Goal: Task Accomplishment & Management: Manage account settings

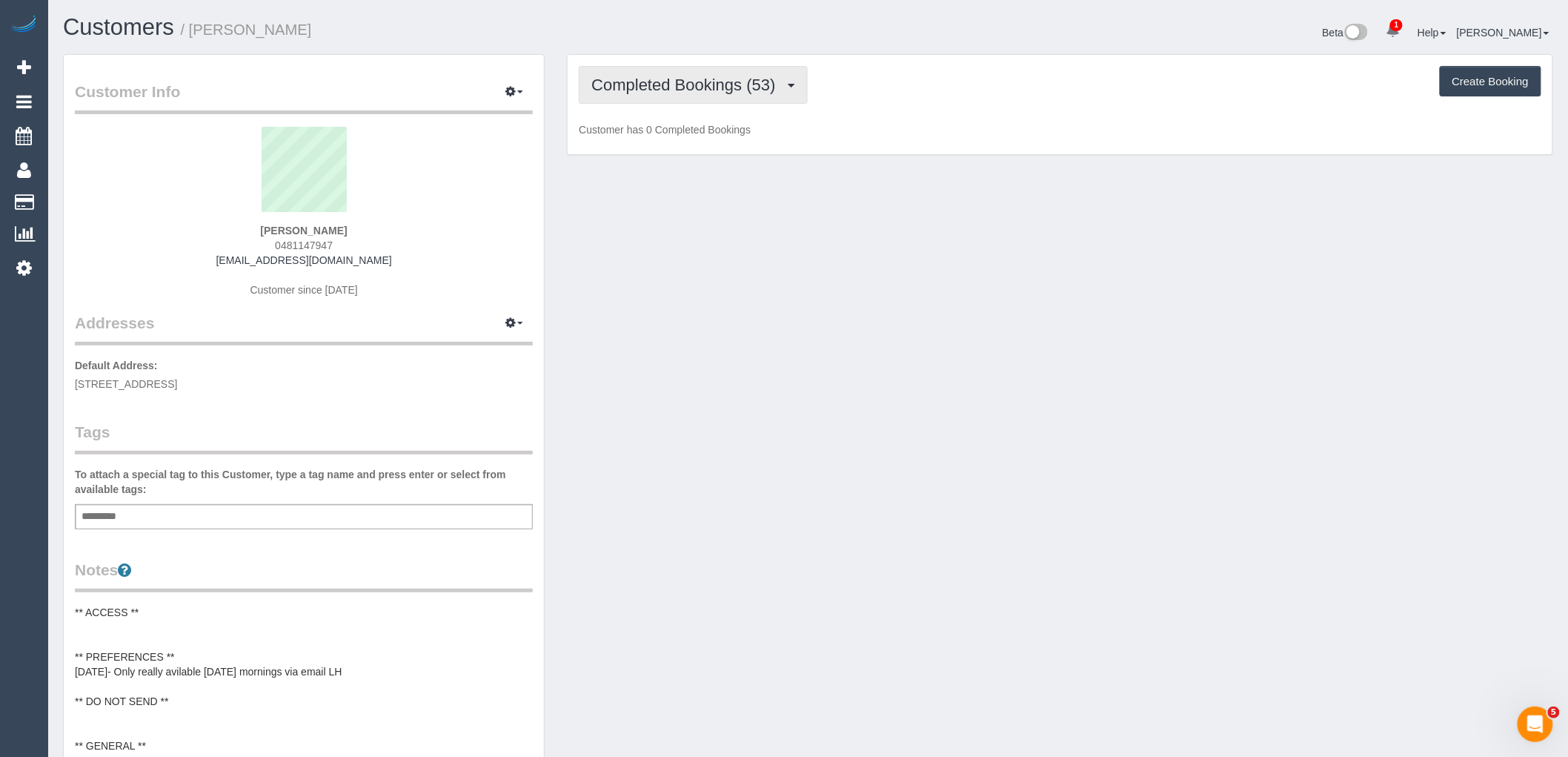
click at [741, 79] on span "Completed Bookings (53)" at bounding box center [687, 85] width 191 height 18
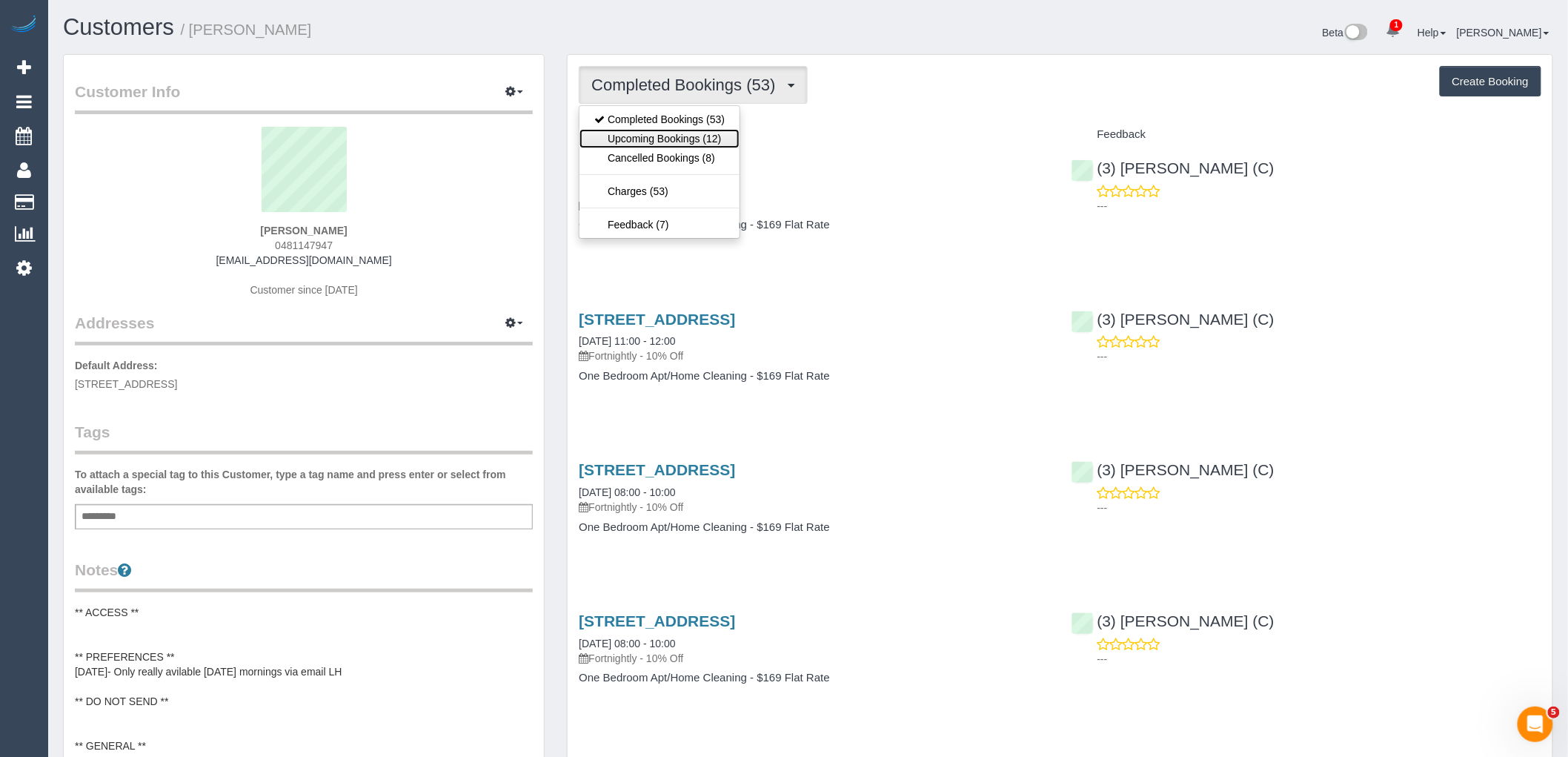
click at [705, 139] on link "Upcoming Bookings (12)" at bounding box center [659, 138] width 160 height 19
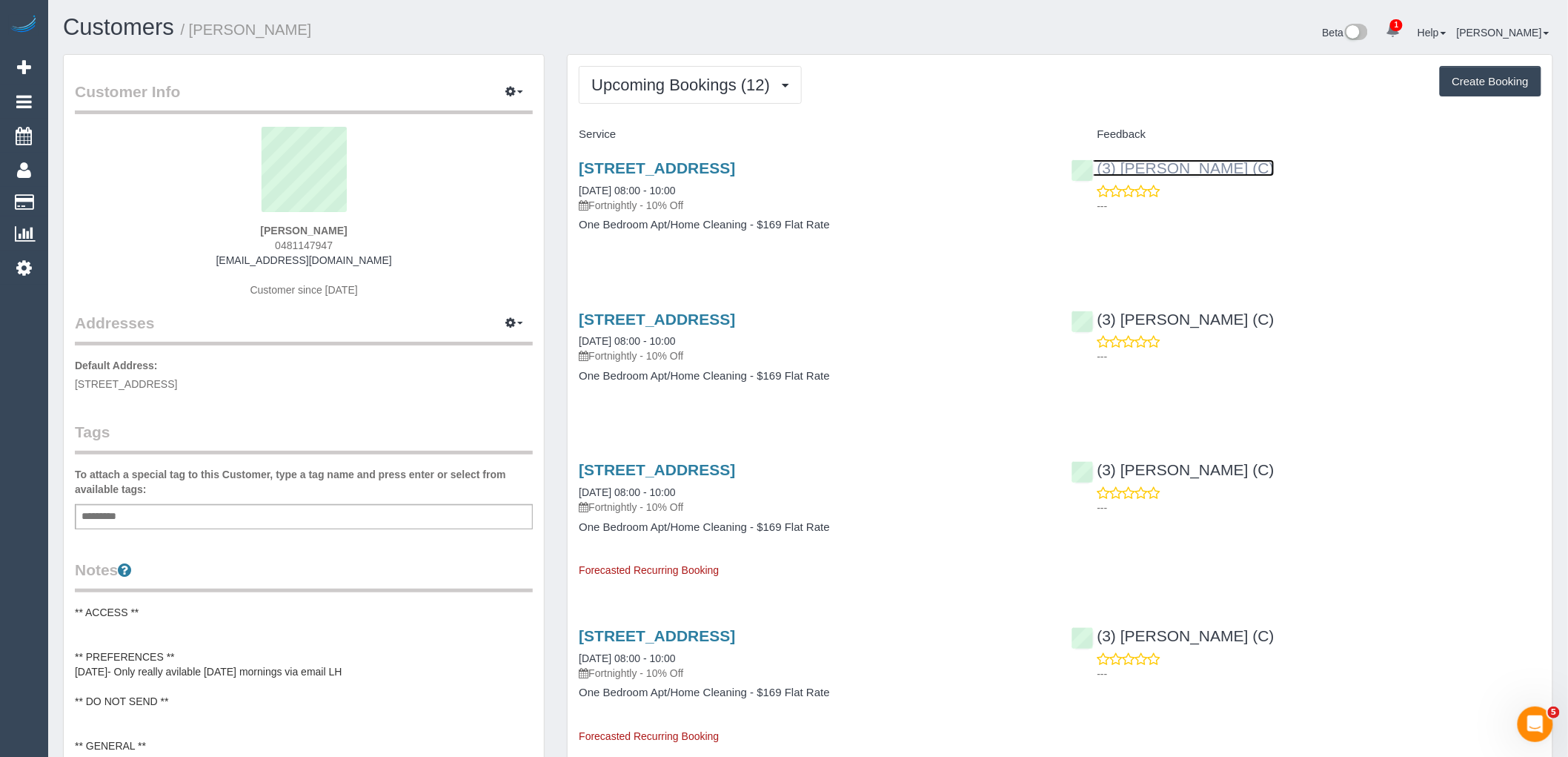
click at [1230, 172] on link "(3) Manula Wimalasooriya (C)" at bounding box center [1173, 168] width 203 height 17
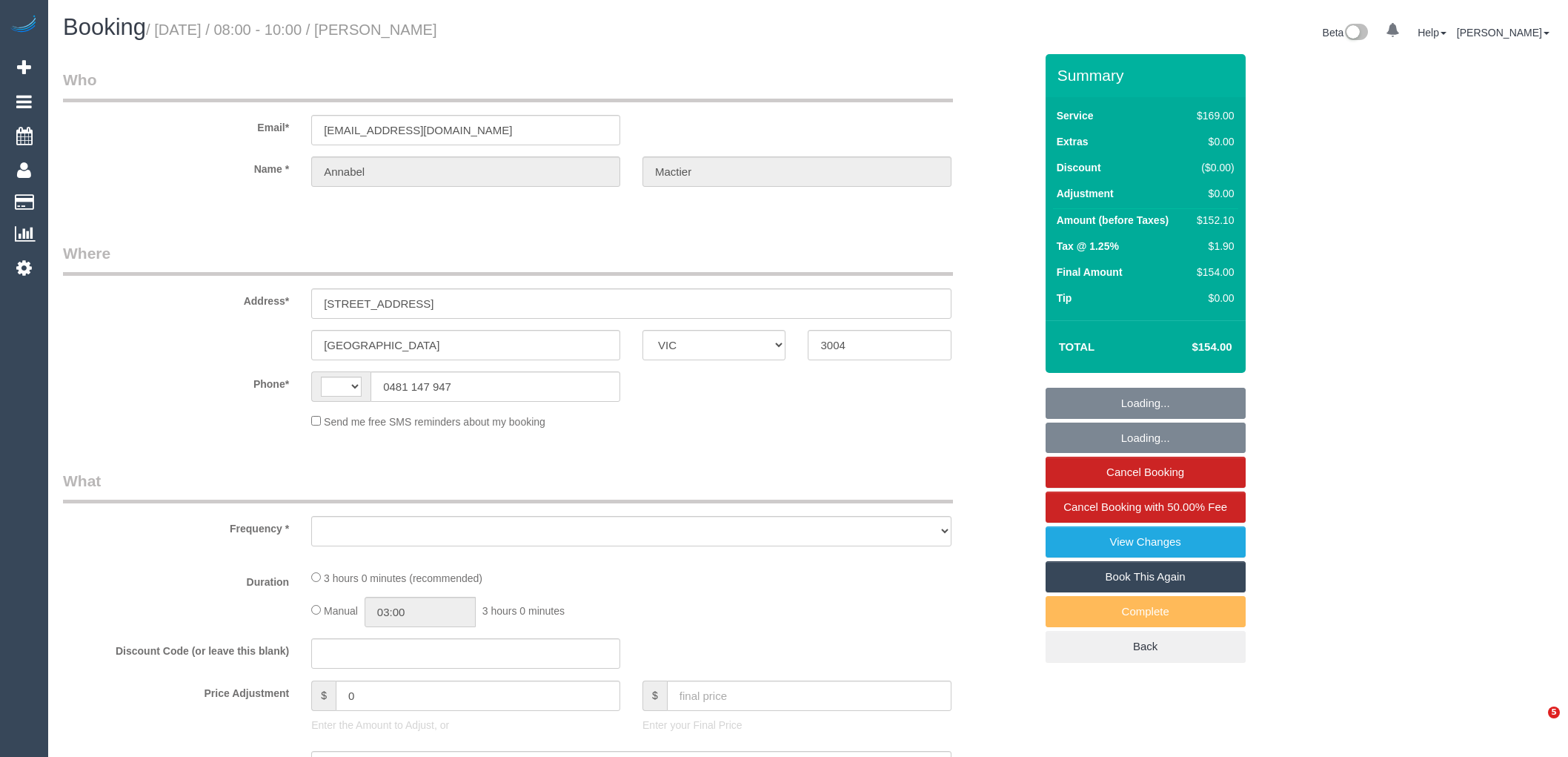
select select "VIC"
select select "string:stripe-pm_1RqjJO2GScqysDRVUqMsaxGD"
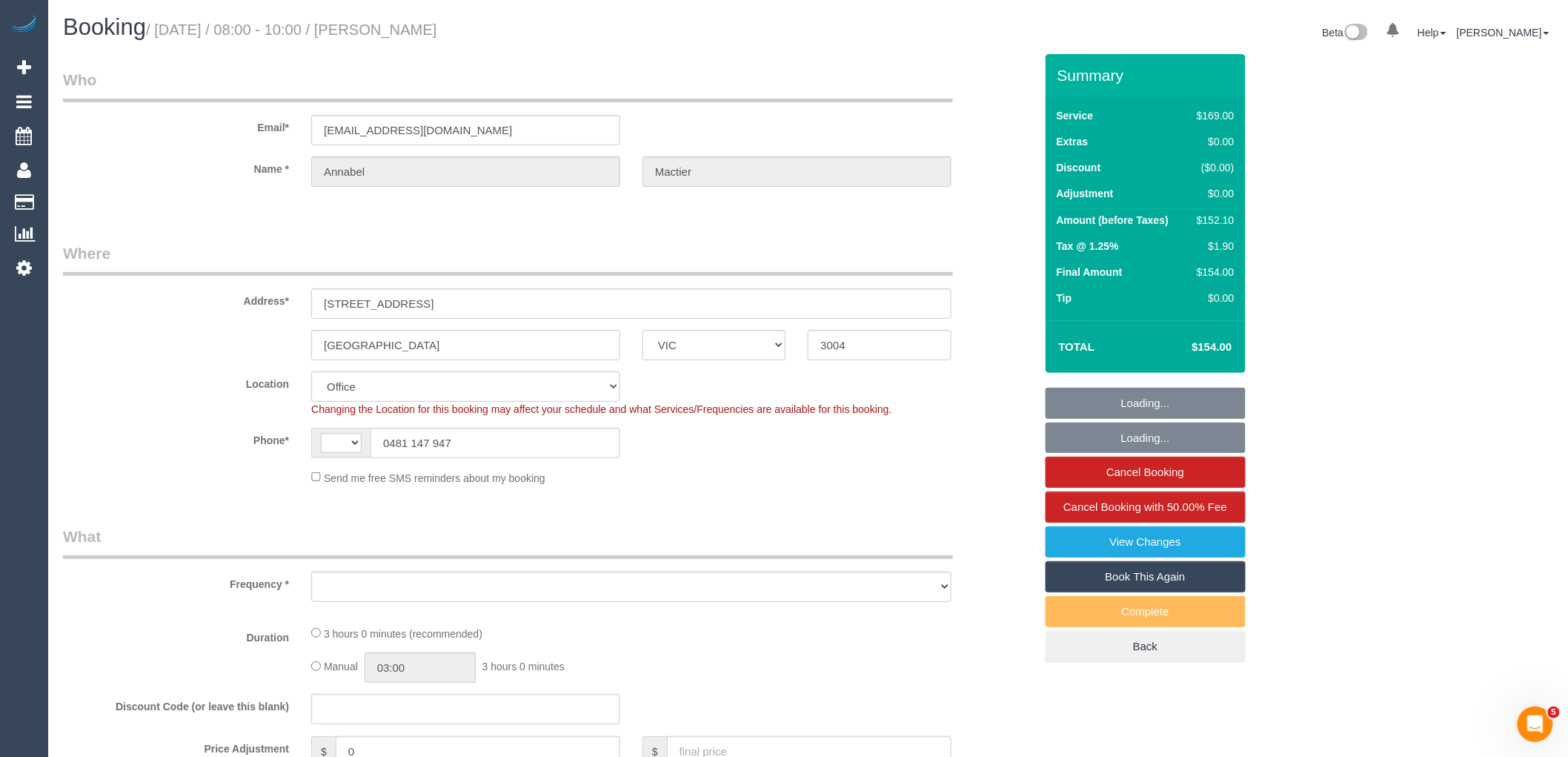
select select "string:AU"
select select "object:806"
select select "number:27"
select select "number:14"
select select "number:19"
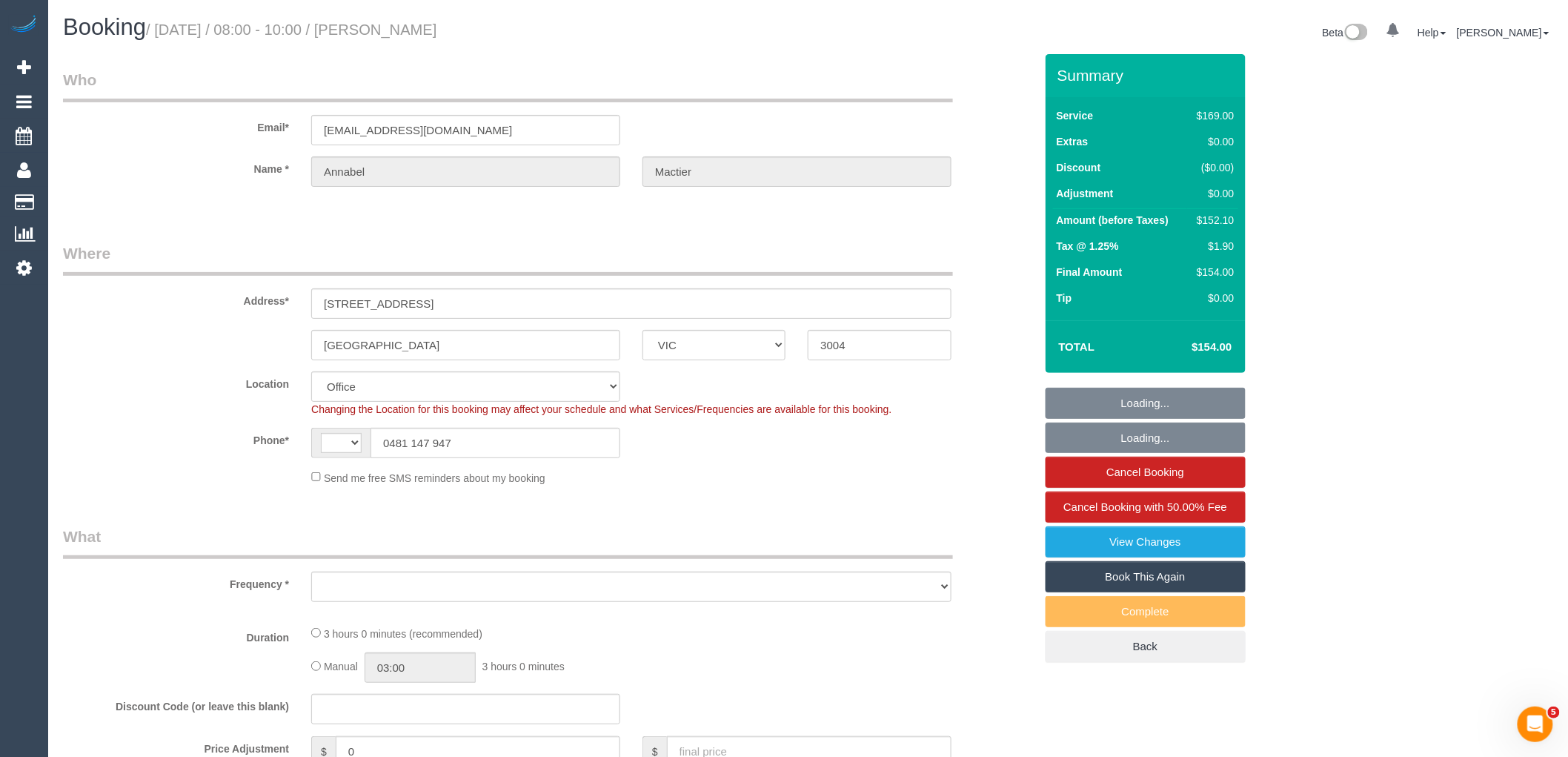
select select "number:22"
select select "number:35"
select select "number:26"
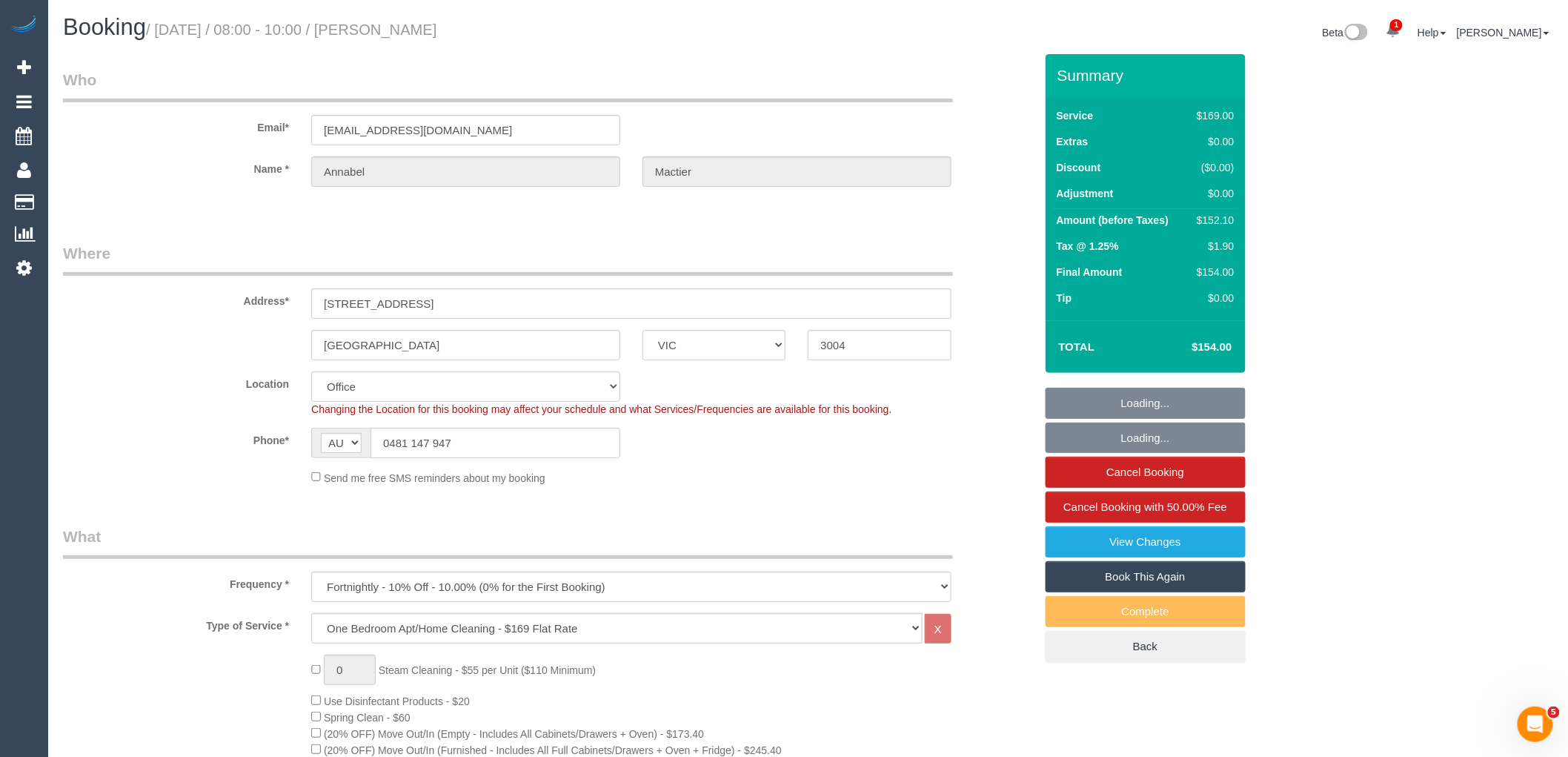
select select "object:815"
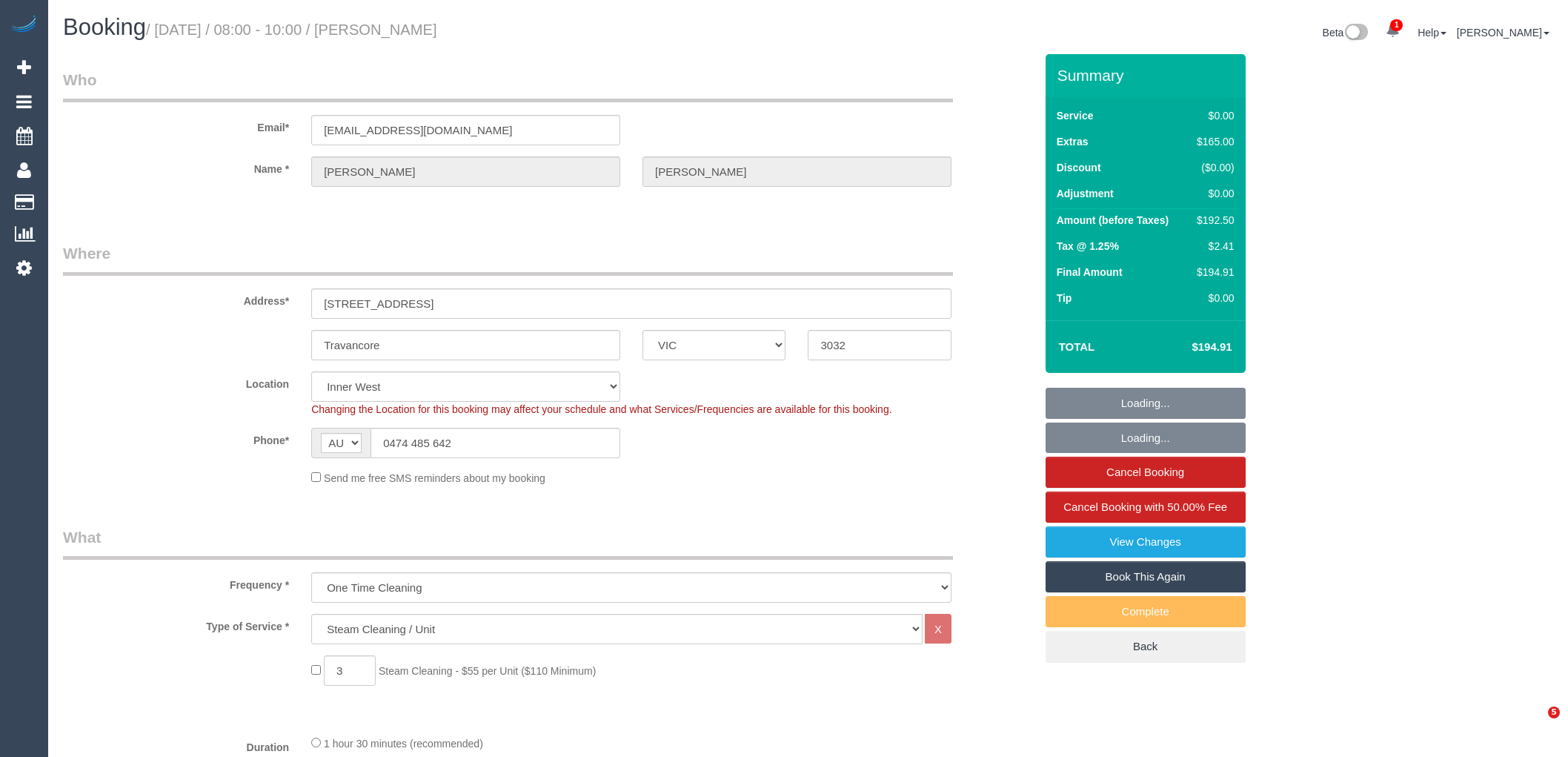
select select "VIC"
select select "number:29"
select select "number:14"
select select "number:18"
select select "number:25"
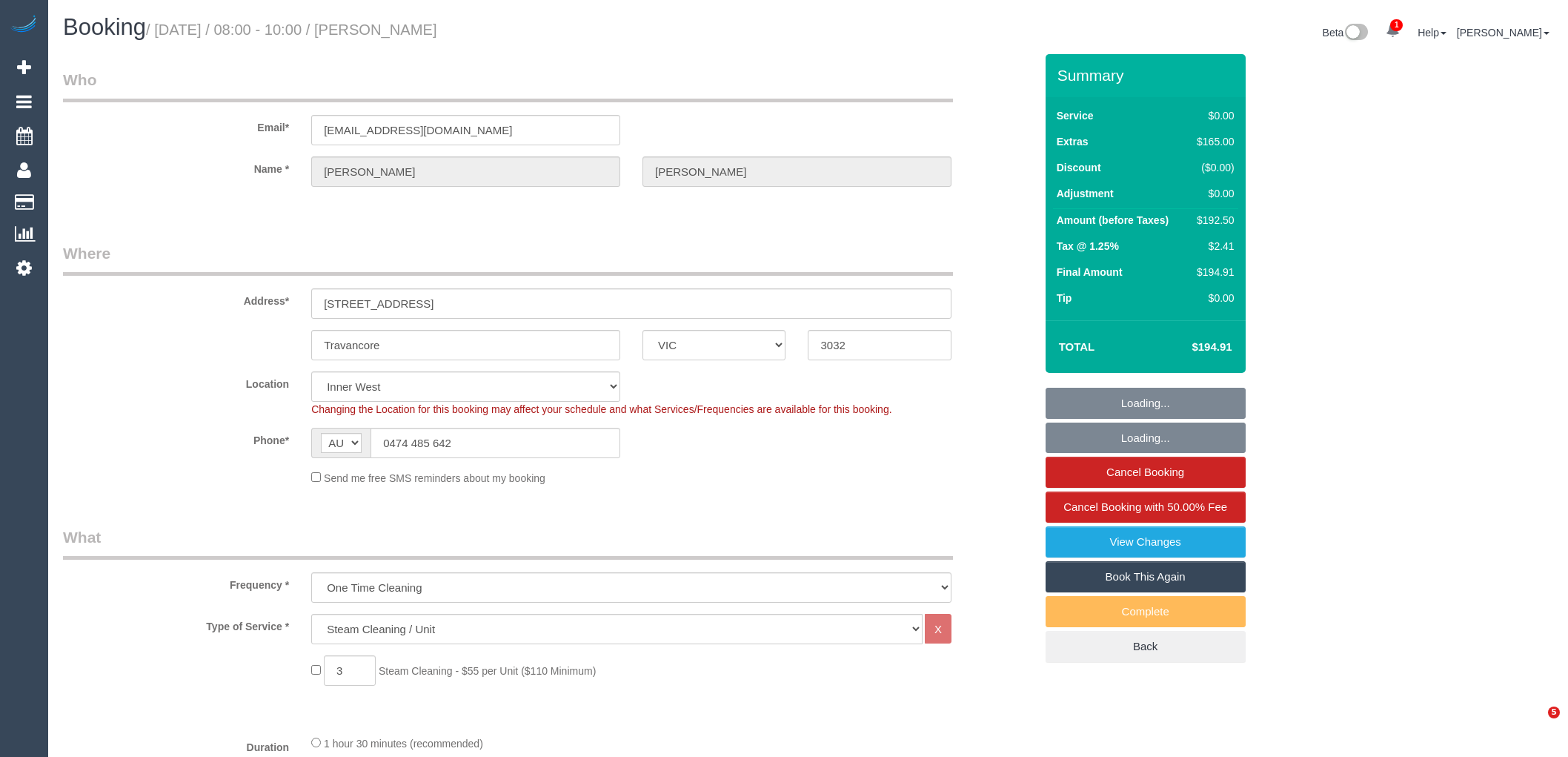
select select "number:26"
select select "spot1"
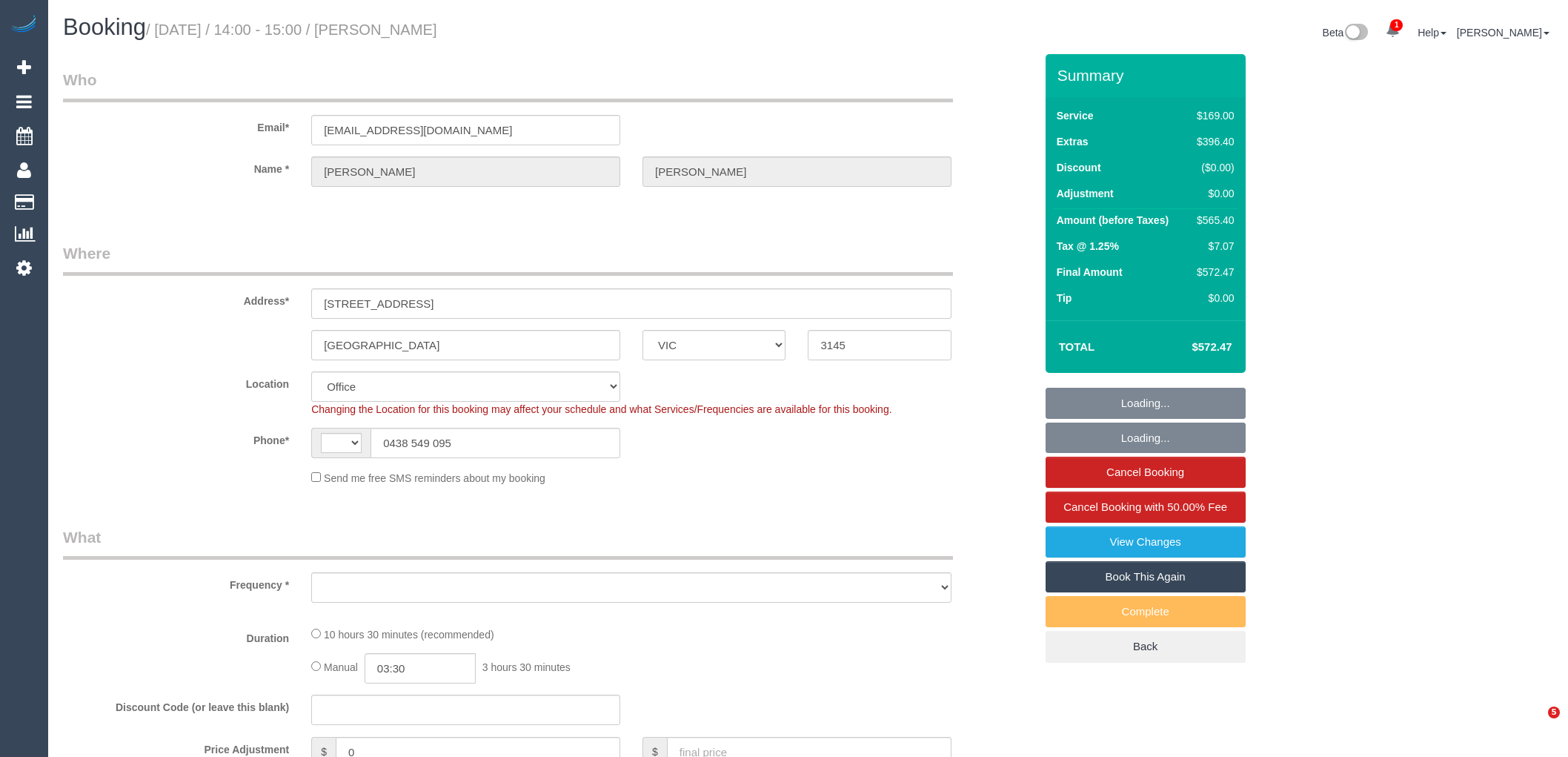
select select "VIC"
select select "string:AU"
select select "object:2649"
select select "string:stripe-pm_1RoIyd2GScqysDRVtwm7Lt1a"
select select "number:28"
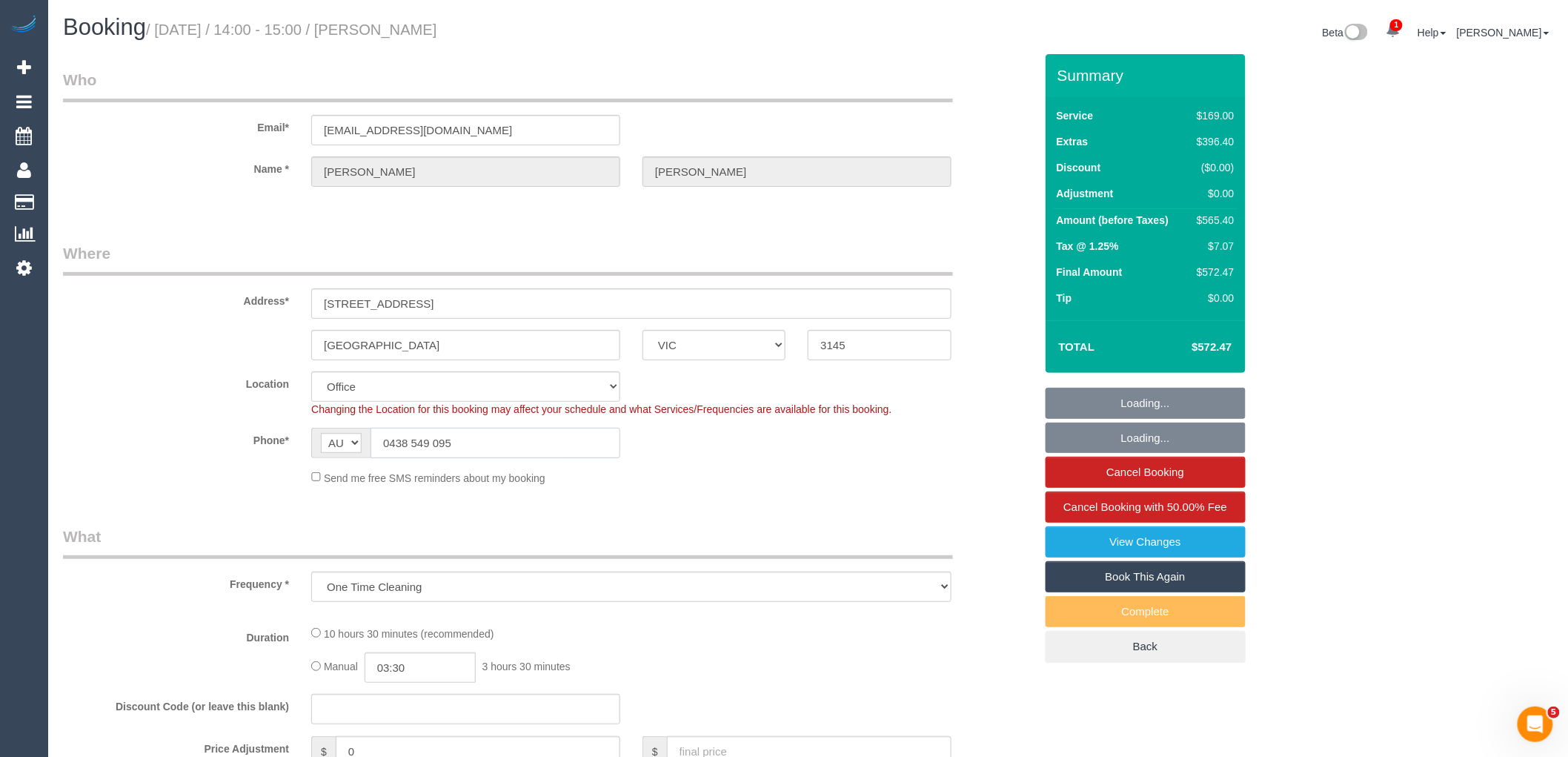
select select "number:14"
select select "number:19"
select select "number:24"
select select "number:26"
drag, startPoint x: 358, startPoint y: 438, endPoint x: 337, endPoint y: 438, distance: 21.0
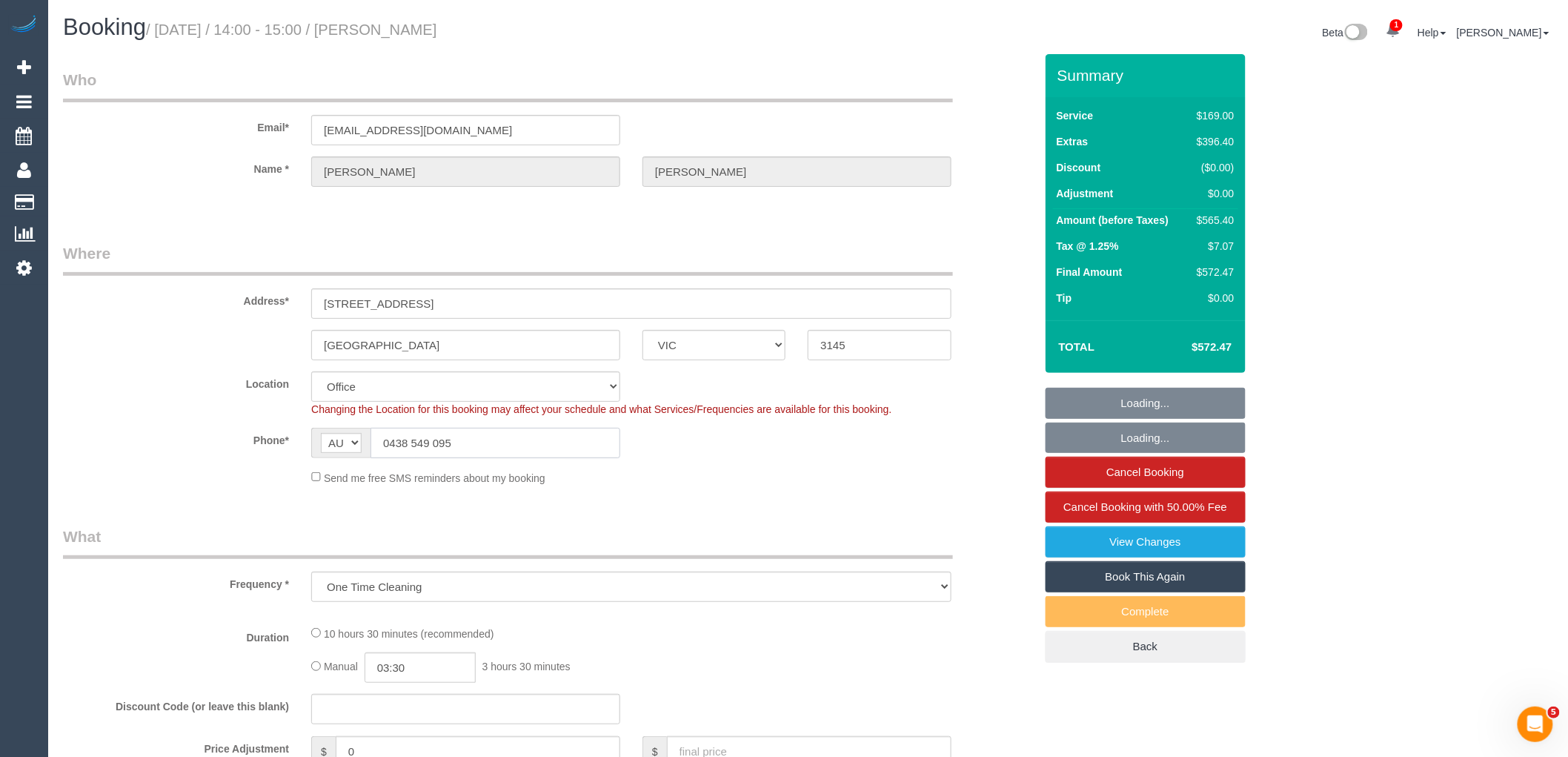
click at [337, 438] on div "AF AL DZ AD AO AI AQ AG AR AM AW AU AT AZ BS BH BD BB BY BE BZ BJ BM BT BO BA B…" at bounding box center [465, 443] width 309 height 31
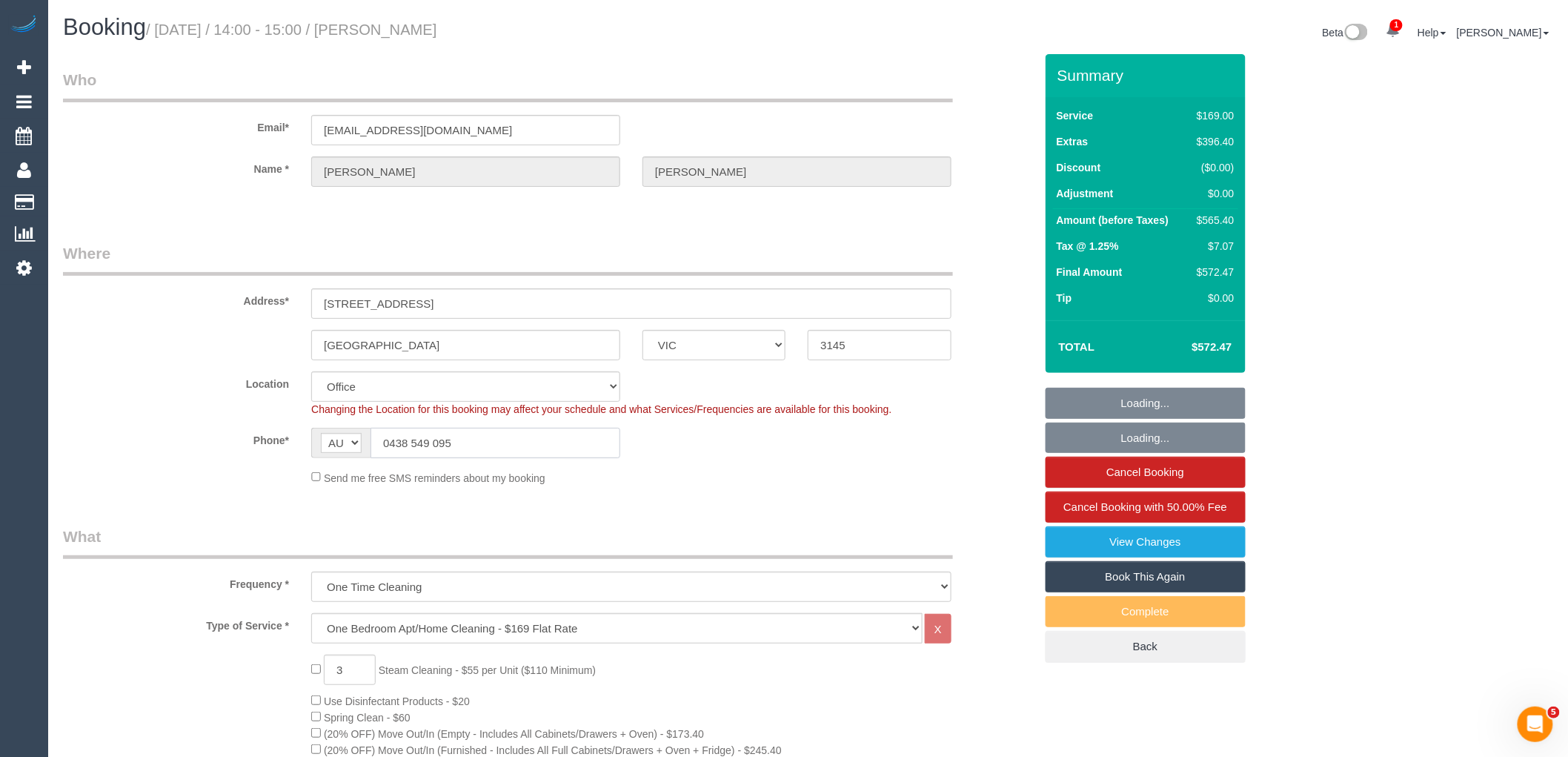
select select "object:4151"
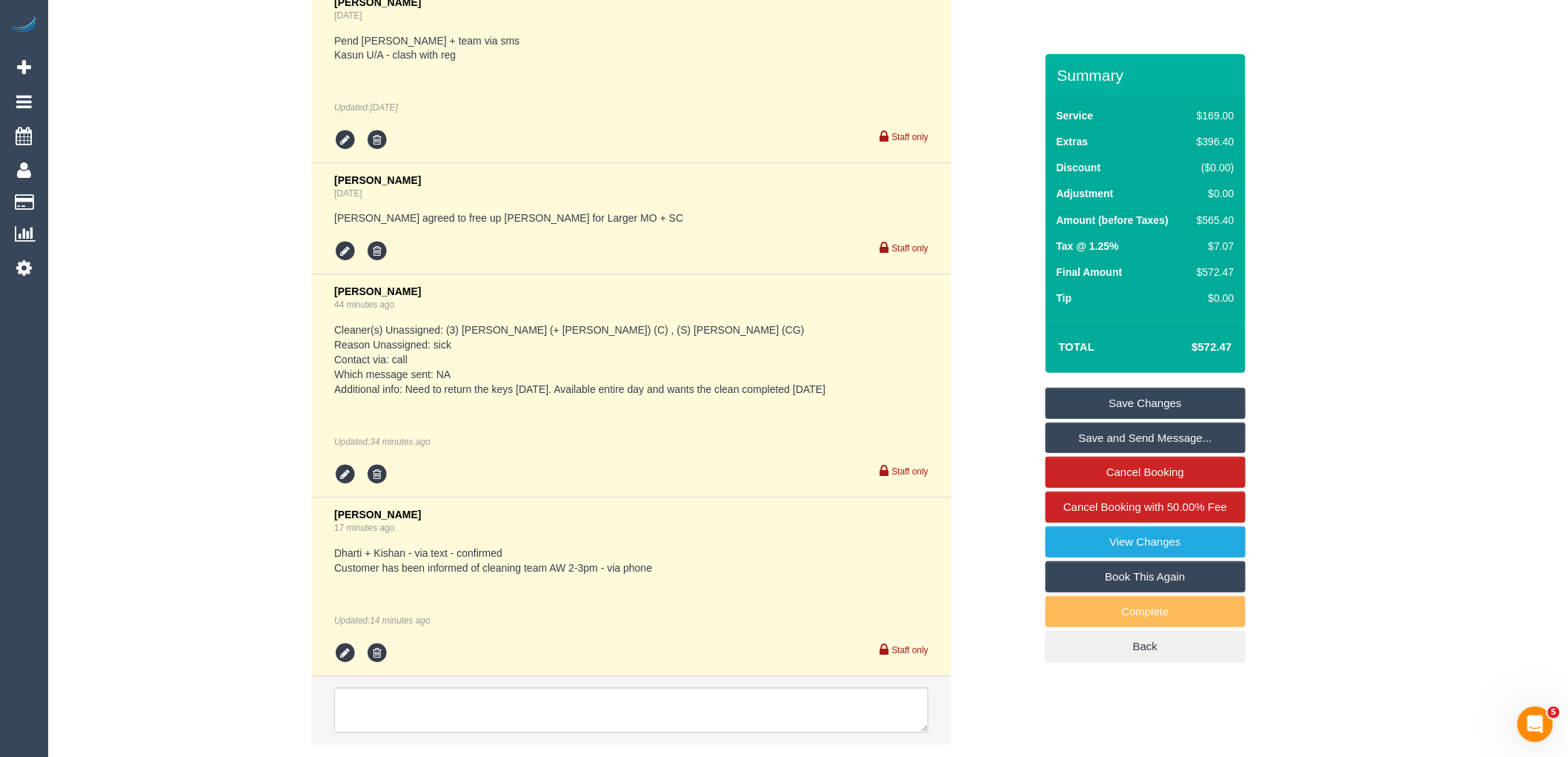
scroll to position [3577, 0]
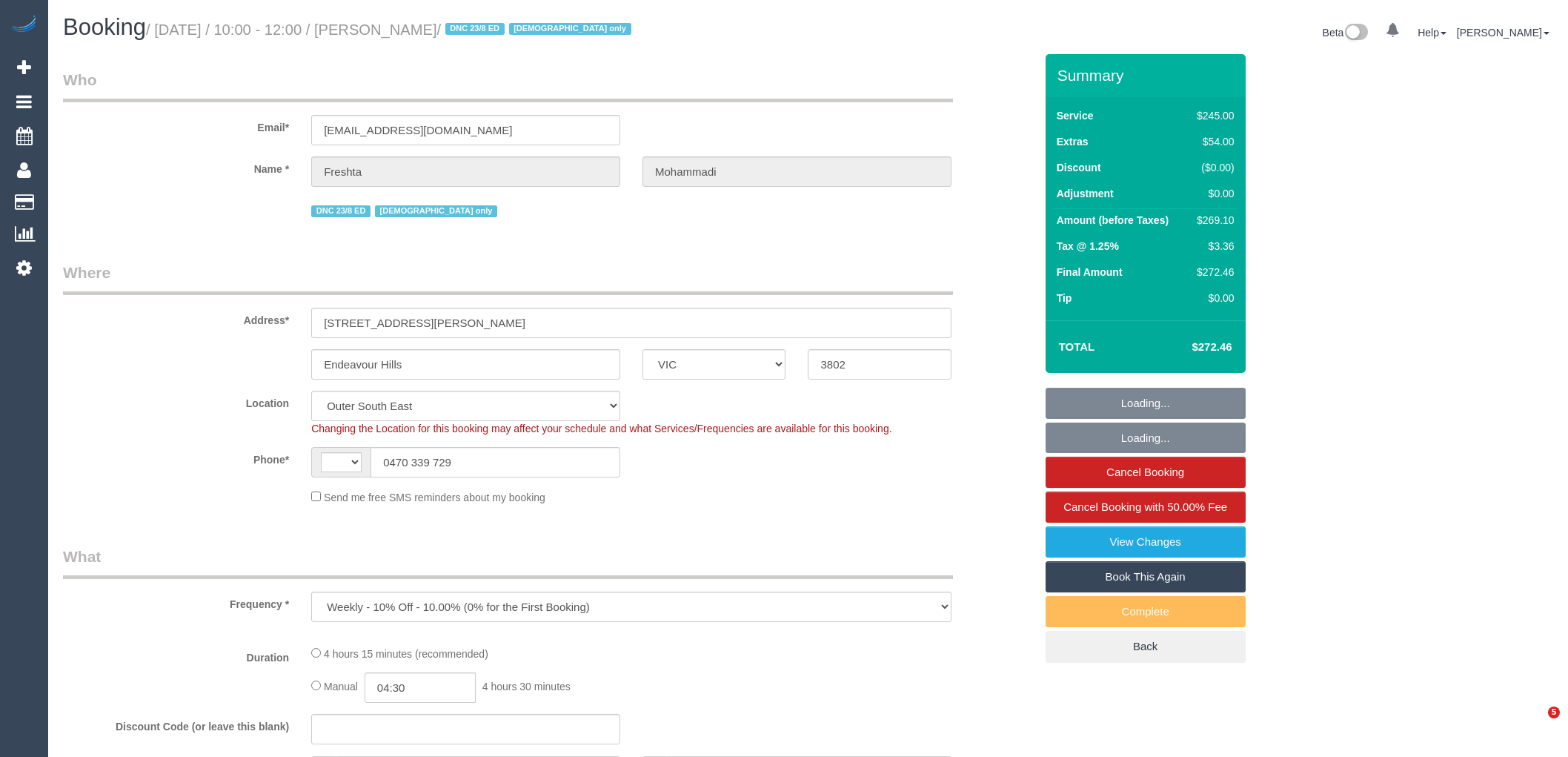
select select "VIC"
select select "object:540"
select select "string:AU"
select select "string:stripe-pm_1RxqS82GScqysDRV9z6qFSQy"
select select "210"
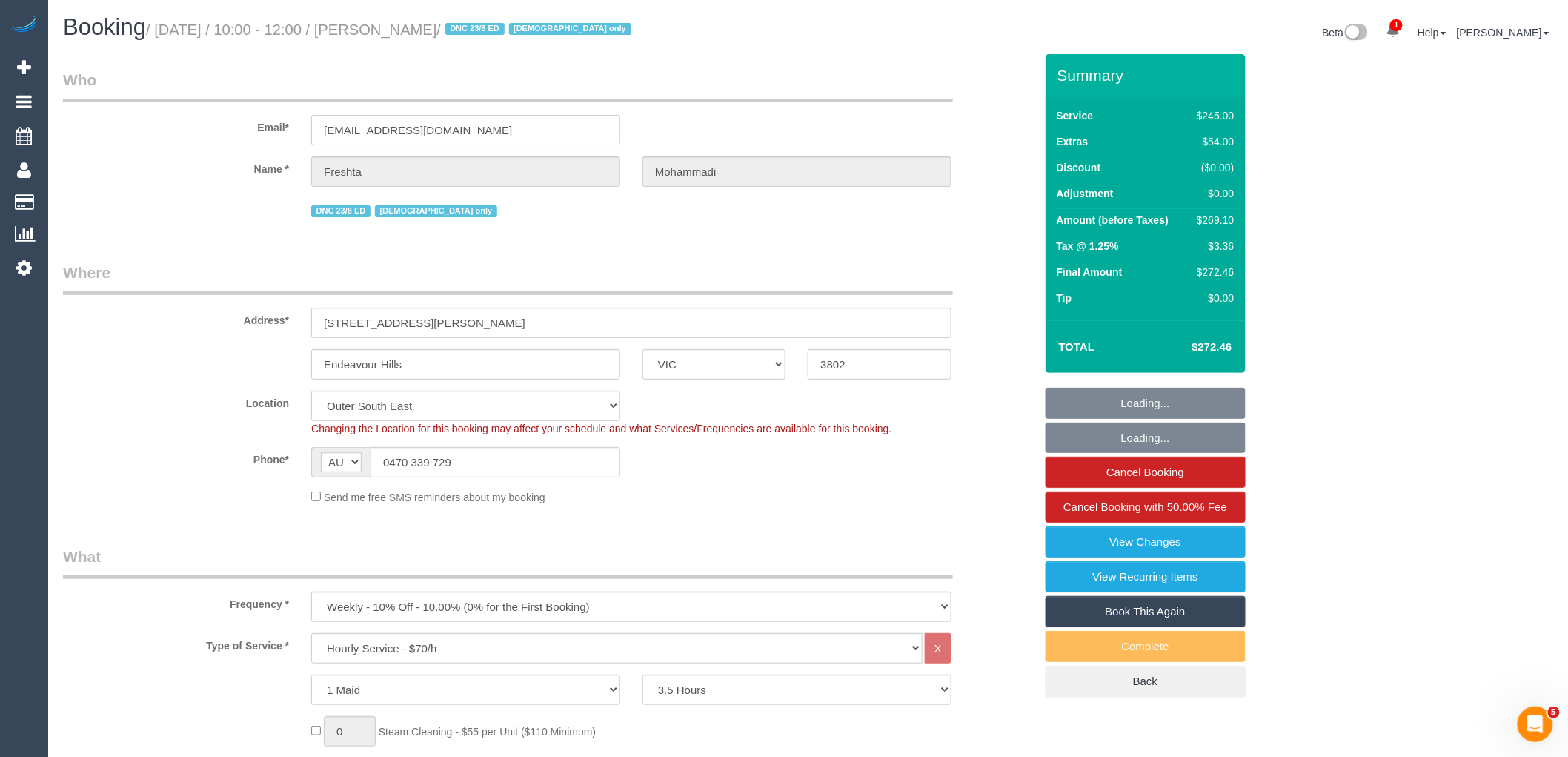
select select "number:28"
select select "number:14"
select select "number:19"
select select "number:23"
select select "number:35"
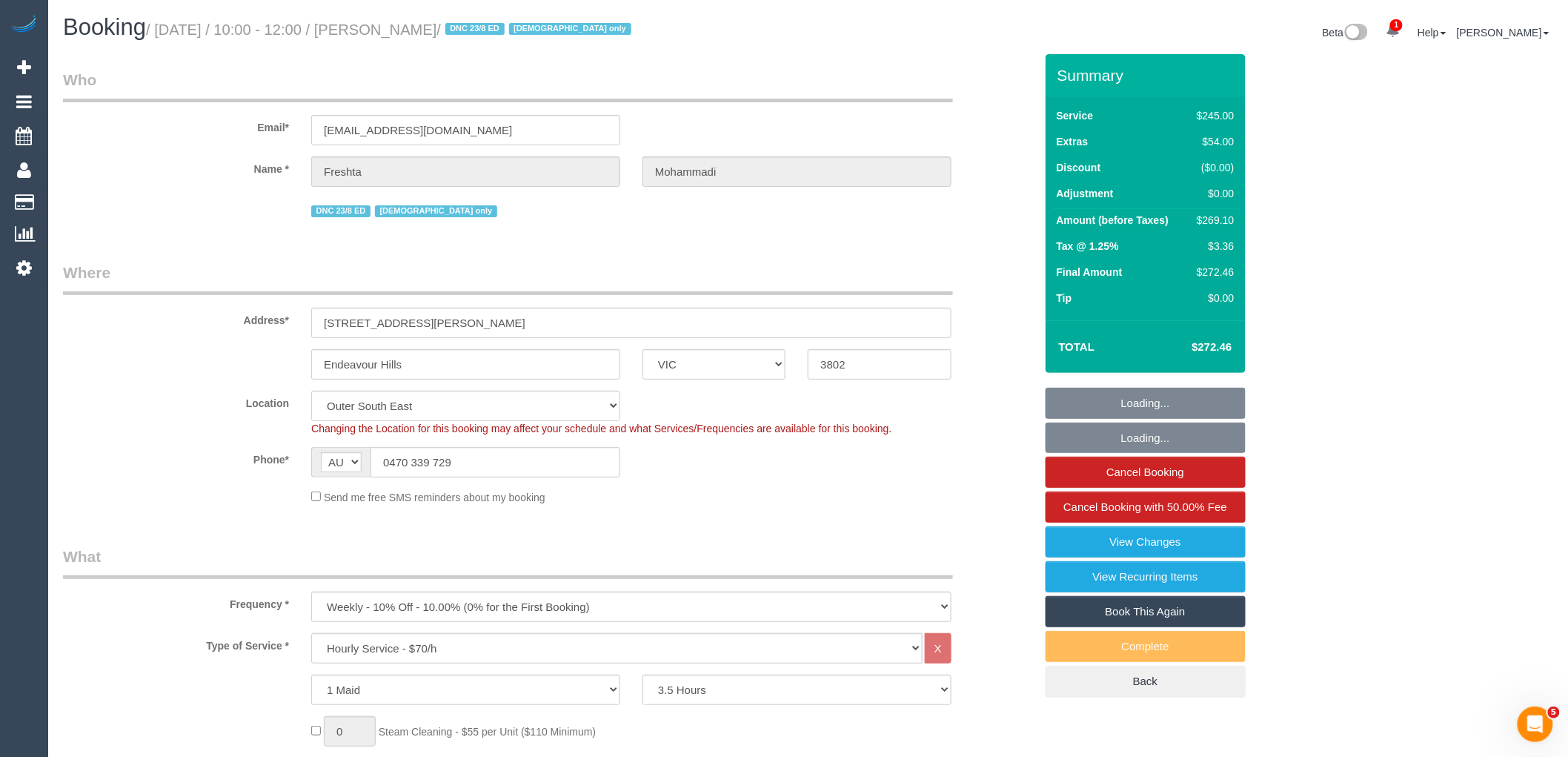
select select "number:26"
select select "spot1"
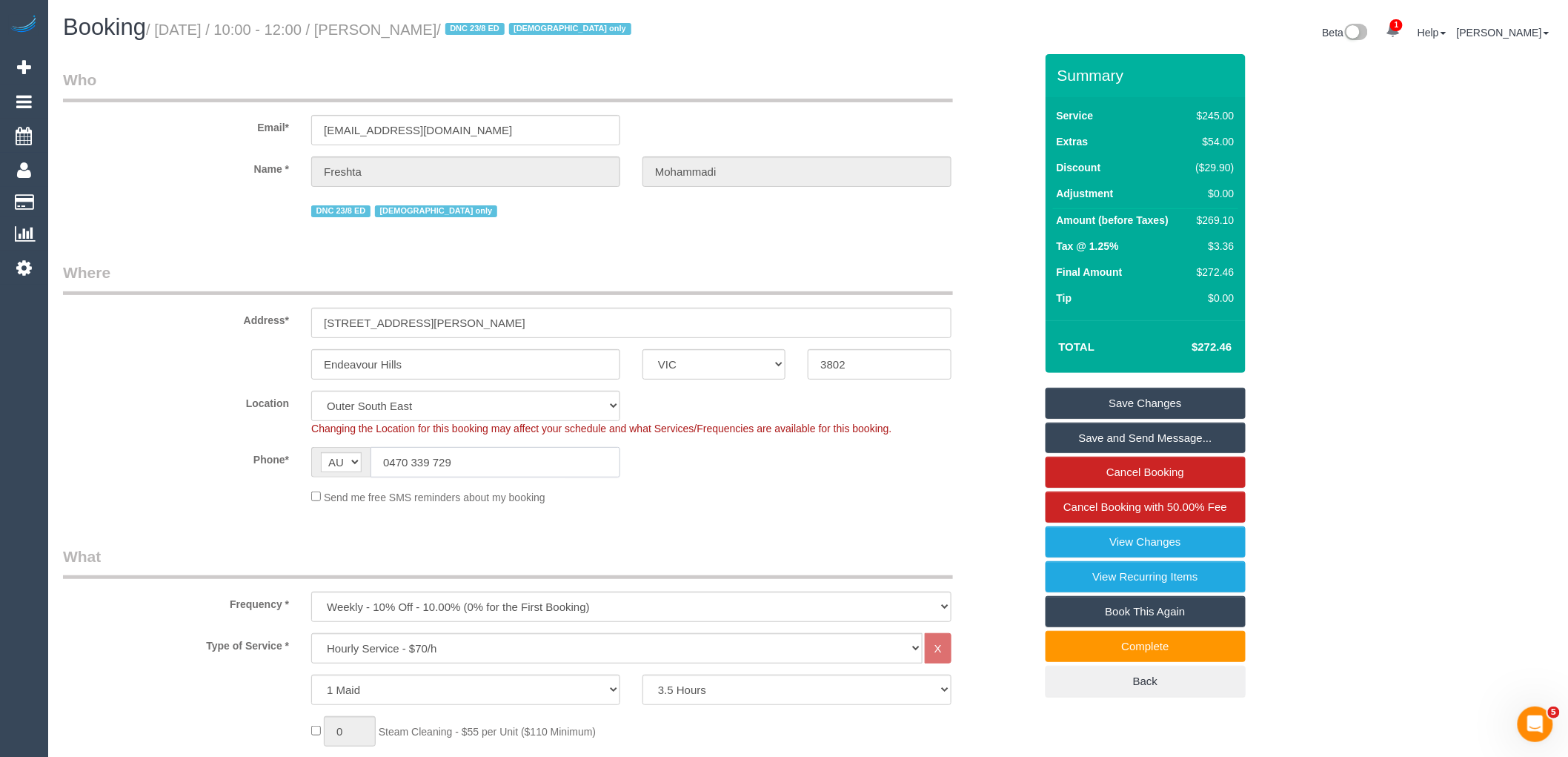
drag, startPoint x: 486, startPoint y: 463, endPoint x: 298, endPoint y: 463, distance: 188.0
click at [298, 463] on div "Phone* AF AL DZ AD AO AI AQ AG AR AM AW AU AT AZ BS BH BD BB BY BE BZ BJ BM BT …" at bounding box center [548, 462] width 994 height 31
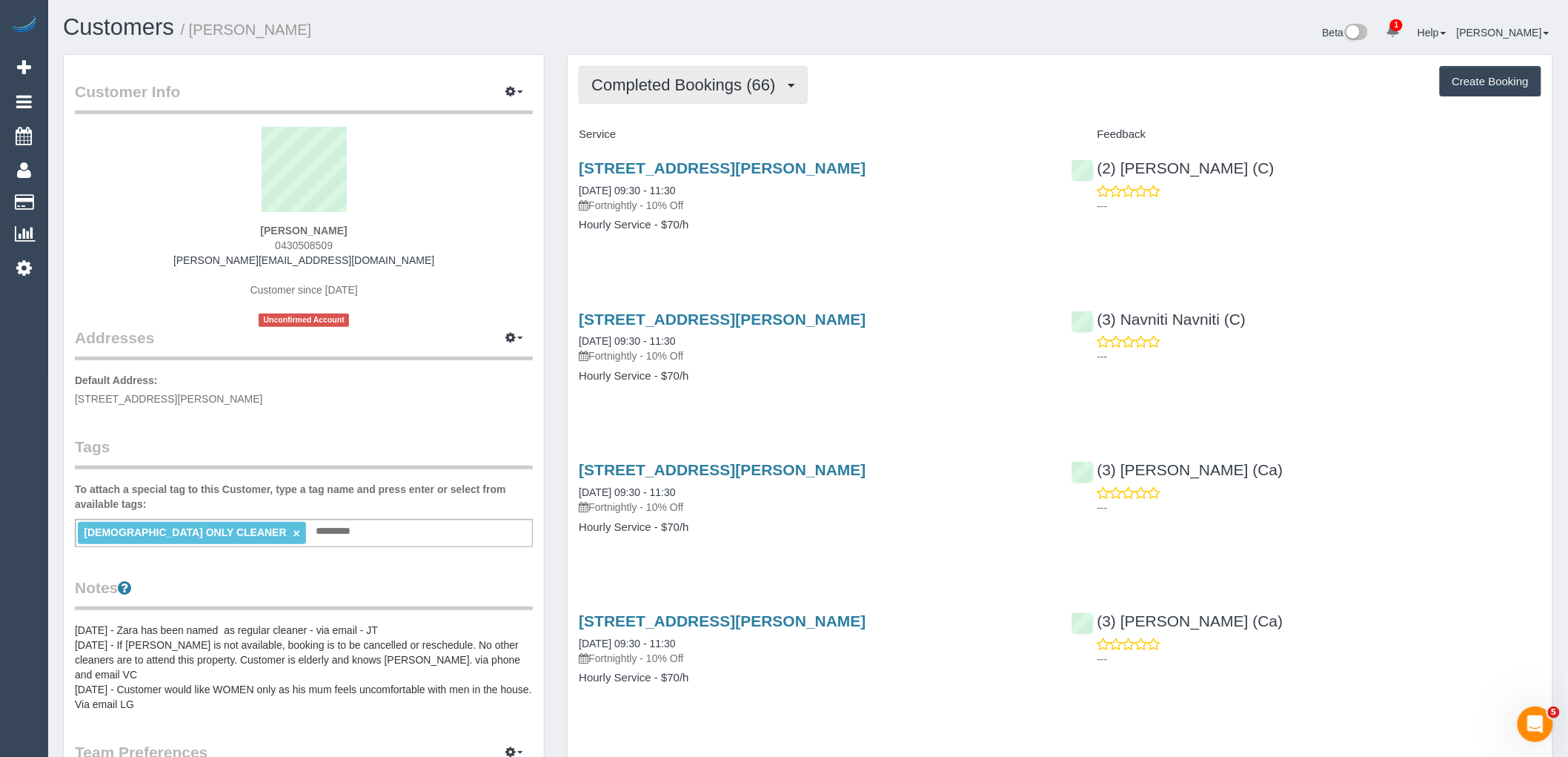
click at [701, 77] on span "Completed Bookings (66)" at bounding box center [687, 85] width 191 height 18
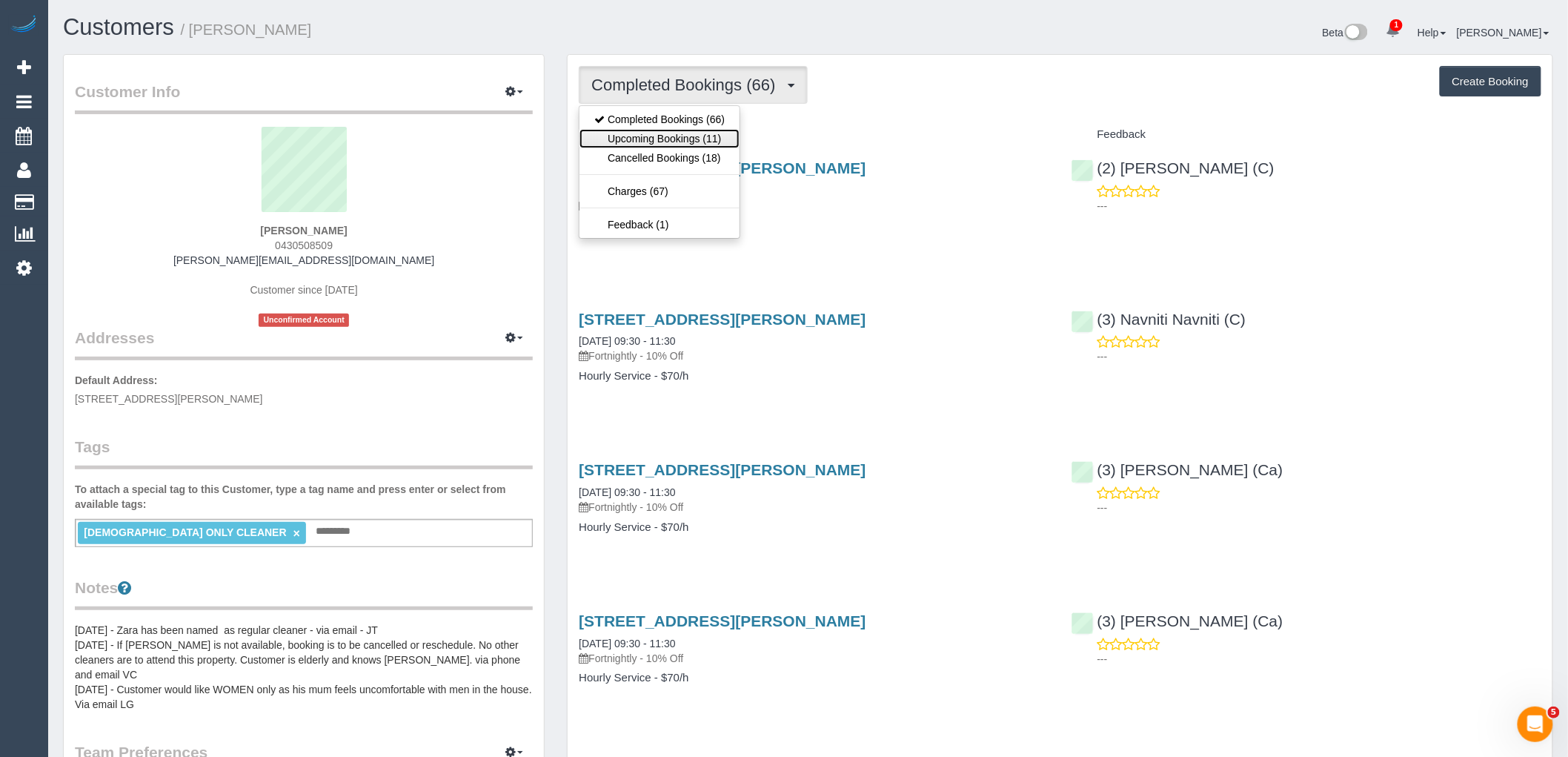
click at [705, 145] on link "Upcoming Bookings (11)" at bounding box center [659, 138] width 160 height 19
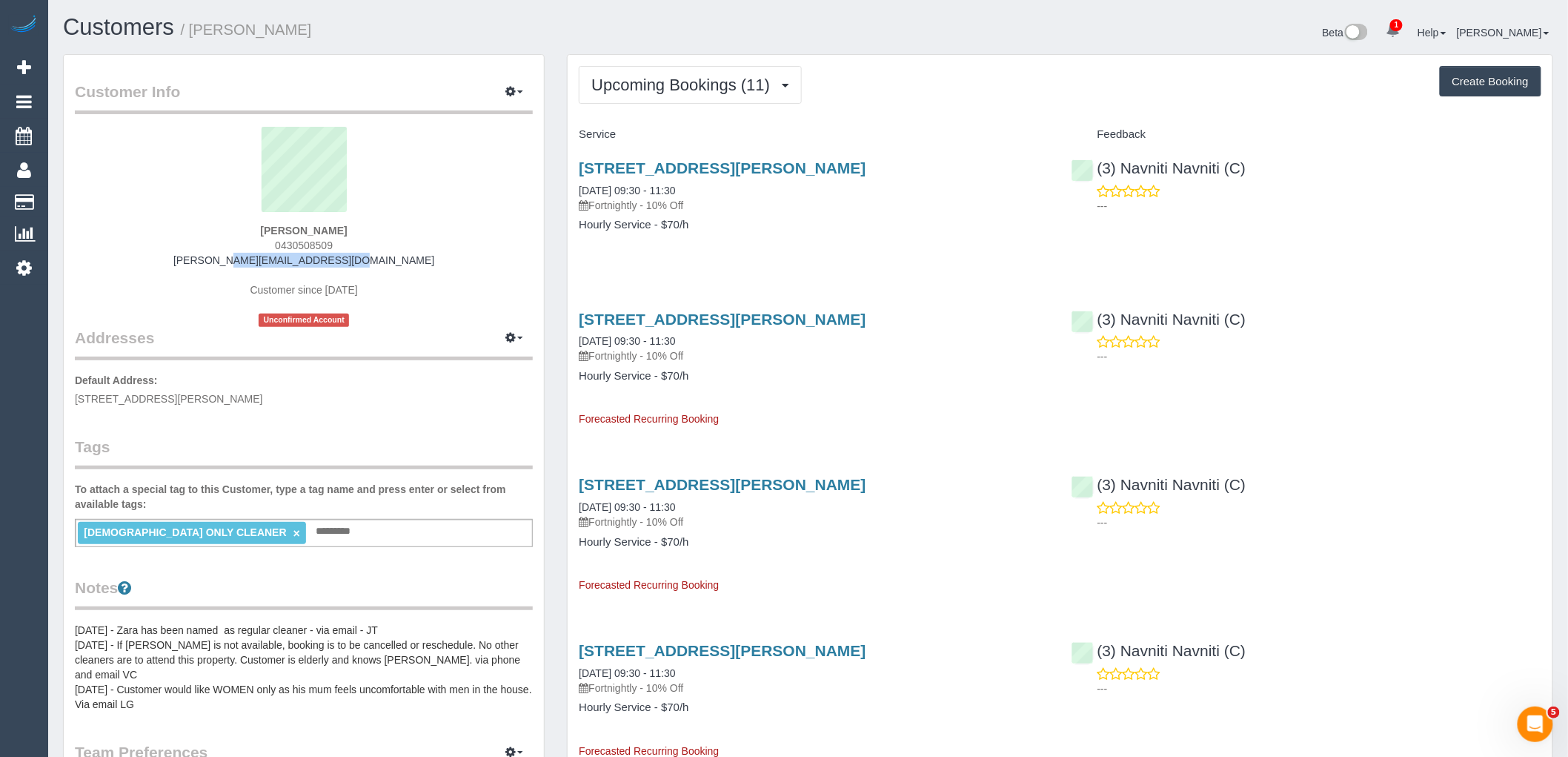
drag, startPoint x: 388, startPoint y: 258, endPoint x: 216, endPoint y: 263, distance: 172.1
click at [216, 263] on div "Angelo Monteleone 0430508509 angelo@covertel.com.au Customer since 2022 Unconfi…" at bounding box center [304, 226] width 458 height 200
copy link "angelo@covertel.com.au"
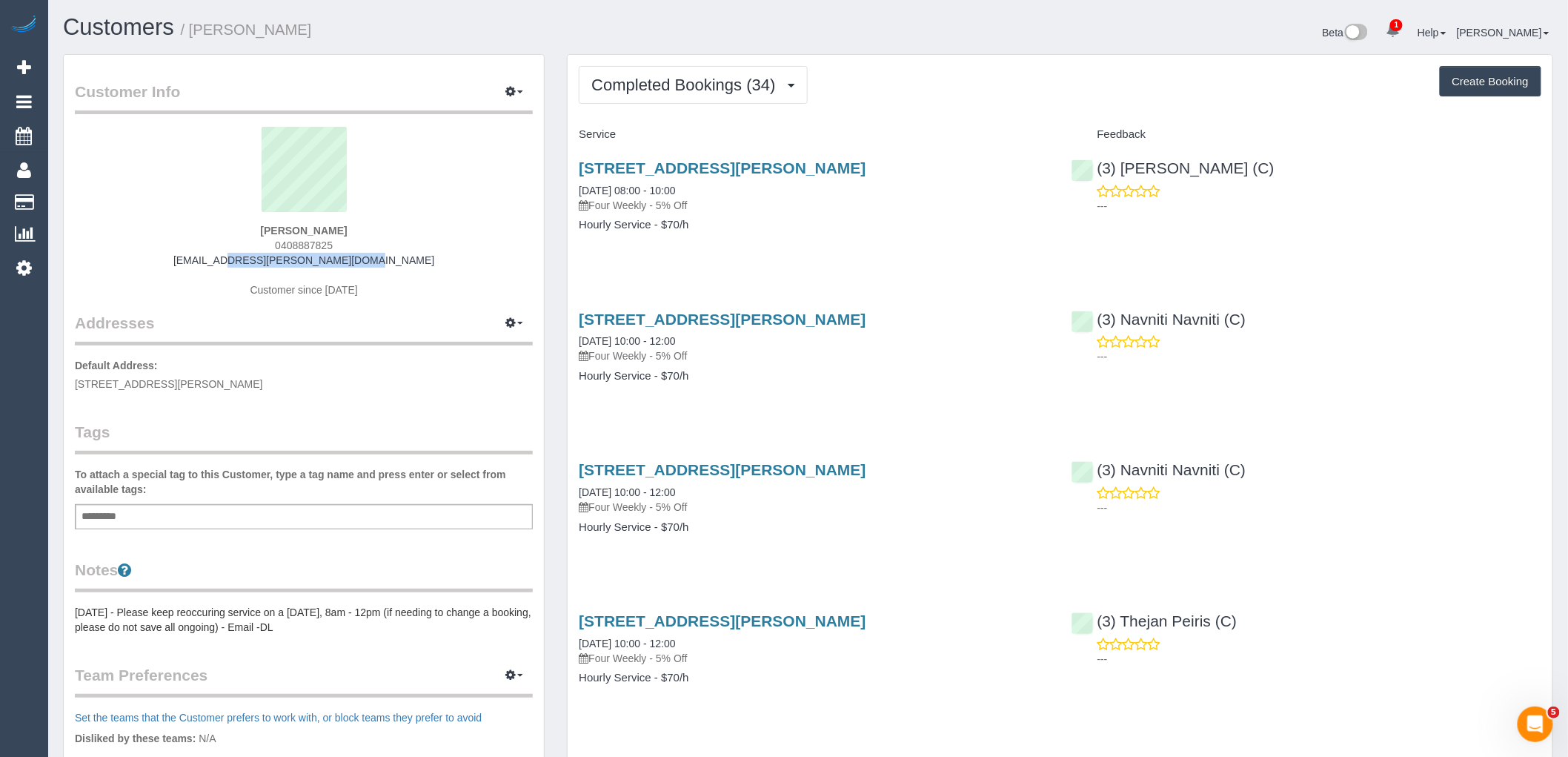
drag, startPoint x: 381, startPoint y: 257, endPoint x: 190, endPoint y: 260, distance: 191.0
click at [190, 260] on div "[PERSON_NAME] 0408887825 [EMAIL_ADDRESS][PERSON_NAME][DOMAIN_NAME] Customer sin…" at bounding box center [304, 219] width 458 height 185
copy link "[EMAIL_ADDRESS][PERSON_NAME][DOMAIN_NAME]"
click at [691, 91] on span "Completed Bookings (34)" at bounding box center [687, 85] width 191 height 18
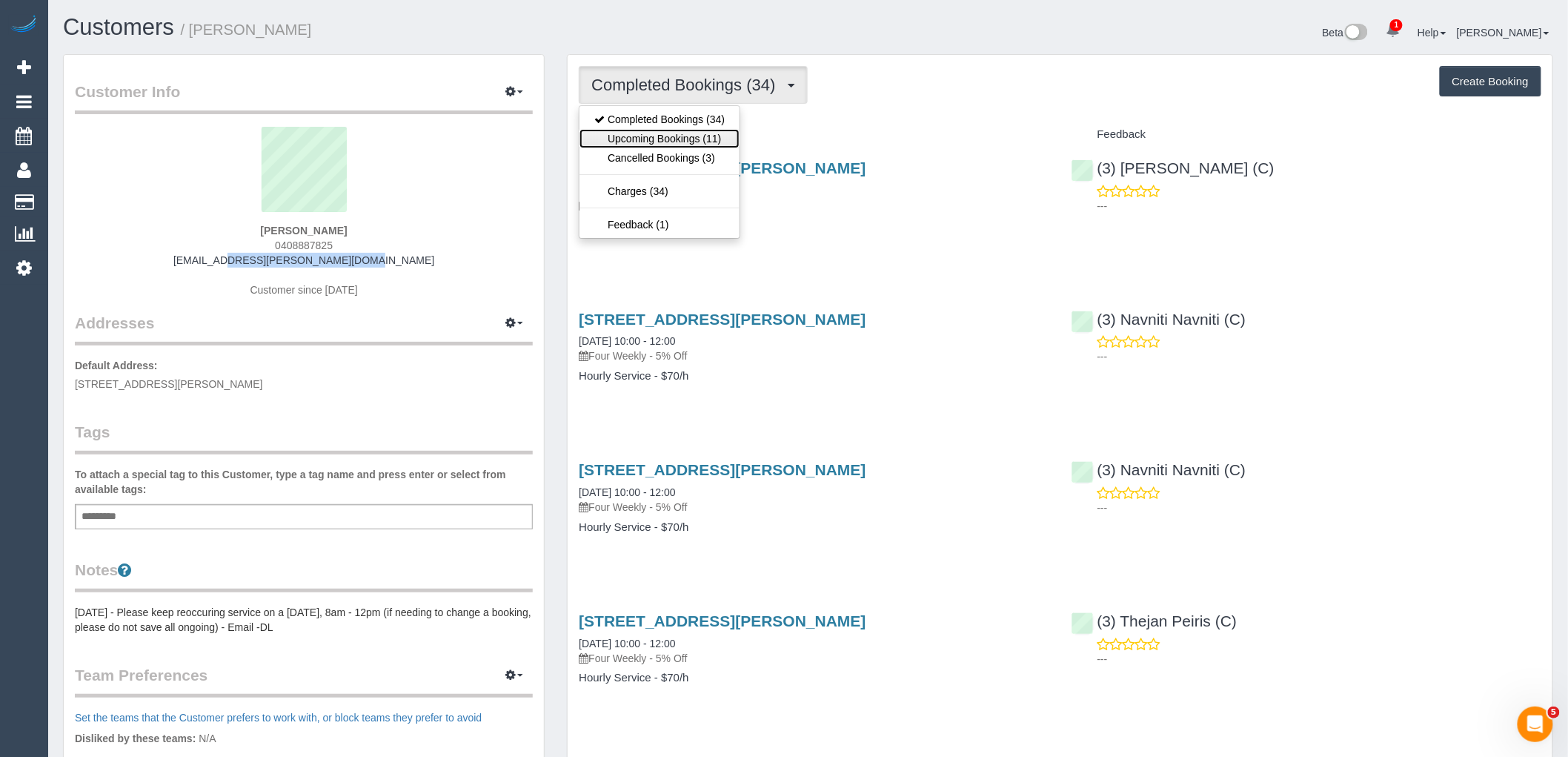
click at [697, 139] on link "Upcoming Bookings (11)" at bounding box center [659, 138] width 160 height 19
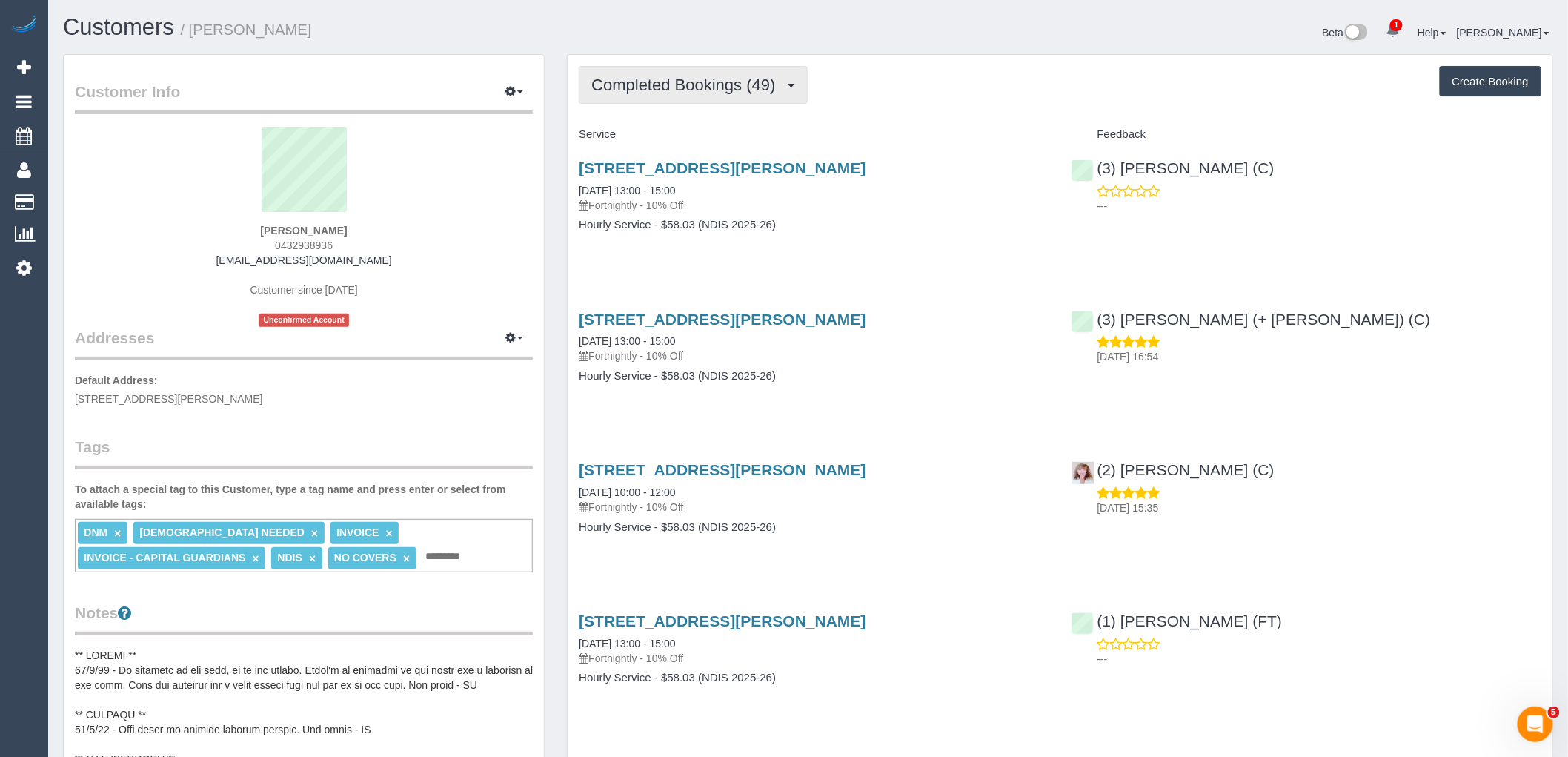
click at [710, 69] on button "Completed Bookings (49)" at bounding box center [692, 84] width 228 height 38
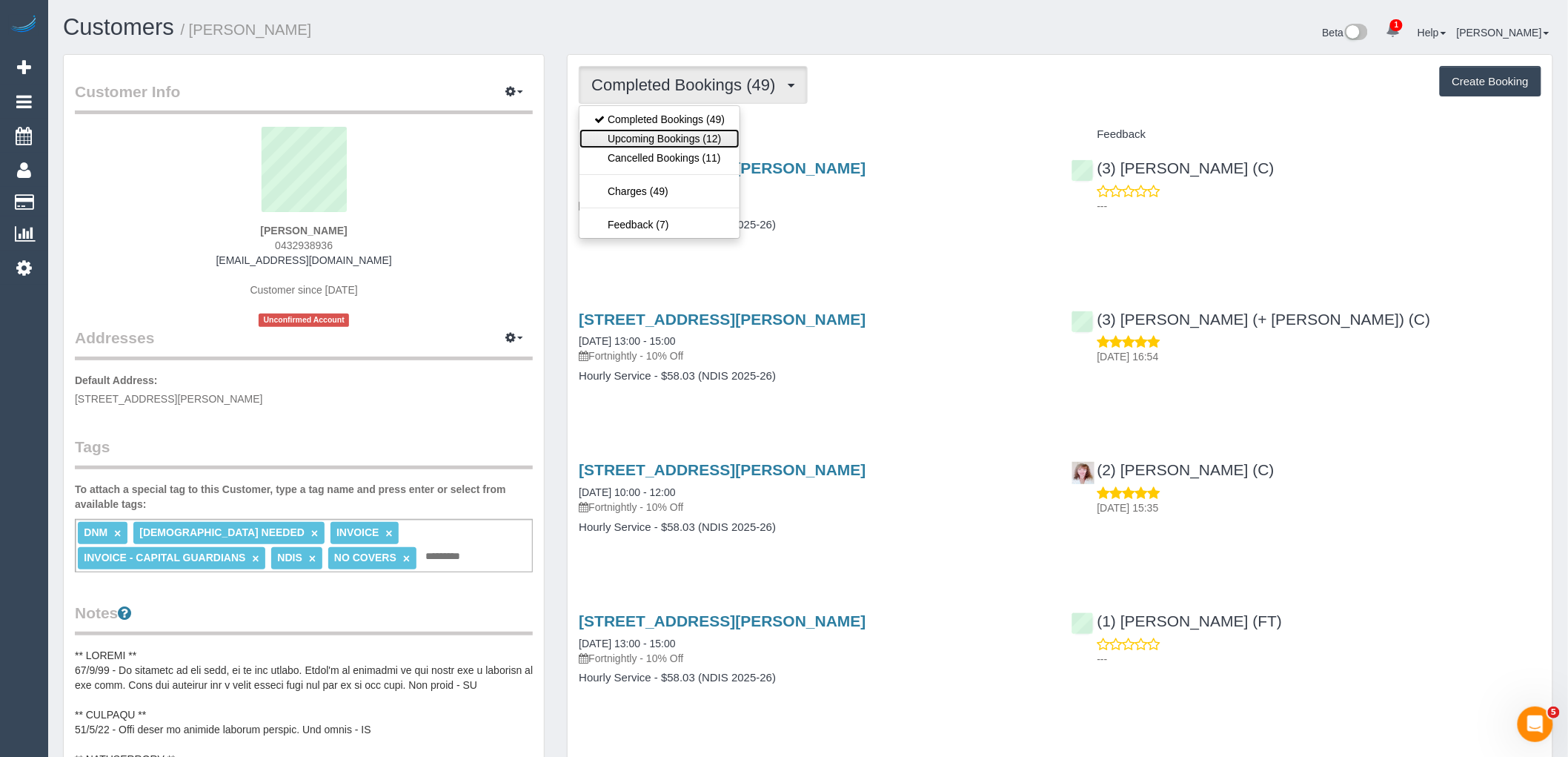
click at [702, 146] on link "Upcoming Bookings (12)" at bounding box center [659, 138] width 160 height 19
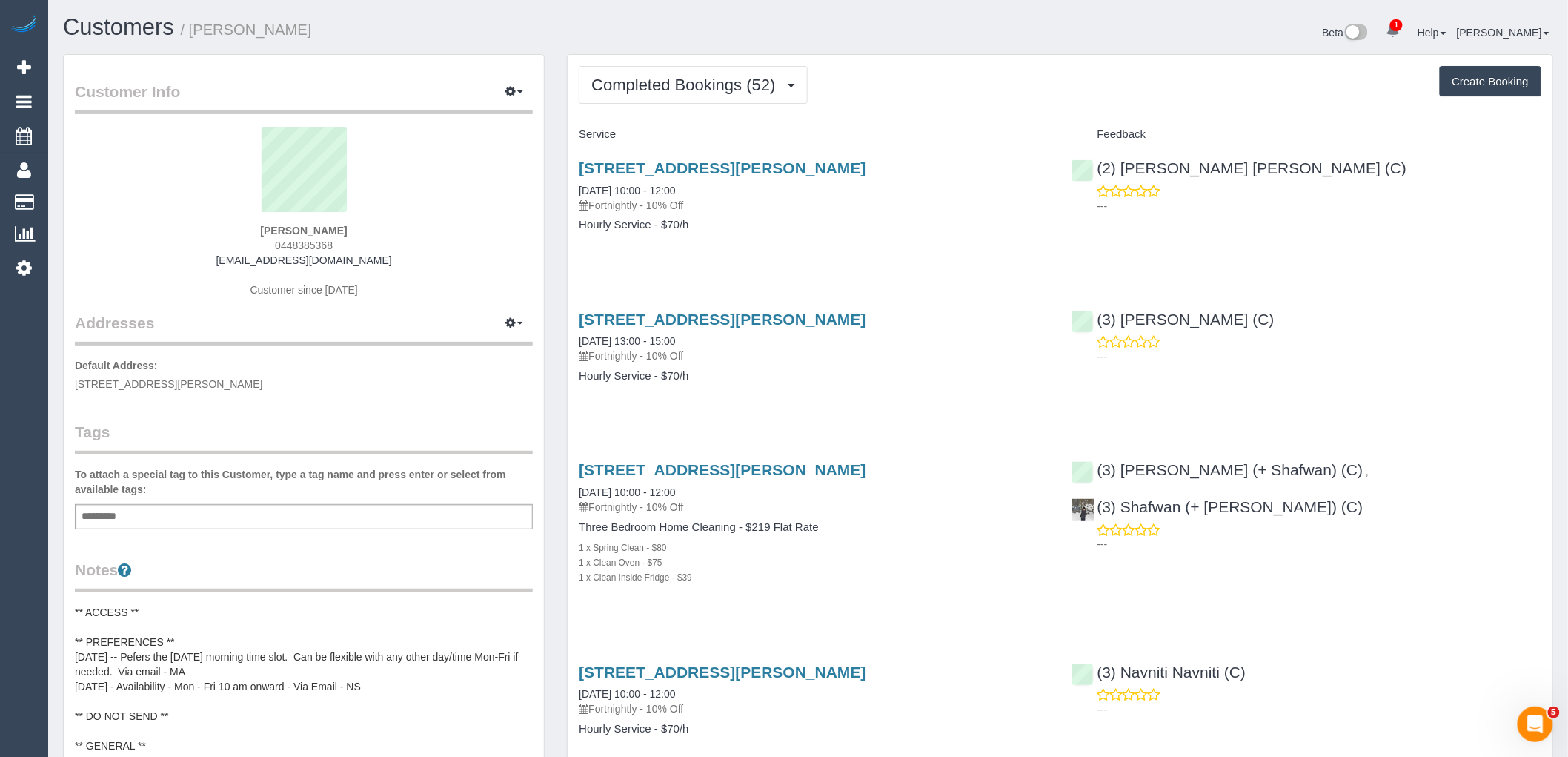
drag, startPoint x: 391, startPoint y: 263, endPoint x: 145, endPoint y: 269, distance: 246.1
click at [162, 263] on div "Katherine Davis 0448385368 katherinedvs5@gmail.com Customer since 2023" at bounding box center [304, 219] width 458 height 185
copy link "katherinedvs5@gmail.com"
drag, startPoint x: 702, startPoint y: 72, endPoint x: 701, endPoint y: 94, distance: 22.0
click at [702, 72] on button "Completed Bookings (52)" at bounding box center [692, 84] width 228 height 38
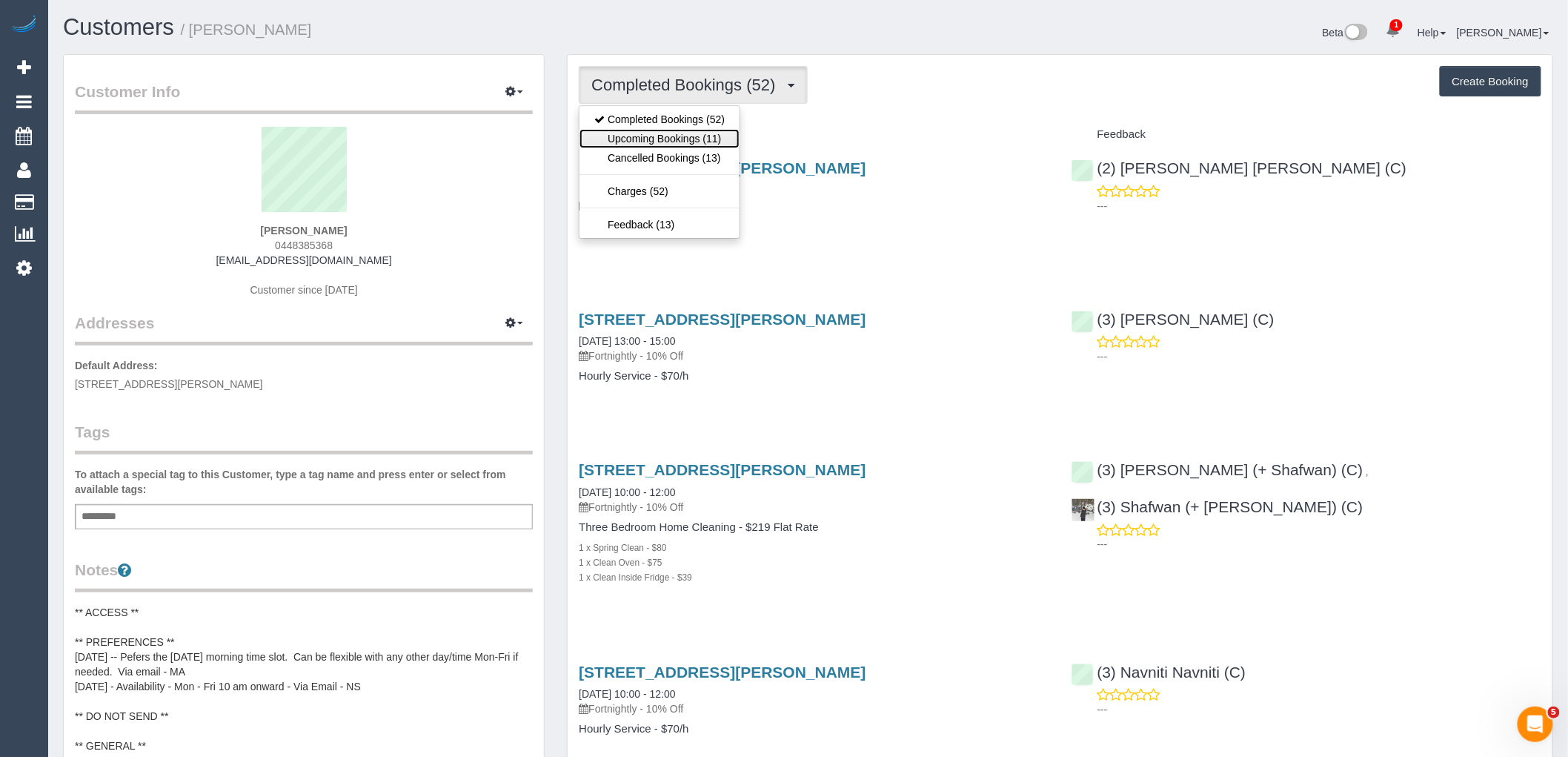
click at [699, 143] on link "Upcoming Bookings (11)" at bounding box center [659, 138] width 160 height 19
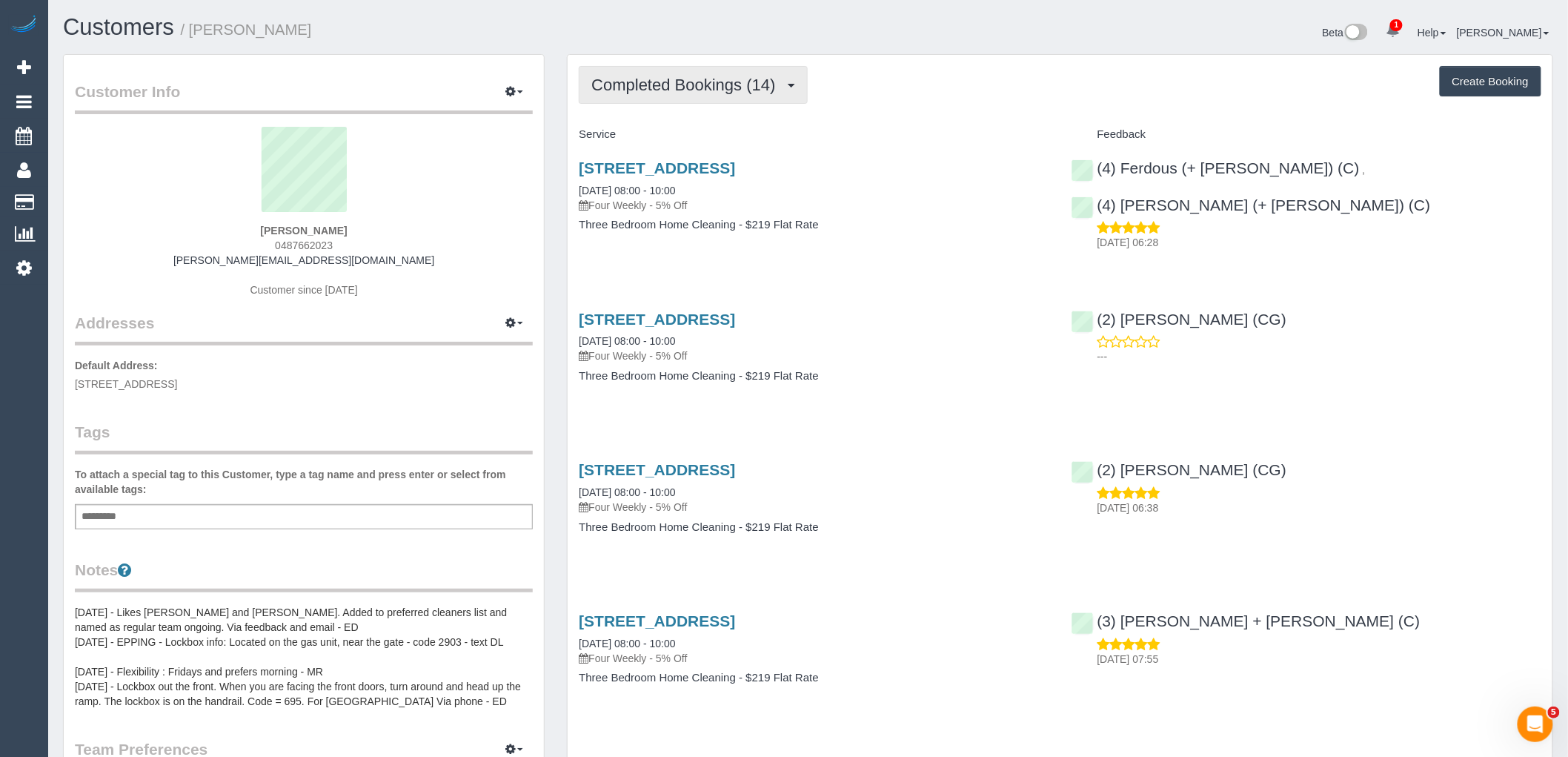
click at [697, 92] on span "Completed Bookings (14)" at bounding box center [687, 85] width 191 height 18
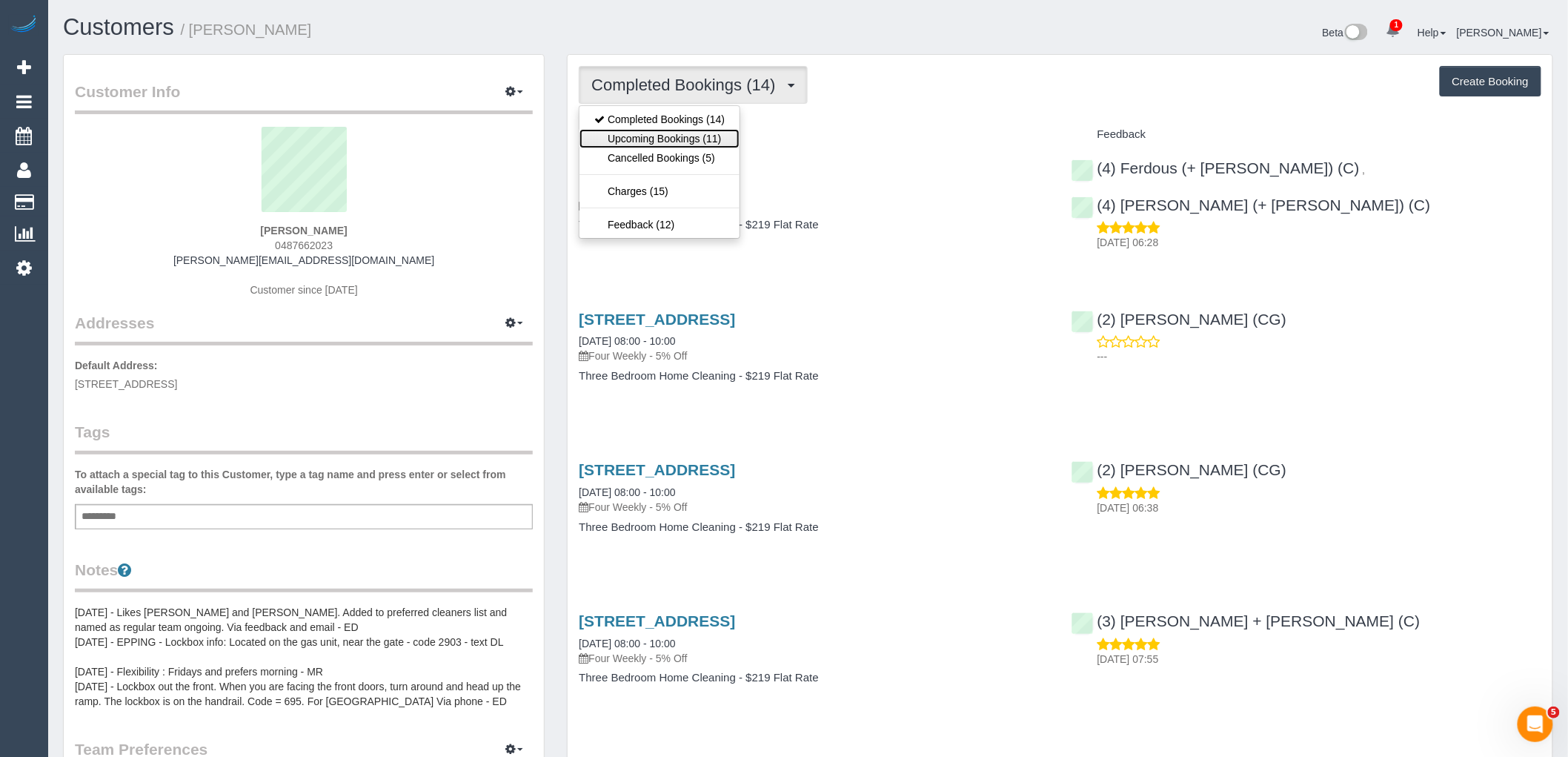
click at [686, 138] on link "Upcoming Bookings (11)" at bounding box center [659, 138] width 160 height 19
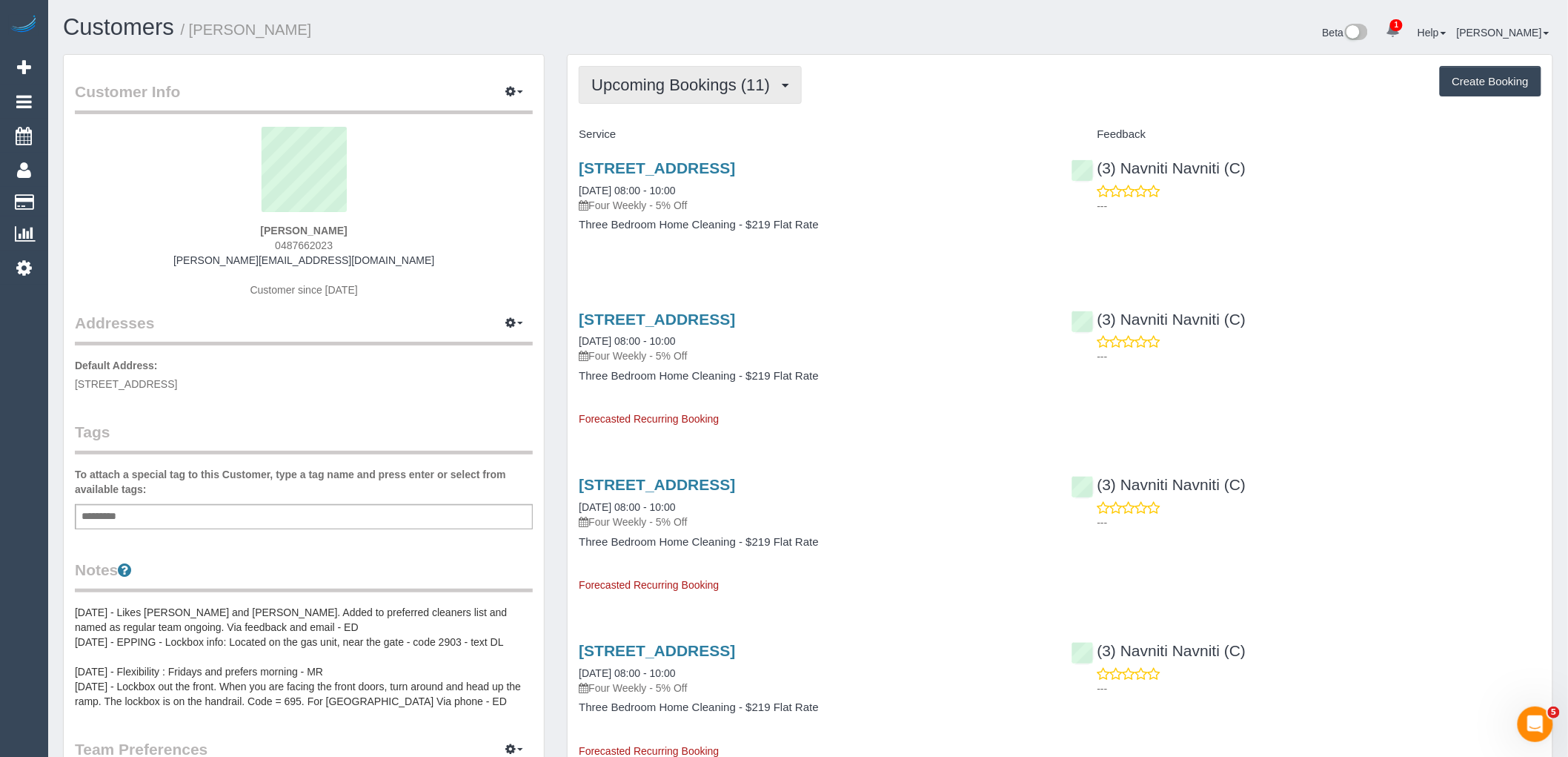
click at [680, 81] on span "Upcoming Bookings (11)" at bounding box center [684, 85] width 186 height 18
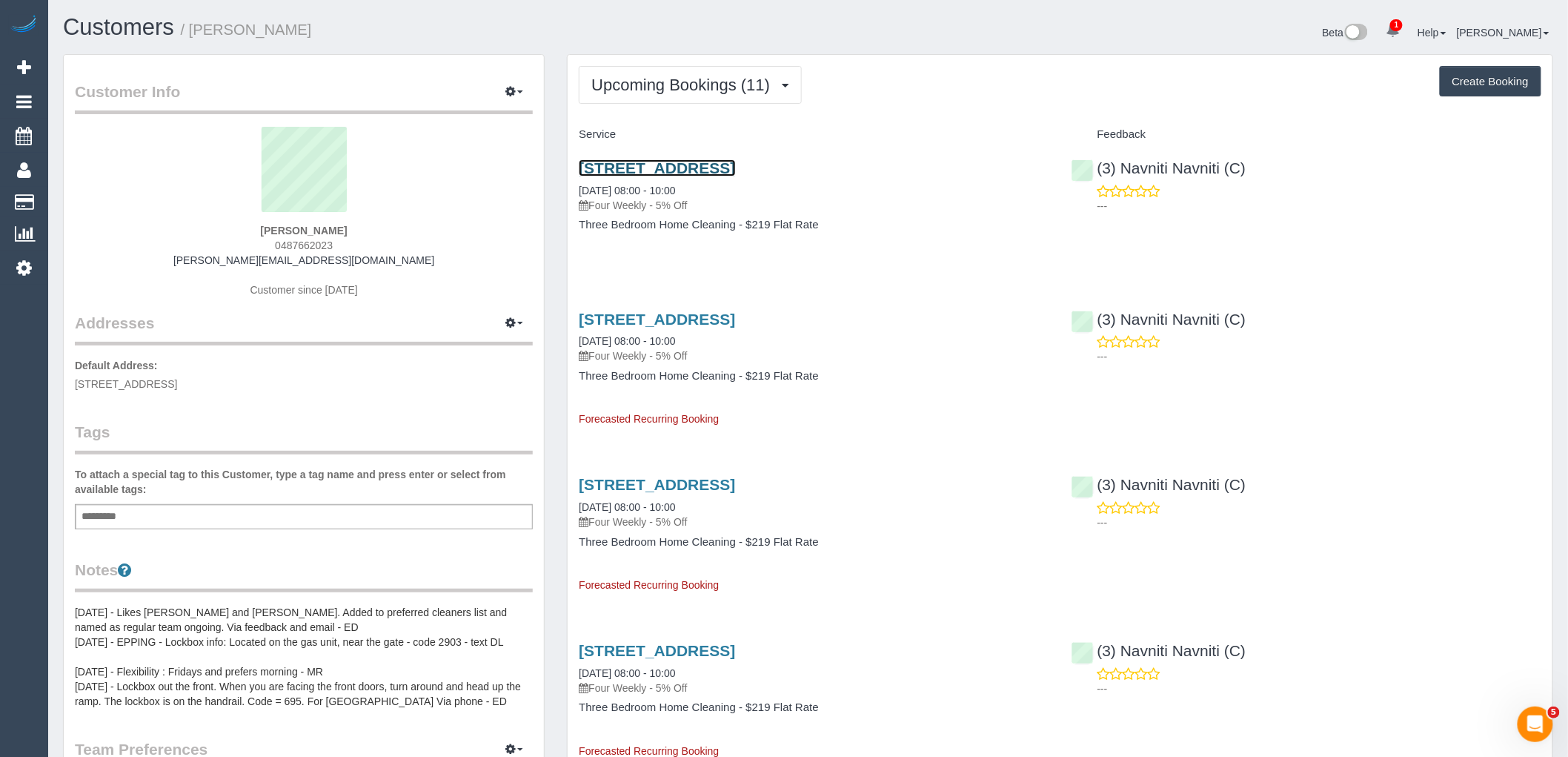
click at [726, 172] on link "2 Lambeth Court, Epping, VIC 3076" at bounding box center [656, 168] width 156 height 17
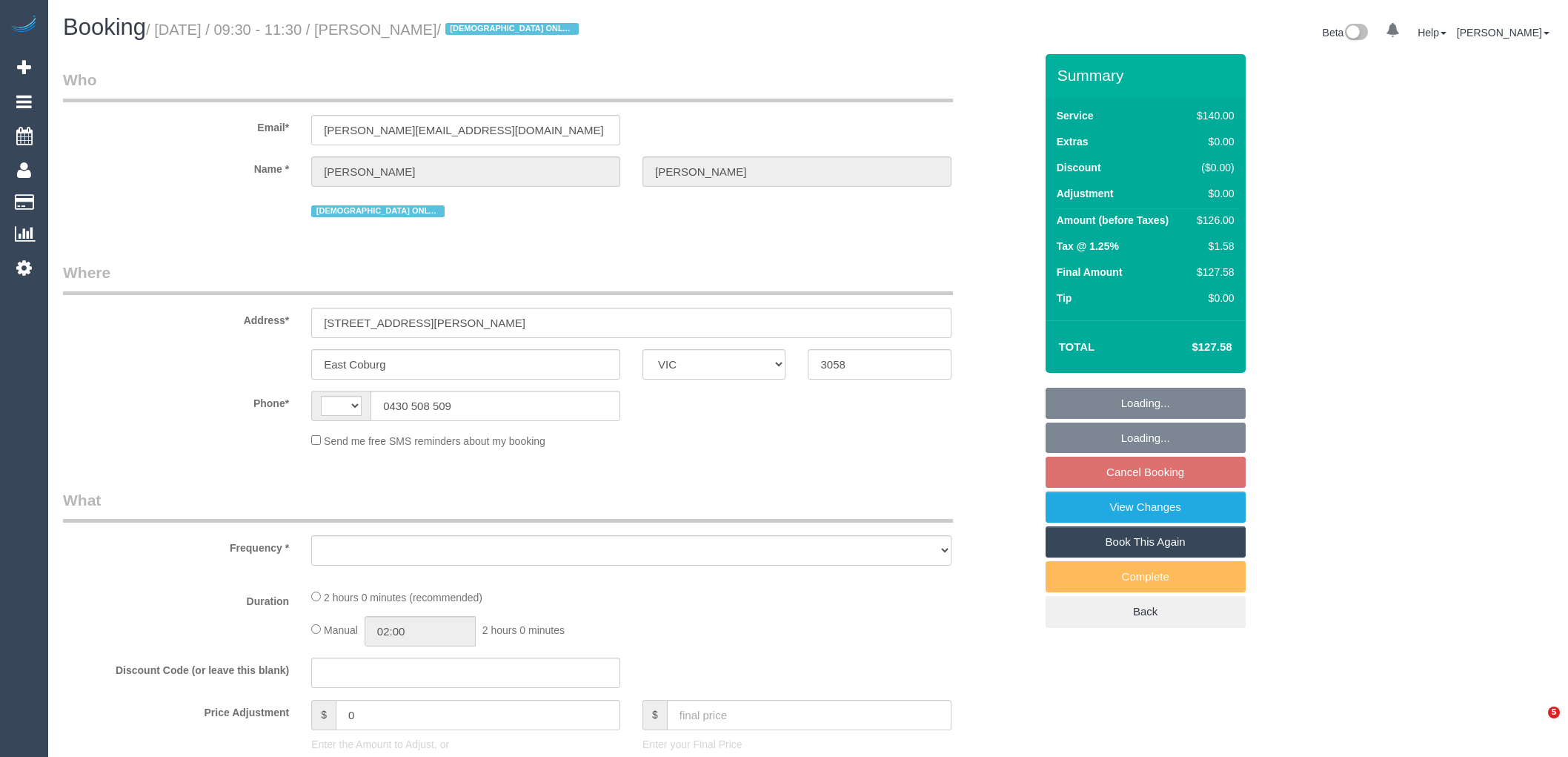
select select "VIC"
select select "string:AU"
select select "object:2116"
select select "string:stripe-pm_1KxK0v2GScqysDRVcgvaaYC1"
select select "number:28"
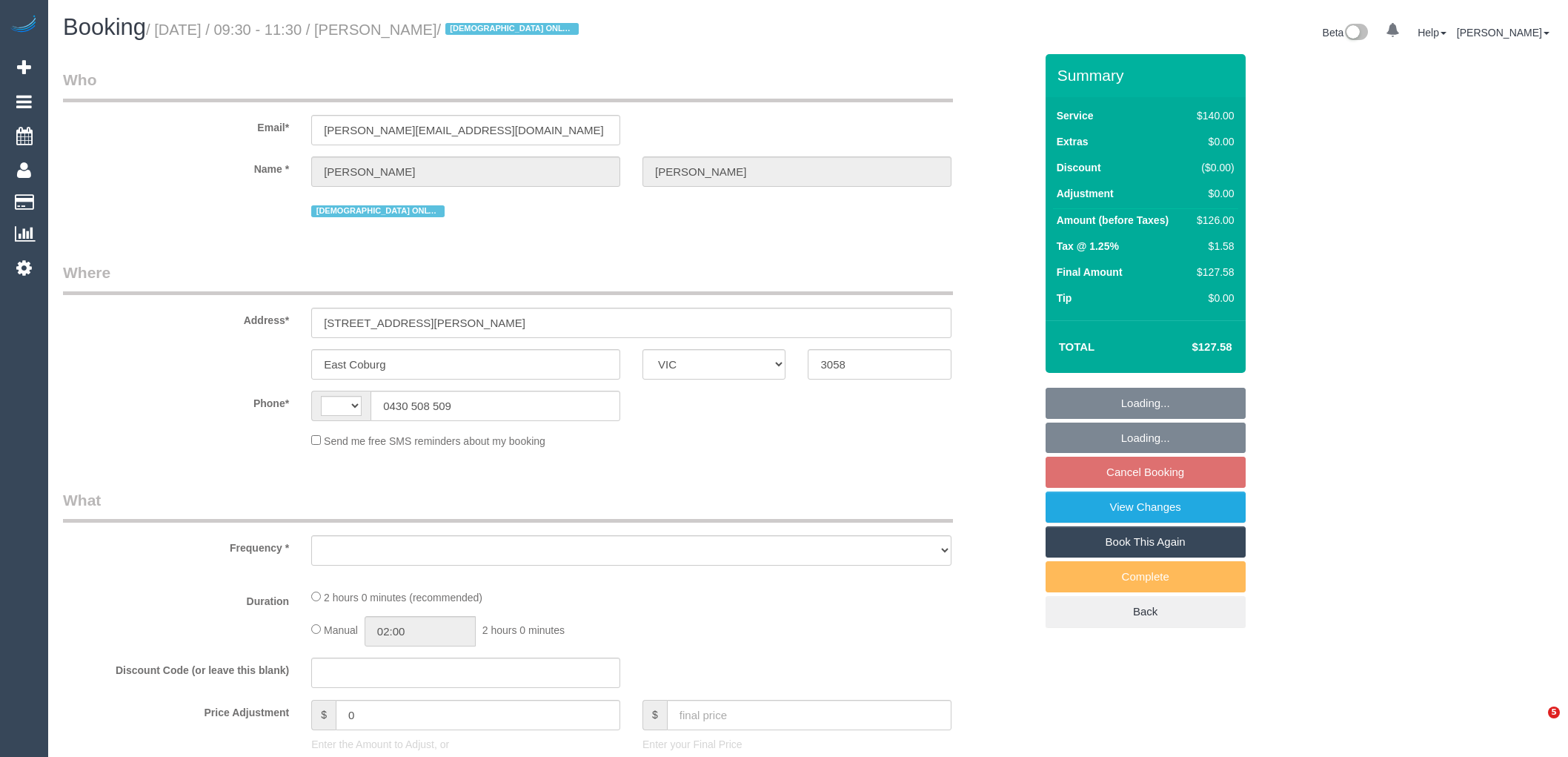
select select "number:14"
select select "number:19"
select select "number:25"
select select "number:35"
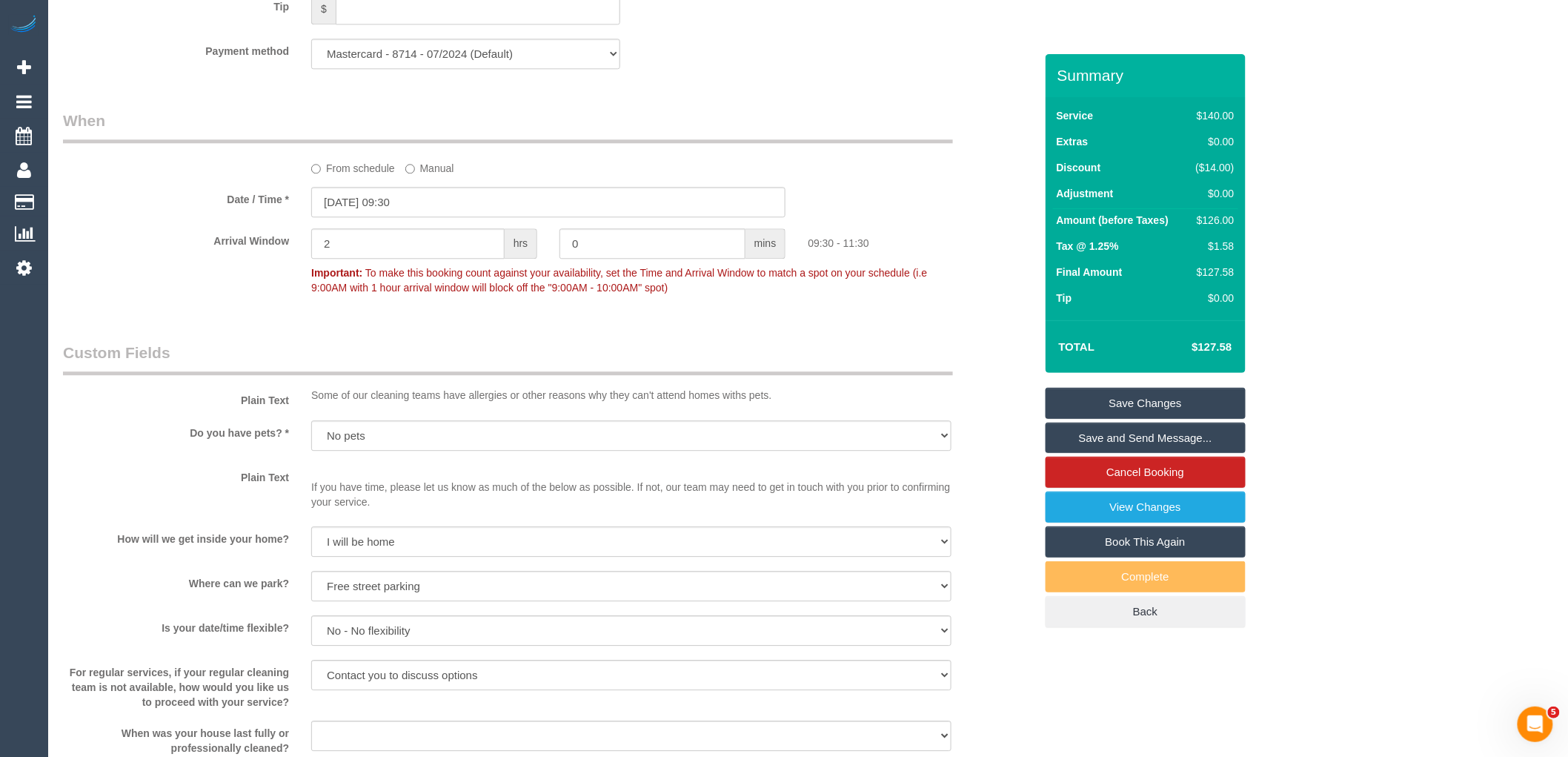
scroll to position [2183, 0]
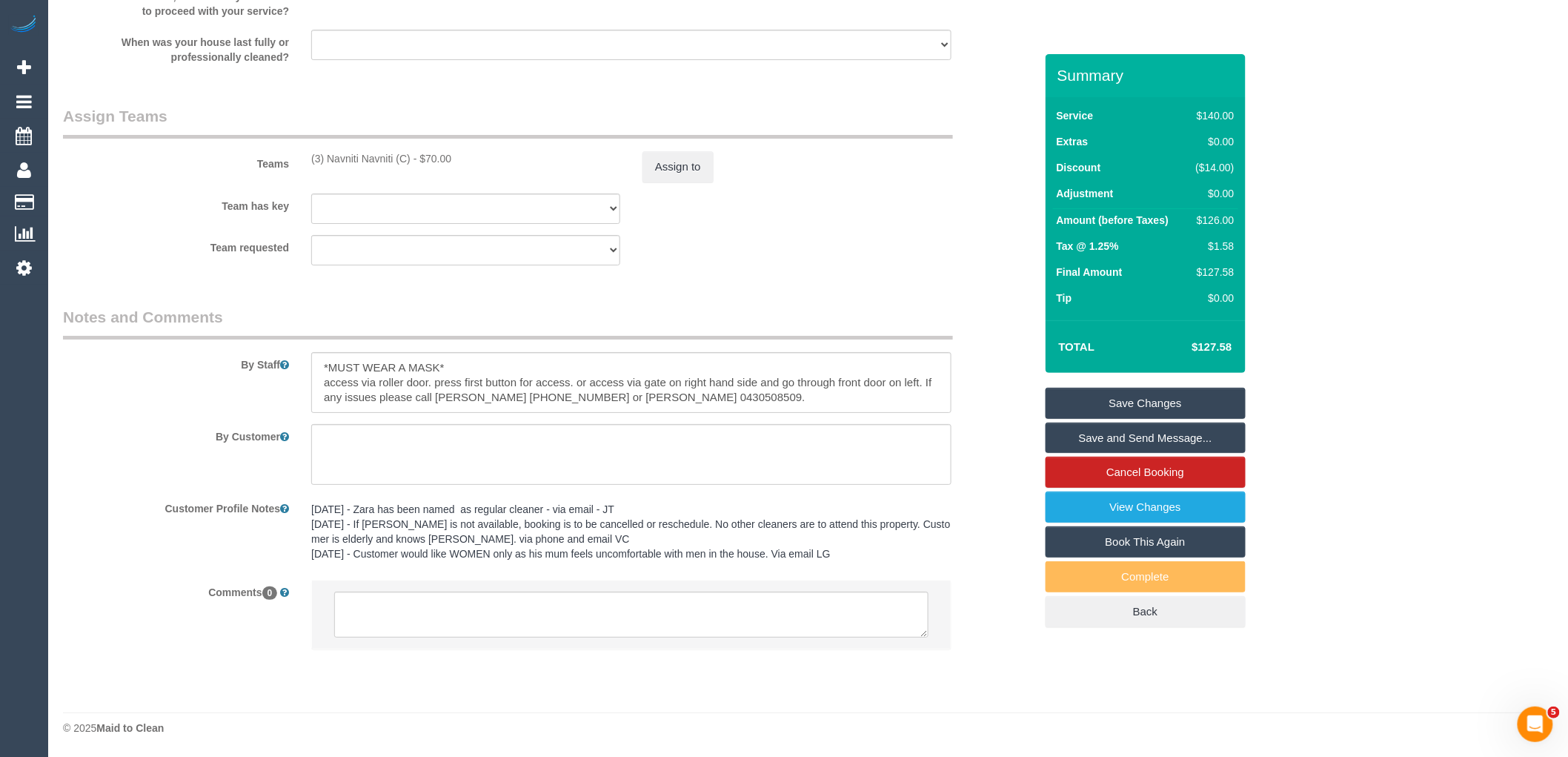
drag, startPoint x: 411, startPoint y: 156, endPoint x: 299, endPoint y: 156, distance: 112.0
click at [299, 156] on div "Teams (3) Navniti Navniti (C) - $70.00 Assign to" at bounding box center [548, 143] width 994 height 77
copy div "(3) Navniti Navniti (C)"
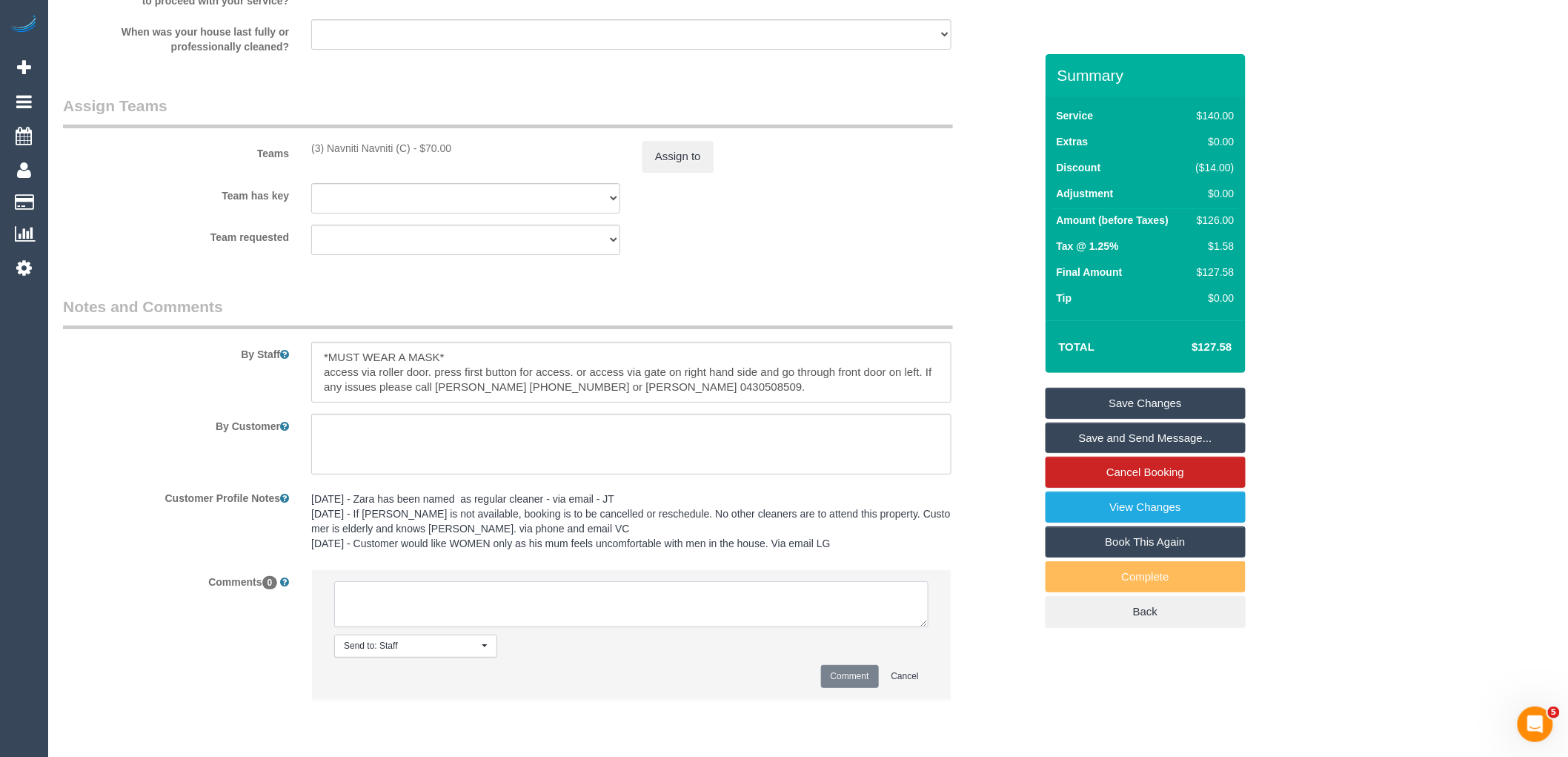
click at [462, 627] on textarea at bounding box center [631, 604] width 594 height 46
paste textarea "(3) Navniti Navniti (C) on hold Customer contacted via email"
type textarea "(3) Navniti Navniti (C) on hold Customer contacted via email"
click at [853, 677] on button "Comment" at bounding box center [849, 677] width 57 height 23
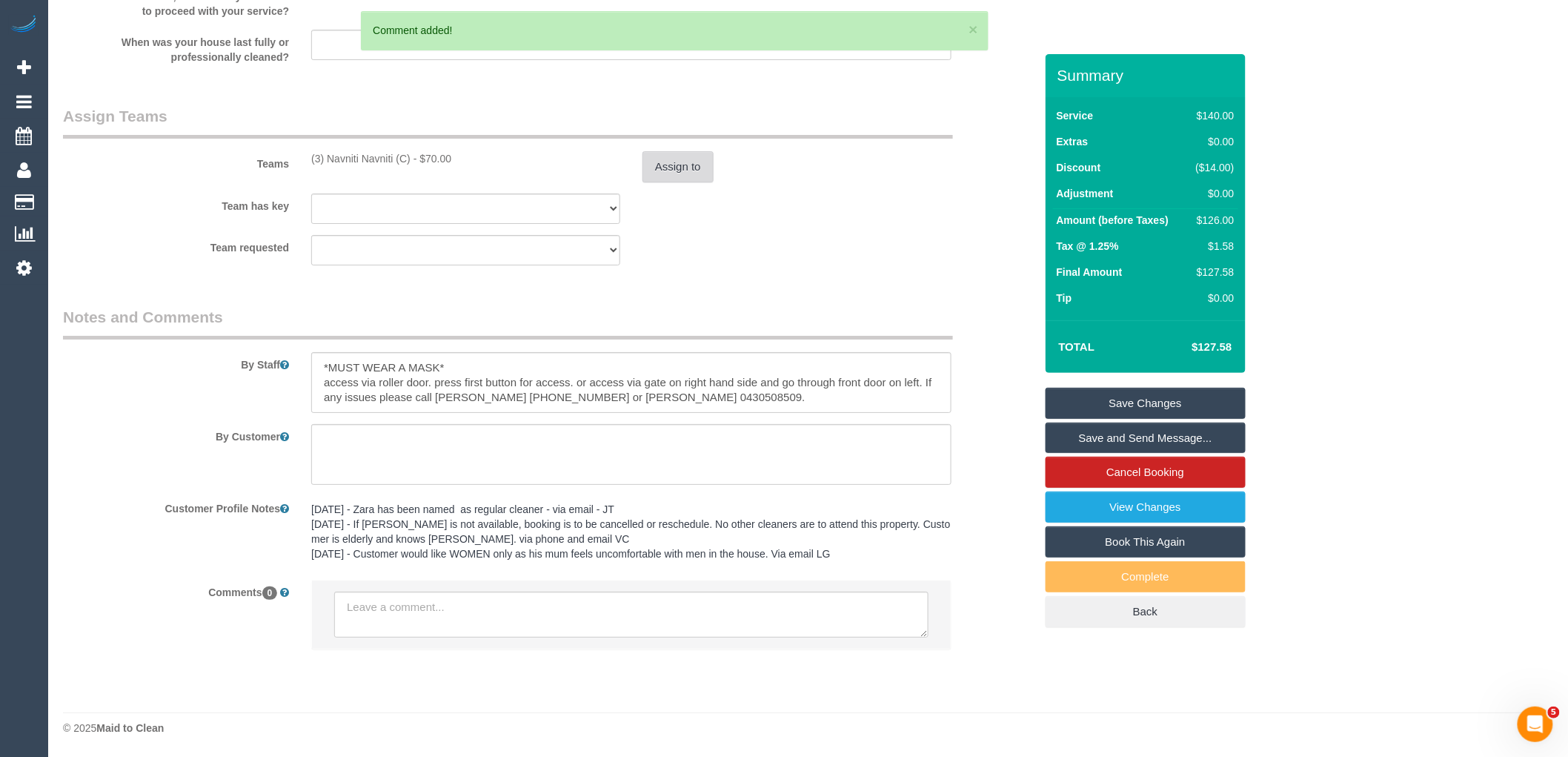
click at [688, 154] on button "Assign to" at bounding box center [678, 166] width 71 height 31
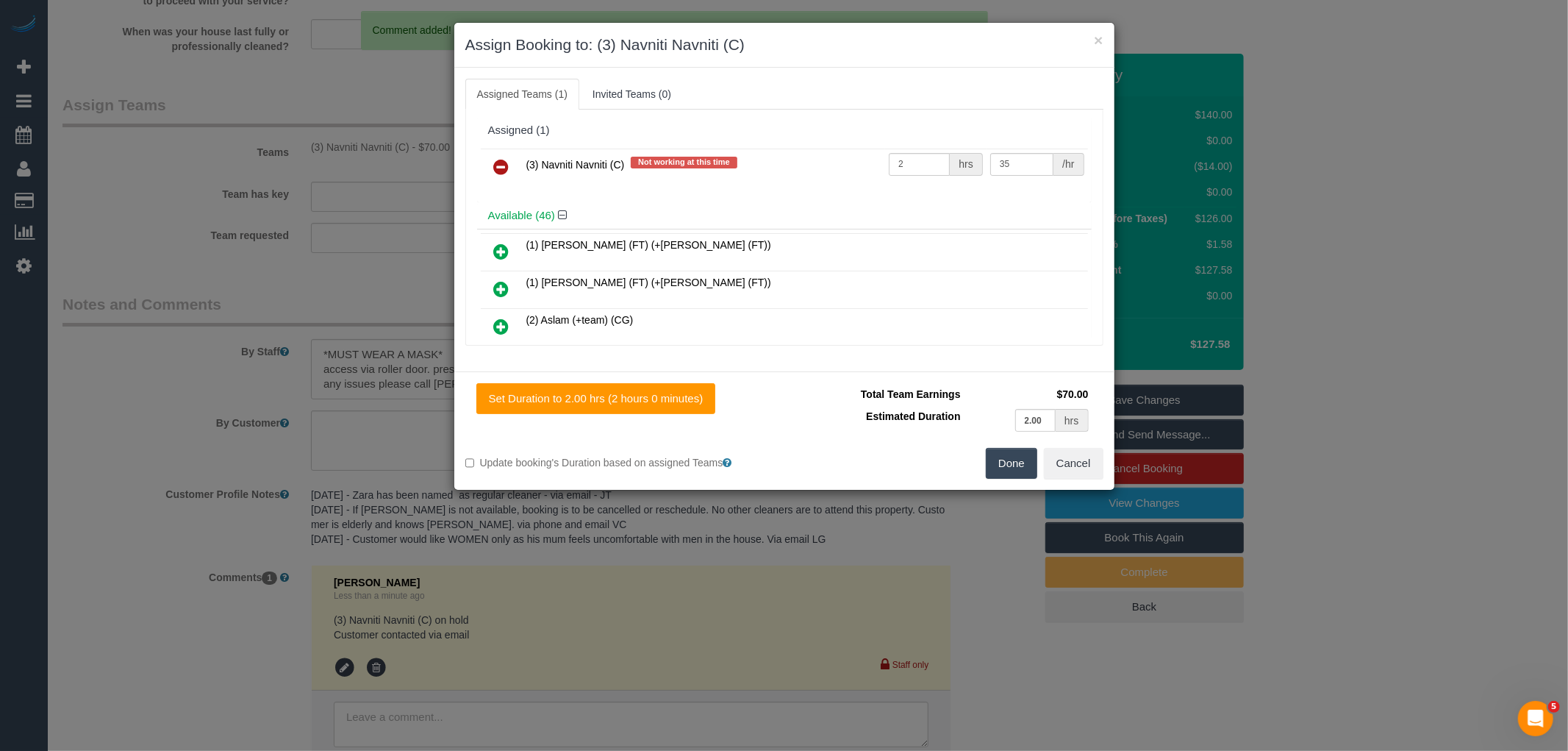
click at [508, 166] on icon at bounding box center [502, 166] width 15 height 17
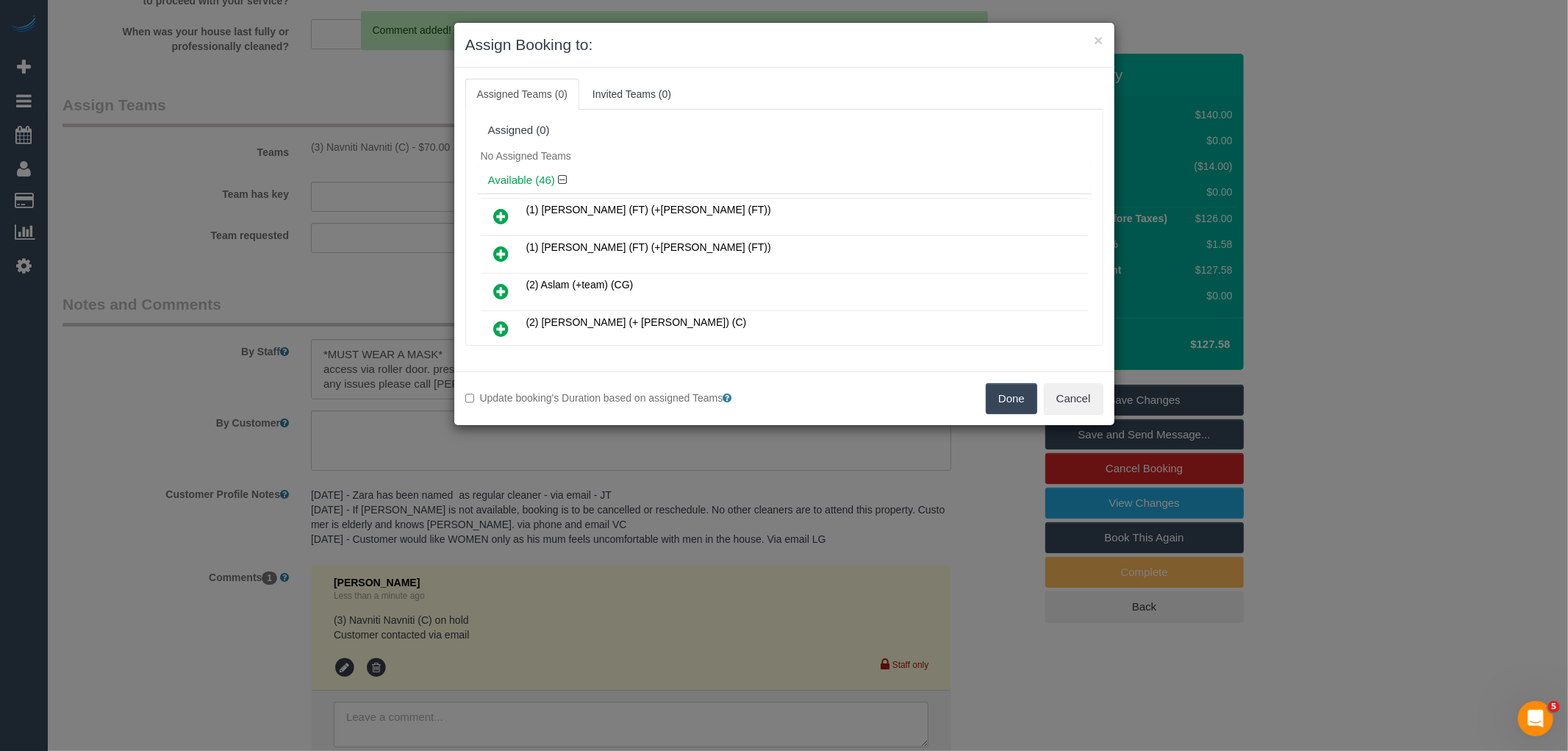
click at [996, 395] on button "Done" at bounding box center [1012, 398] width 52 height 31
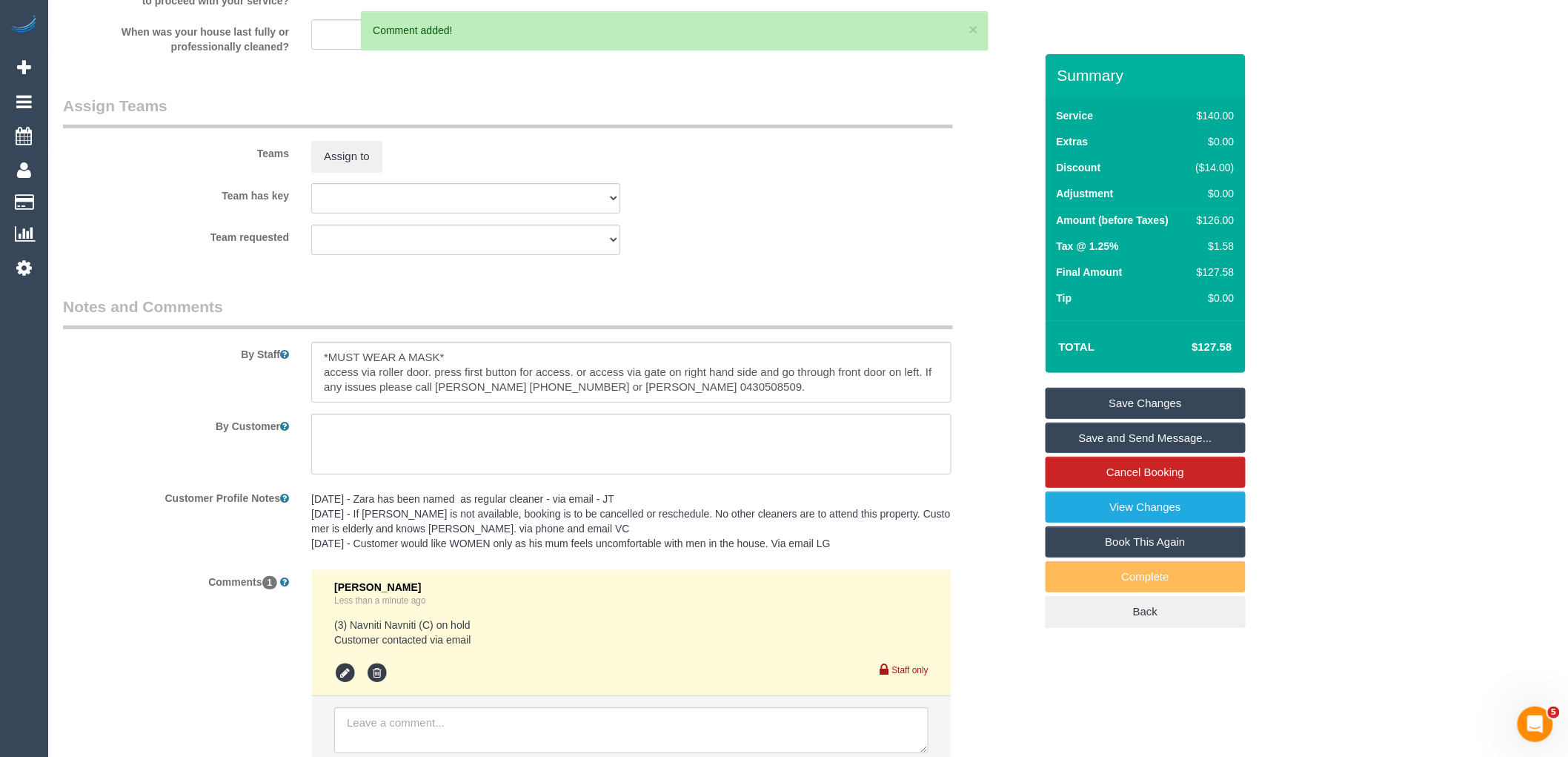
click at [1132, 405] on link "Save Changes" at bounding box center [1145, 403] width 200 height 31
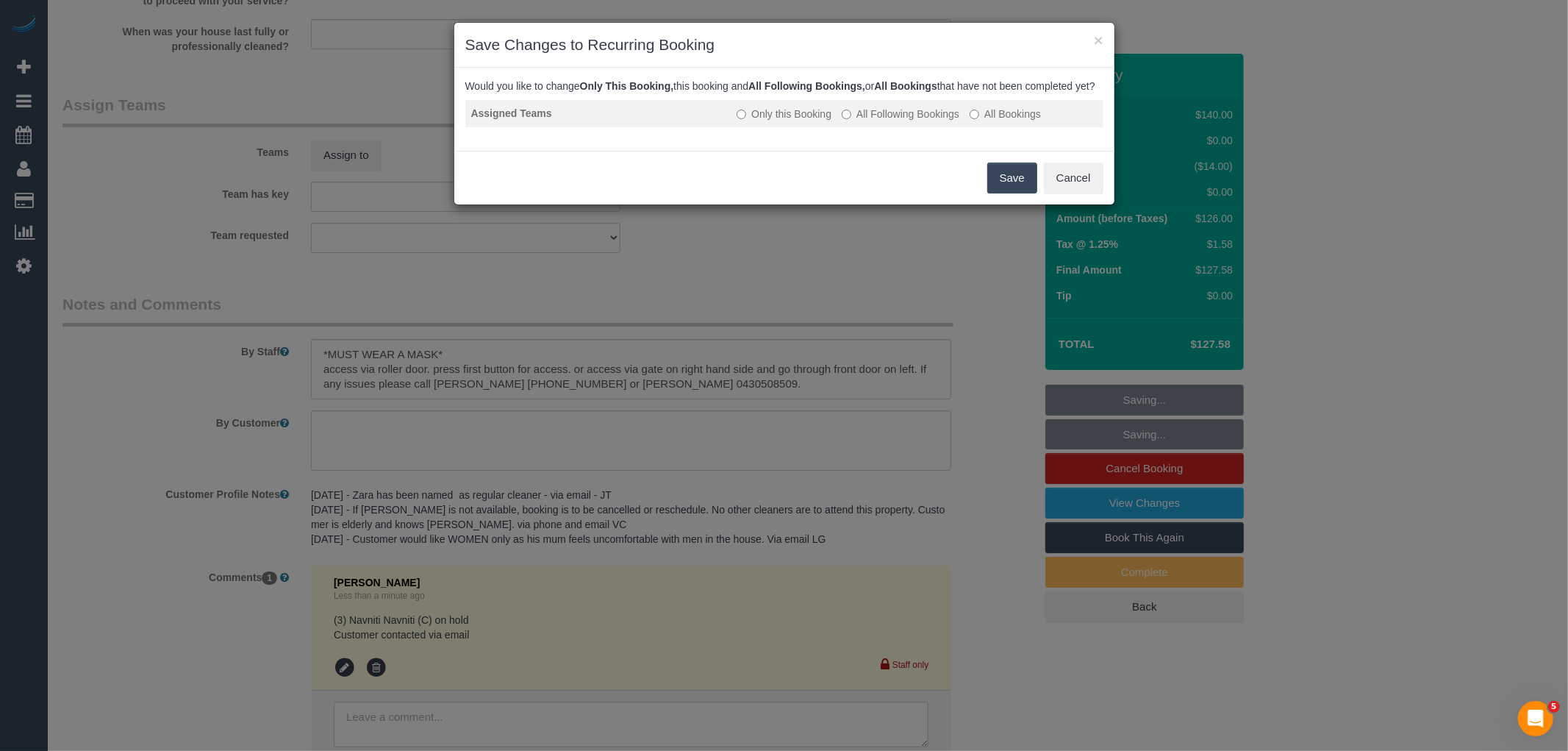
click at [921, 122] on label "All Following Bookings" at bounding box center [900, 113] width 118 height 14
click at [1020, 193] on button "Save" at bounding box center [1012, 178] width 50 height 31
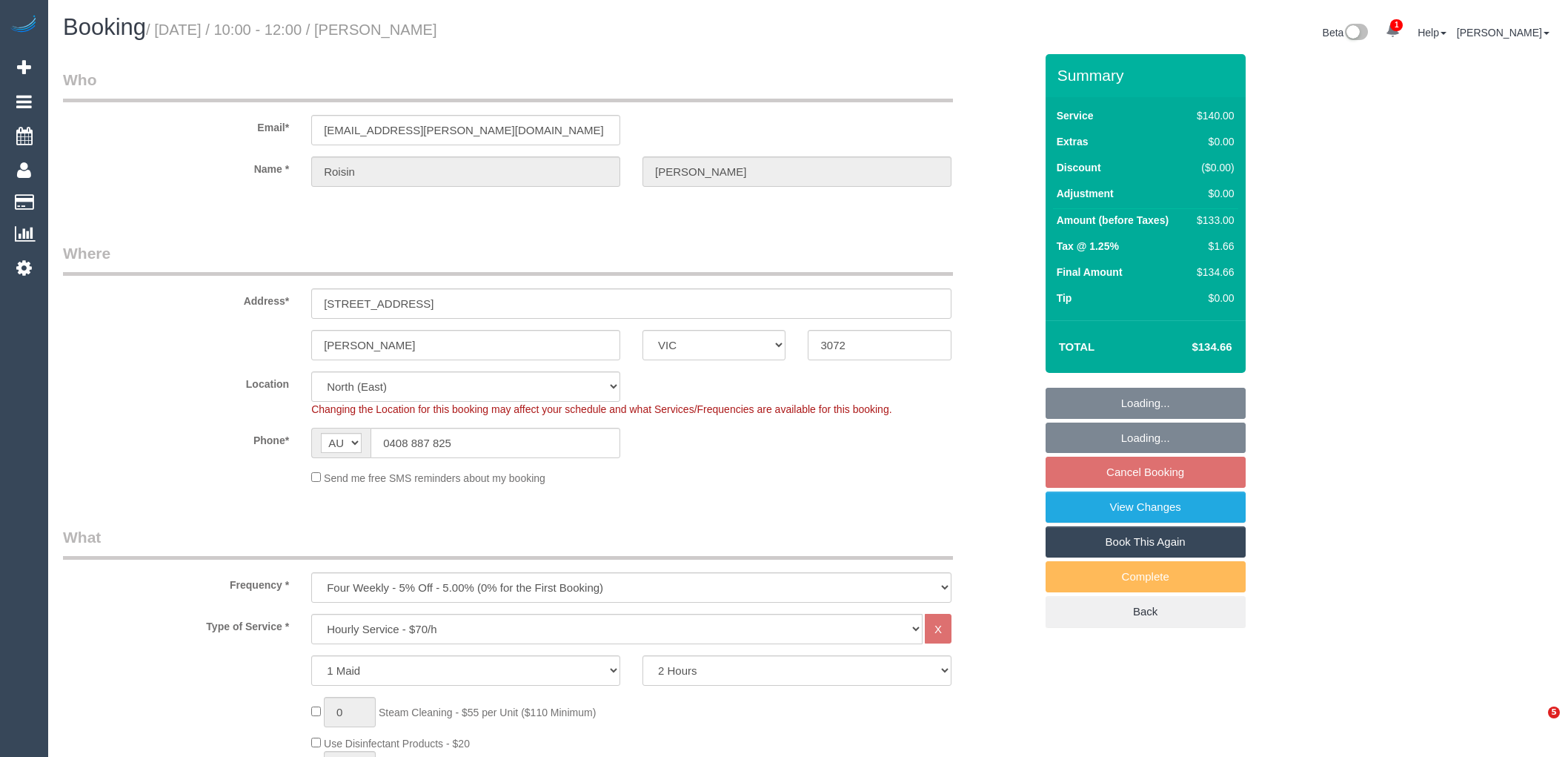
select select "VIC"
select select "spot3"
select select "number:28"
select select "number:16"
select select "number:19"
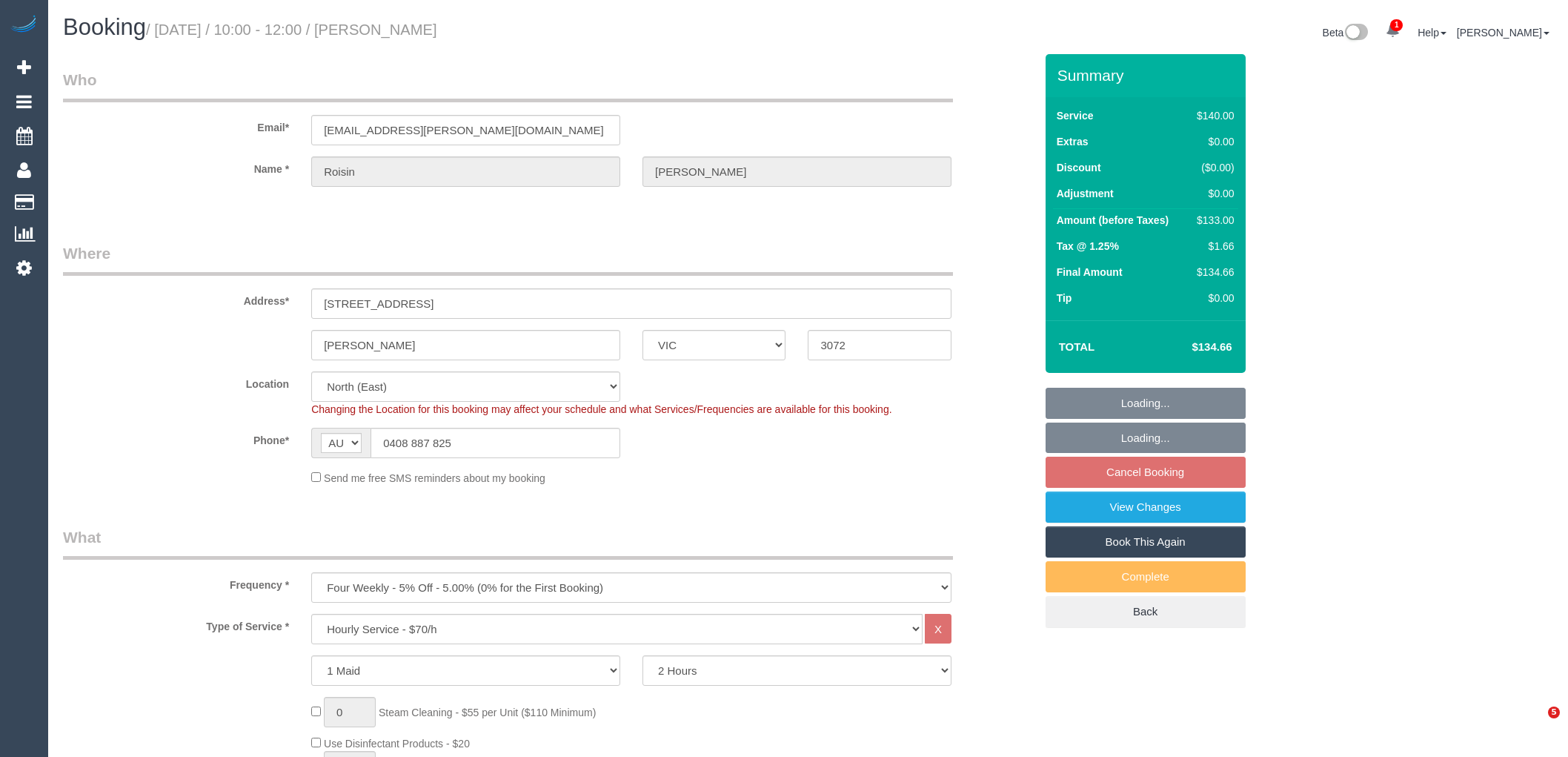
select select "number:22"
select select "number:33"
select select "number:12"
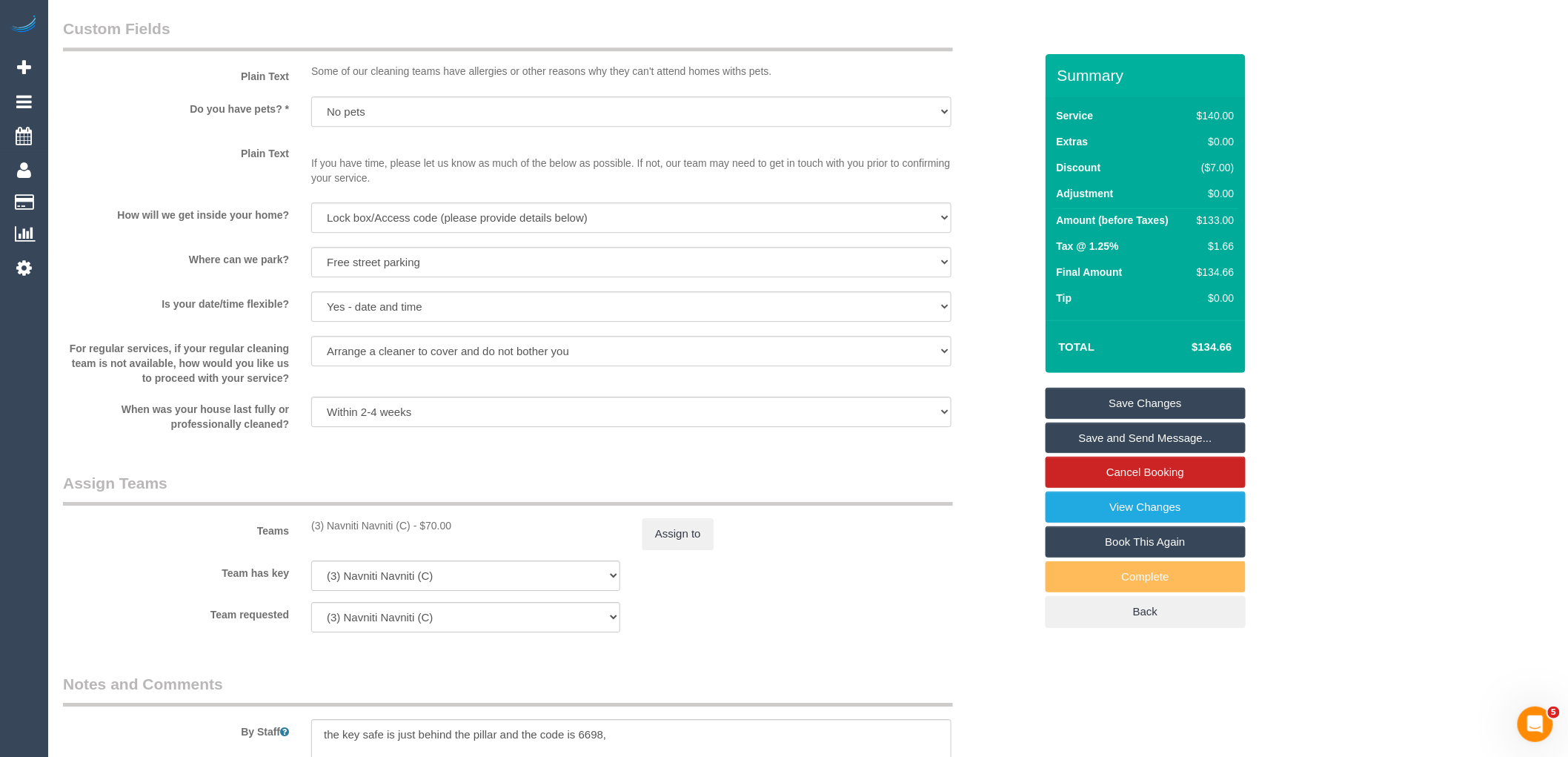
scroll to position [2051, 0]
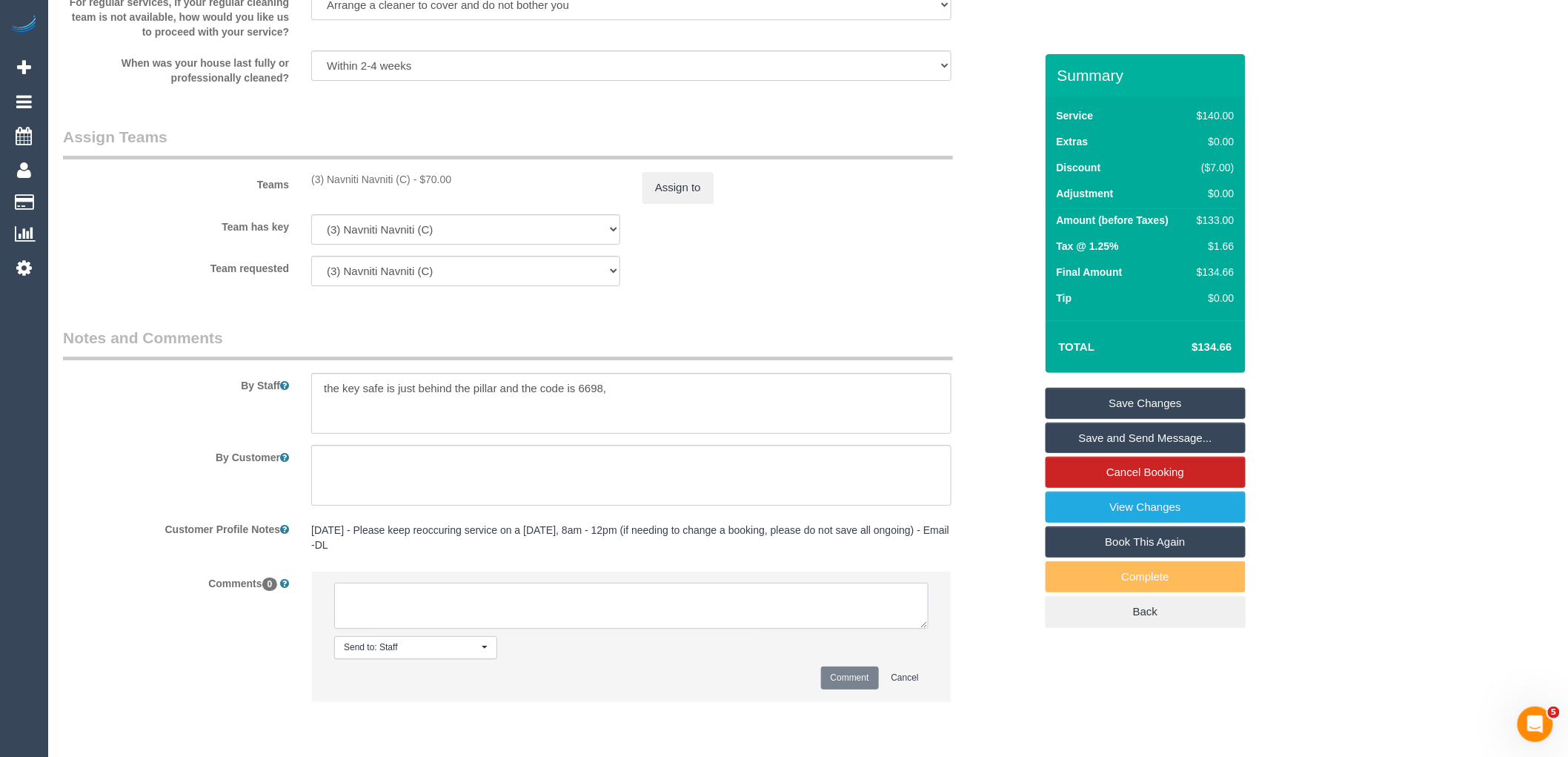
click at [478, 610] on textarea at bounding box center [631, 605] width 594 height 46
paste textarea "(3) Navniti Navniti (C) on hold Customer contacted via email"
drag, startPoint x: 468, startPoint y: 625, endPoint x: 396, endPoint y: 625, distance: 72.0
click at [396, 625] on textarea at bounding box center [631, 605] width 594 height 46
type textarea "(3) Navniti Navniti (C) on hold Customer not contacted"
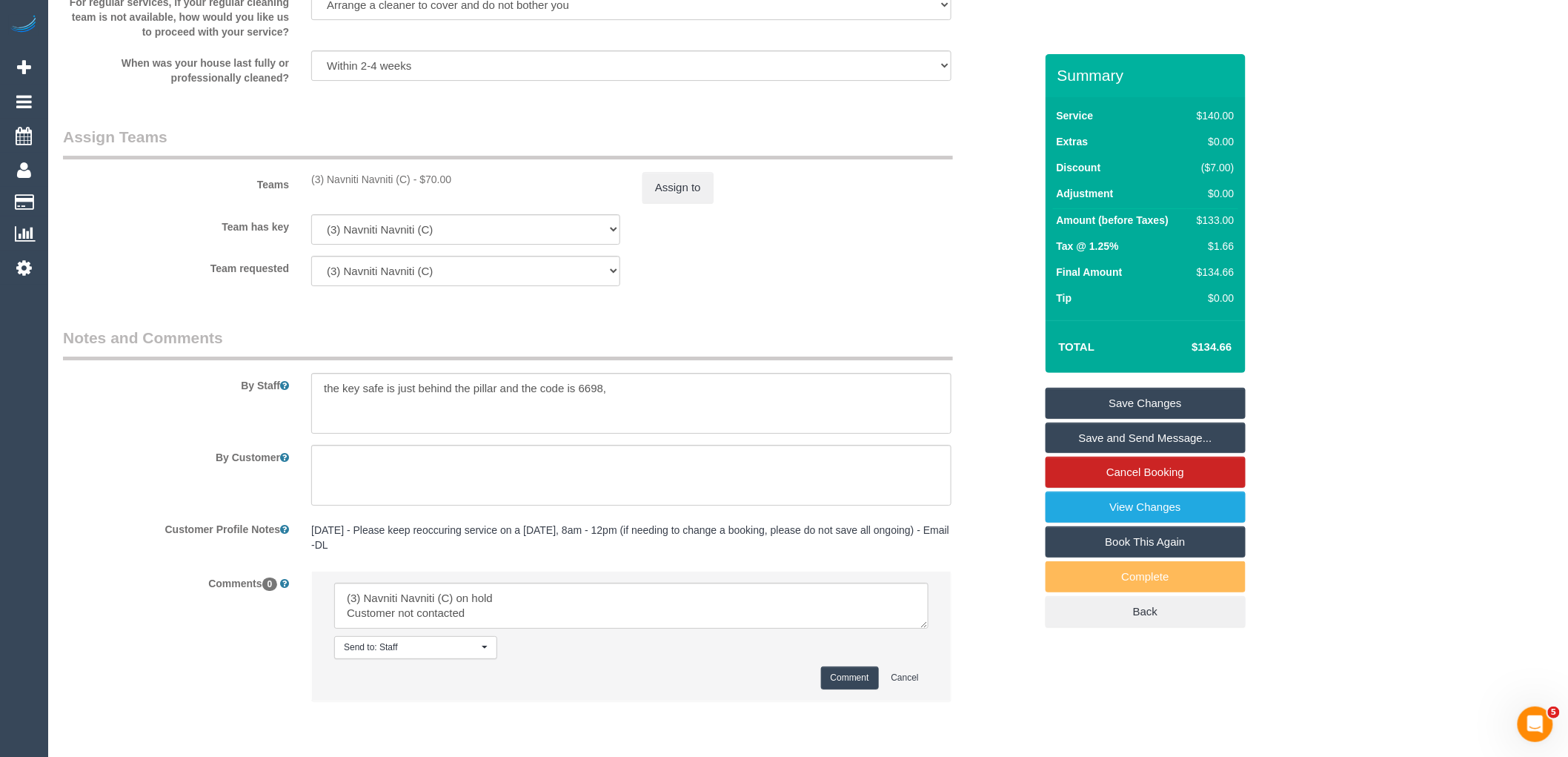
click at [837, 685] on button "Comment" at bounding box center [849, 678] width 57 height 23
click at [686, 197] on button "Assign to" at bounding box center [678, 187] width 71 height 31
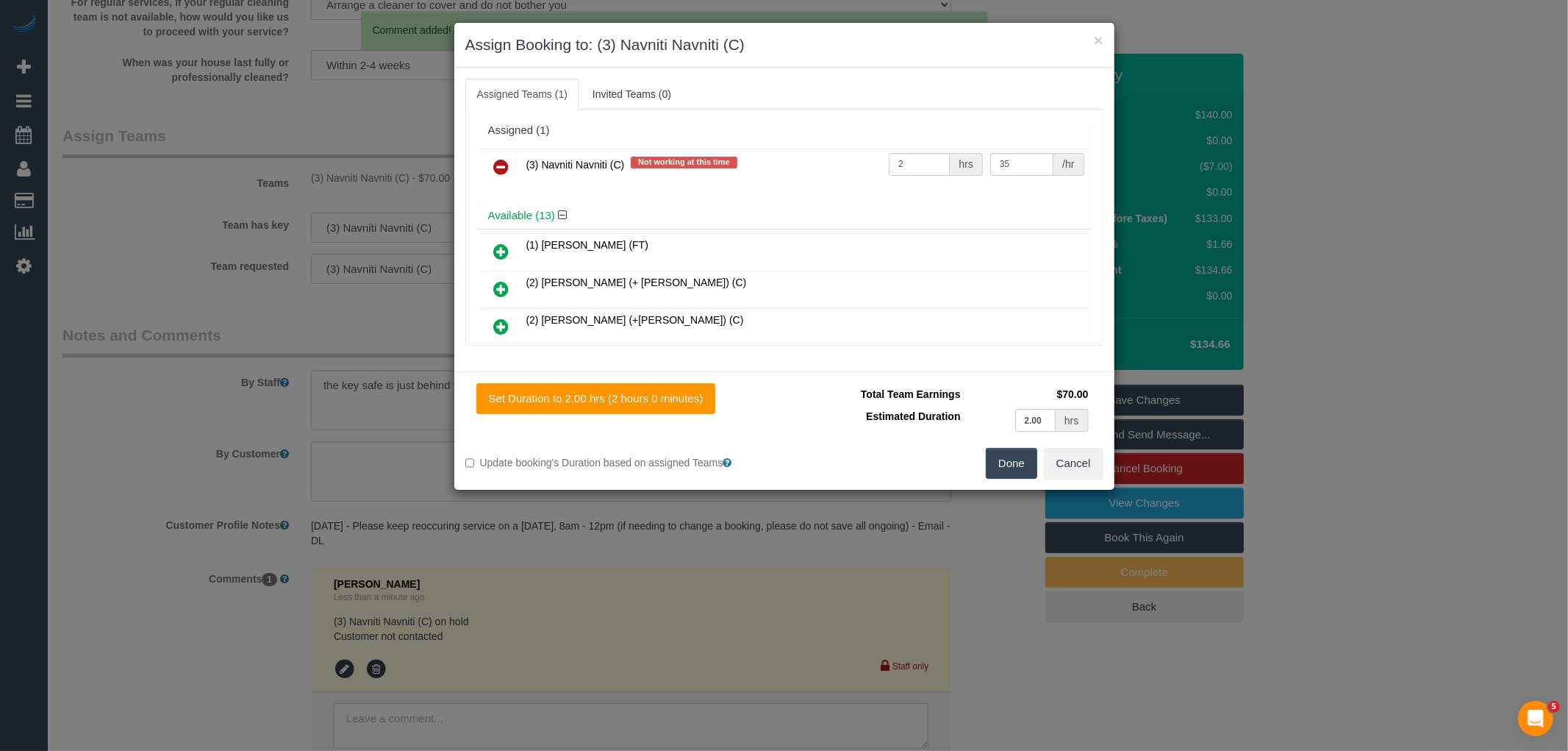
click at [496, 160] on icon at bounding box center [502, 166] width 15 height 17
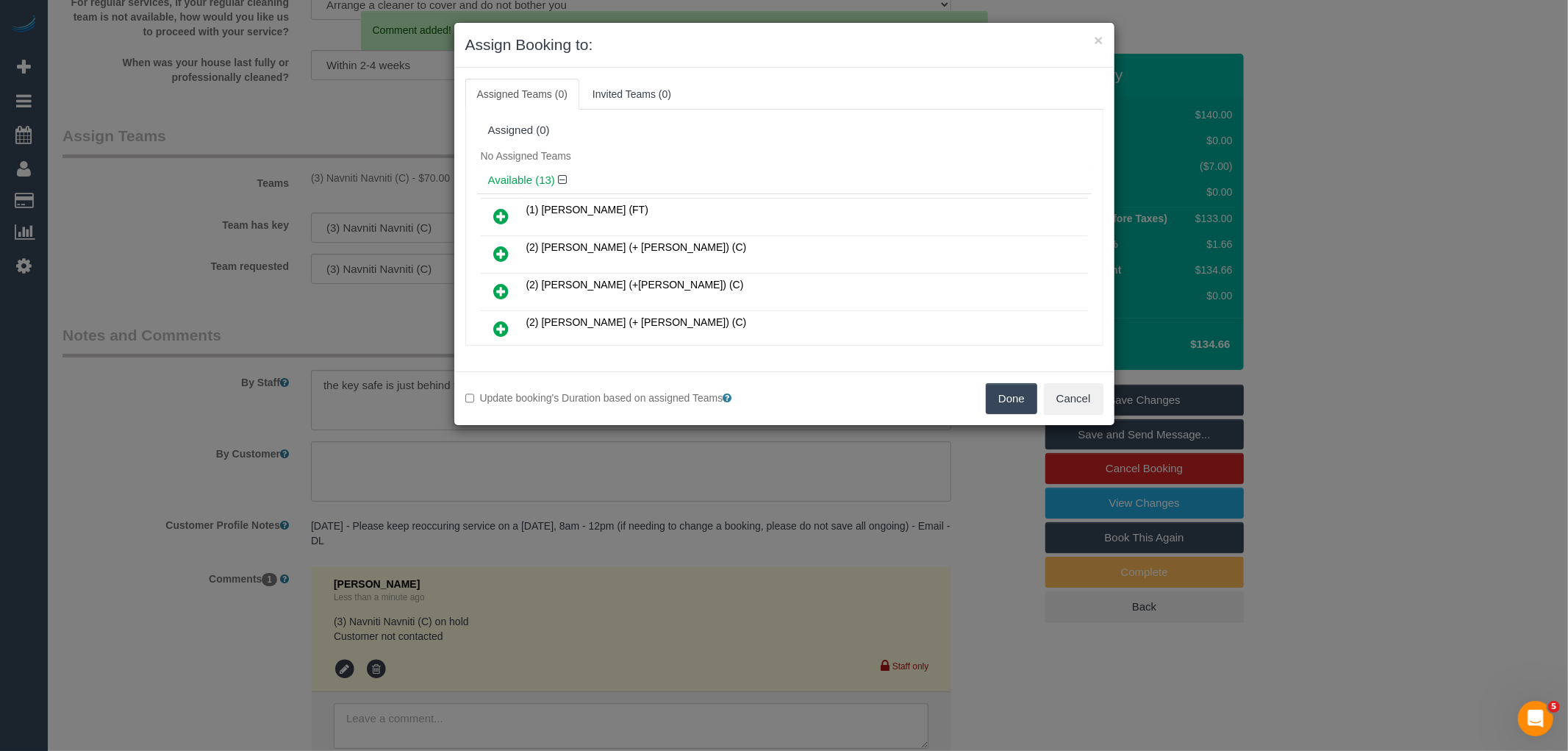
click at [1009, 394] on button "Done" at bounding box center [1012, 398] width 52 height 31
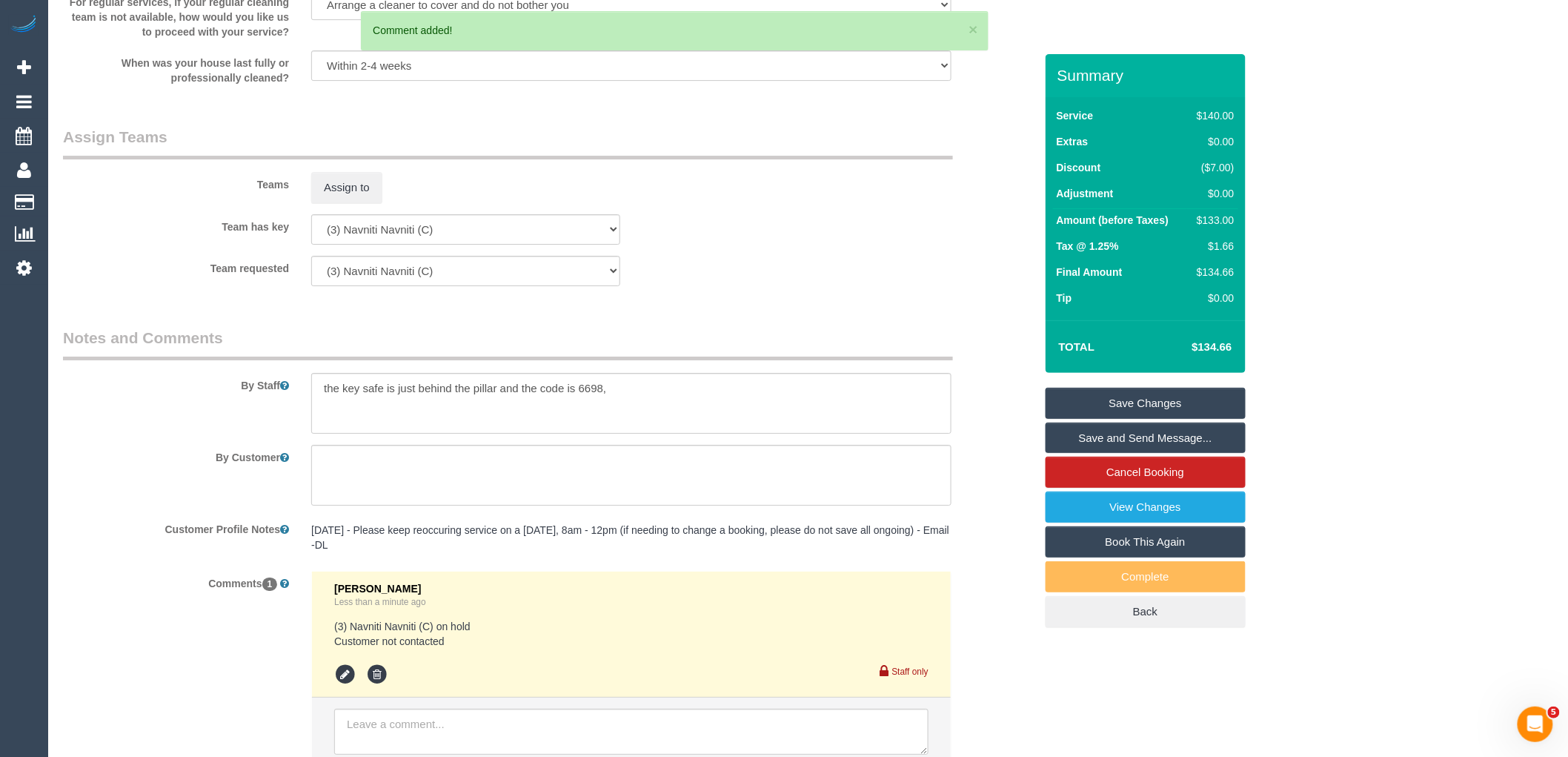
click at [1153, 409] on link "Save Changes" at bounding box center [1145, 403] width 200 height 31
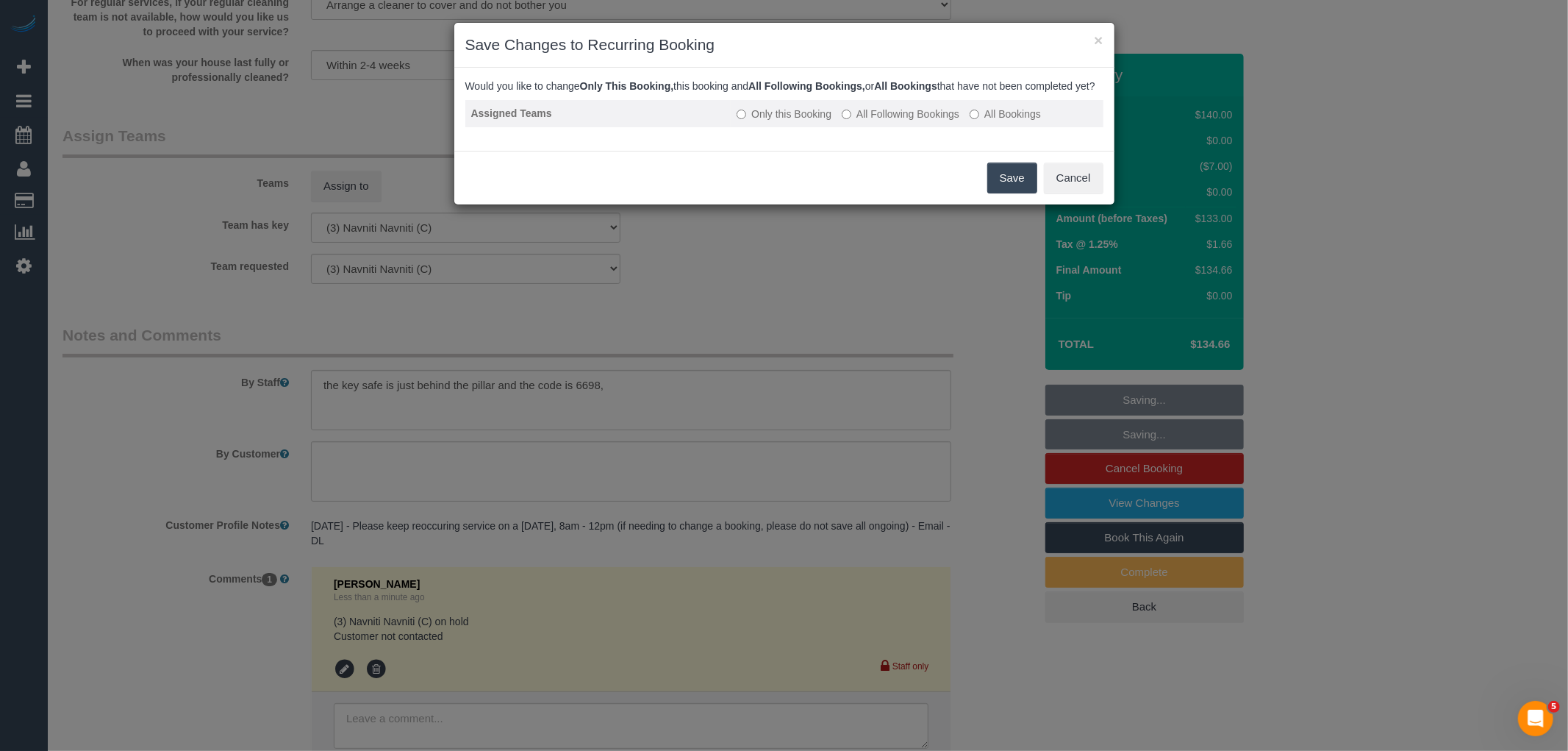
click at [908, 122] on label "All Following Bookings" at bounding box center [900, 113] width 118 height 14
click at [1028, 204] on div "Save Cancel" at bounding box center [784, 177] width 660 height 54
click at [1023, 193] on button "Save" at bounding box center [1012, 178] width 50 height 31
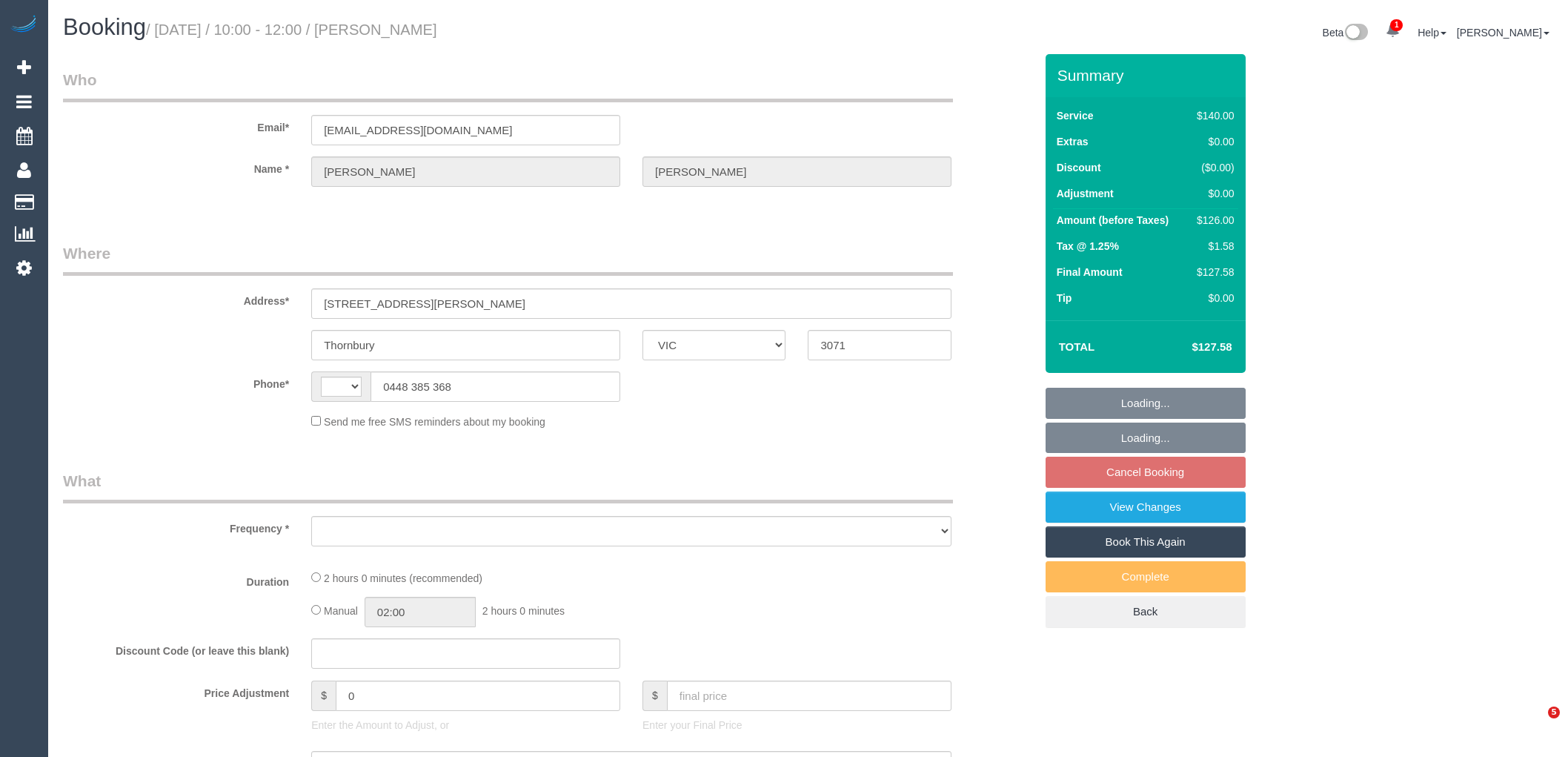
select select "VIC"
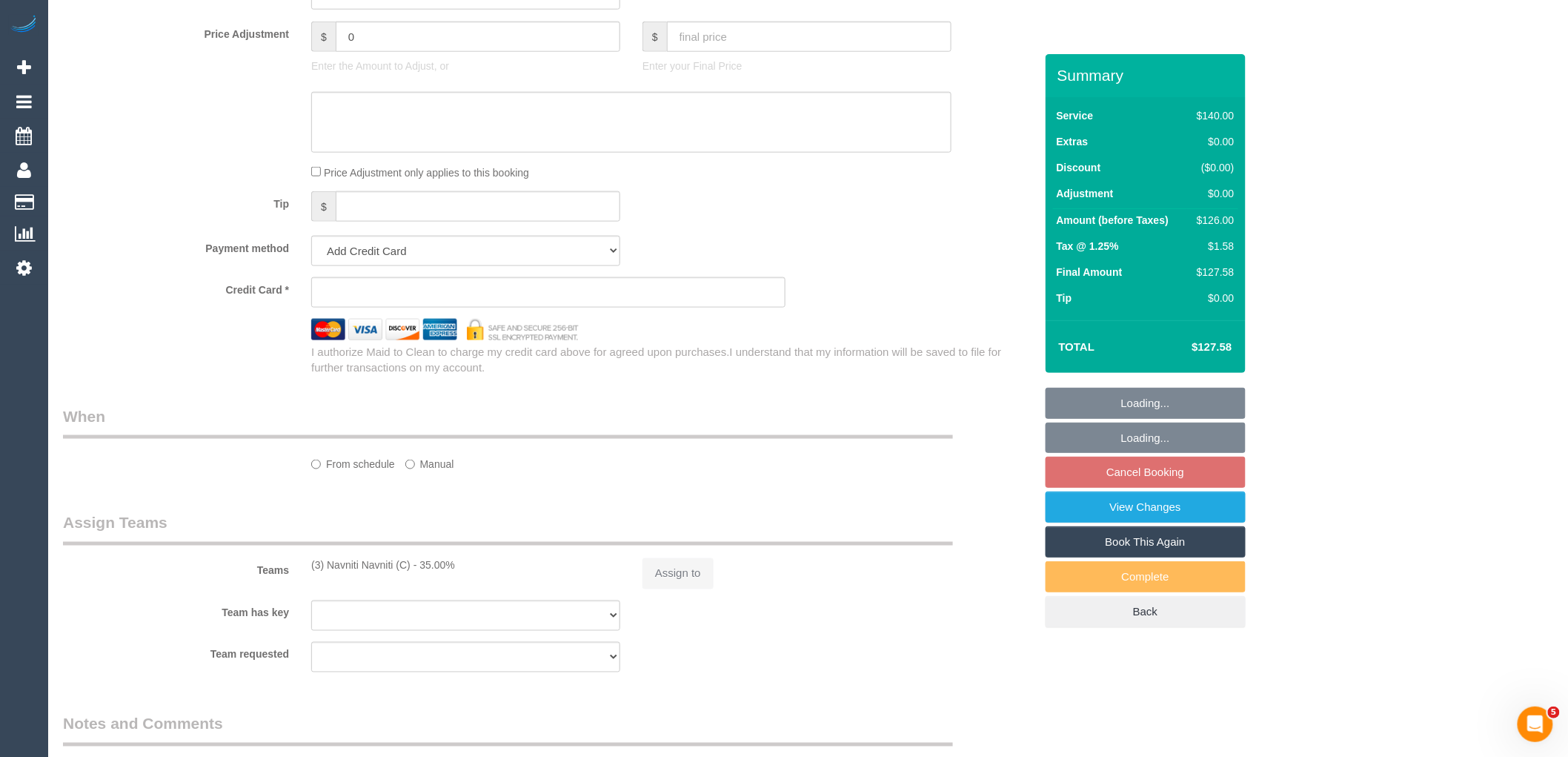
select select "string:AU"
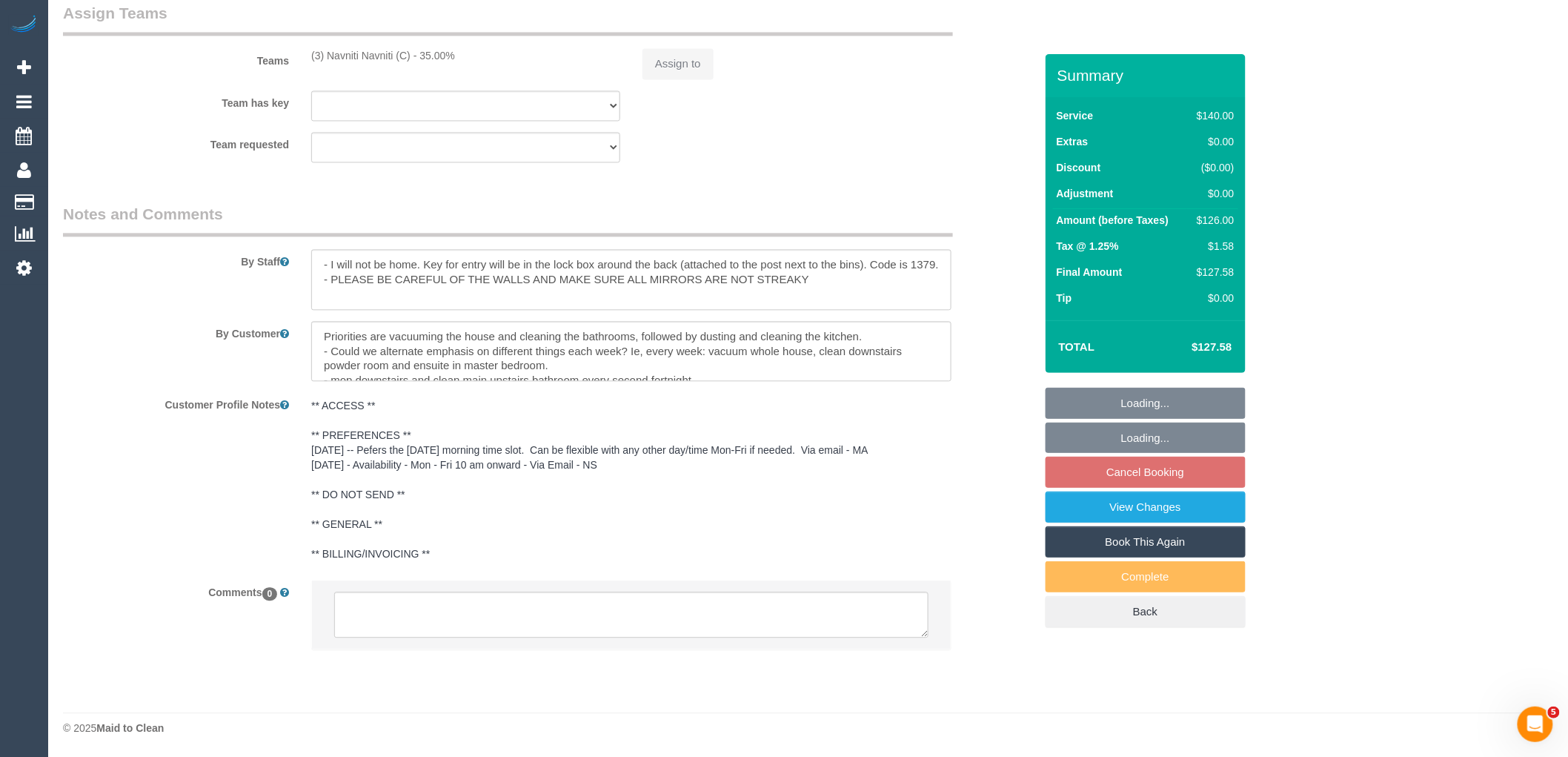
select select "object:708"
select select "string:stripe-pm_1MiuU22GScqysDRVKqOG0KEe"
select select "number:28"
select select "number:14"
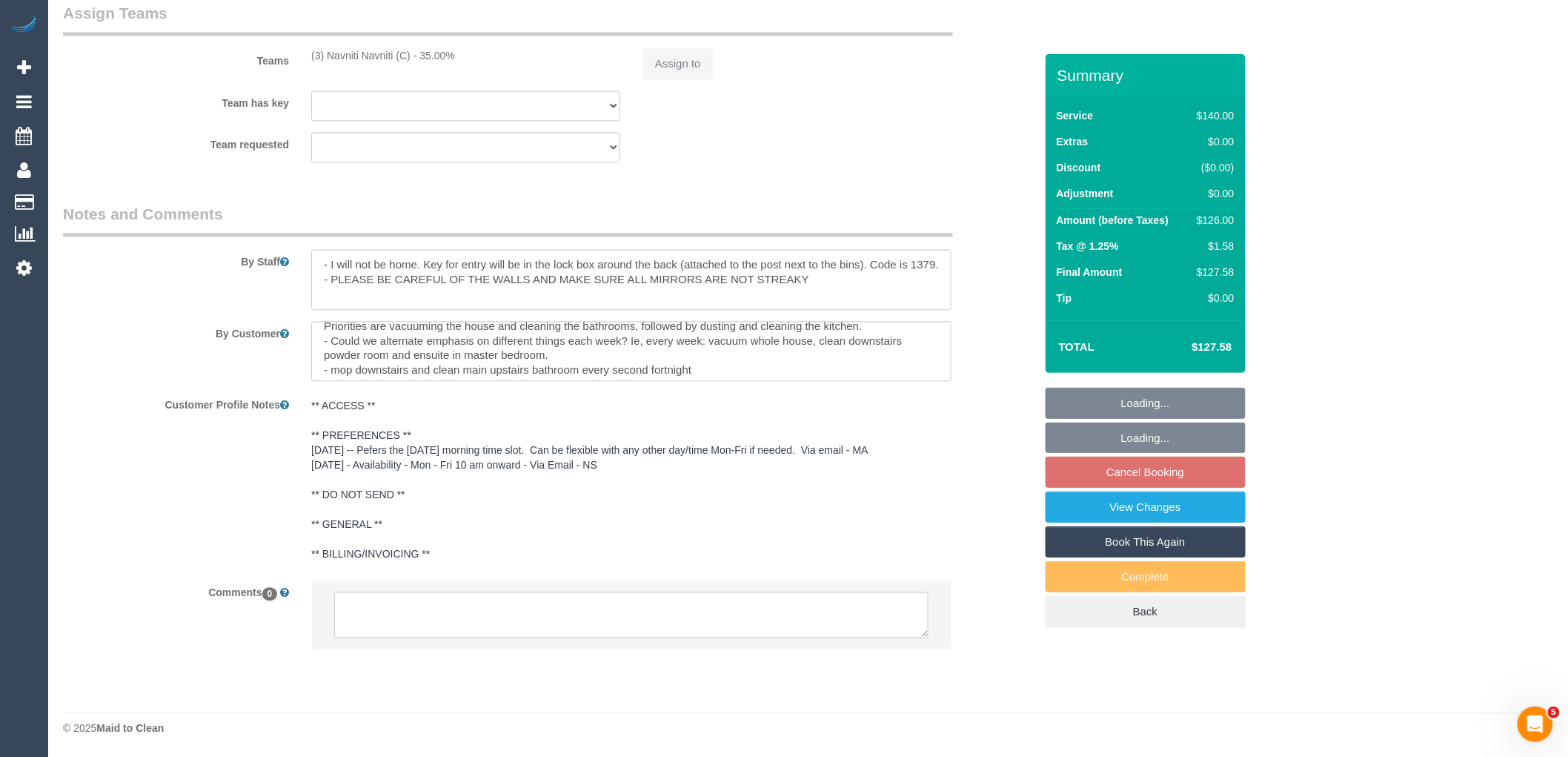
select select "number:19"
select select "number:24"
select select "number:34"
select select "number:11"
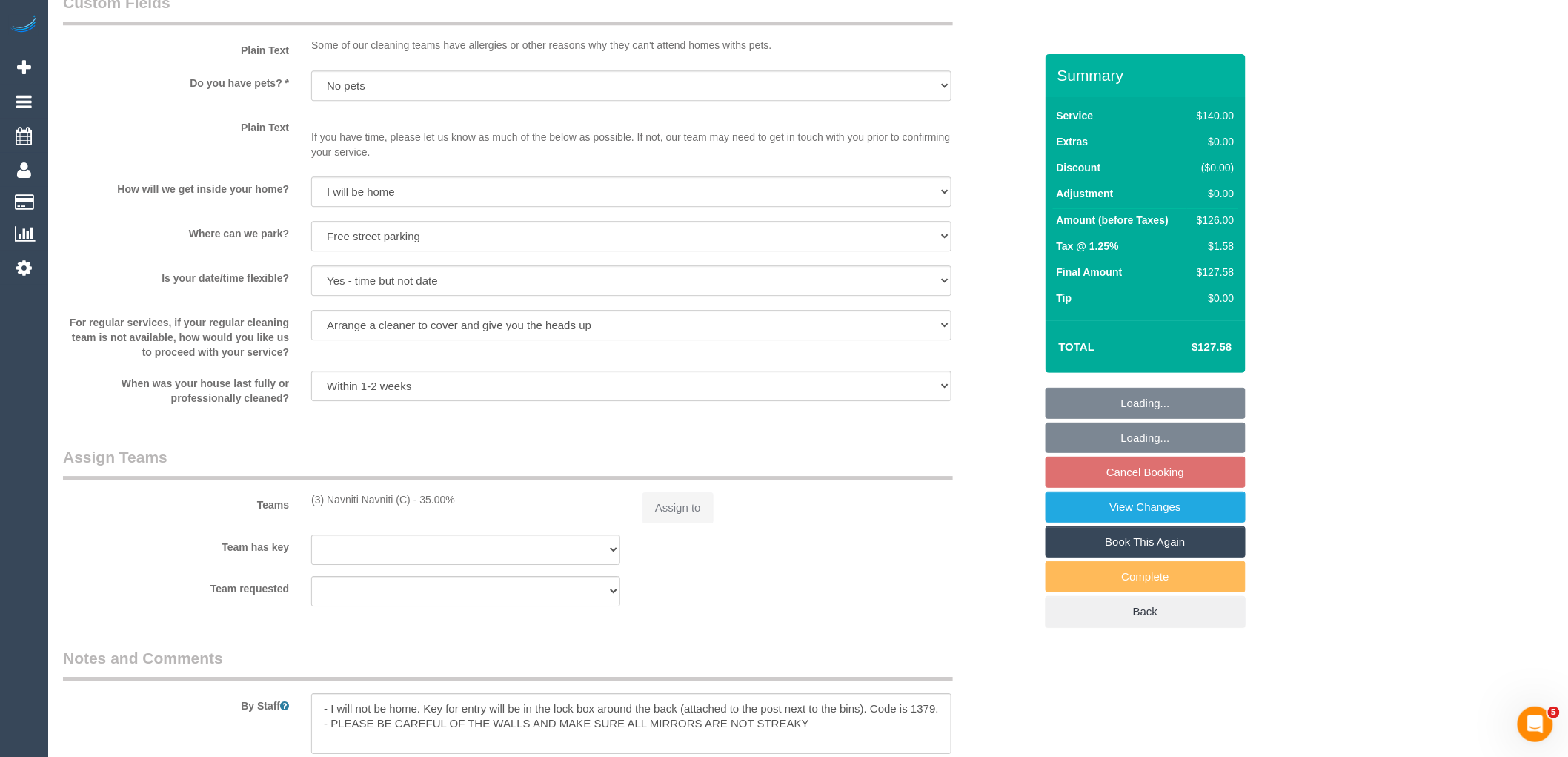
scroll to position [2184, 0]
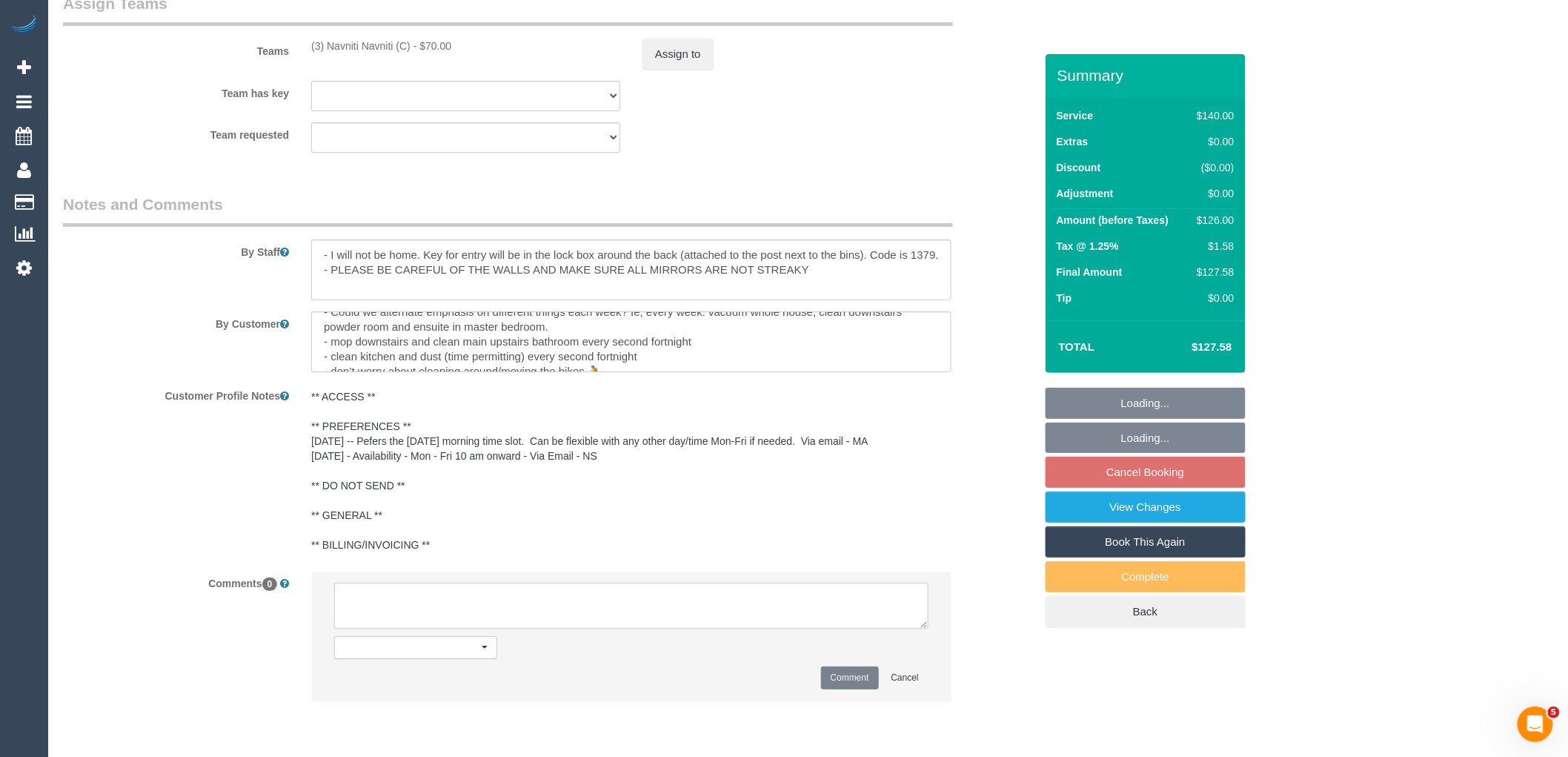
click at [576, 608] on textarea at bounding box center [631, 605] width 594 height 46
select select "spot3"
paste textarea "(3) Navniti Navniti (C) on hold Customer contacted via email"
type textarea "(3) Navniti Navniti (C) on hold Customer contacted via email"
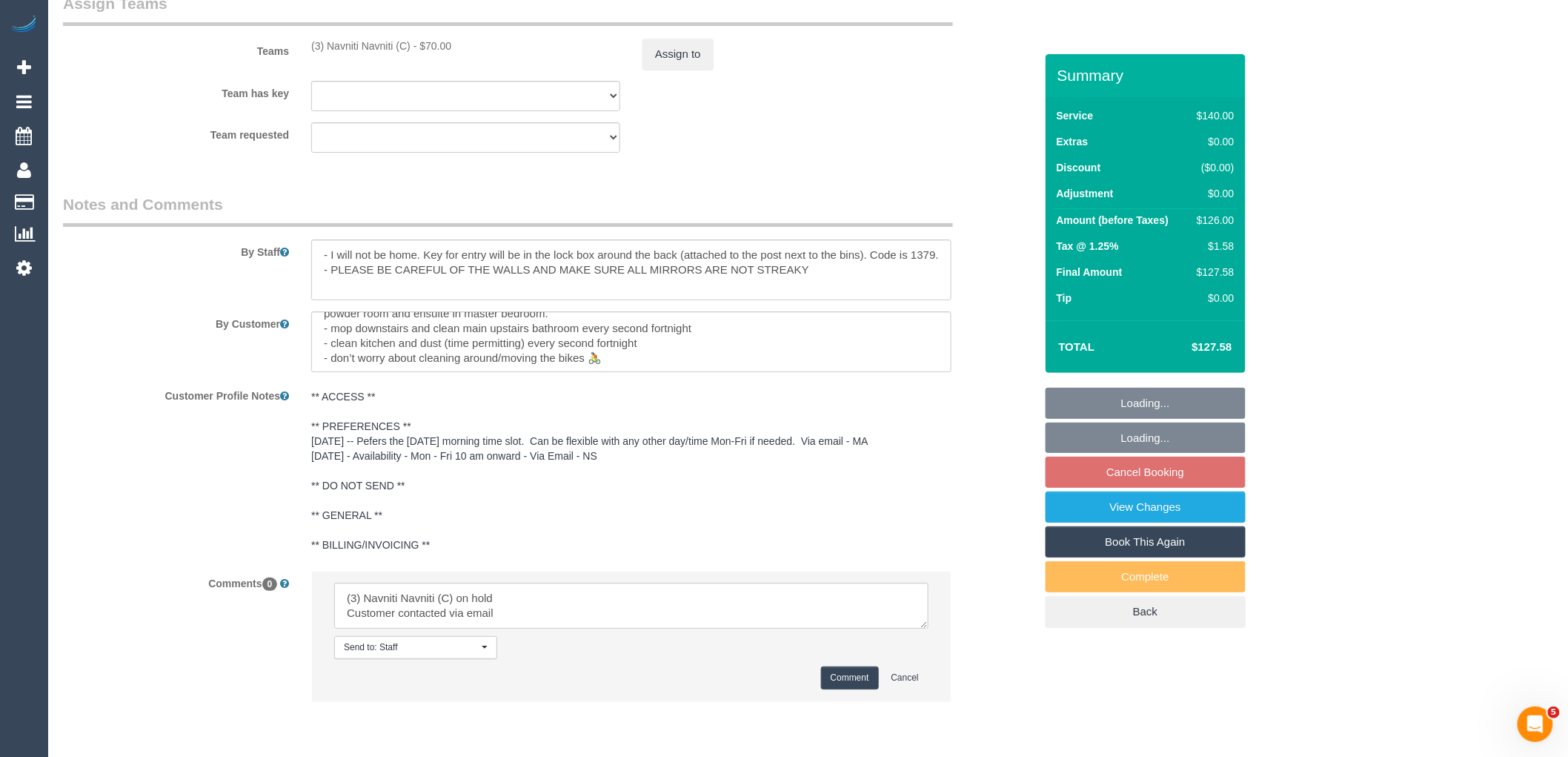
click at [860, 690] on button "Comment" at bounding box center [849, 678] width 57 height 23
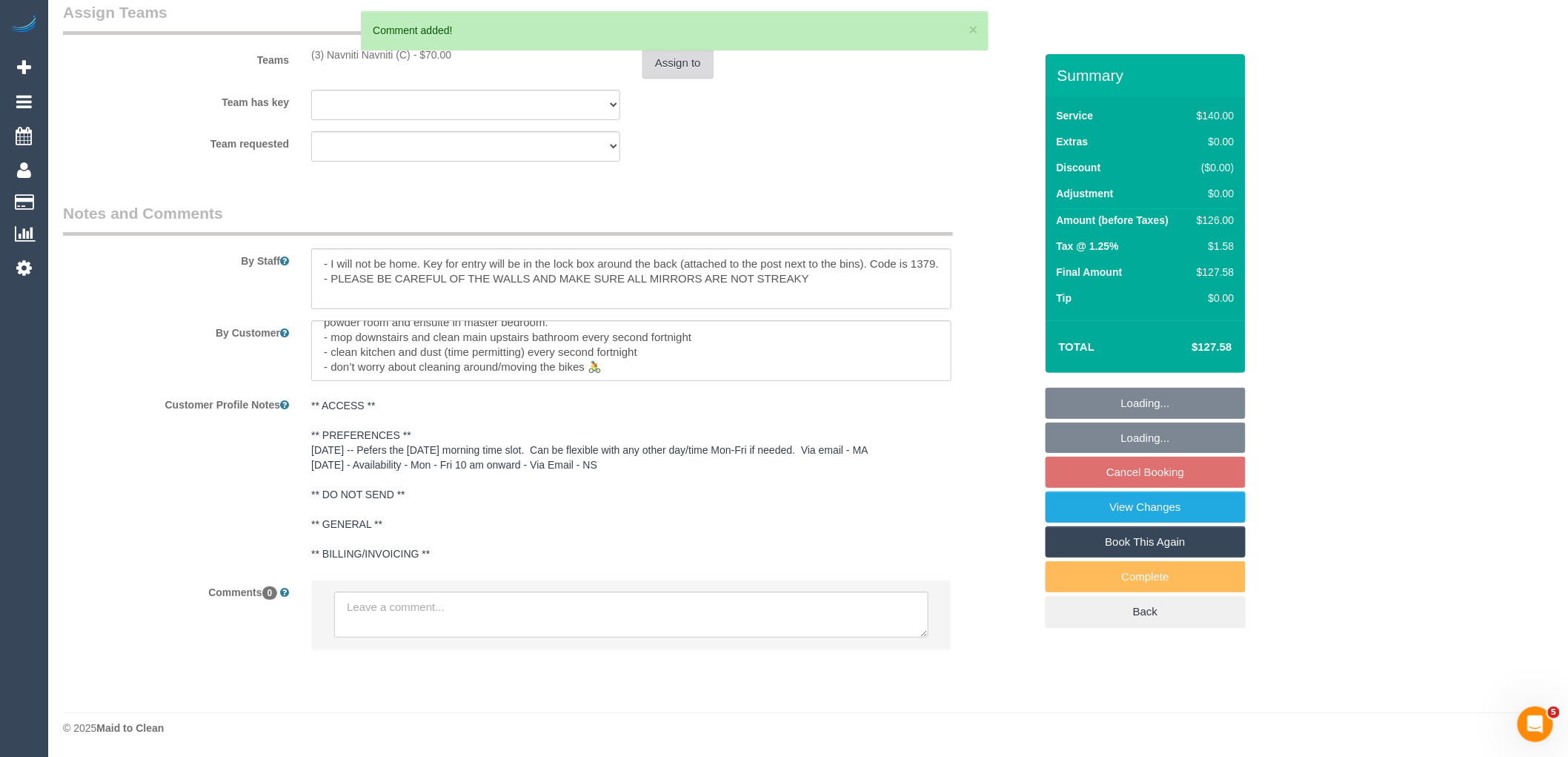
click at [678, 61] on button "Assign to" at bounding box center [678, 63] width 71 height 31
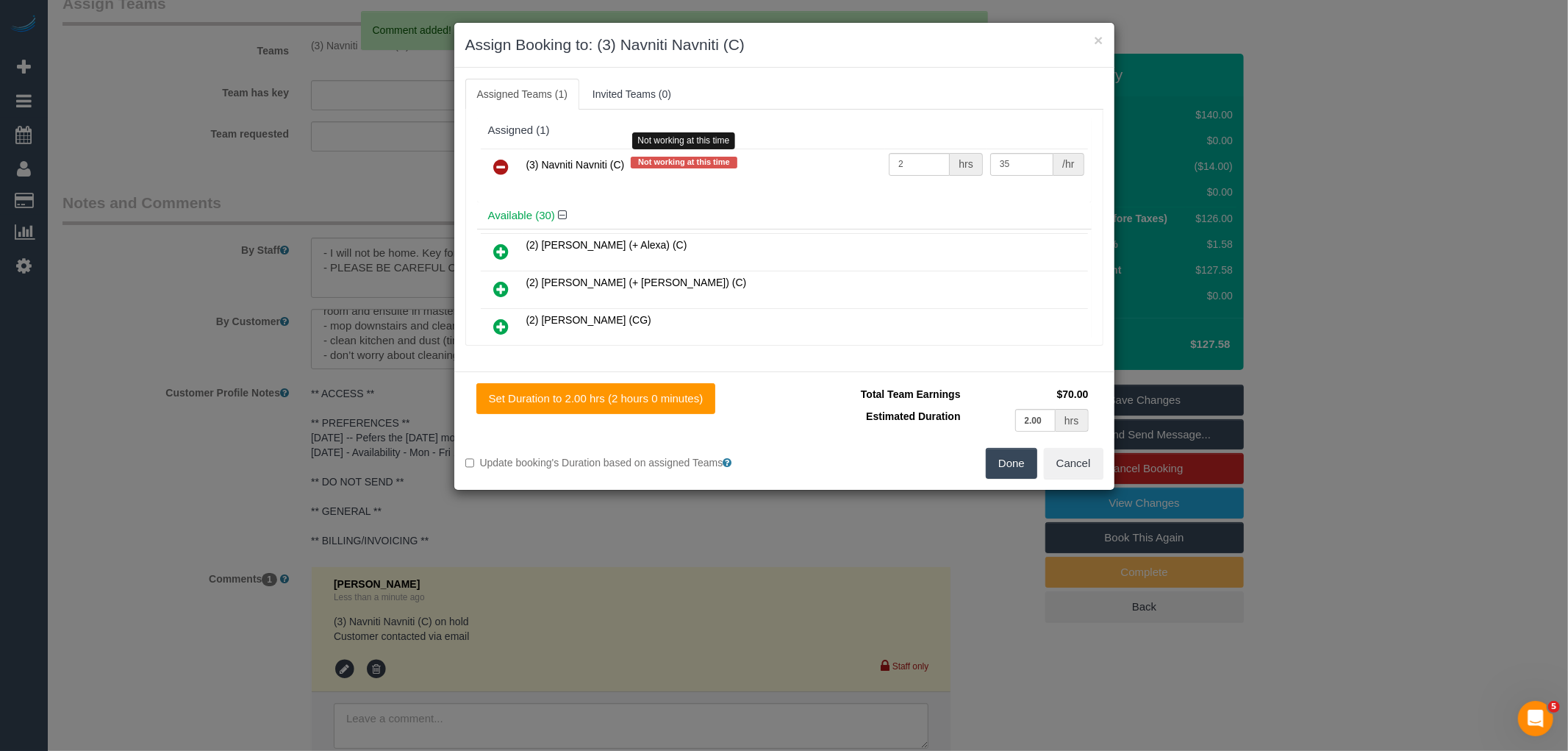
click at [489, 168] on link at bounding box center [501, 167] width 34 height 30
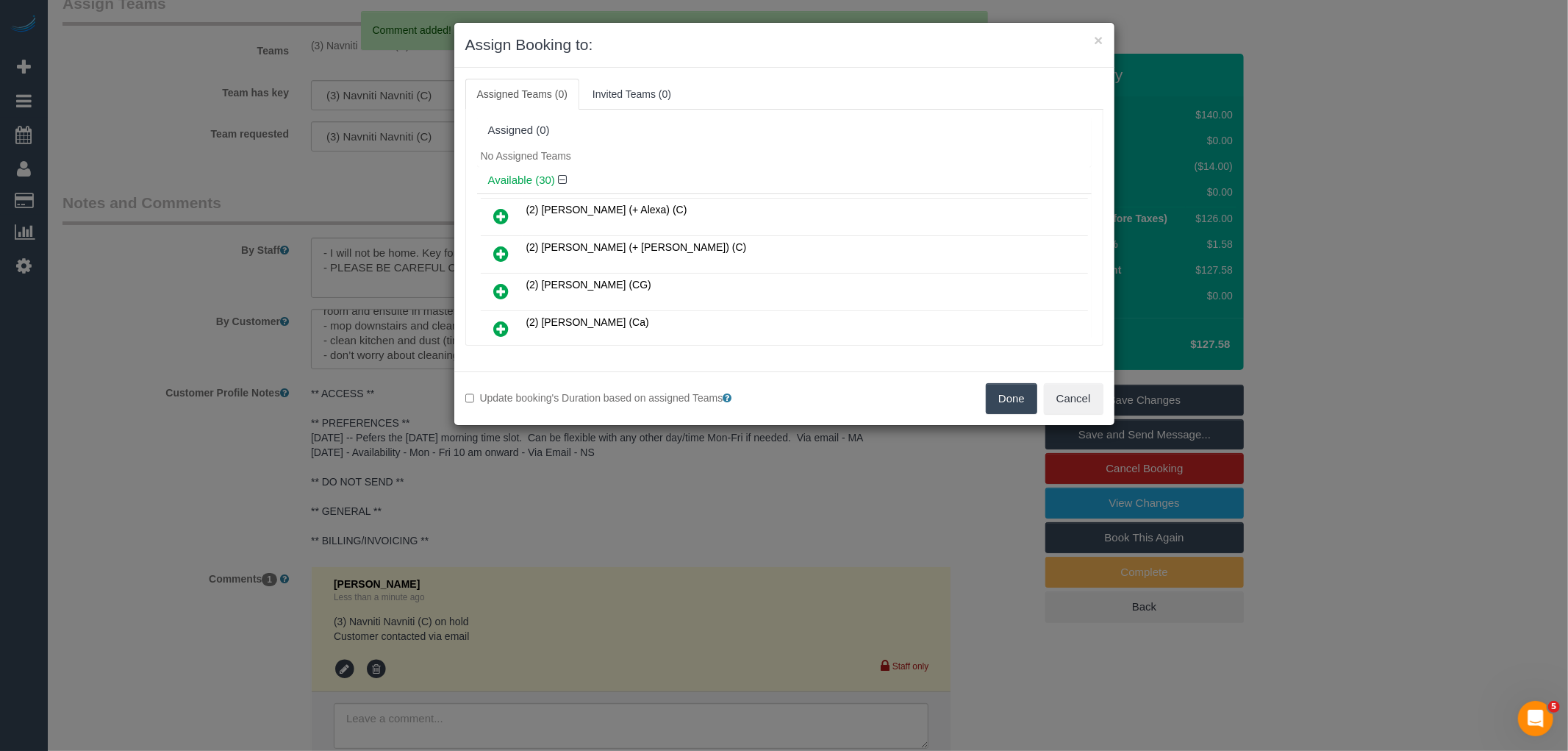
click at [993, 392] on button "Done" at bounding box center [1012, 398] width 52 height 31
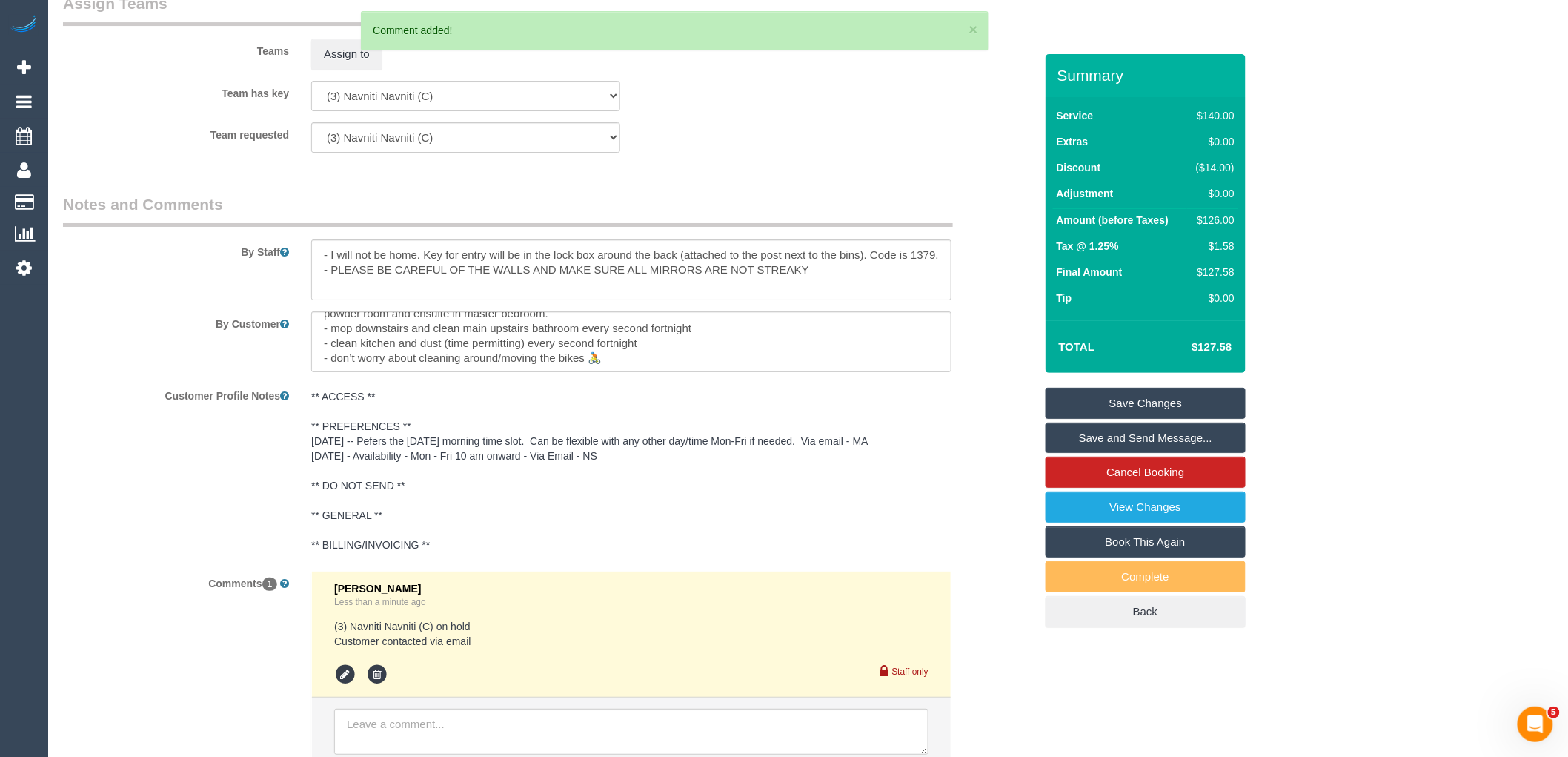
click at [1120, 402] on link "Save Changes" at bounding box center [1145, 403] width 200 height 31
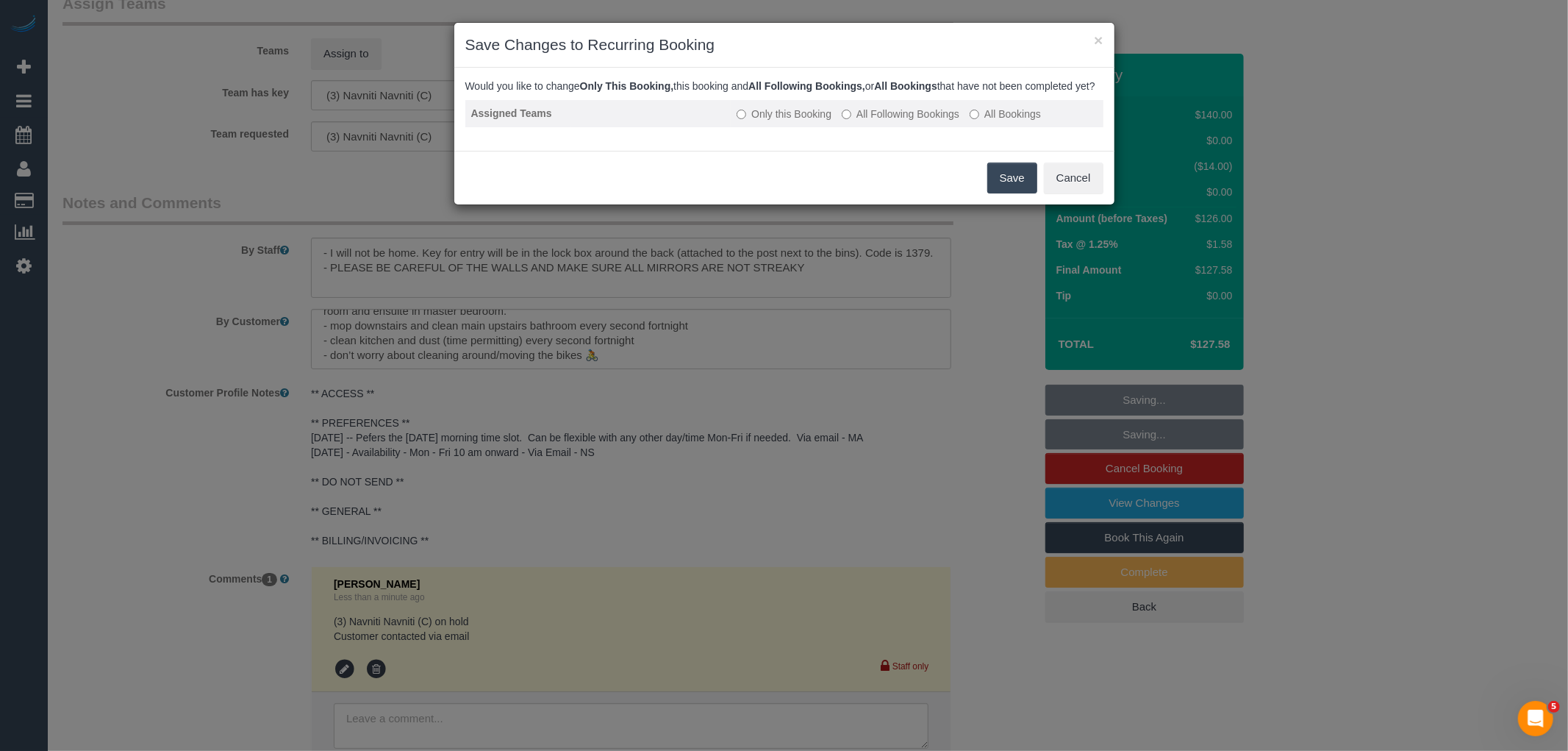
click at [919, 122] on label "All Following Bookings" at bounding box center [900, 113] width 118 height 14
click at [1004, 181] on button "Save" at bounding box center [1012, 178] width 50 height 31
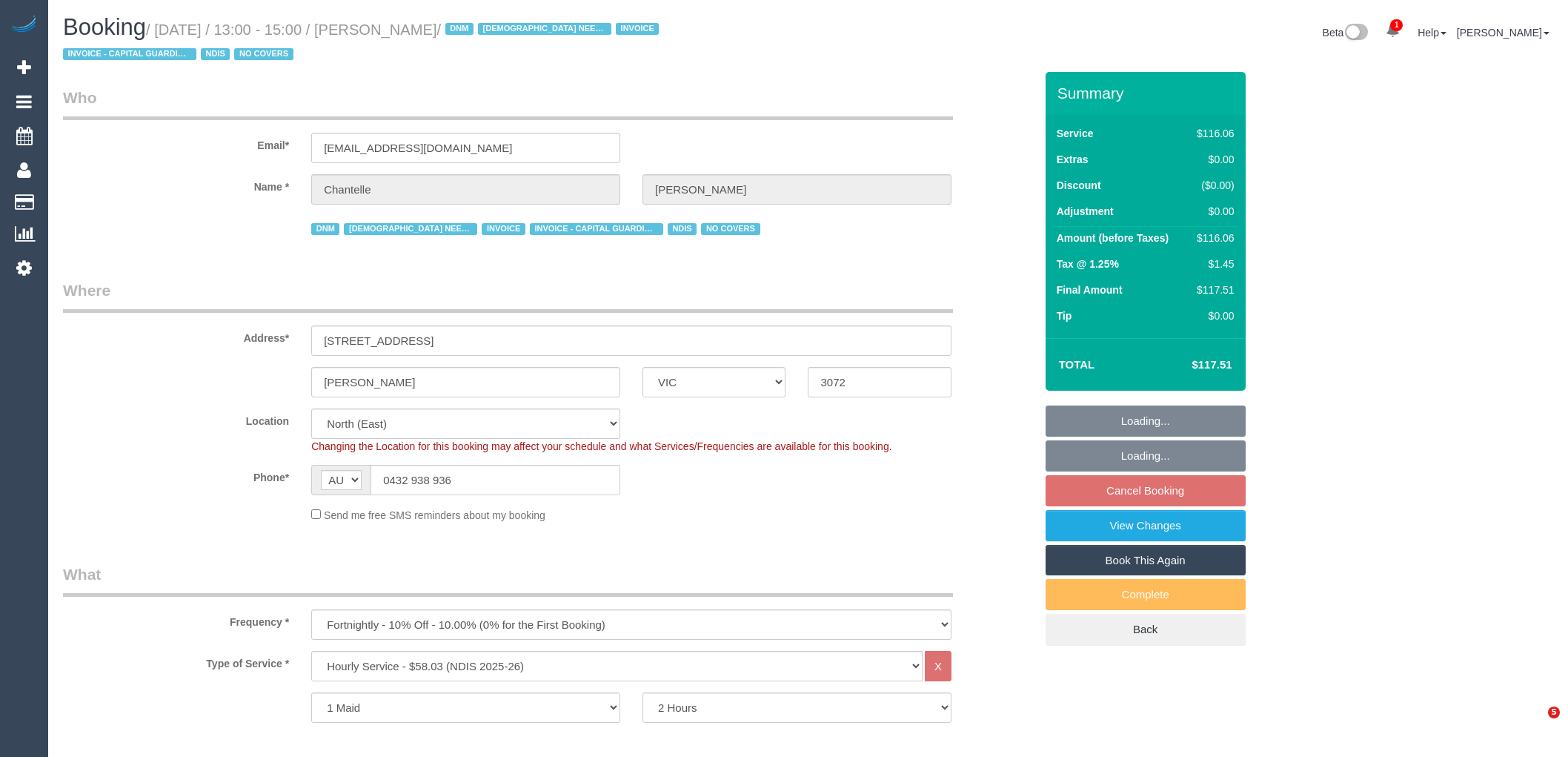
select select "VIC"
select select "number:29"
select select "number:14"
select select "number:19"
select select "number:25"
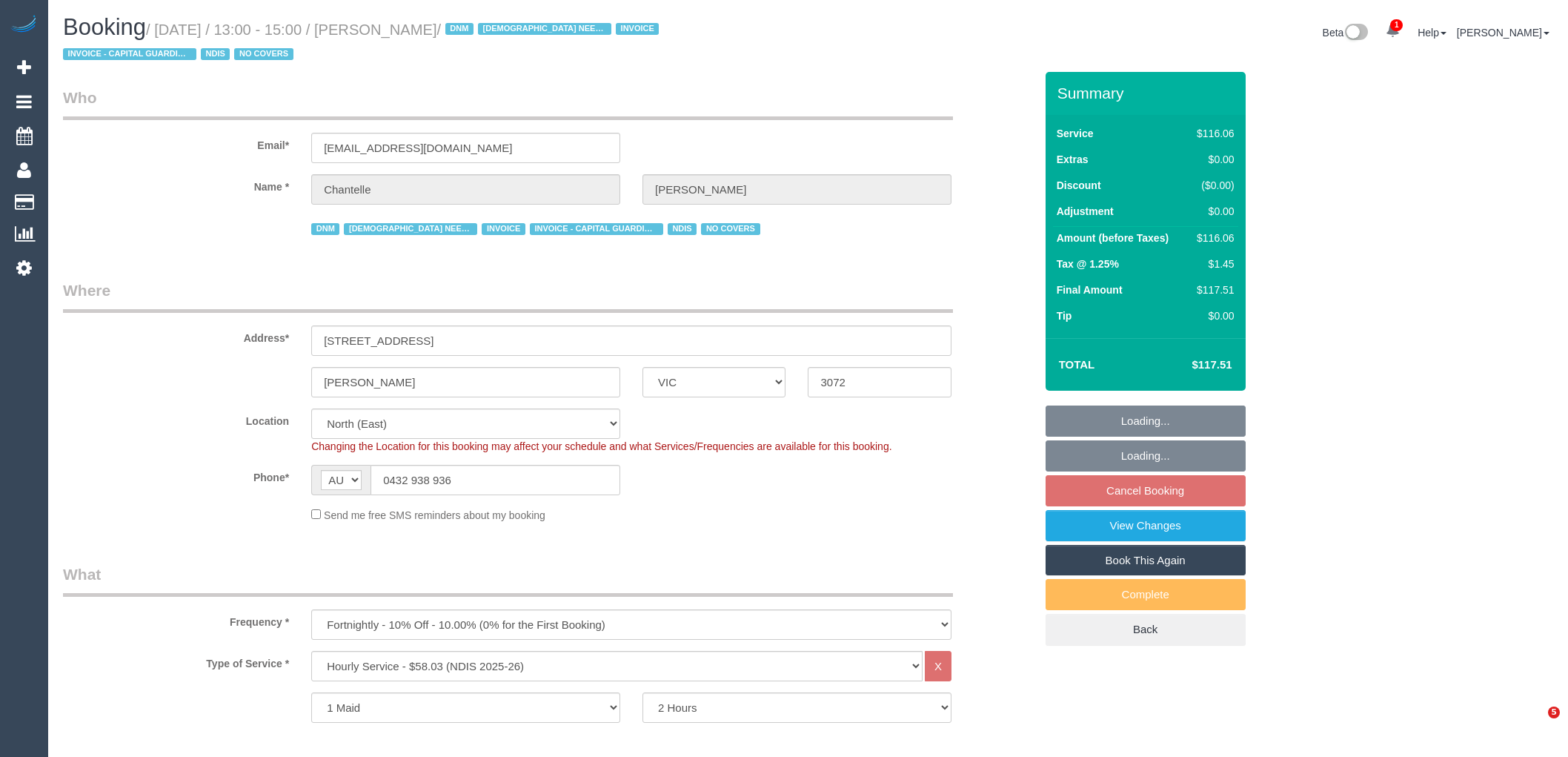
select select "number:35"
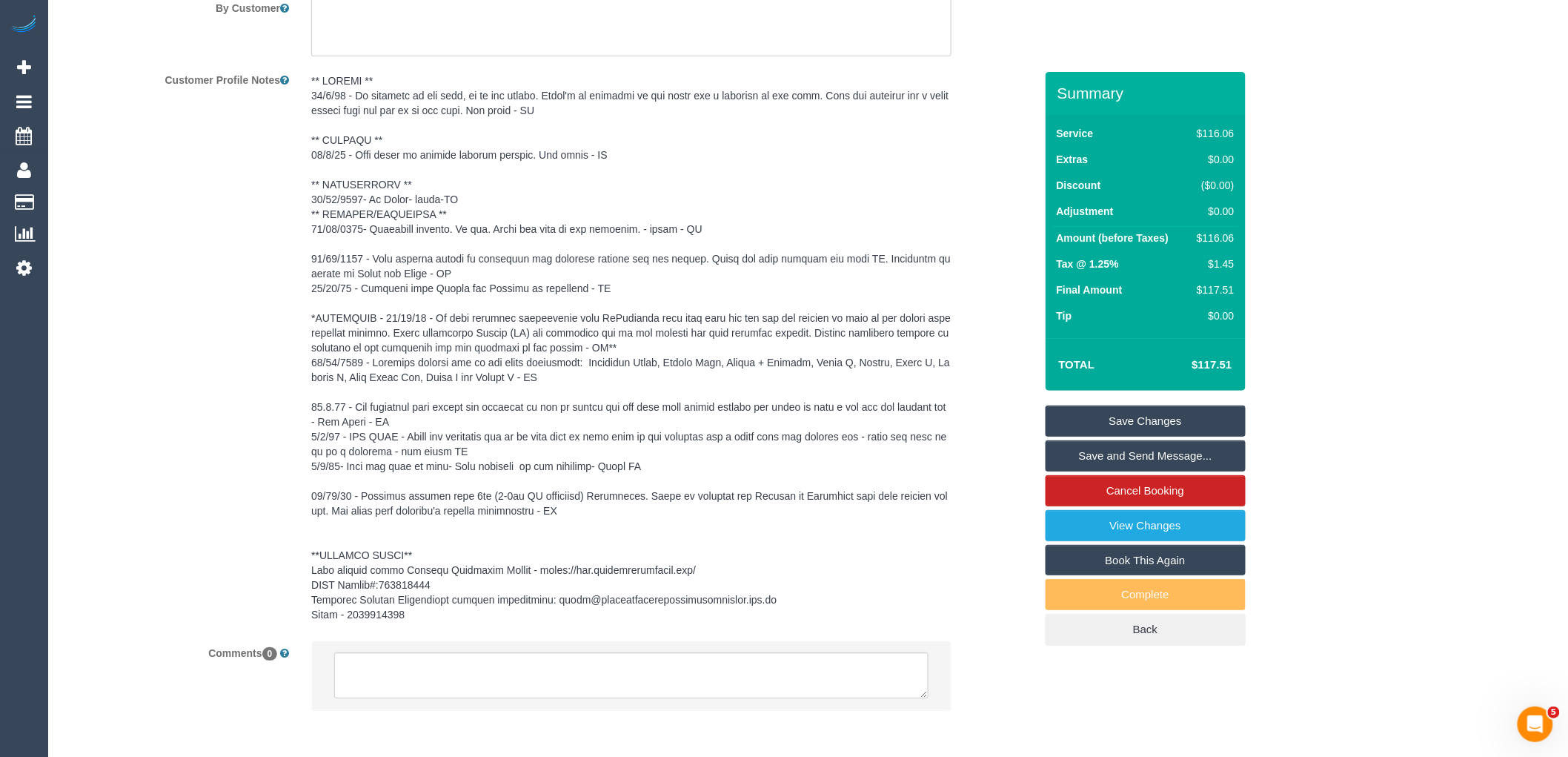
scroll to position [2244, 0]
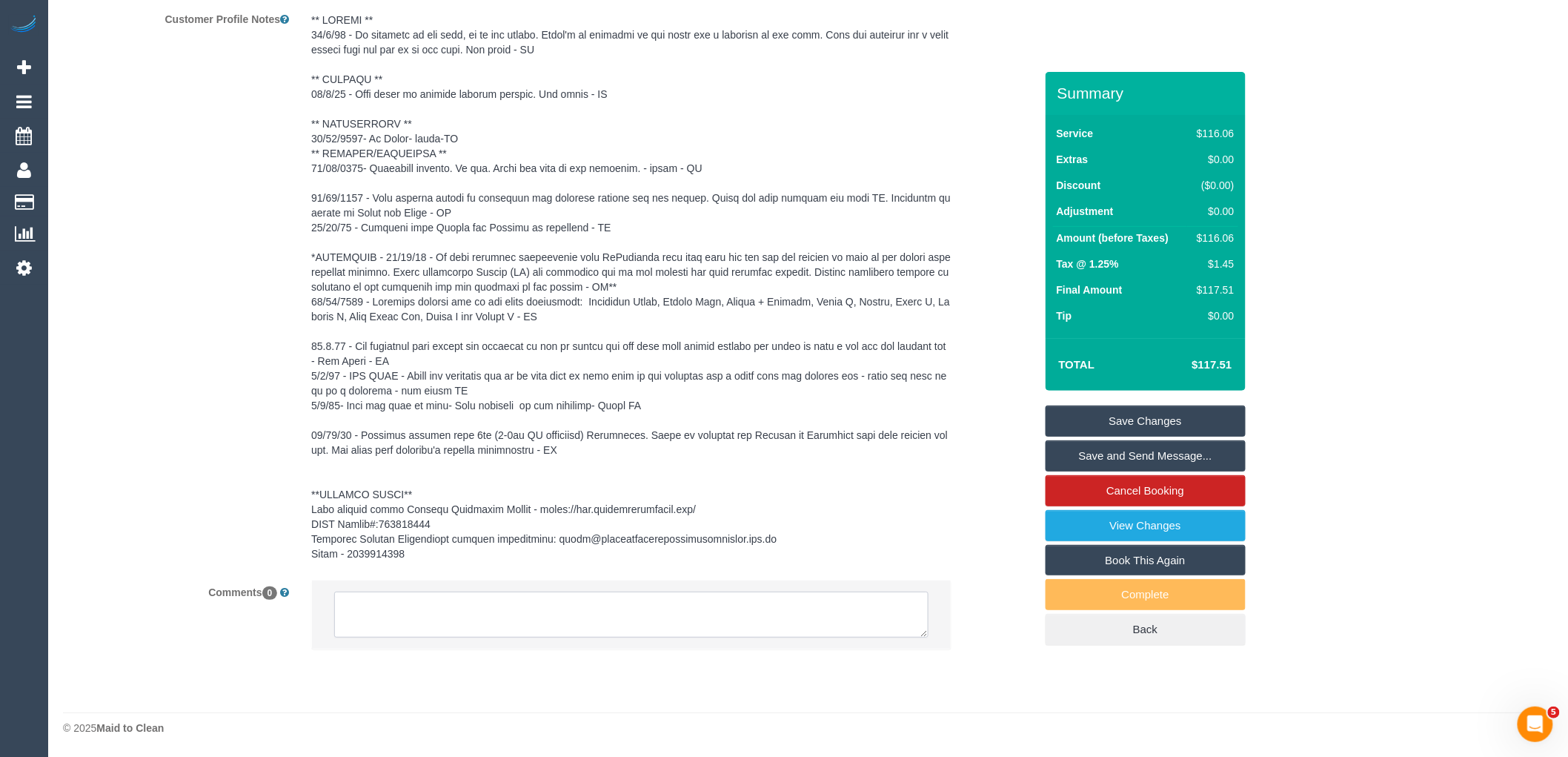
click at [499, 626] on textarea at bounding box center [631, 614] width 594 height 46
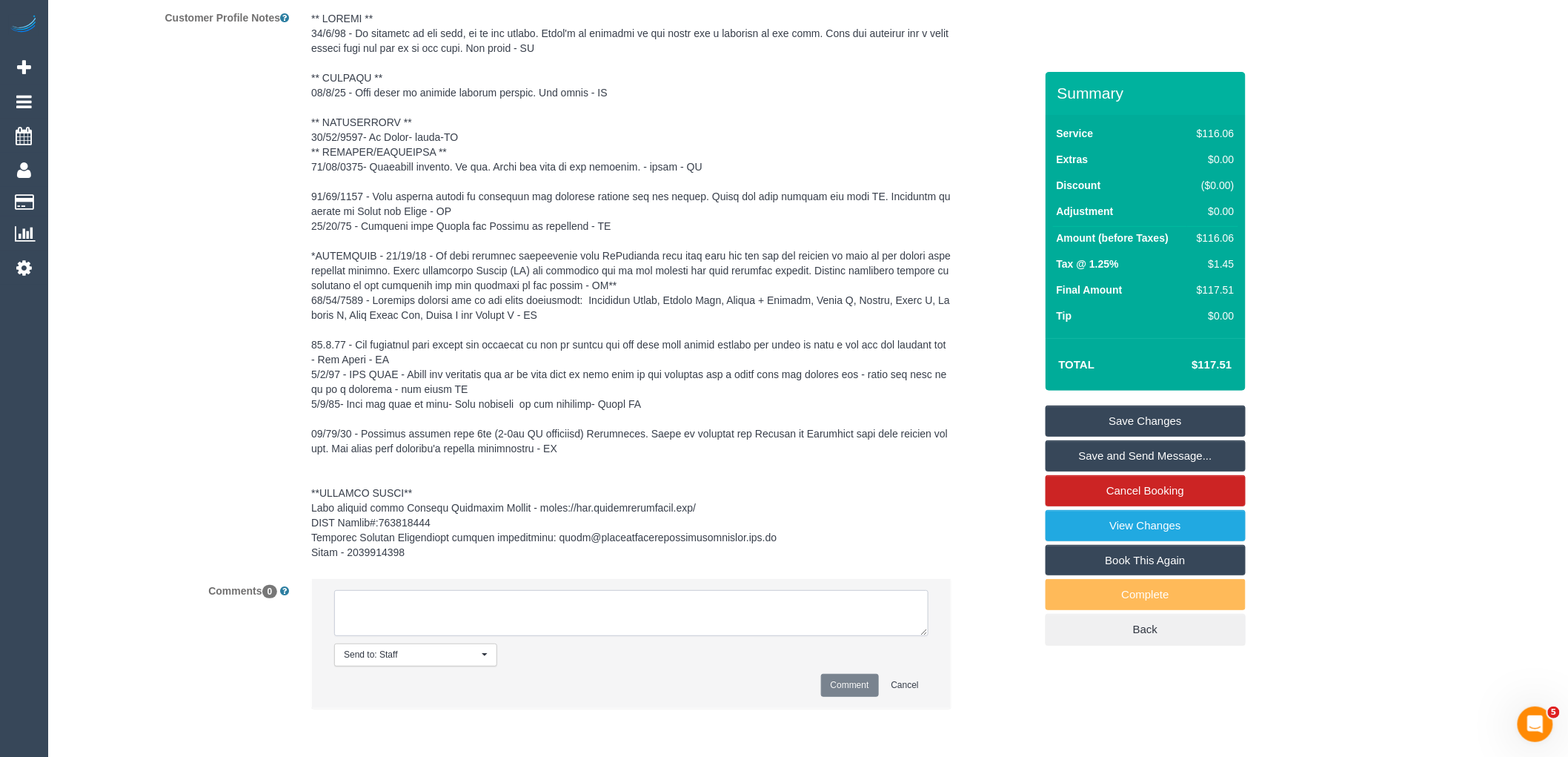
paste textarea "(3) Navniti Navniti (C) on hold Customer contacted via email"
drag, startPoint x: 501, startPoint y: 620, endPoint x: 400, endPoint y: 623, distance: 101.0
click at [400, 623] on textarea at bounding box center [631, 613] width 594 height 46
drag, startPoint x: 489, startPoint y: 622, endPoint x: 319, endPoint y: 595, distance: 172.1
click at [319, 595] on li "Send to: Staff Nothing selected Send to: Staff Send to: Customer Send to: Team …" at bounding box center [631, 643] width 639 height 129
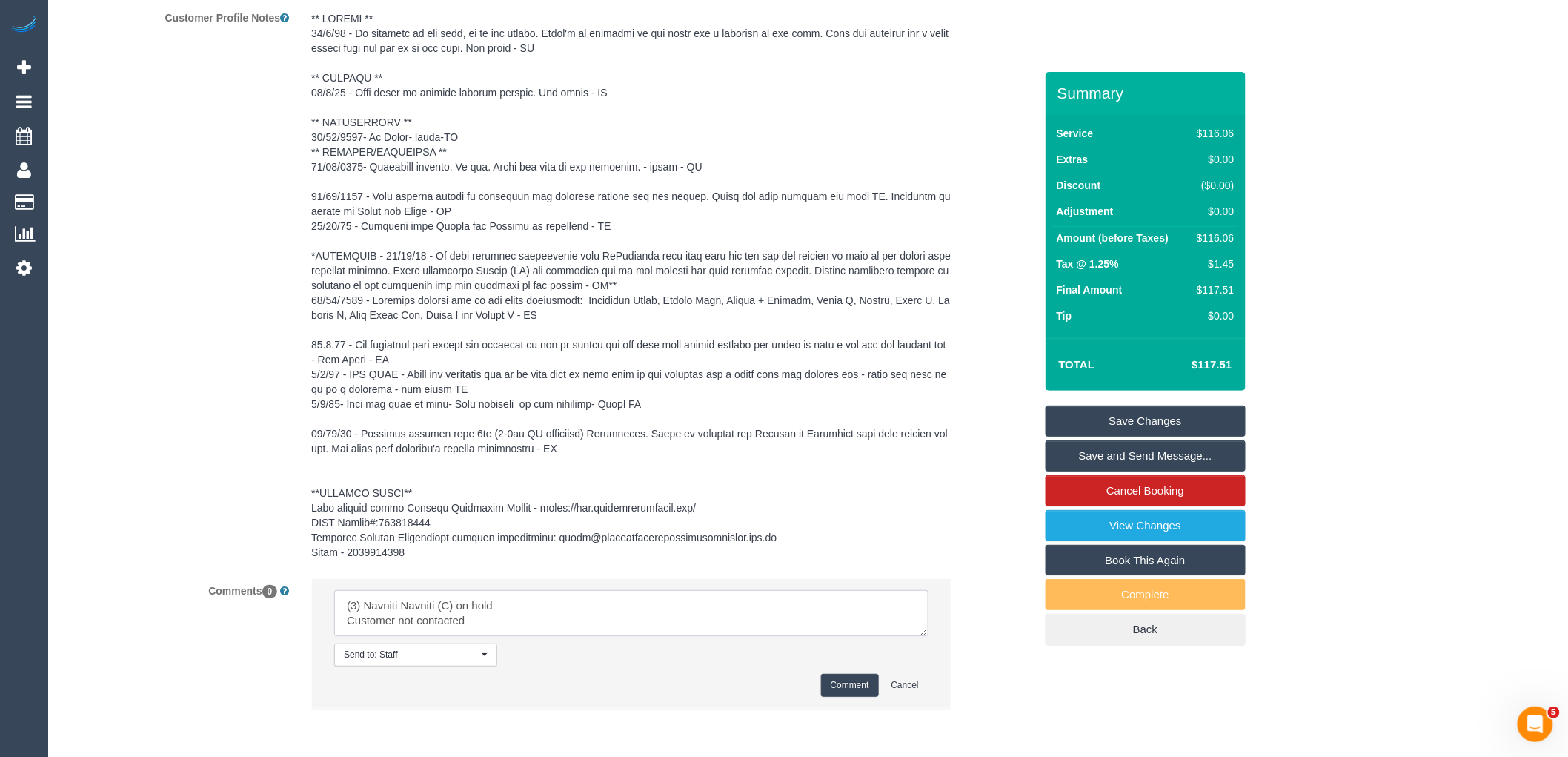
type textarea "(3) Navniti Navniti (C) on hold Customer not contacted"
click at [860, 687] on button "Comment" at bounding box center [849, 685] width 57 height 23
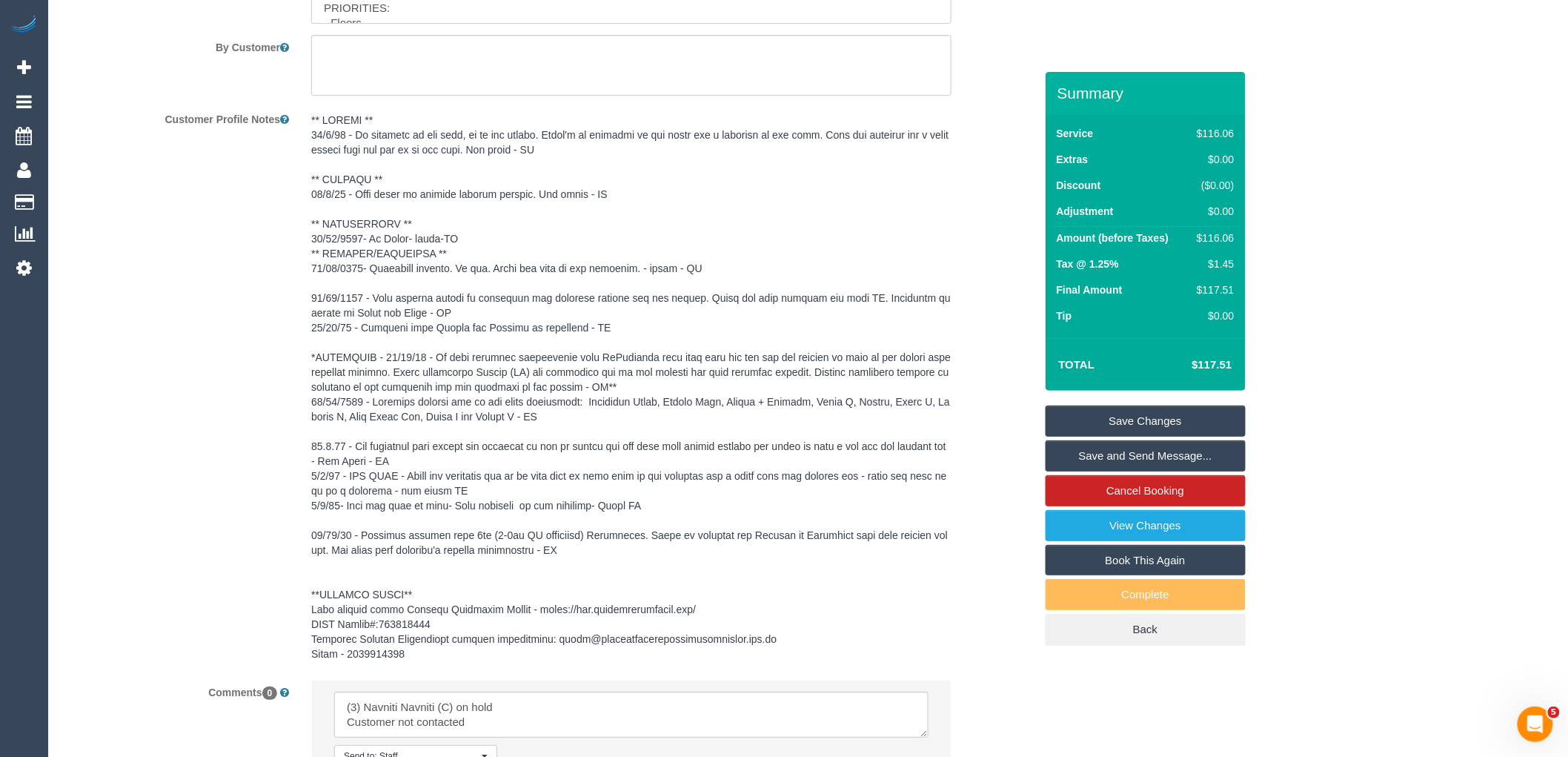
scroll to position [1586, 0]
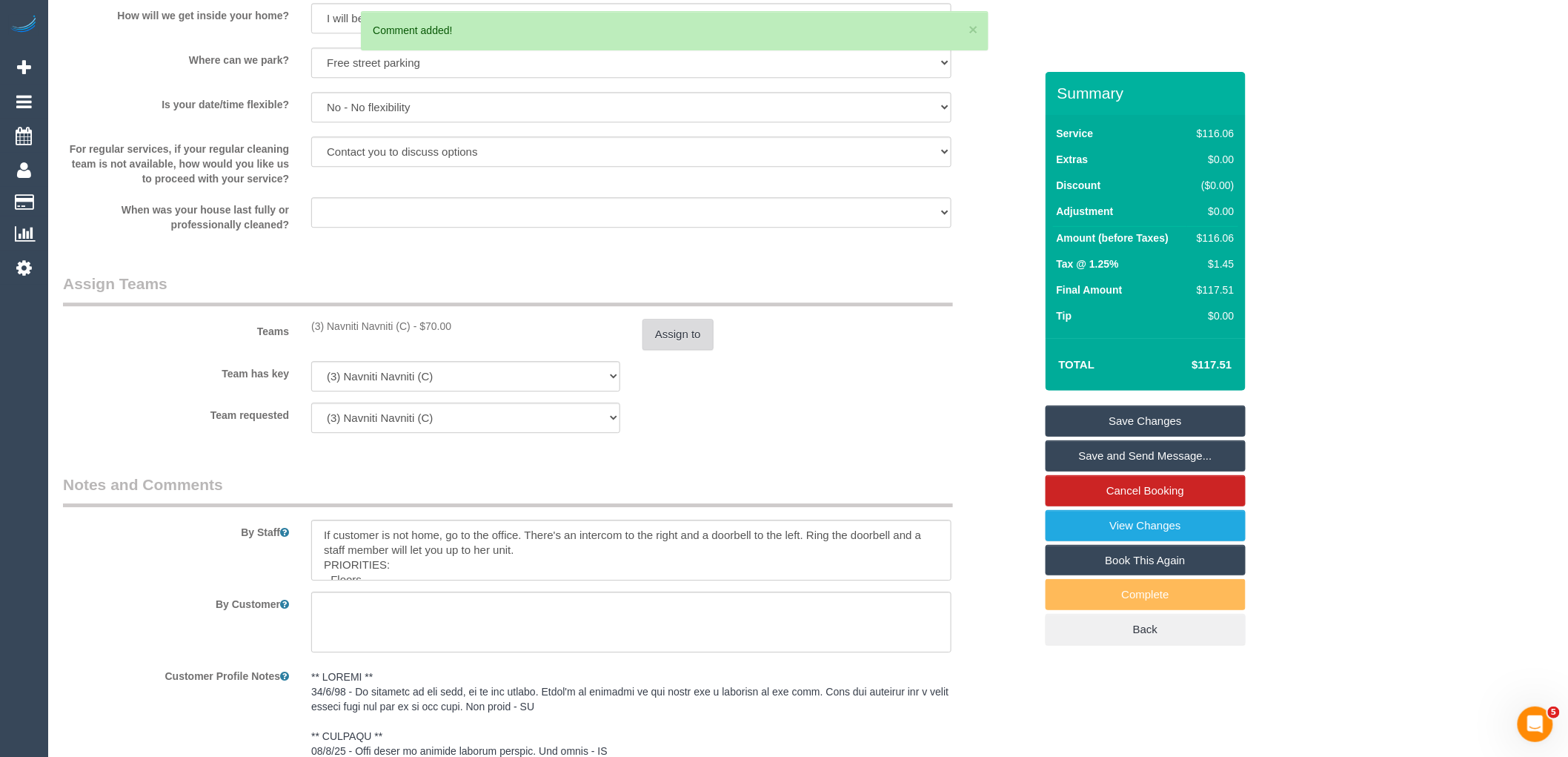
click at [692, 322] on button "Assign to" at bounding box center [678, 334] width 71 height 31
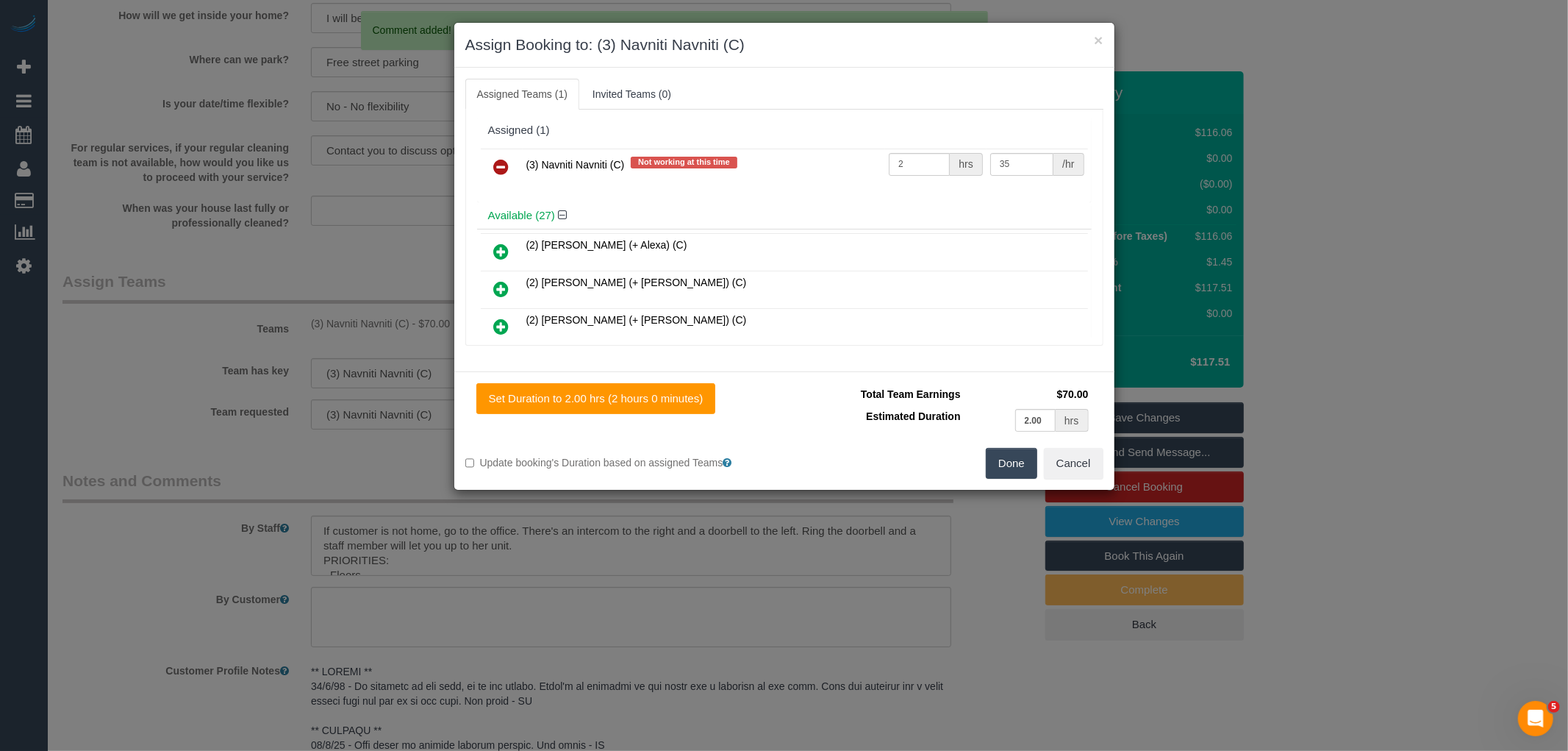
click at [504, 168] on icon at bounding box center [502, 166] width 15 height 17
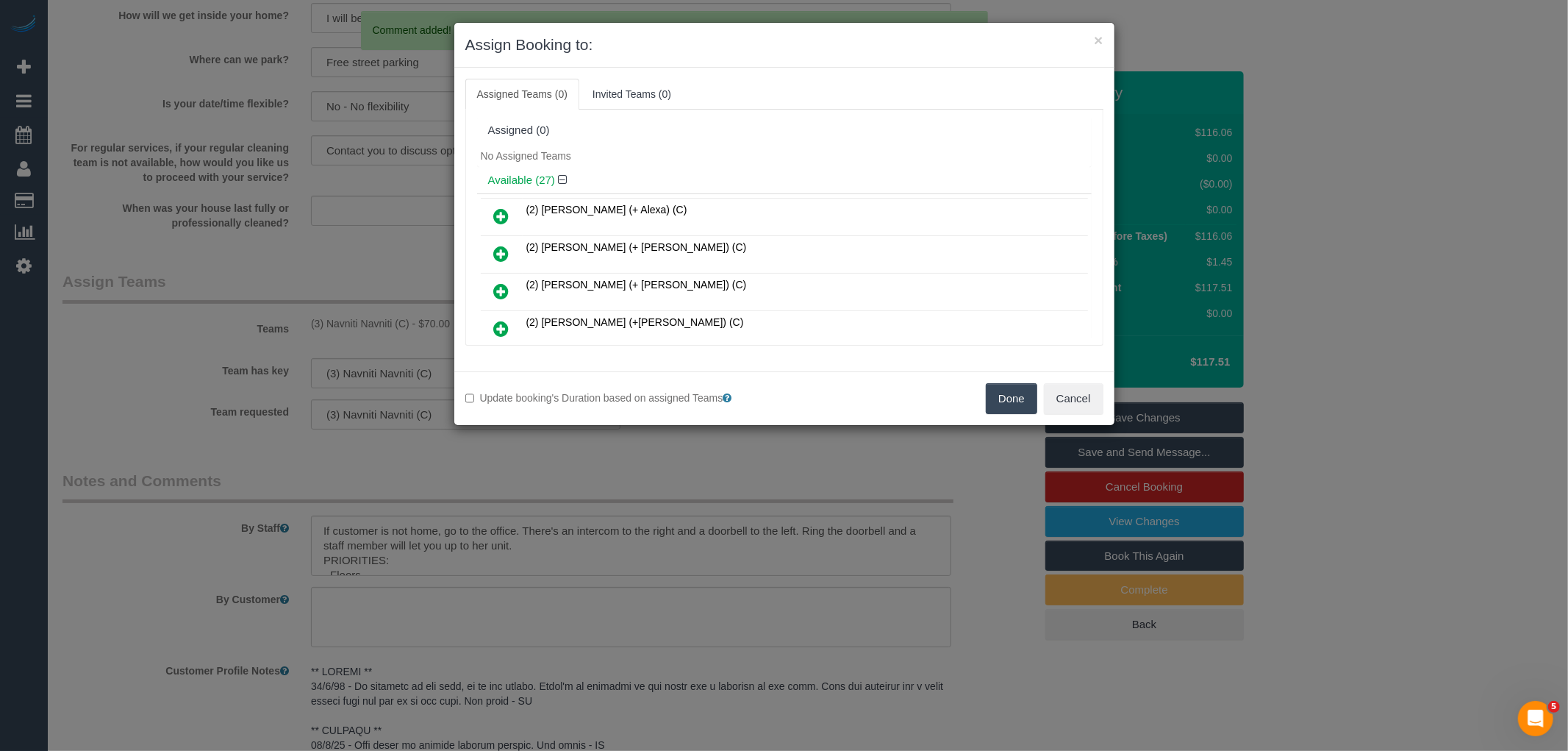
click at [1018, 401] on button "Done" at bounding box center [1012, 398] width 52 height 31
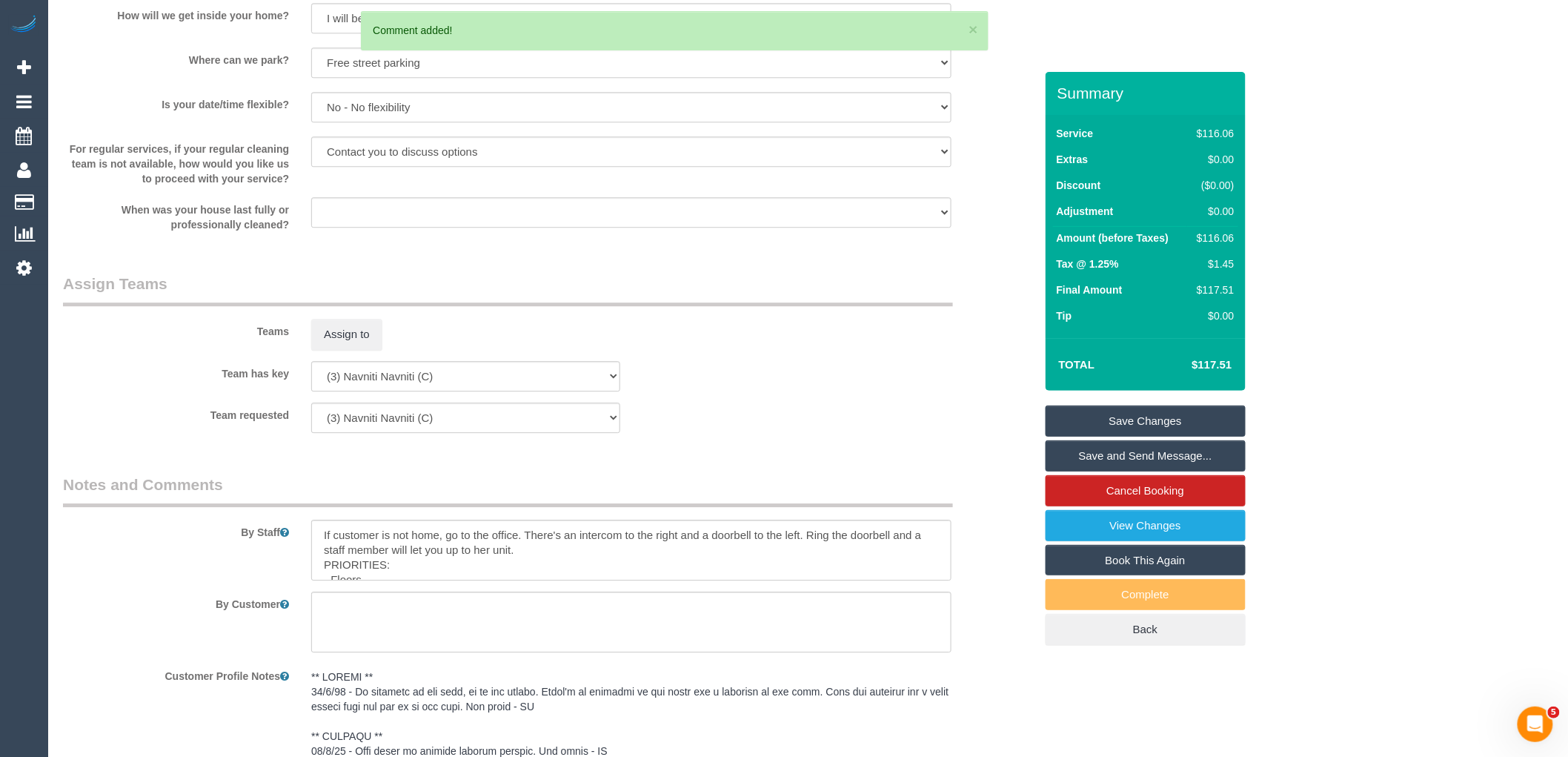
click at [1170, 414] on link "Save Changes" at bounding box center [1145, 421] width 200 height 31
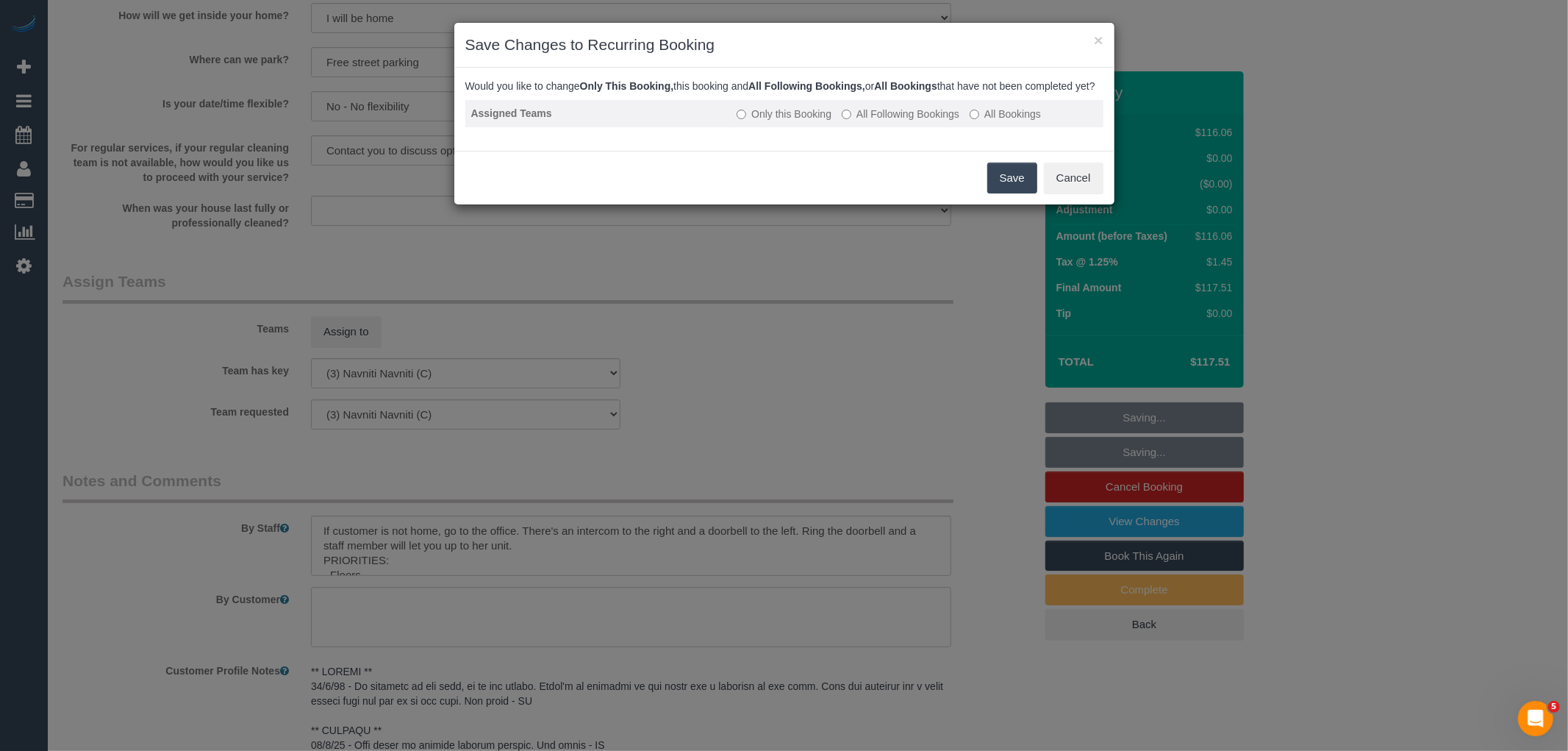
click at [895, 119] on td "Only this Booking All Following Bookings All Bookings" at bounding box center [916, 114] width 372 height 27
click at [930, 122] on label "All Following Bookings" at bounding box center [900, 113] width 118 height 14
drag, startPoint x: 1009, startPoint y: 190, endPoint x: 1012, endPoint y: 169, distance: 21.2
click at [1010, 190] on button "Save" at bounding box center [1012, 178] width 50 height 31
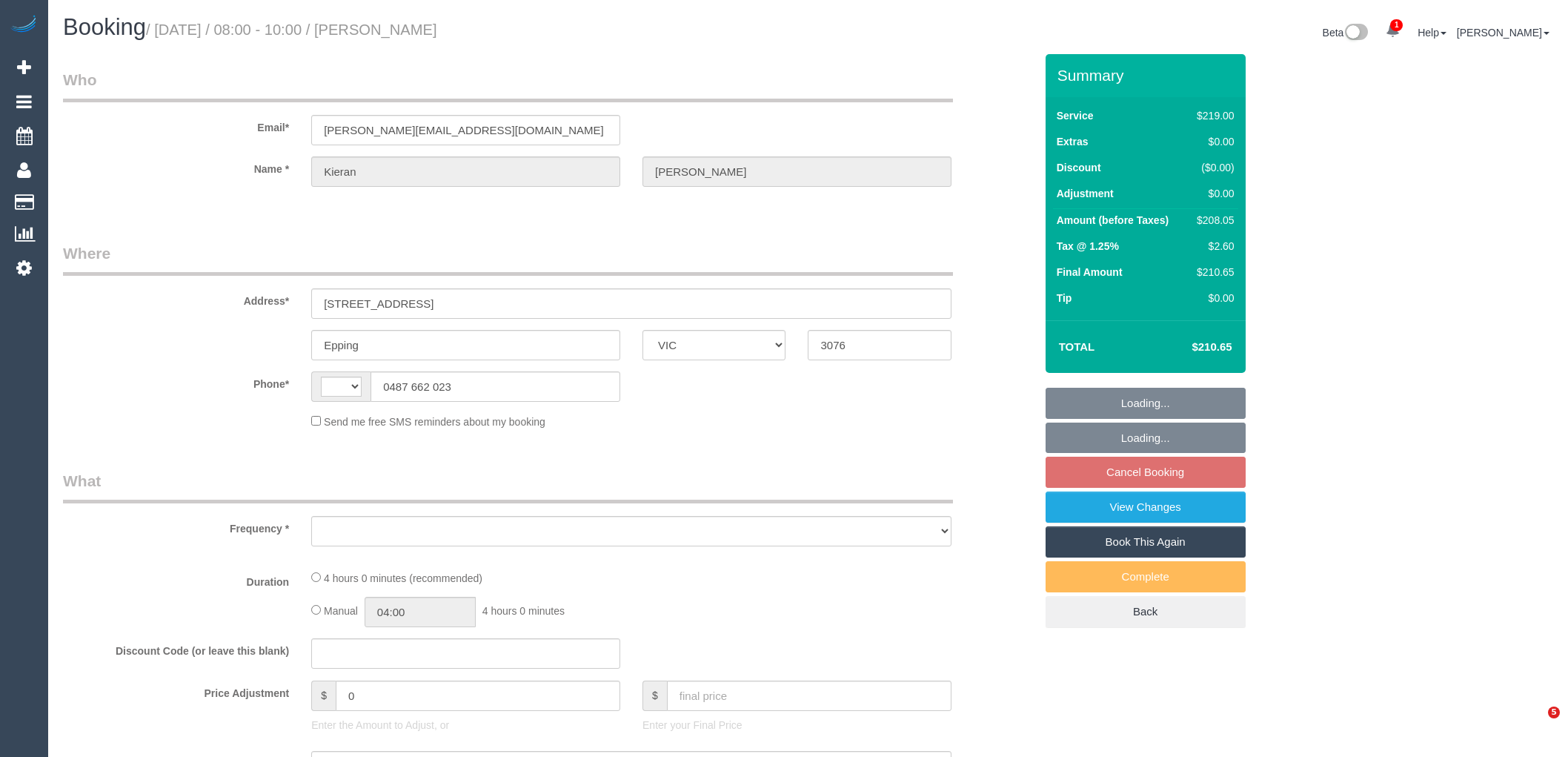
select select "VIC"
select select "object:290"
select select "string:stripe-pm_1Qfbfp2GScqysDRVDmkPCe7o"
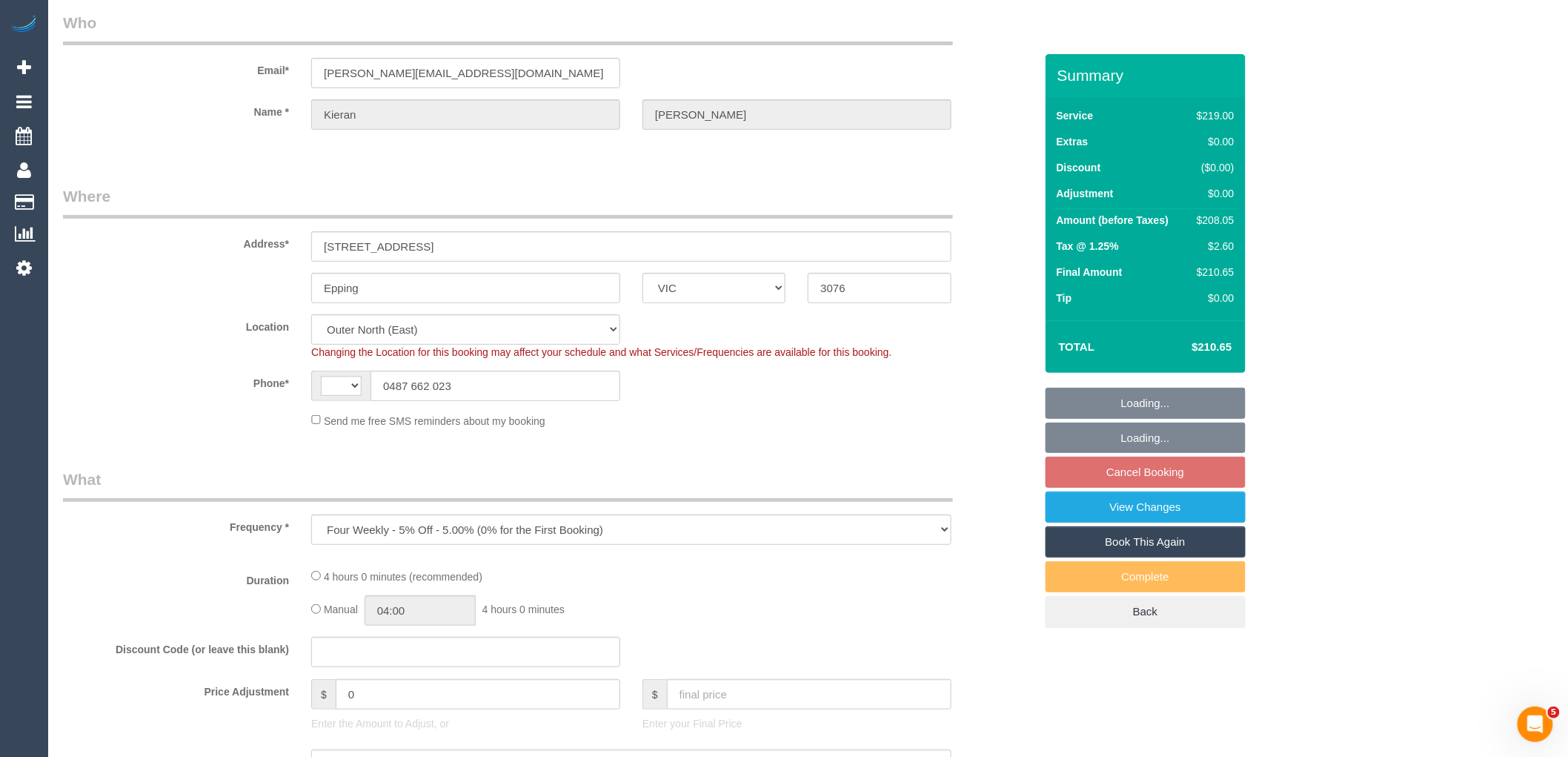
select select "object:690"
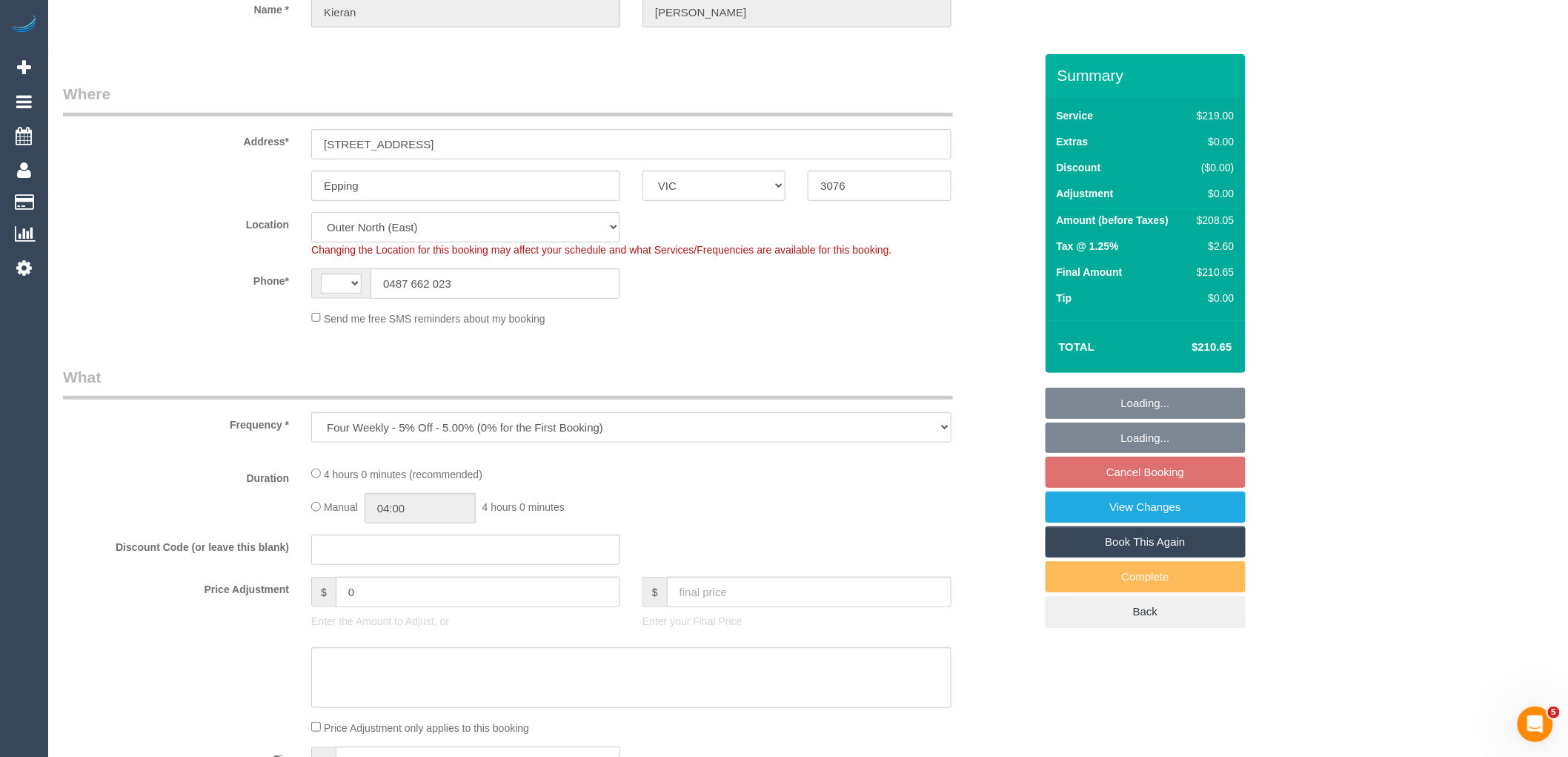
select select "string:AU"
select select "number:28"
select select "number:16"
select select "number:19"
select select "number:24"
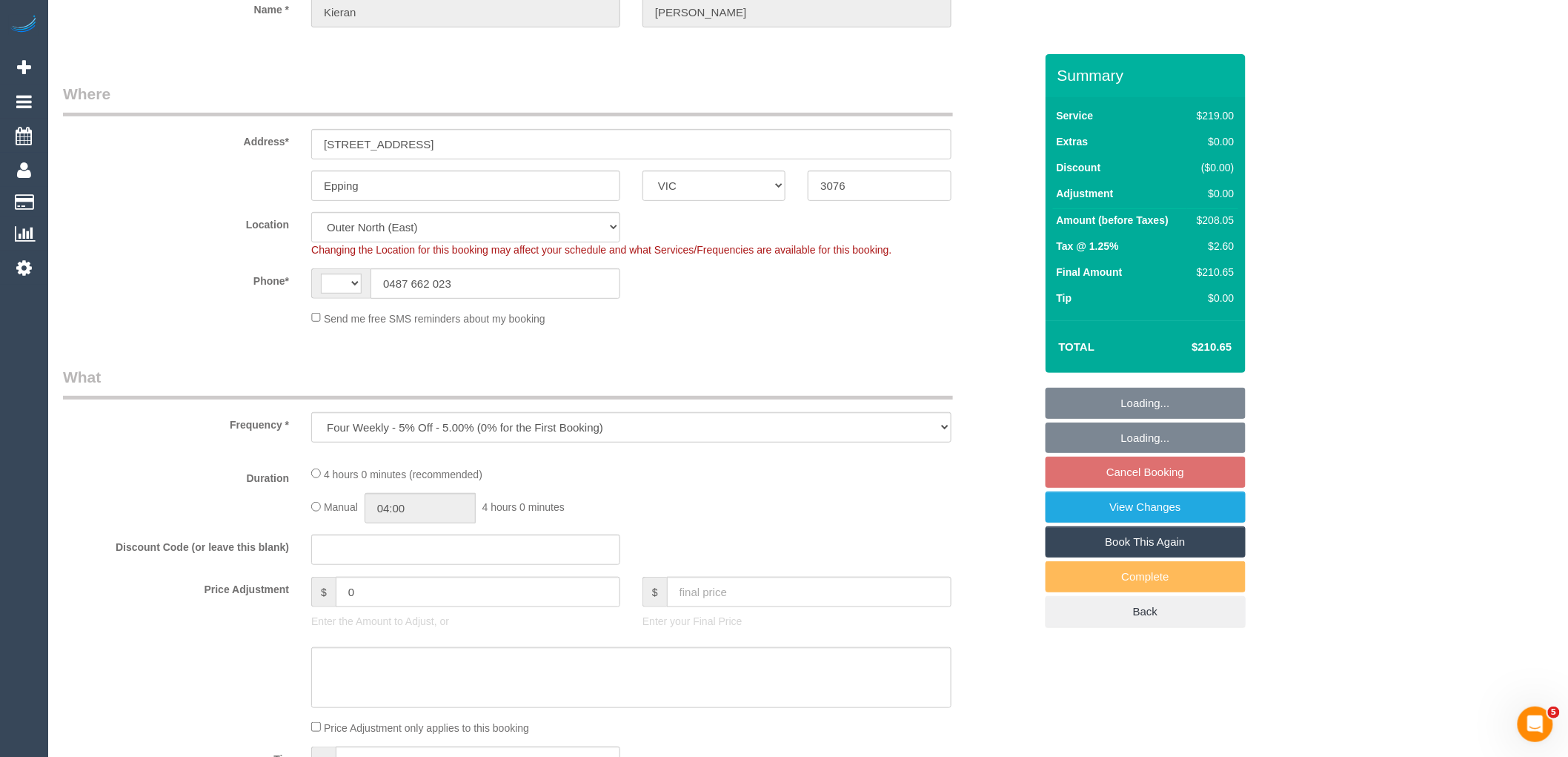
select select "number:34"
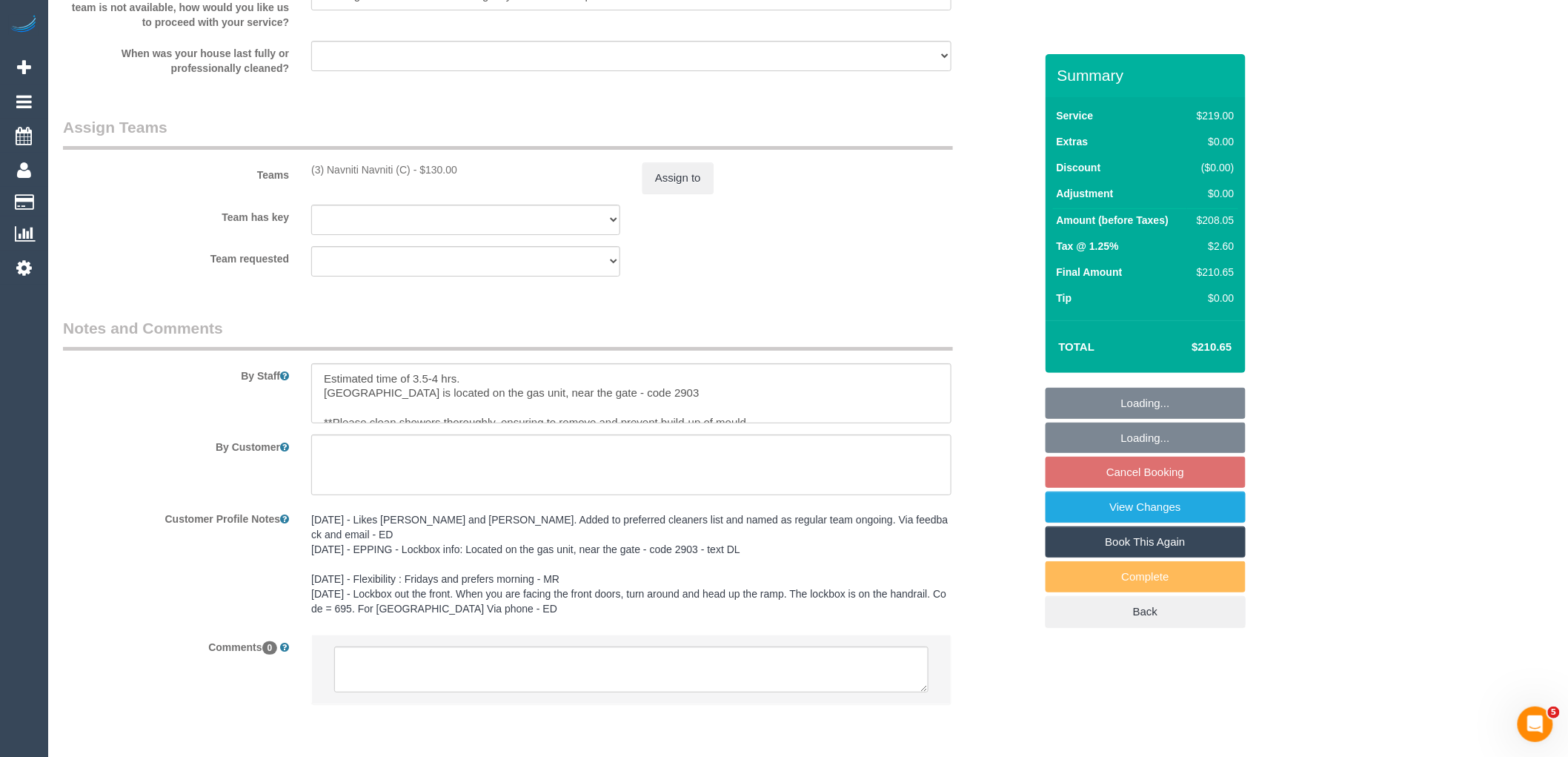
scroll to position [2239, 0]
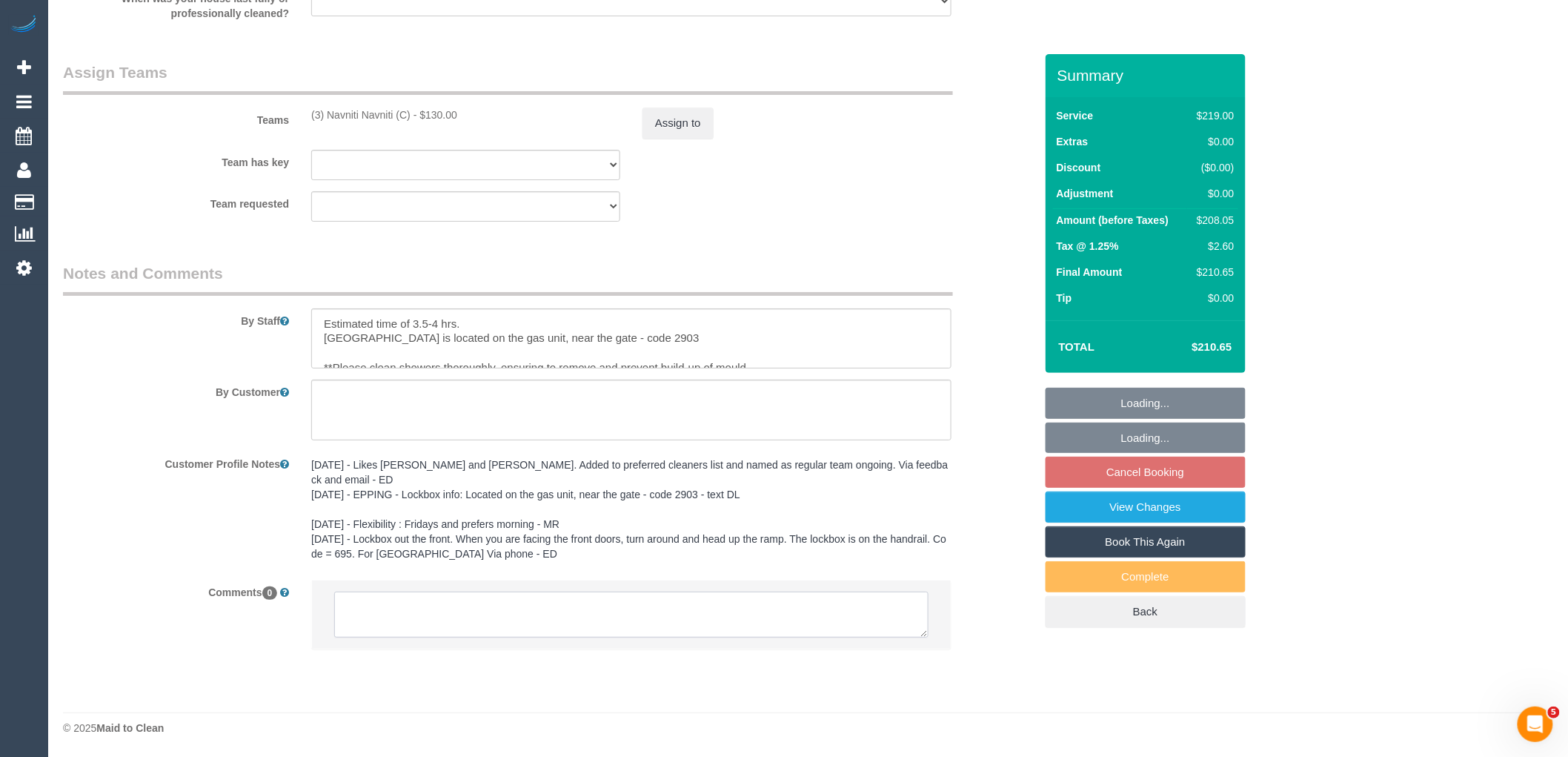
click at [470, 619] on textarea at bounding box center [631, 614] width 594 height 46
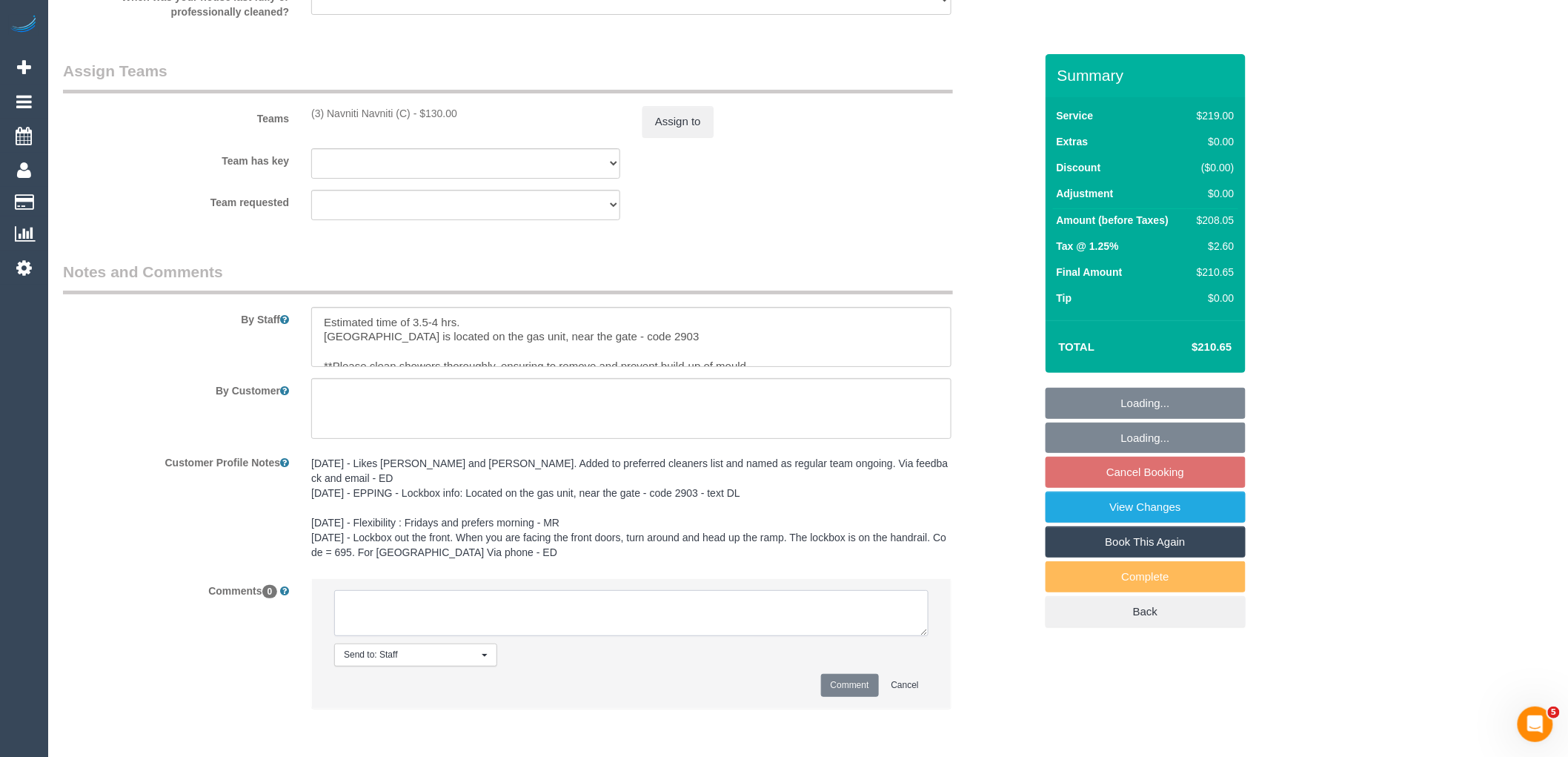
paste textarea "(3) Navniti Navniti (C) on hold Customer not contacted"
type textarea "(3) Navniti Navniti (C) on hold Customer not contacted"
click at [840, 682] on button "Comment" at bounding box center [849, 685] width 57 height 23
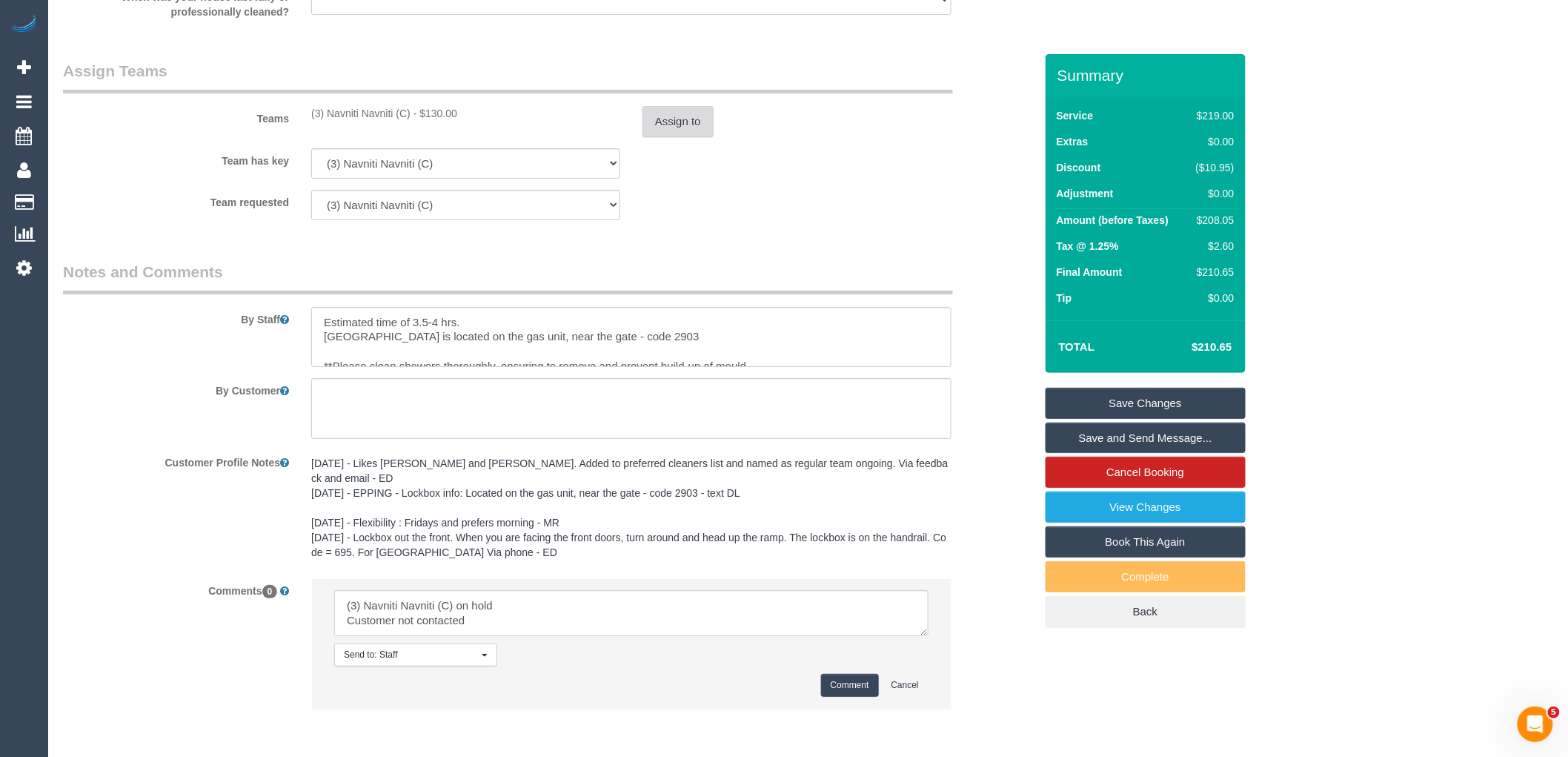
click at [685, 127] on button "Assign to" at bounding box center [678, 121] width 71 height 31
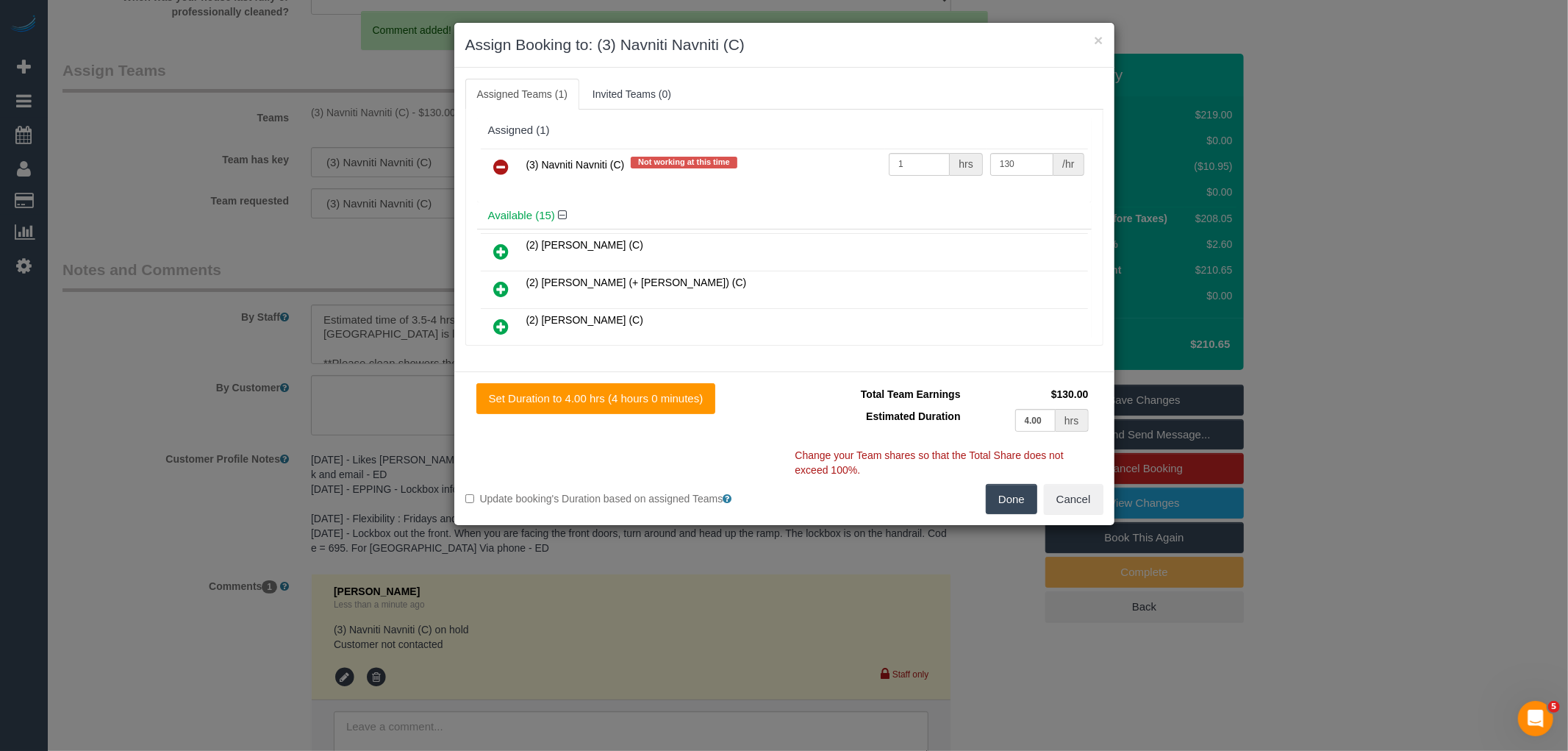
click at [510, 169] on link at bounding box center [501, 167] width 34 height 30
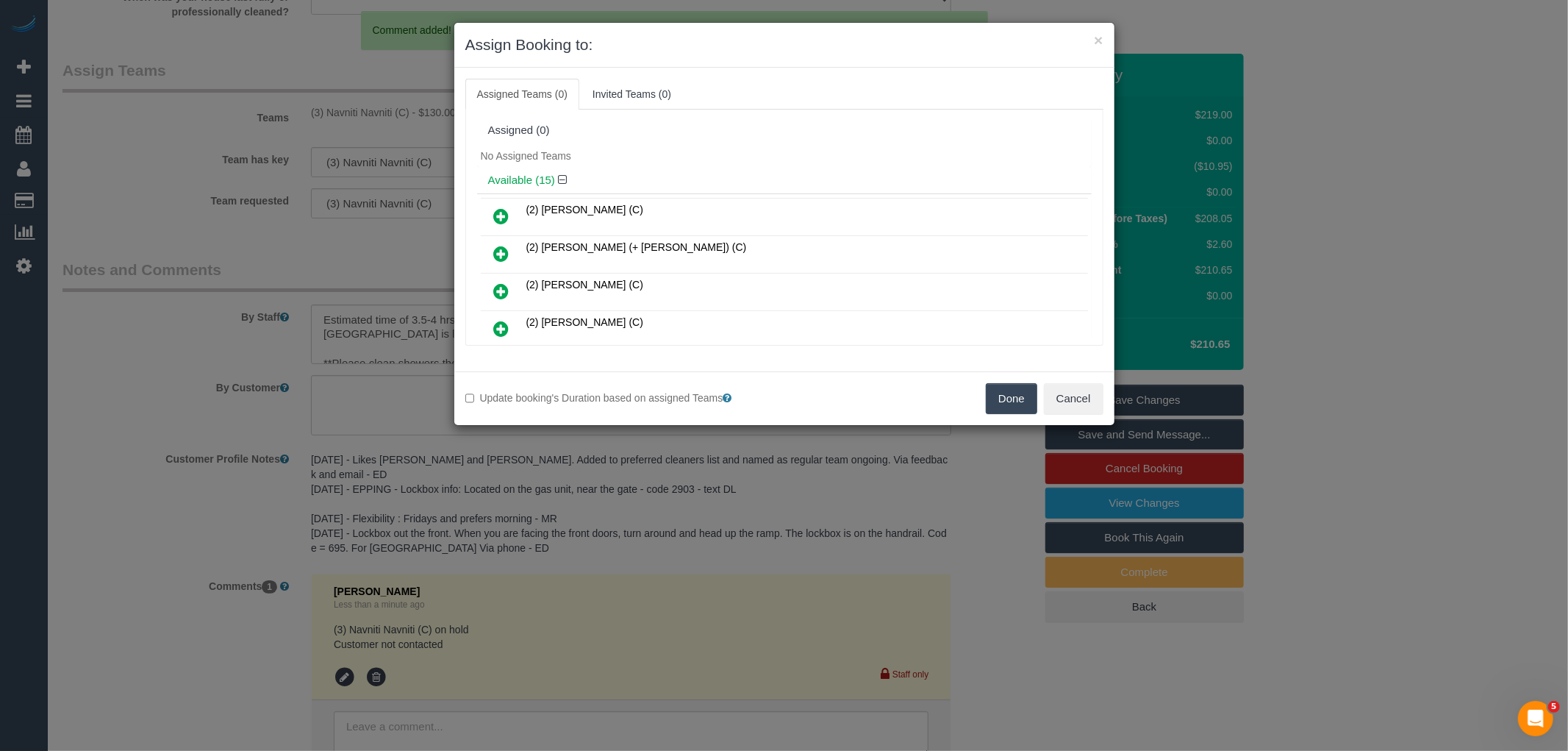
click at [1027, 407] on button "Done" at bounding box center [1012, 398] width 52 height 31
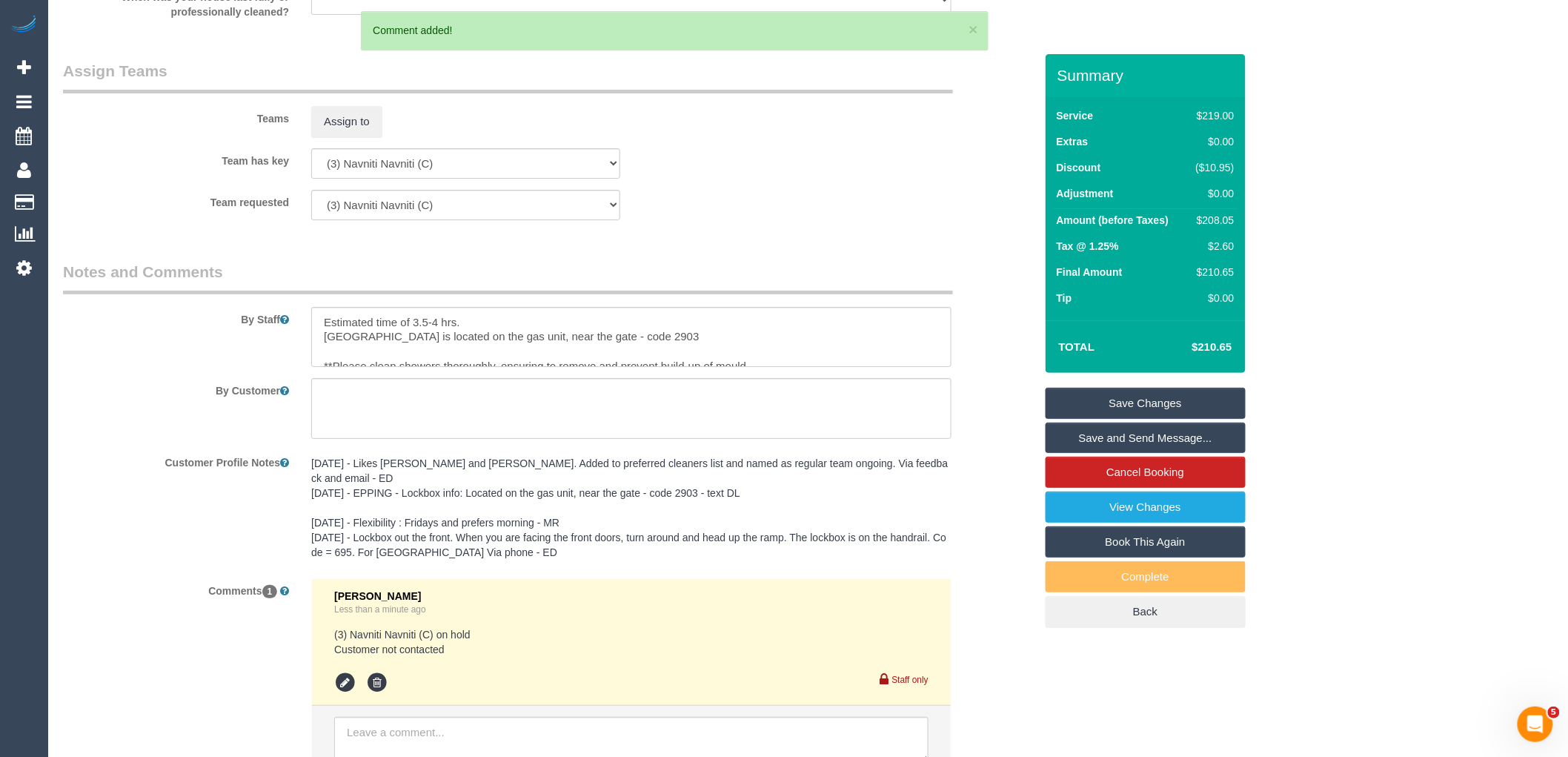
click at [1151, 404] on link "Save Changes" at bounding box center [1145, 403] width 200 height 31
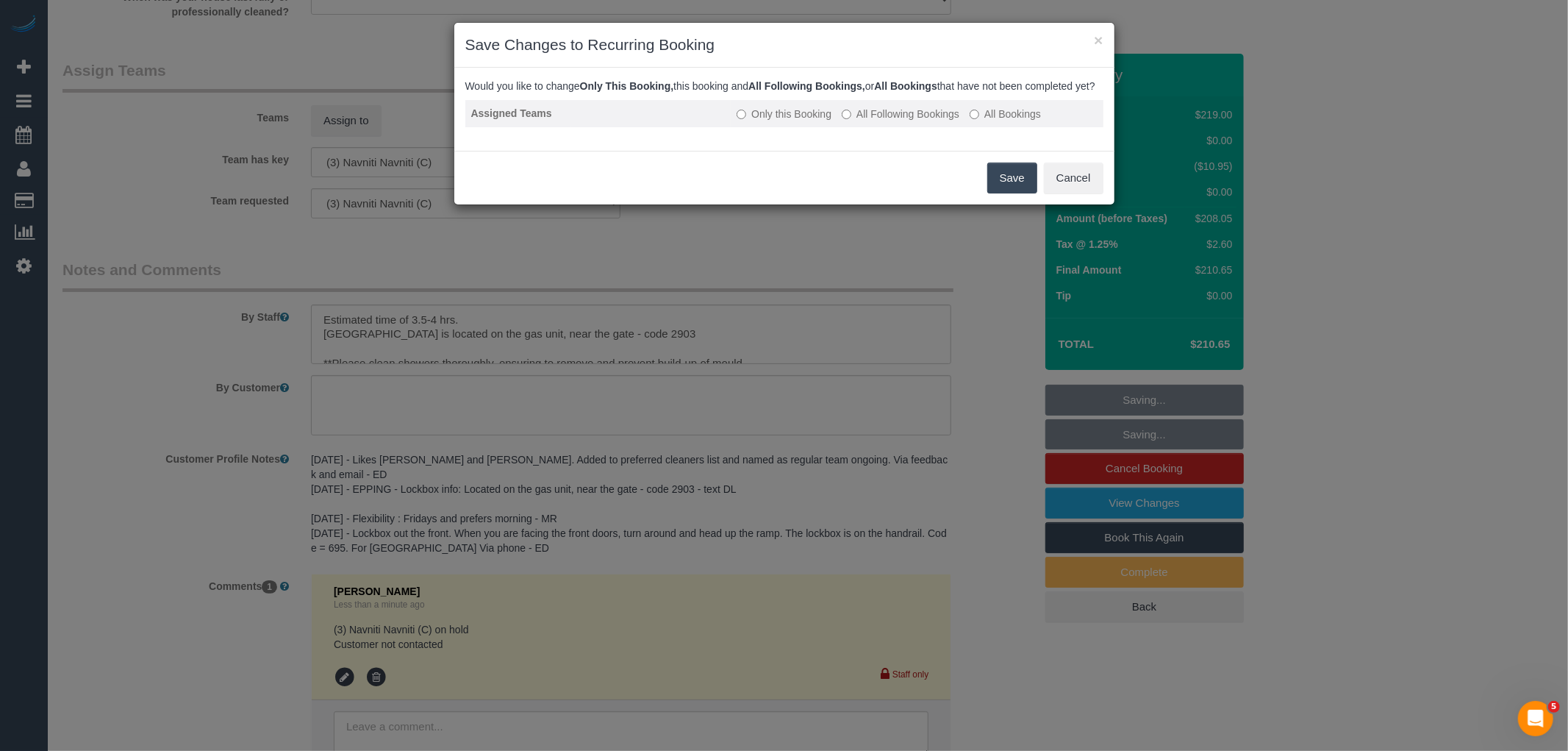
click at [919, 120] on label "All Following Bookings" at bounding box center [900, 113] width 118 height 14
click at [1018, 188] on button "Save" at bounding box center [1012, 178] width 50 height 31
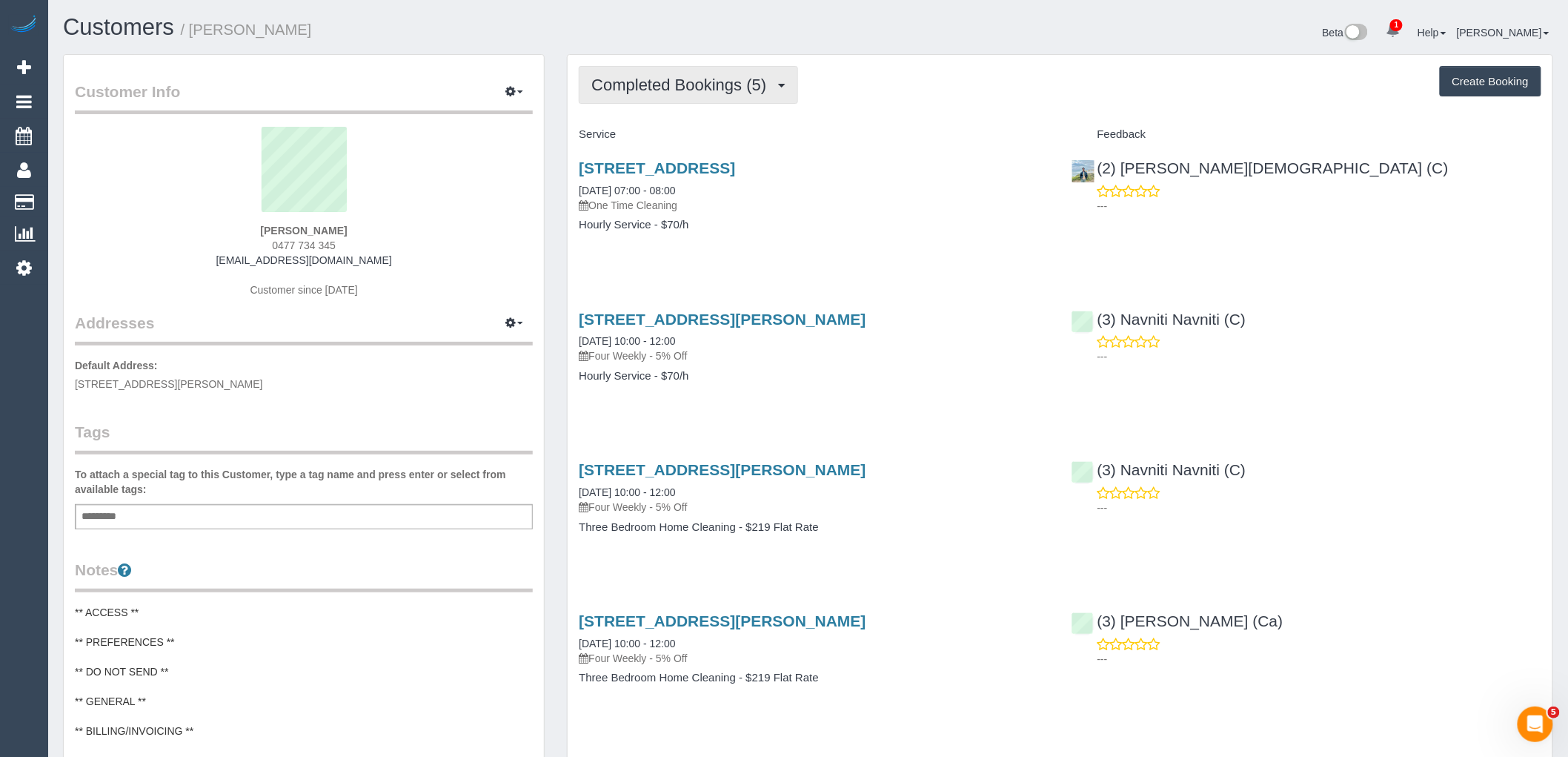
click at [723, 93] on span "Completed Bookings (5)" at bounding box center [683, 85] width 182 height 18
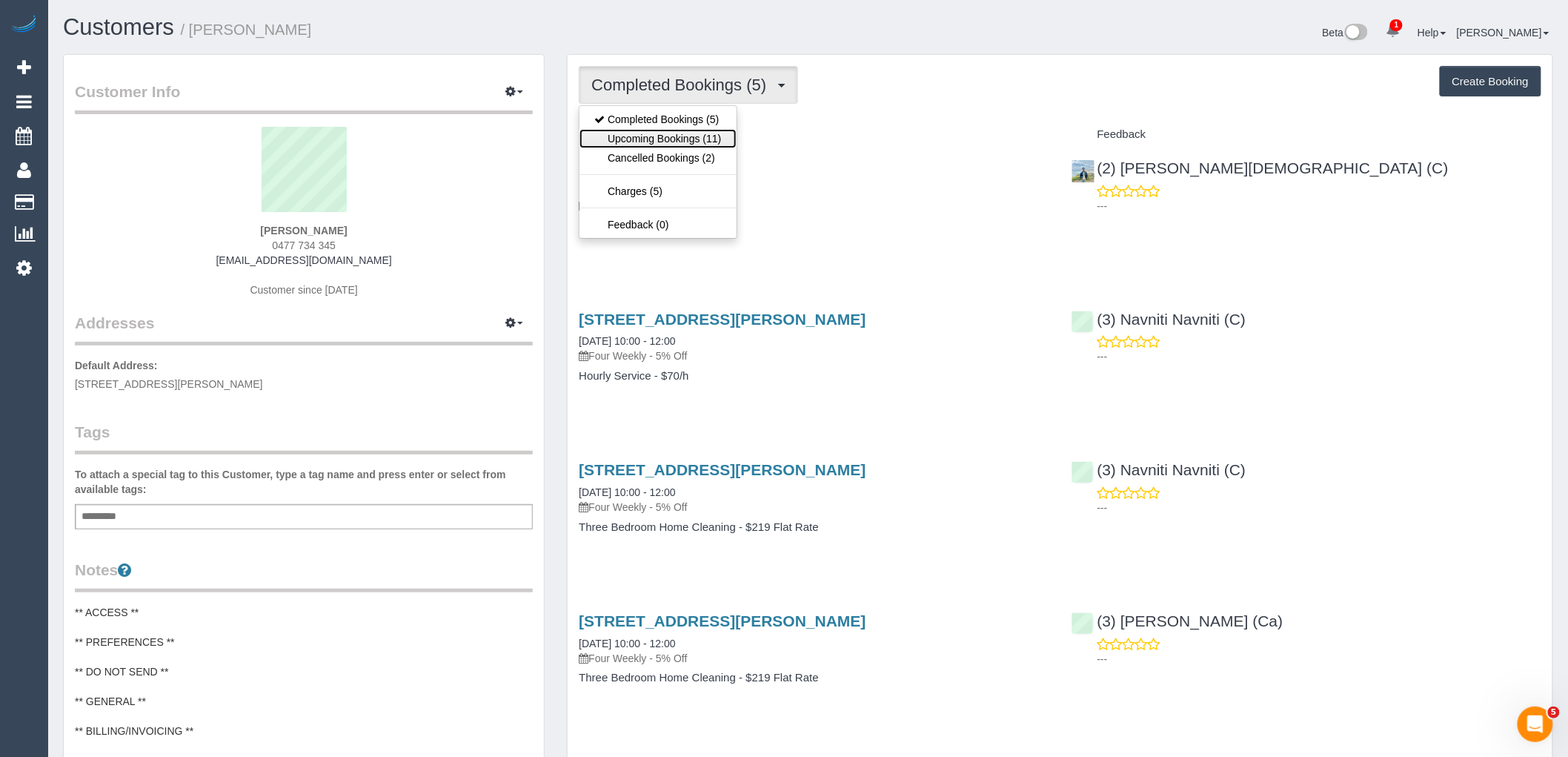
click at [722, 139] on link "Upcoming Bookings (11)" at bounding box center [657, 138] width 156 height 19
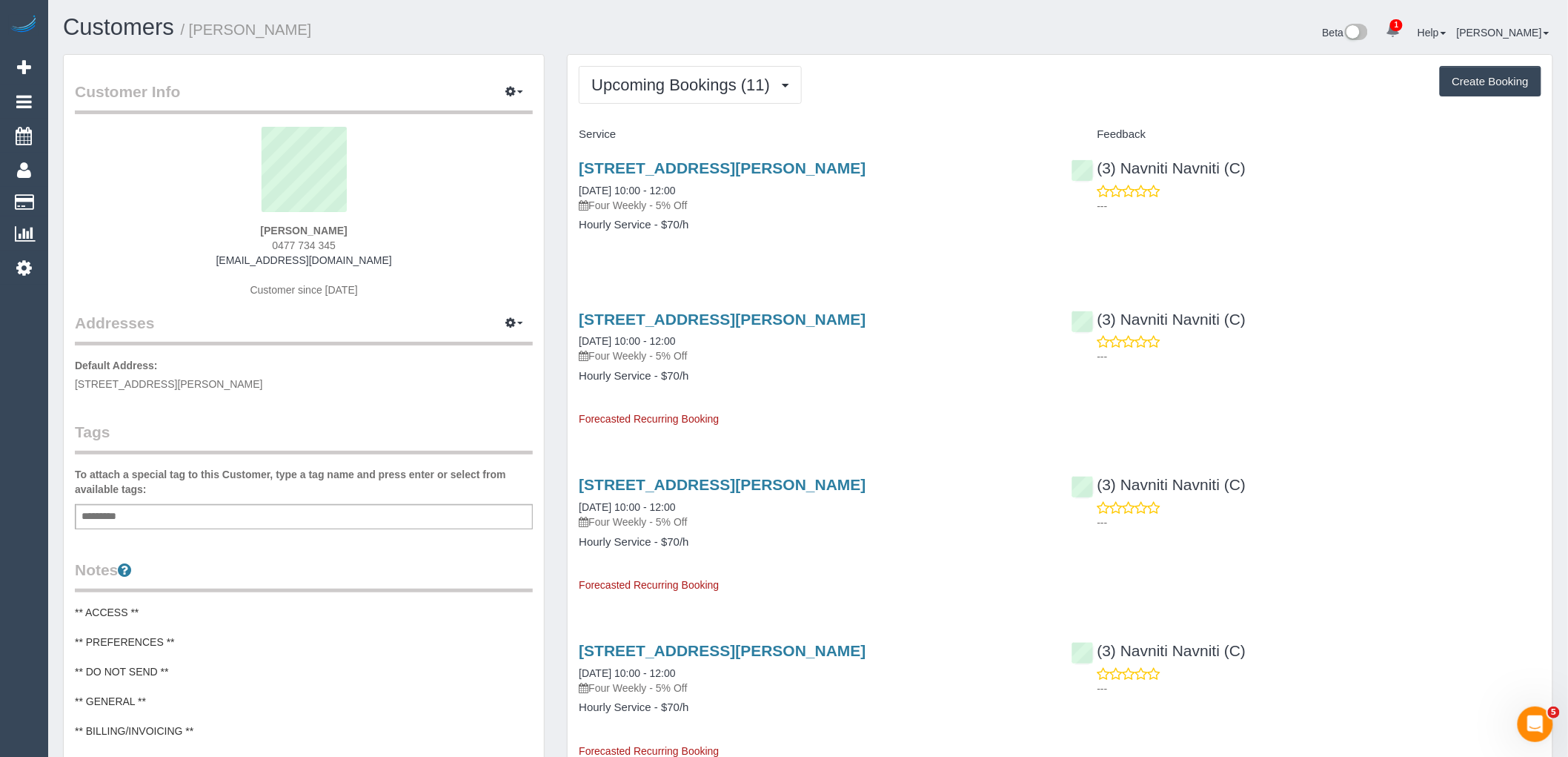
drag, startPoint x: 382, startPoint y: 261, endPoint x: 228, endPoint y: 285, distance: 155.9
click at [139, 261] on div "[PERSON_NAME] 0477 734 345 [EMAIL_ADDRESS][DOMAIN_NAME] Customer since [DATE]" at bounding box center [304, 219] width 458 height 185
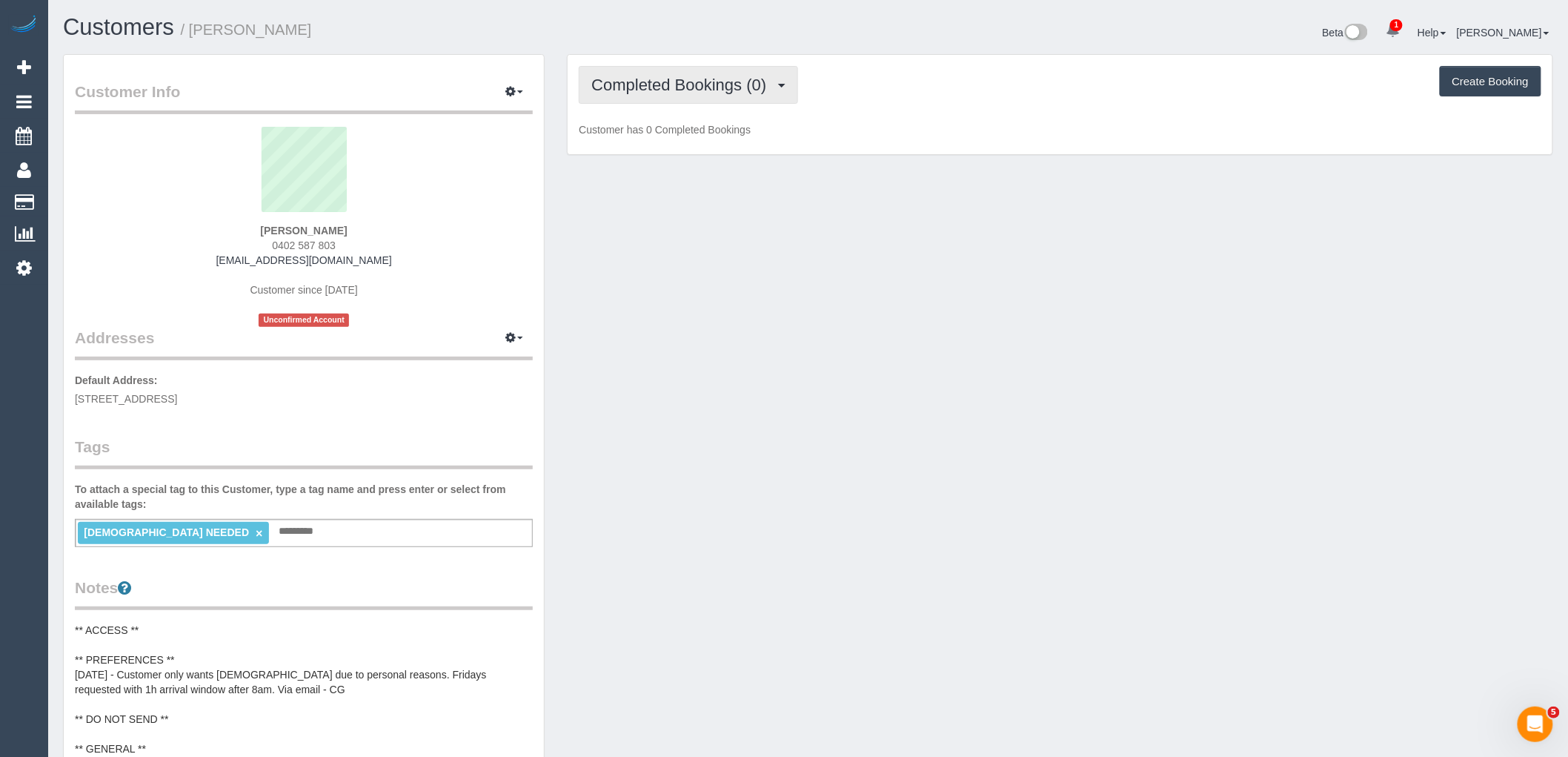
click at [719, 87] on span "Completed Bookings (0)" at bounding box center [683, 85] width 182 height 18
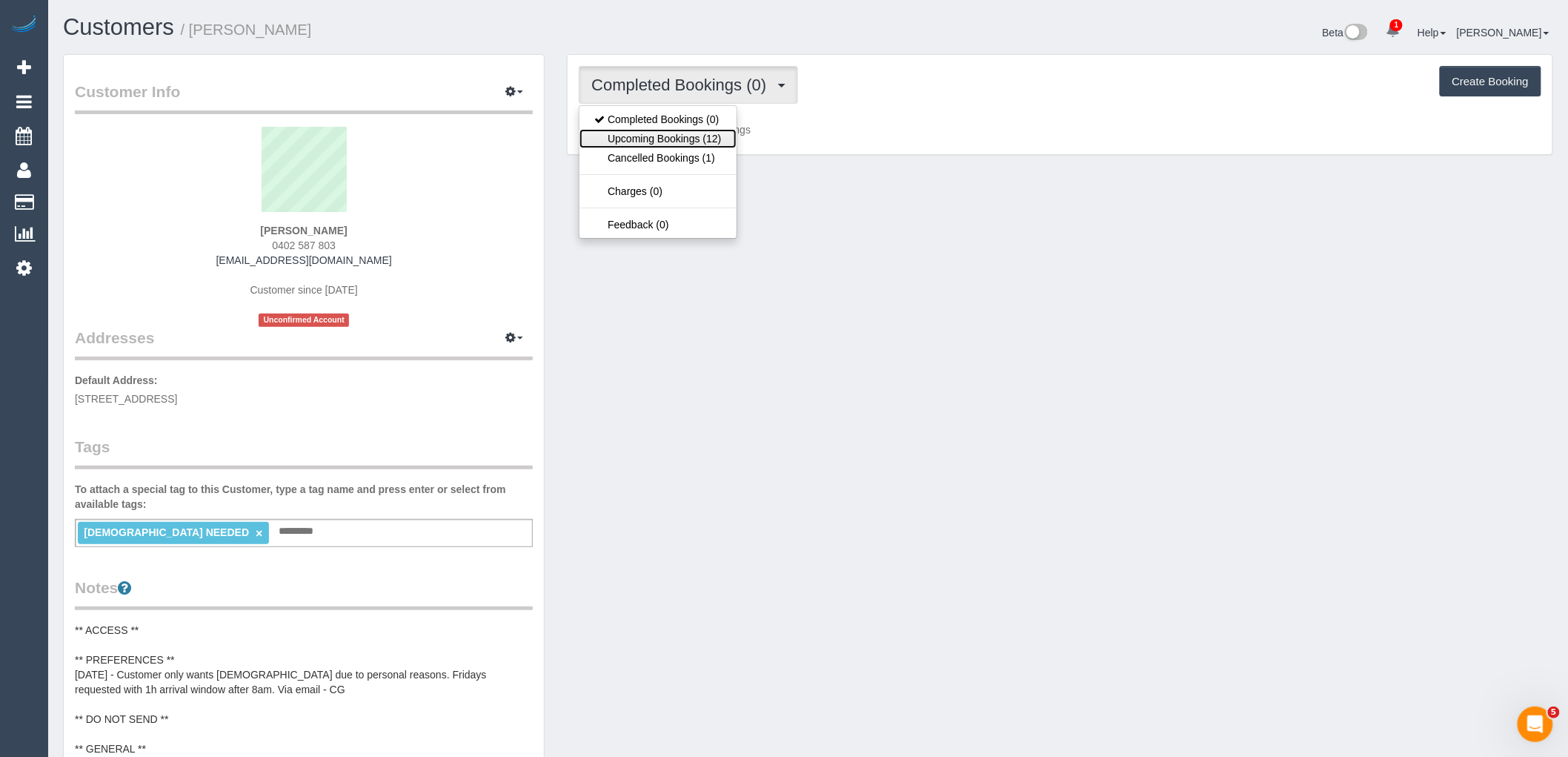
click at [717, 138] on link "Upcoming Bookings (12)" at bounding box center [657, 138] width 156 height 19
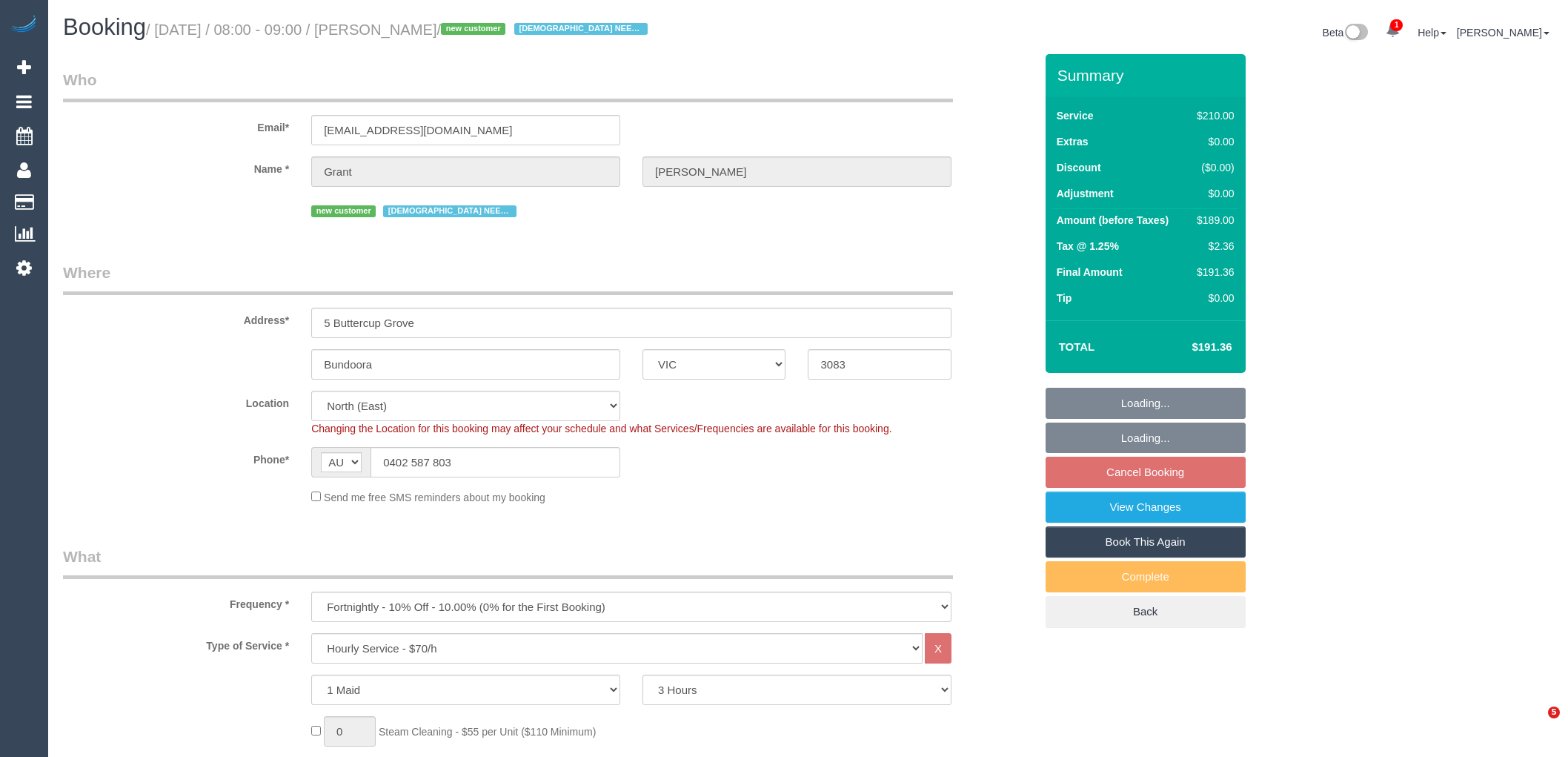
select select "VIC"
select select "180"
select select "number:28"
select select "number:14"
select select "number:19"
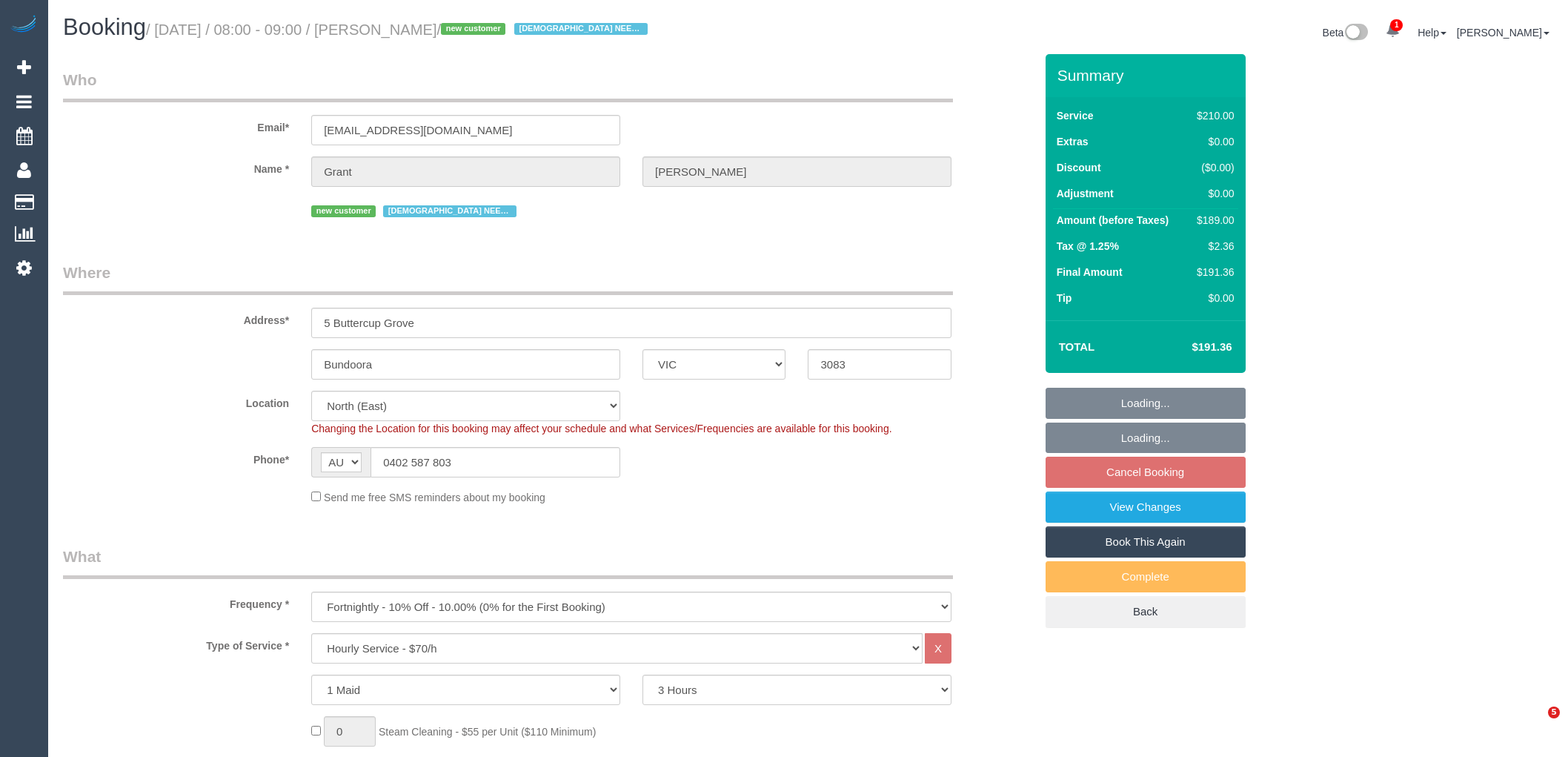
select select "number:25"
select select "number:35"
select select "number:12"
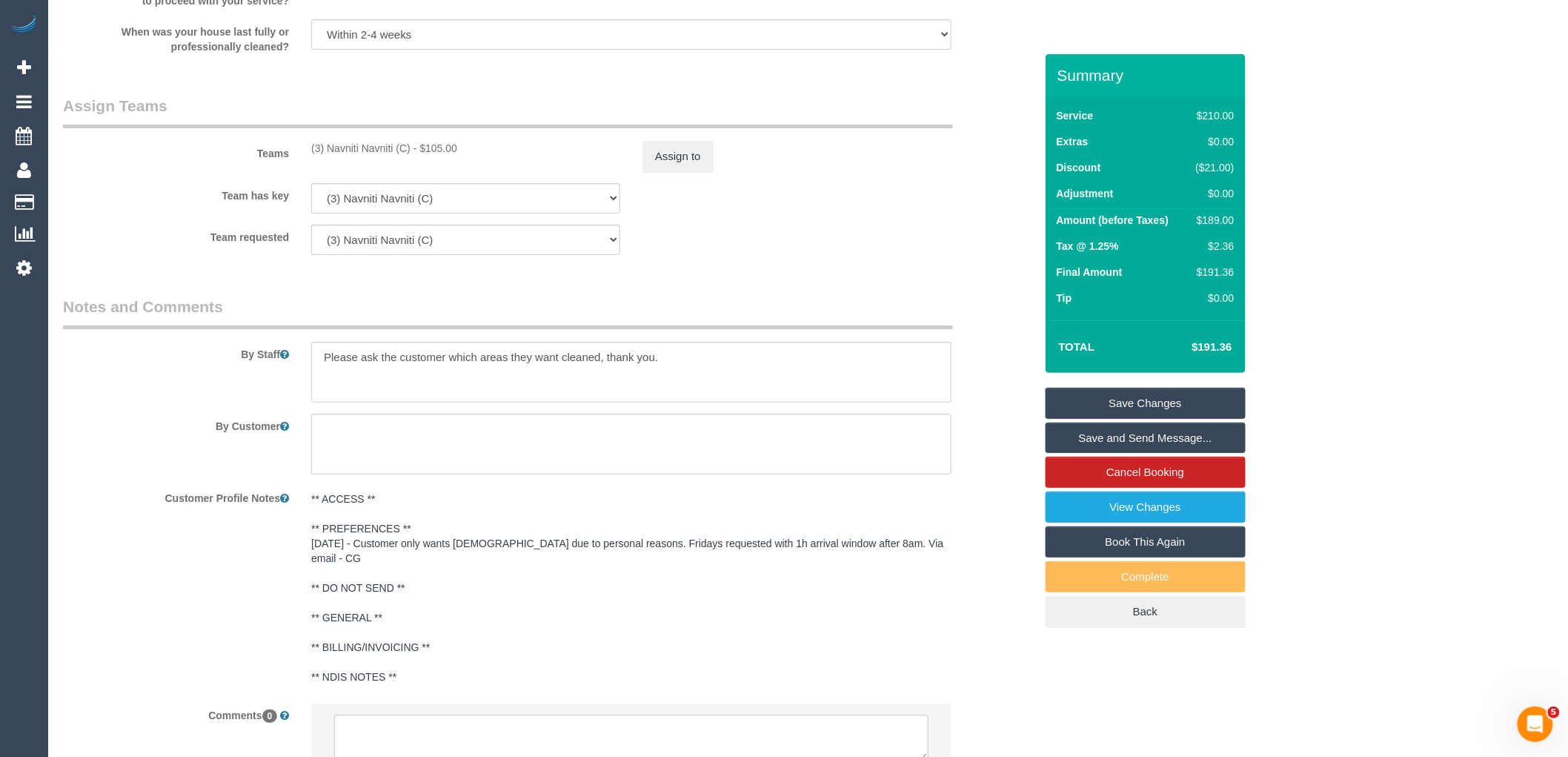
scroll to position [2328, 0]
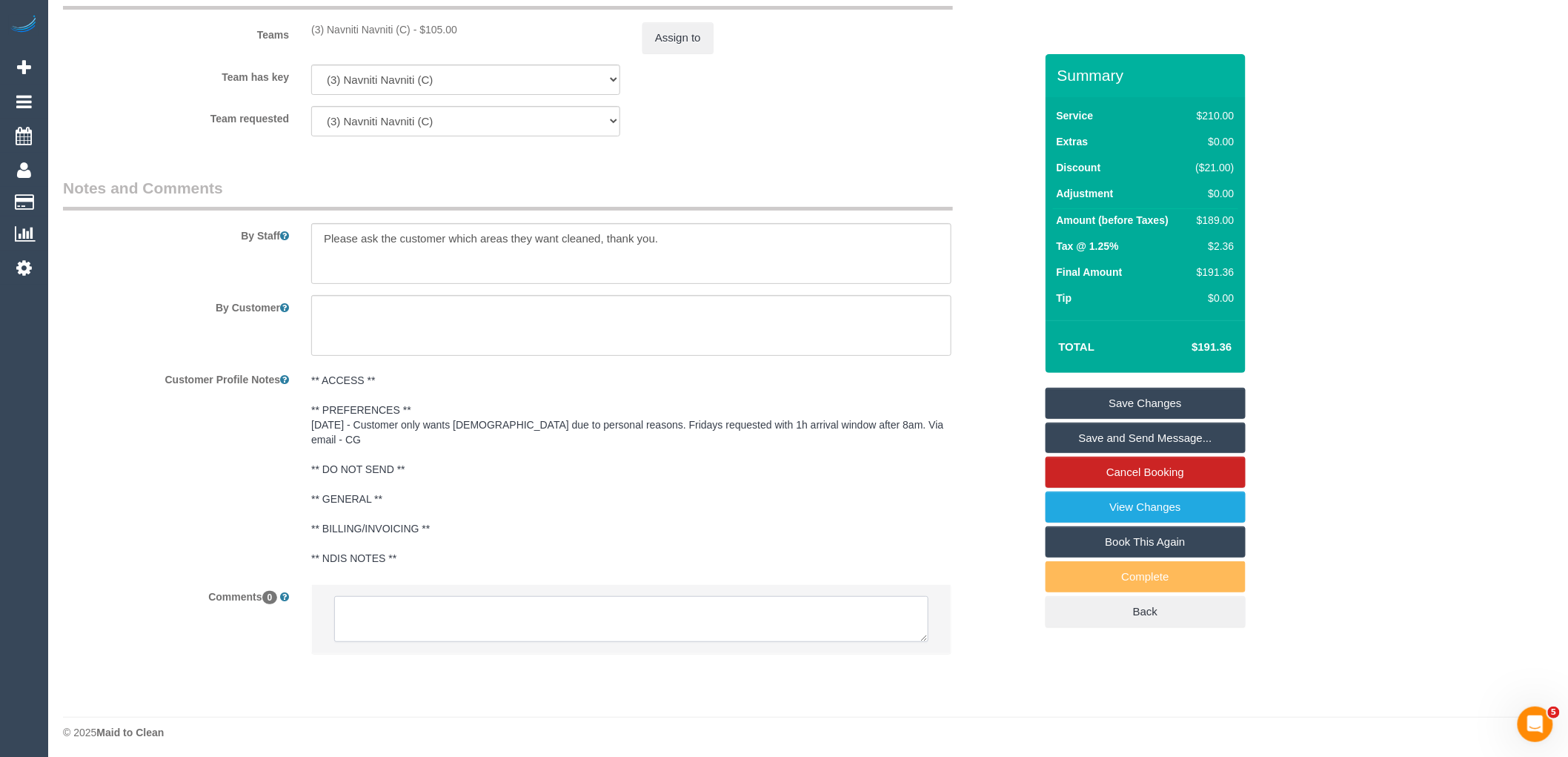
click at [447, 621] on textarea at bounding box center [631, 619] width 594 height 46
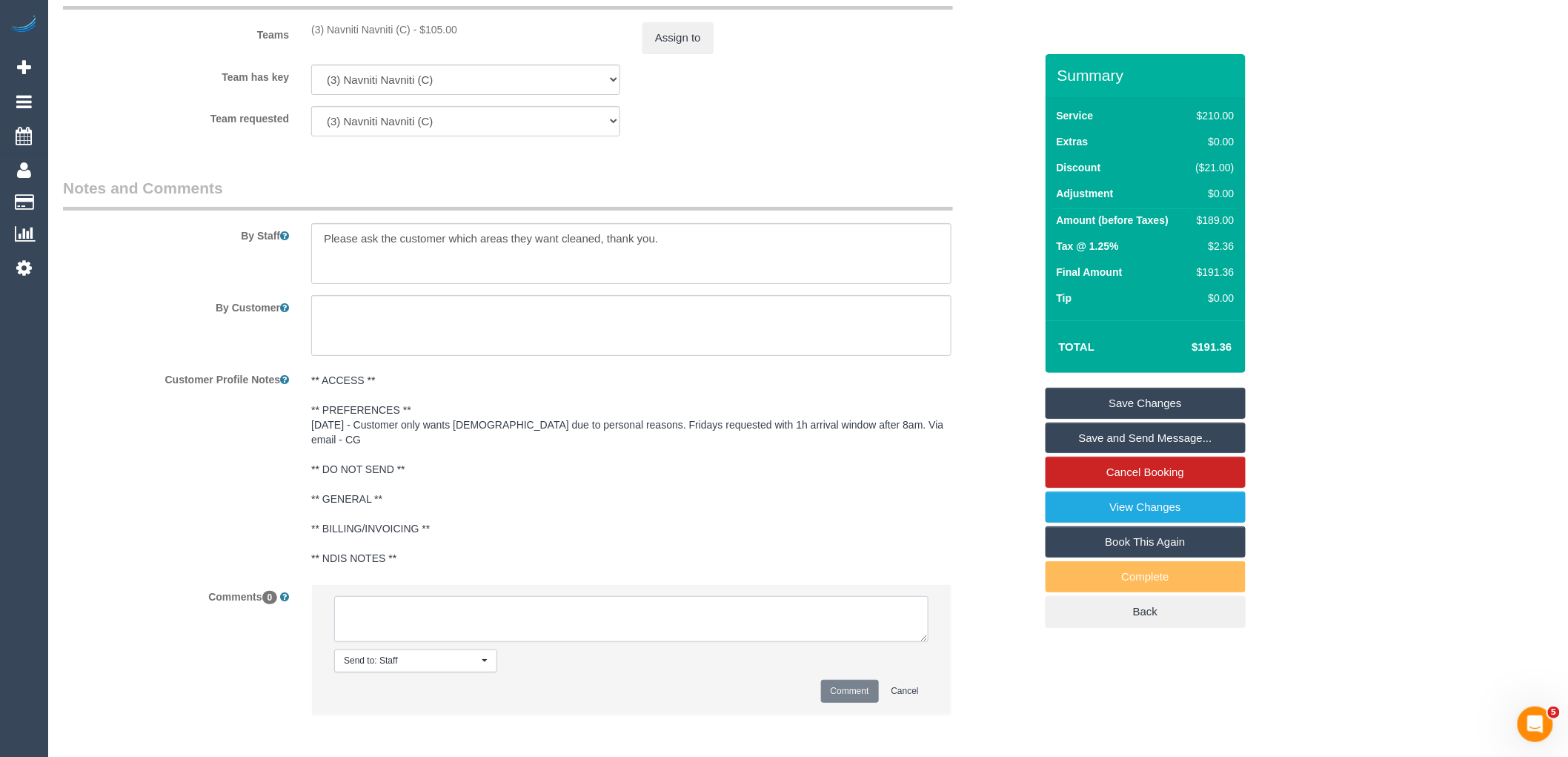
paste textarea "(3) Navniti Navniti (C) on hold Customer contacted via email"
drag, startPoint x: 448, startPoint y: 623, endPoint x: 402, endPoint y: 620, distance: 46.1
click at [402, 620] on textarea at bounding box center [631, 619] width 594 height 46
drag, startPoint x: 486, startPoint y: 634, endPoint x: 322, endPoint y: 594, distance: 168.8
click at [322, 594] on li "Send to: Staff Nothing selected Send to: Staff Send to: Customer Send to: Team …" at bounding box center [631, 649] width 639 height 129
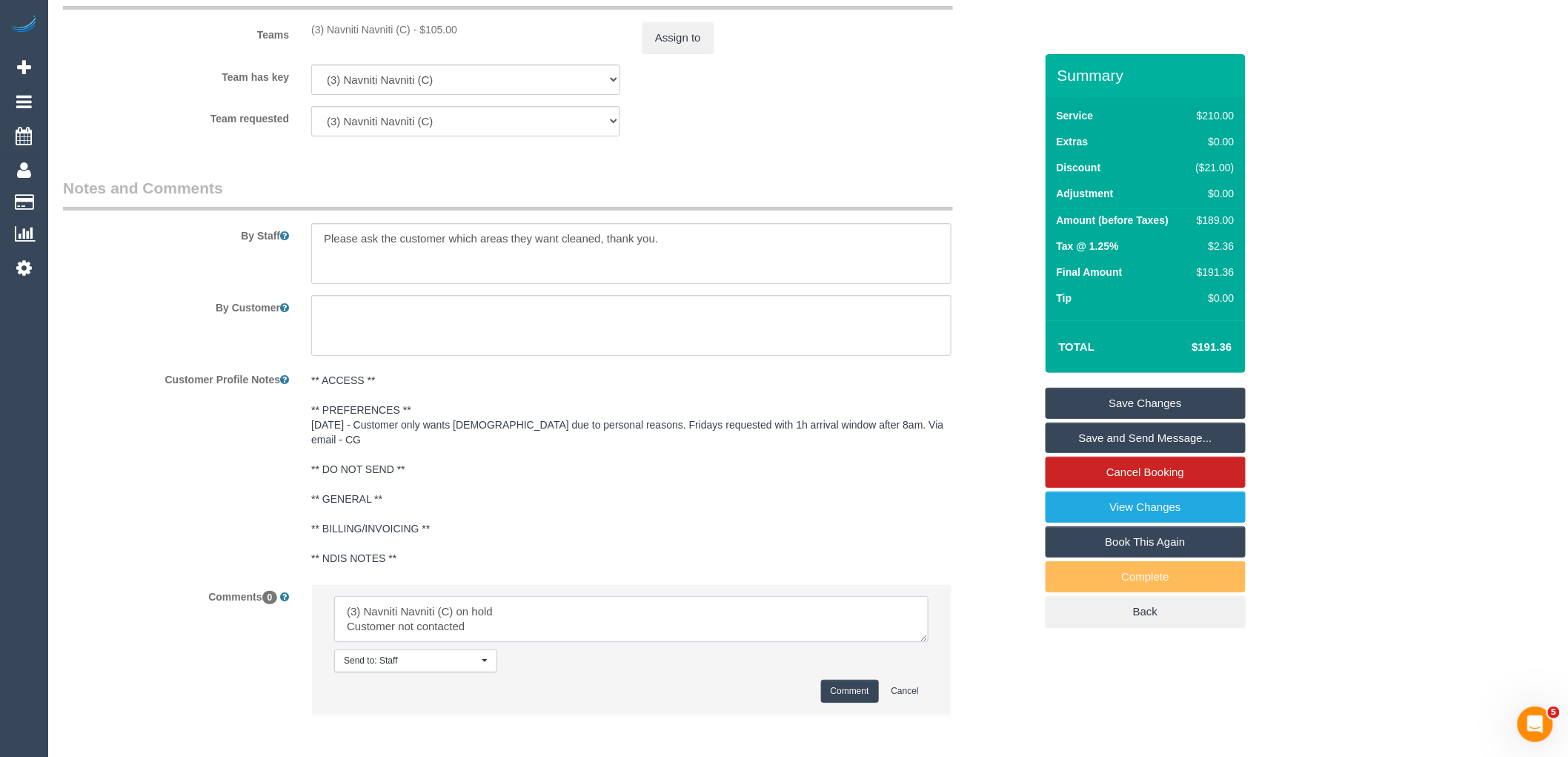
type textarea "(3) Navniti Navniti (C) on hold Customer not contacted"
click at [853, 683] on button "Comment" at bounding box center [849, 691] width 57 height 23
click at [677, 54] on button "Assign to" at bounding box center [678, 38] width 71 height 31
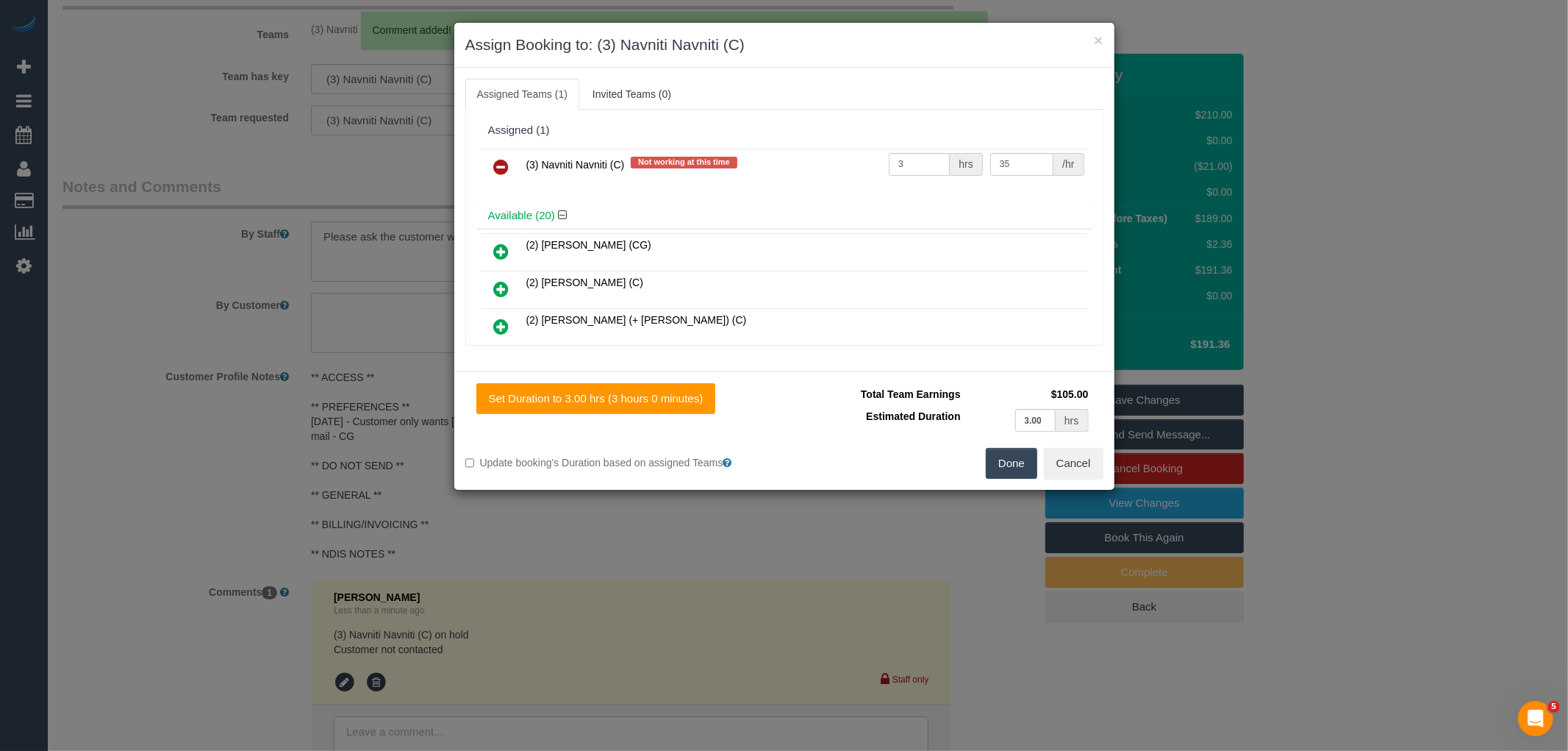
drag, startPoint x: 483, startPoint y: 162, endPoint x: 496, endPoint y: 164, distance: 13.2
click at [483, 162] on td at bounding box center [502, 166] width 42 height 37
click at [508, 165] on icon at bounding box center [502, 166] width 15 height 17
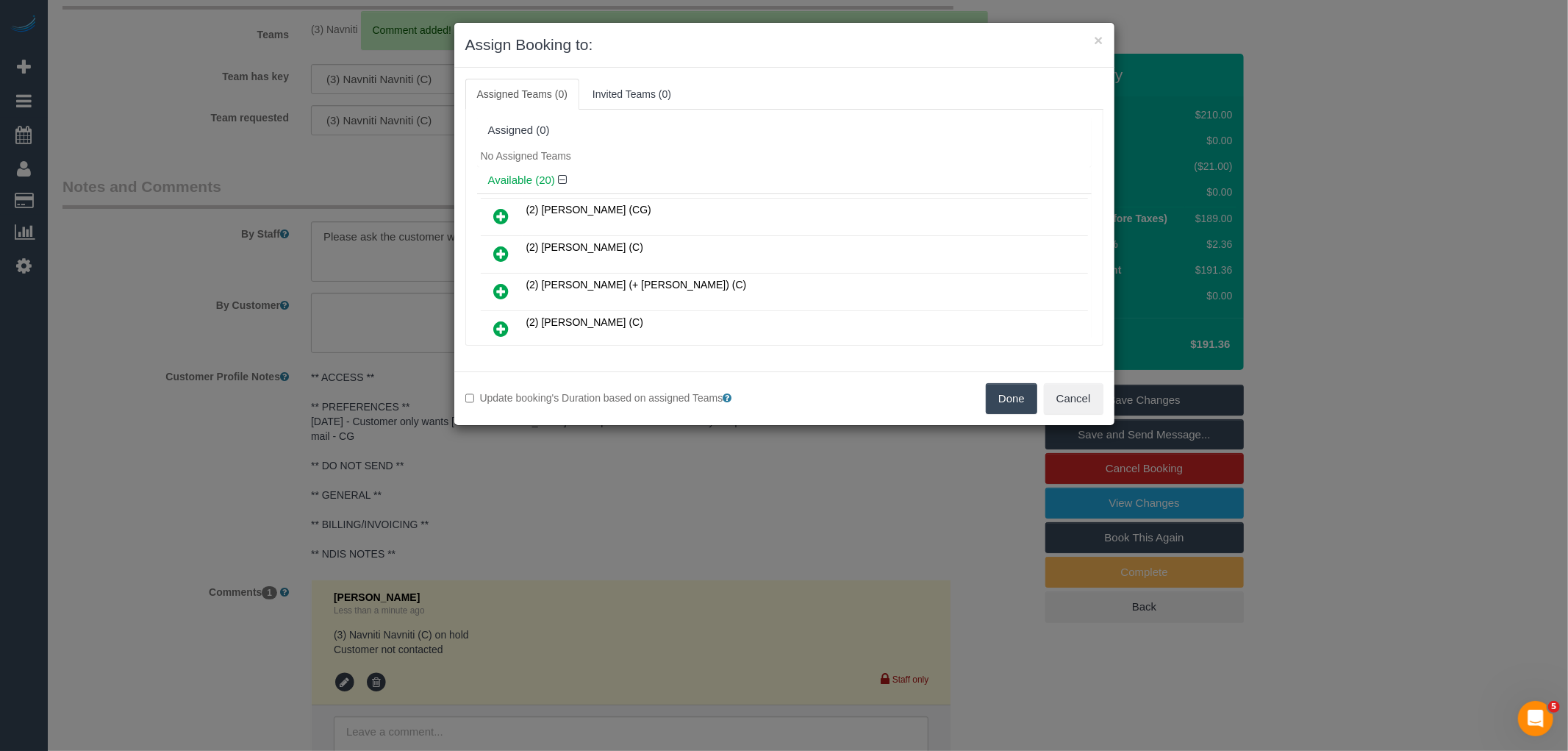
click at [1017, 397] on button "Done" at bounding box center [1012, 398] width 52 height 31
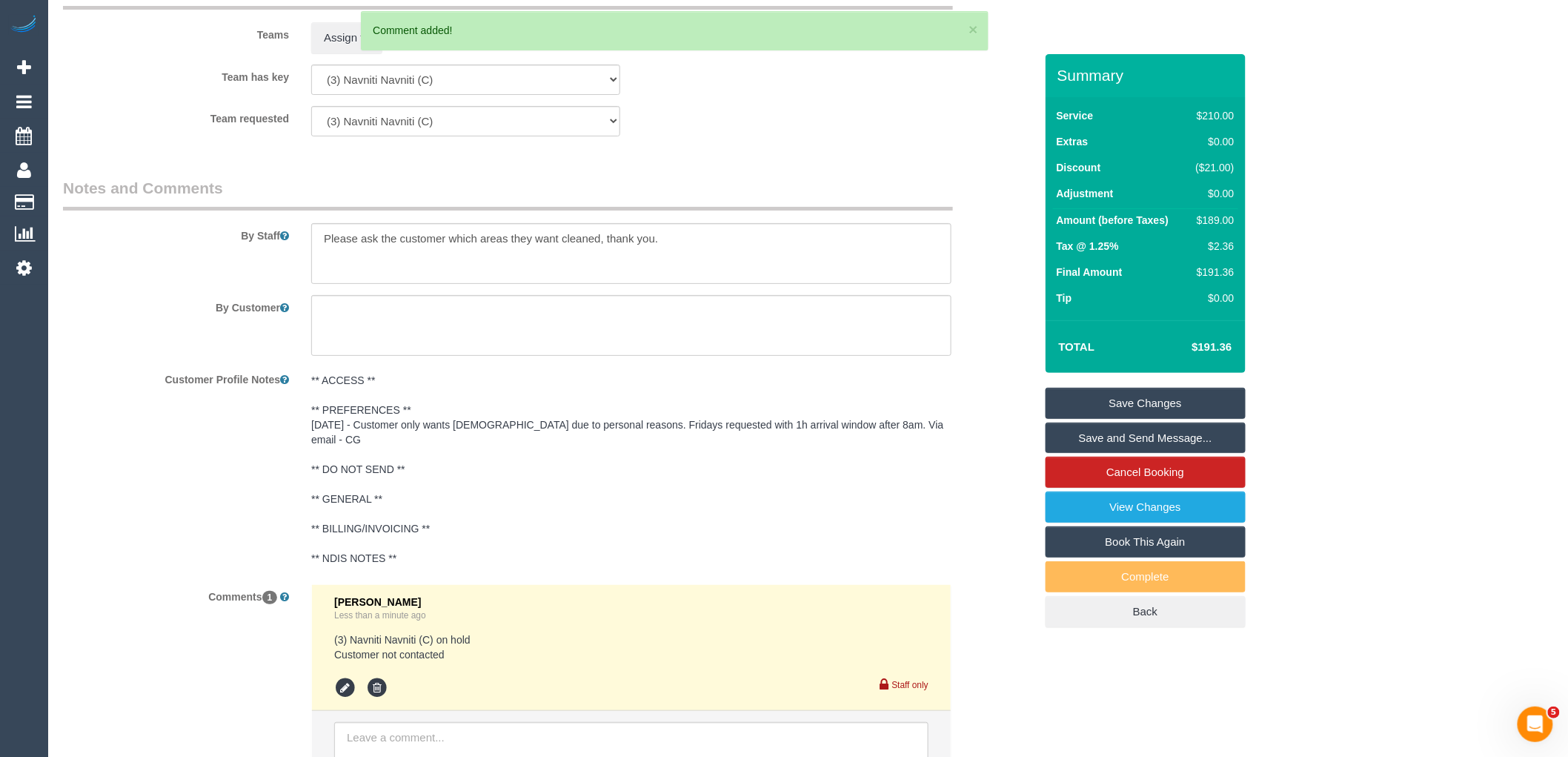
click at [1144, 401] on link "Save Changes" at bounding box center [1145, 403] width 200 height 31
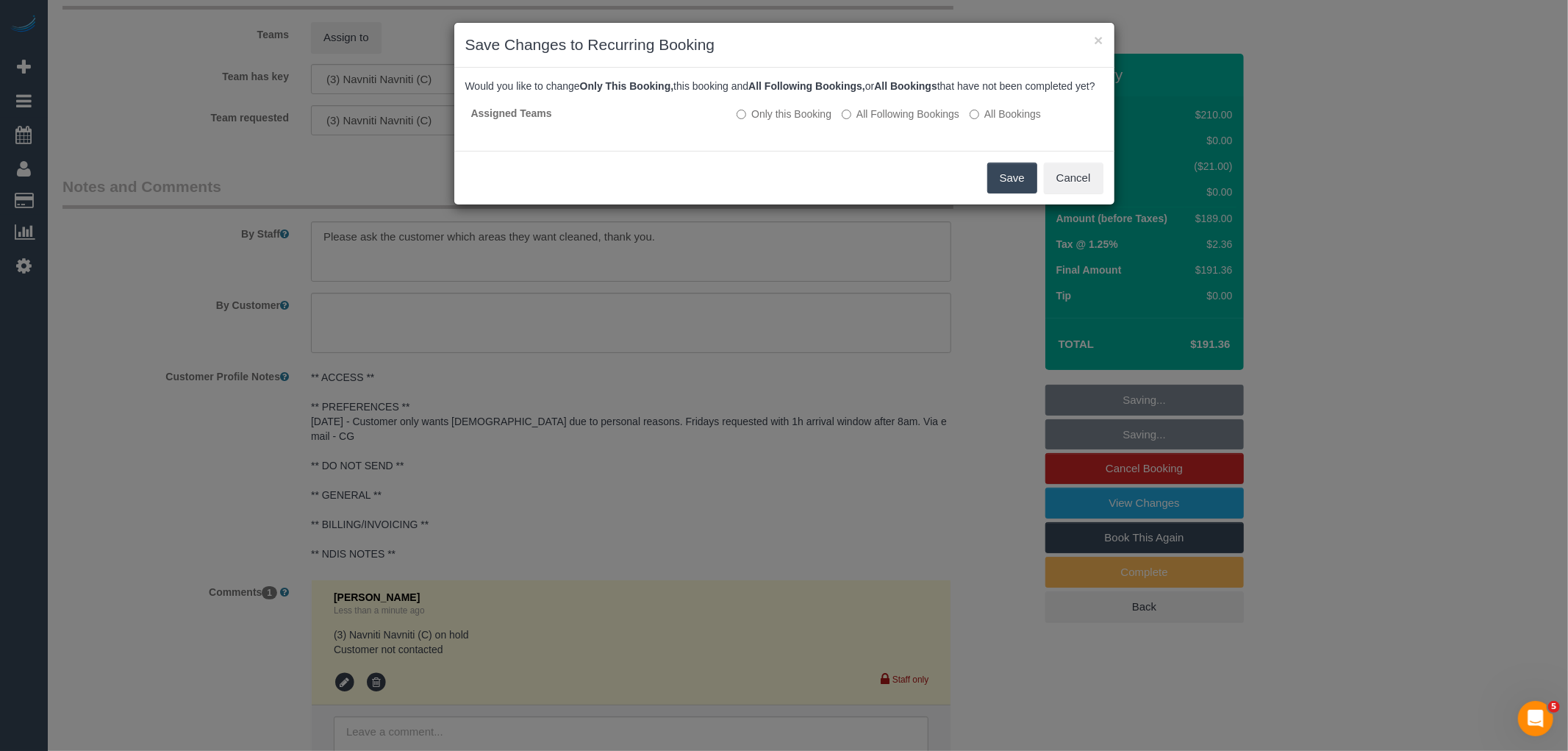
drag, startPoint x: 863, startPoint y: 107, endPoint x: 872, endPoint y: 113, distance: 10.8
click at [866, 109] on div "Would you like to change Only This Booking, this booking and All Following Book…" at bounding box center [784, 109] width 638 height 61
click at [872, 113] on div "Would you like to change Only This Booking, this booking and All Following Book…" at bounding box center [784, 109] width 638 height 61
click at [901, 122] on label "All Following Bookings" at bounding box center [900, 113] width 118 height 14
click at [993, 193] on button "Save" at bounding box center [1012, 178] width 50 height 31
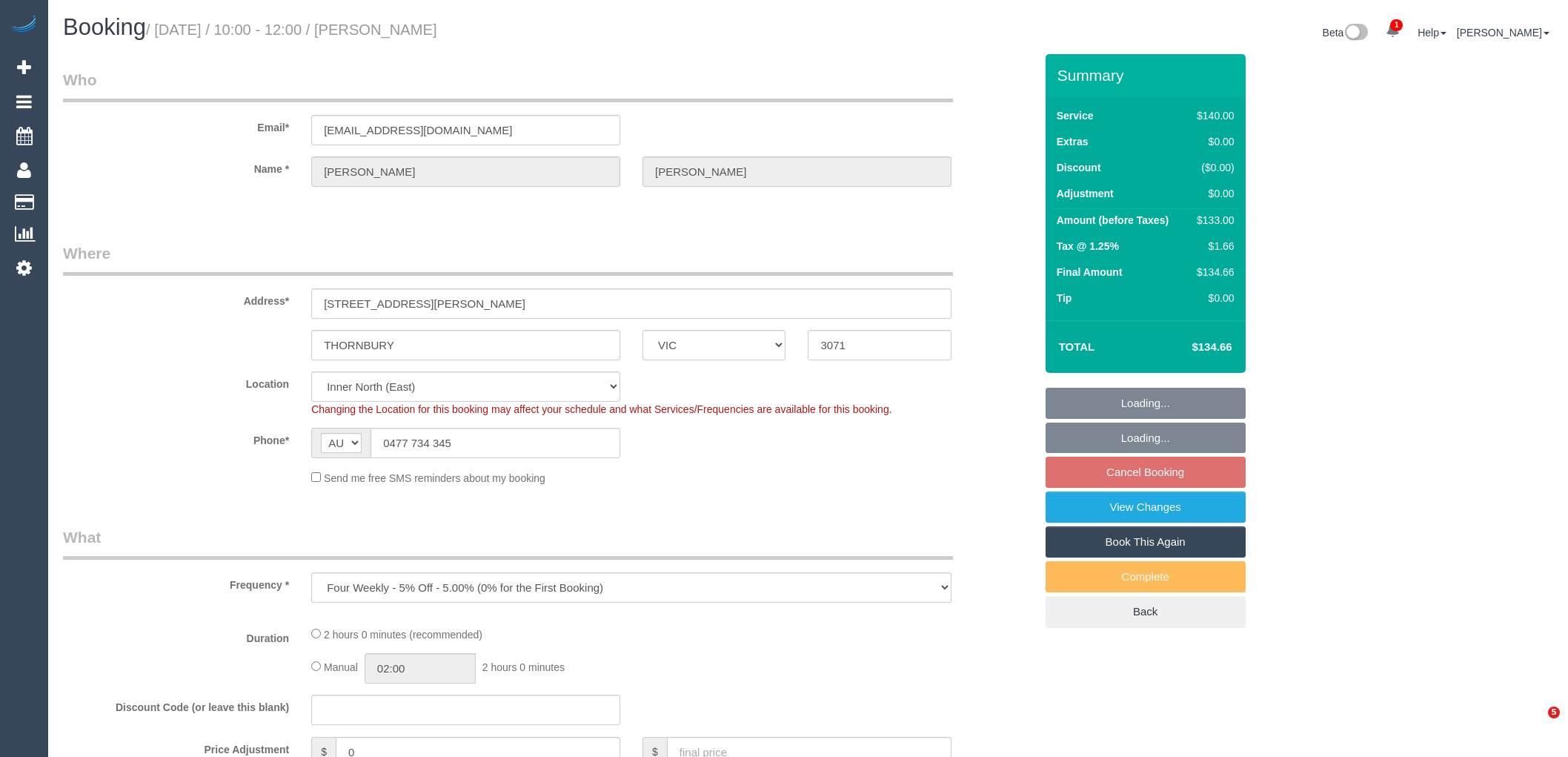
select select "VIC"
select select "number:29"
select select "number:14"
select select "number:19"
select select "number:22"
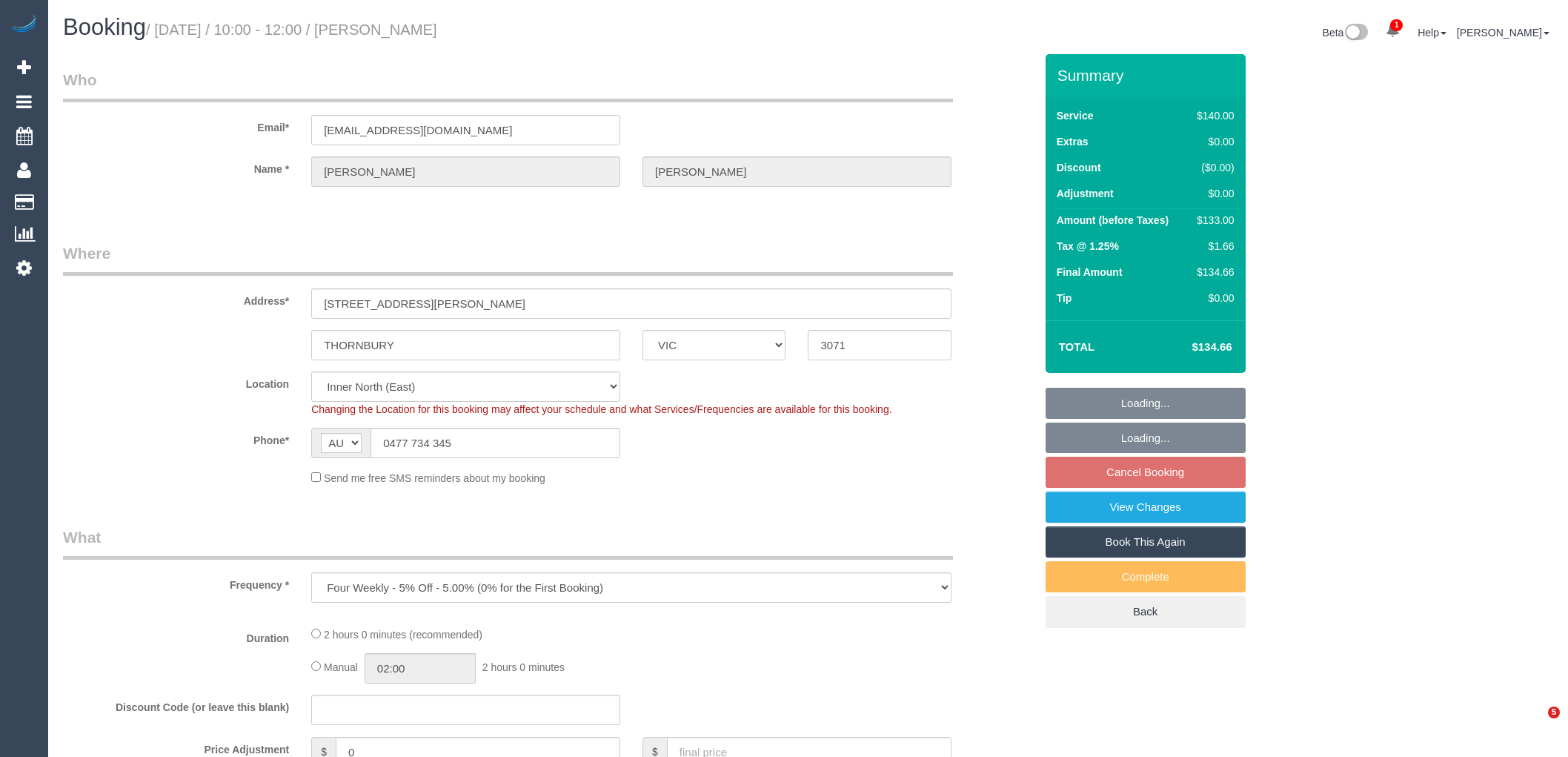
select select "number:35"
select select "number:13"
select select "object:1672"
select select "spot3"
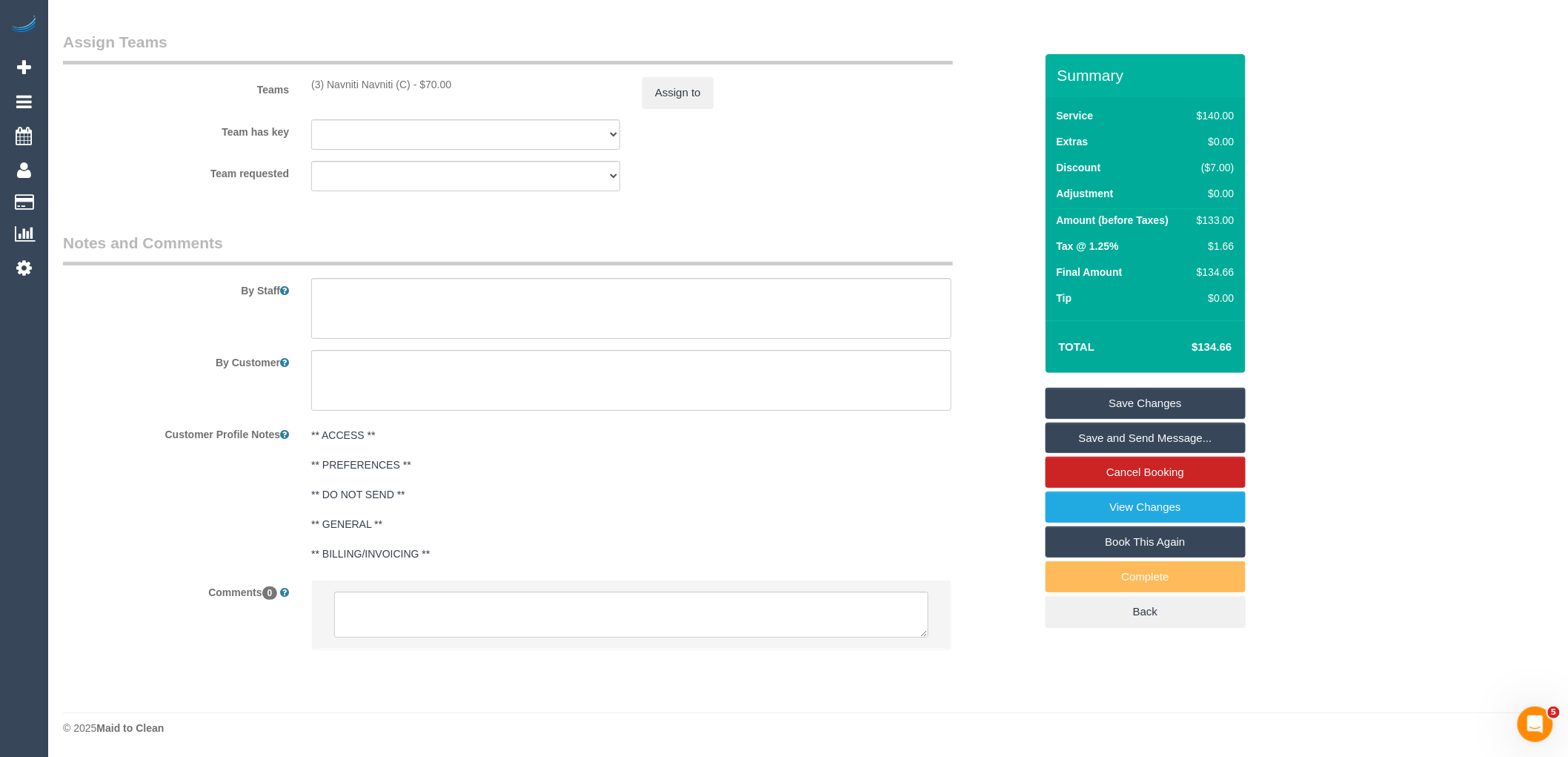
scroll to position [2155, 0]
click at [509, 595] on textarea at bounding box center [631, 614] width 594 height 46
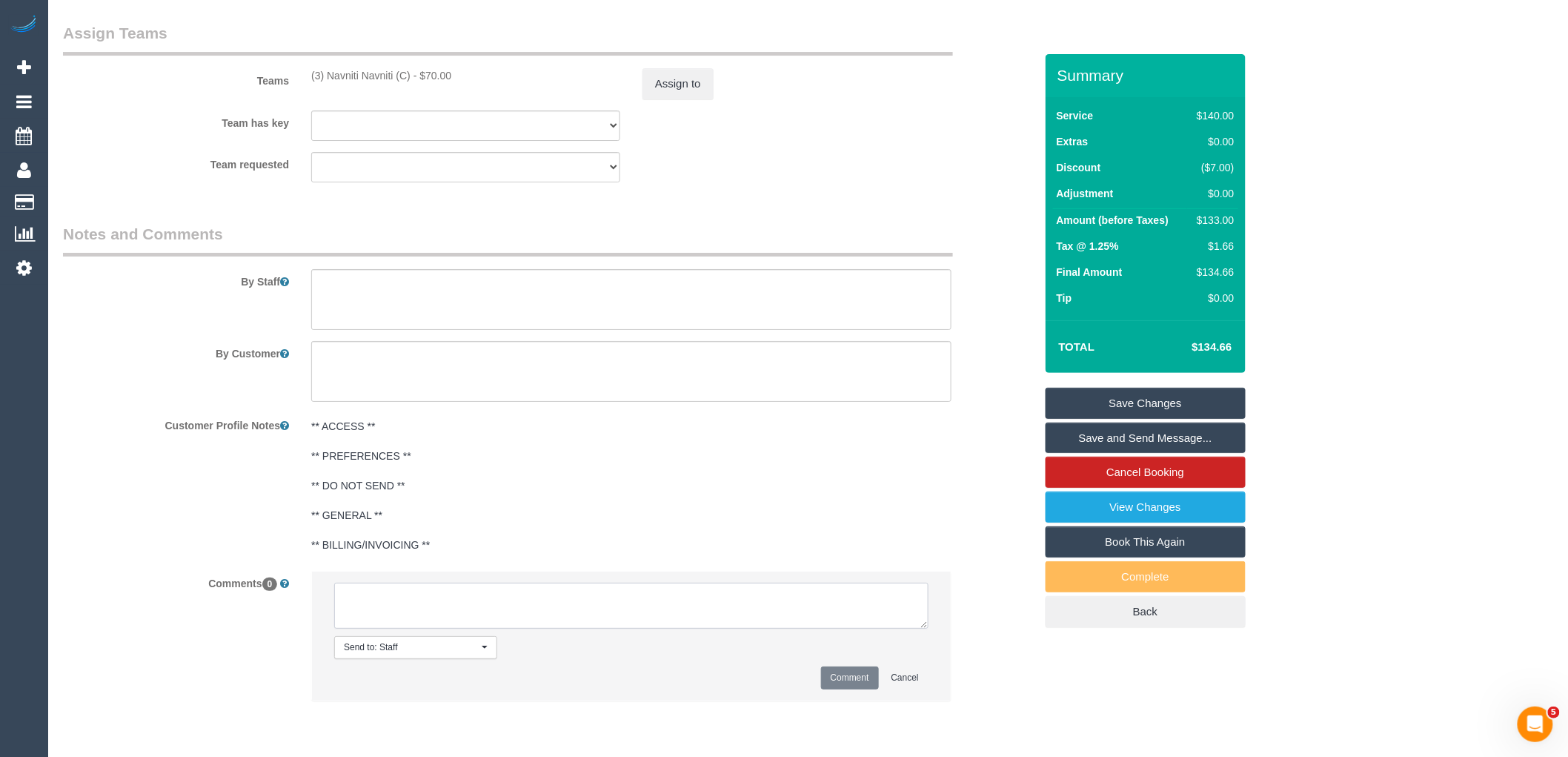
paste textarea "(3) Navniti Navniti (C) on hold Customer not contacted"
type textarea "(3) Navniti Navniti (C) on hold Customer not contacted"
click at [853, 690] on button "Comment" at bounding box center [849, 678] width 57 height 23
click at [688, 93] on button "Assign to" at bounding box center [678, 84] width 71 height 31
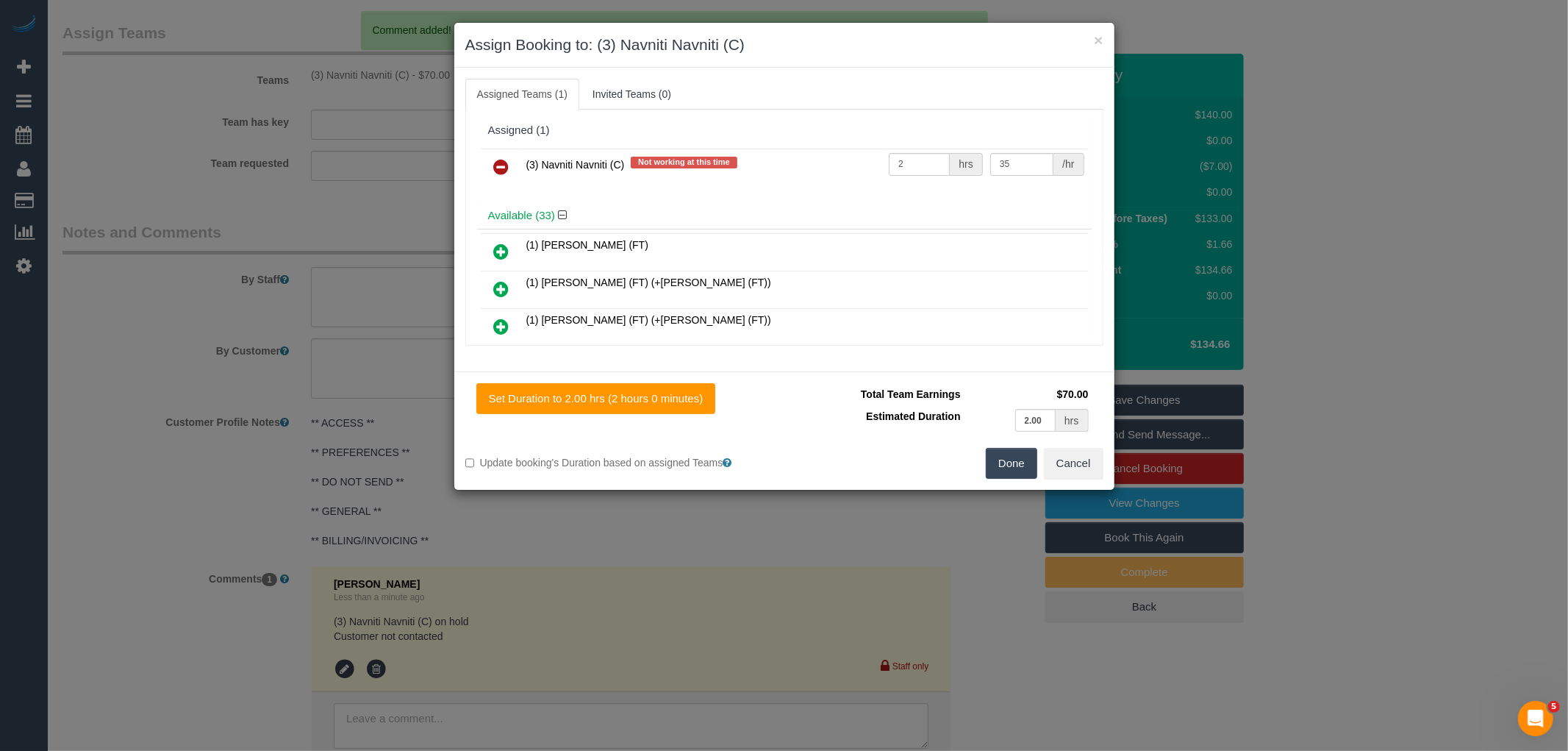
click at [502, 155] on link at bounding box center [501, 167] width 34 height 30
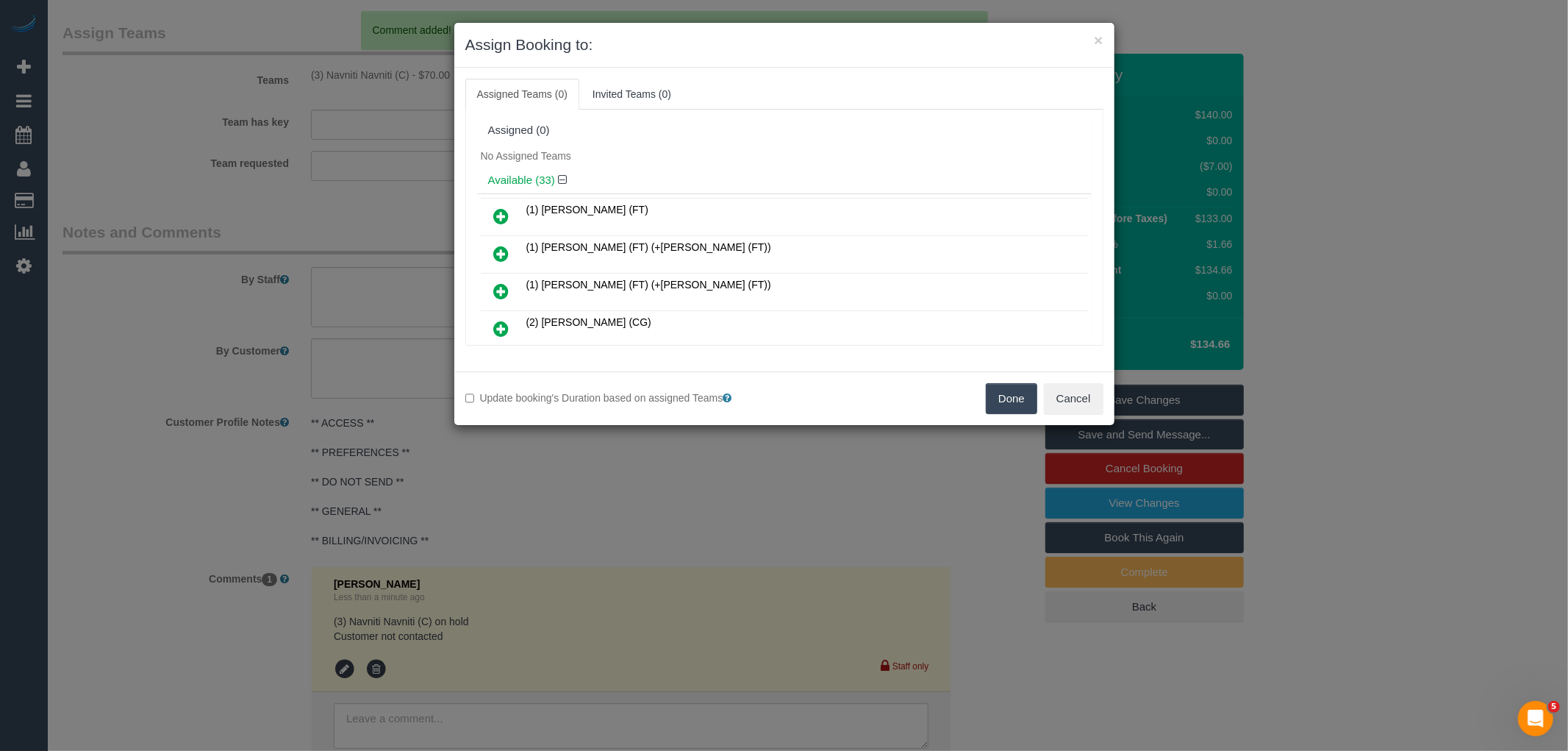
click at [1018, 402] on button "Done" at bounding box center [1012, 398] width 52 height 31
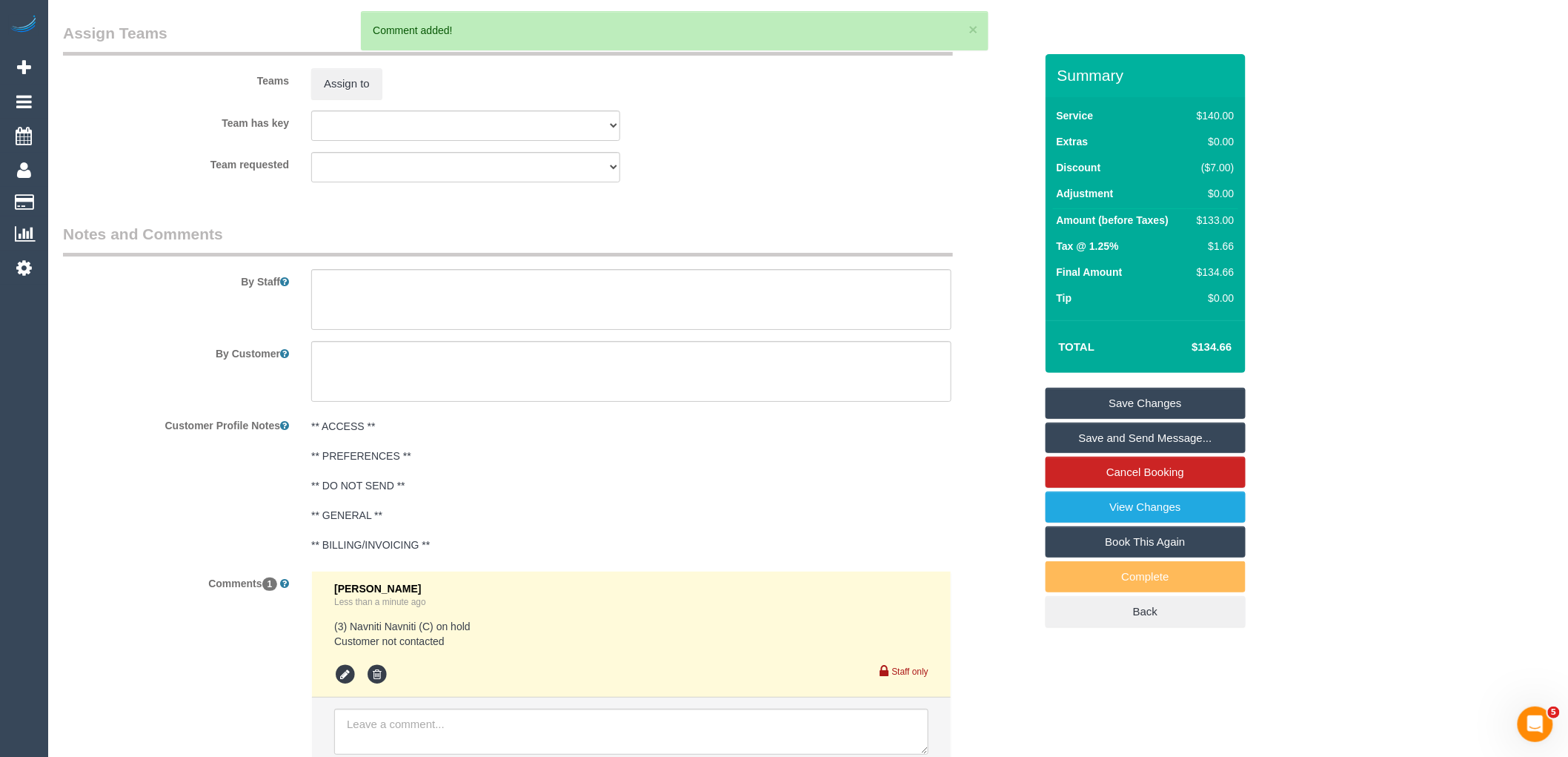
click at [1157, 406] on link "Save Changes" at bounding box center [1145, 403] width 200 height 31
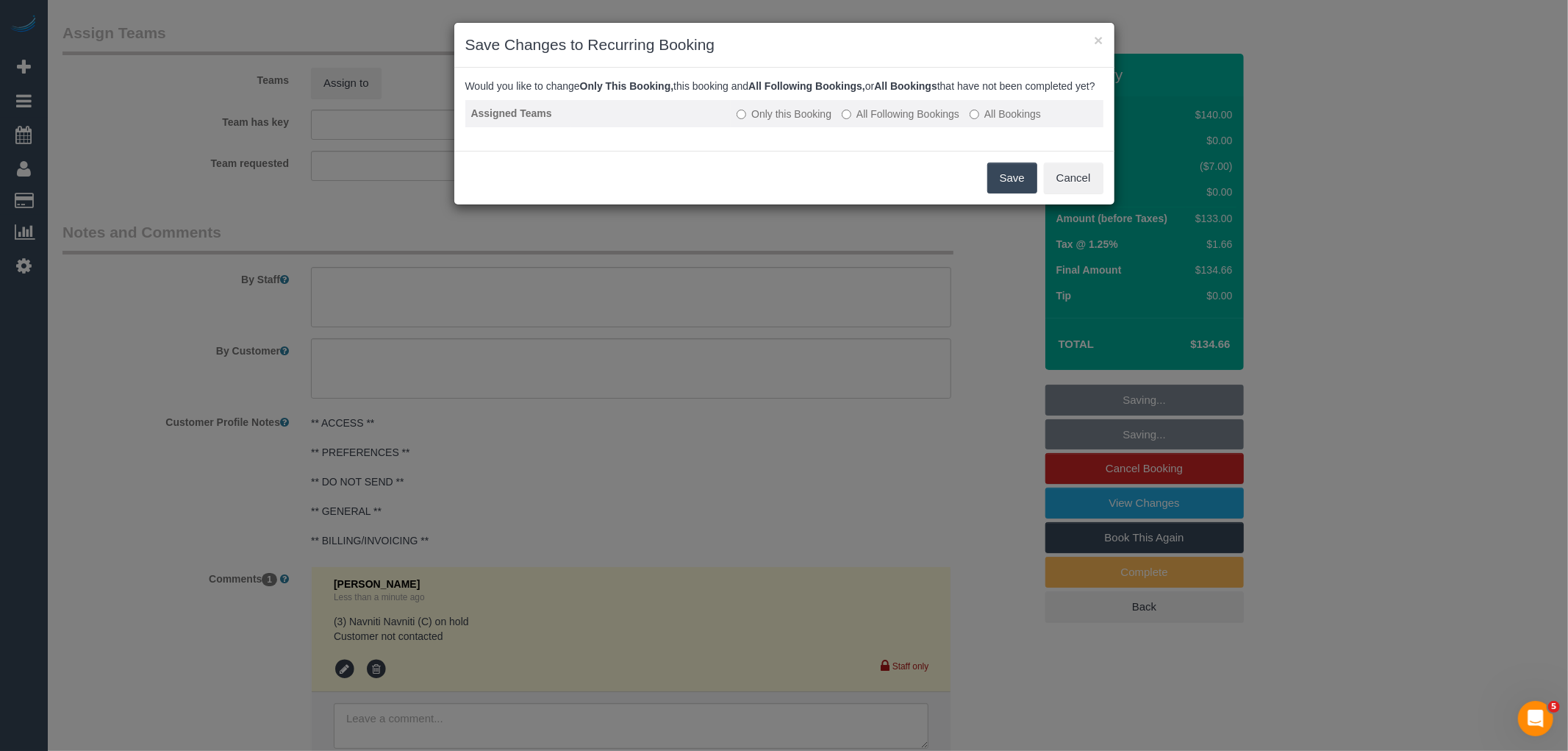
click at [914, 122] on label "All Following Bookings" at bounding box center [900, 113] width 118 height 14
click at [1022, 186] on button "Save" at bounding box center [1012, 178] width 50 height 31
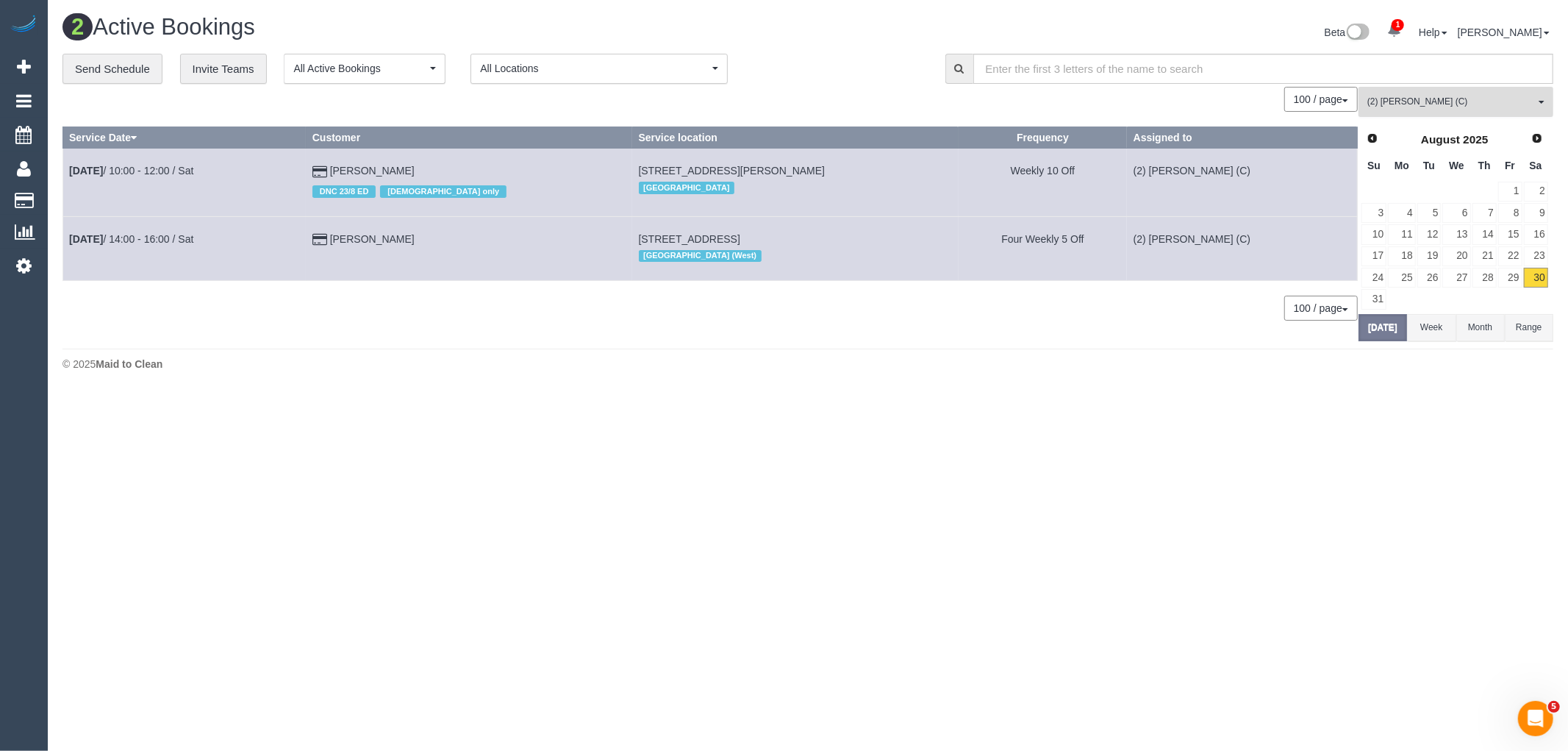
click at [1486, 104] on span "(2) [PERSON_NAME] (C)" at bounding box center [1451, 102] width 168 height 12
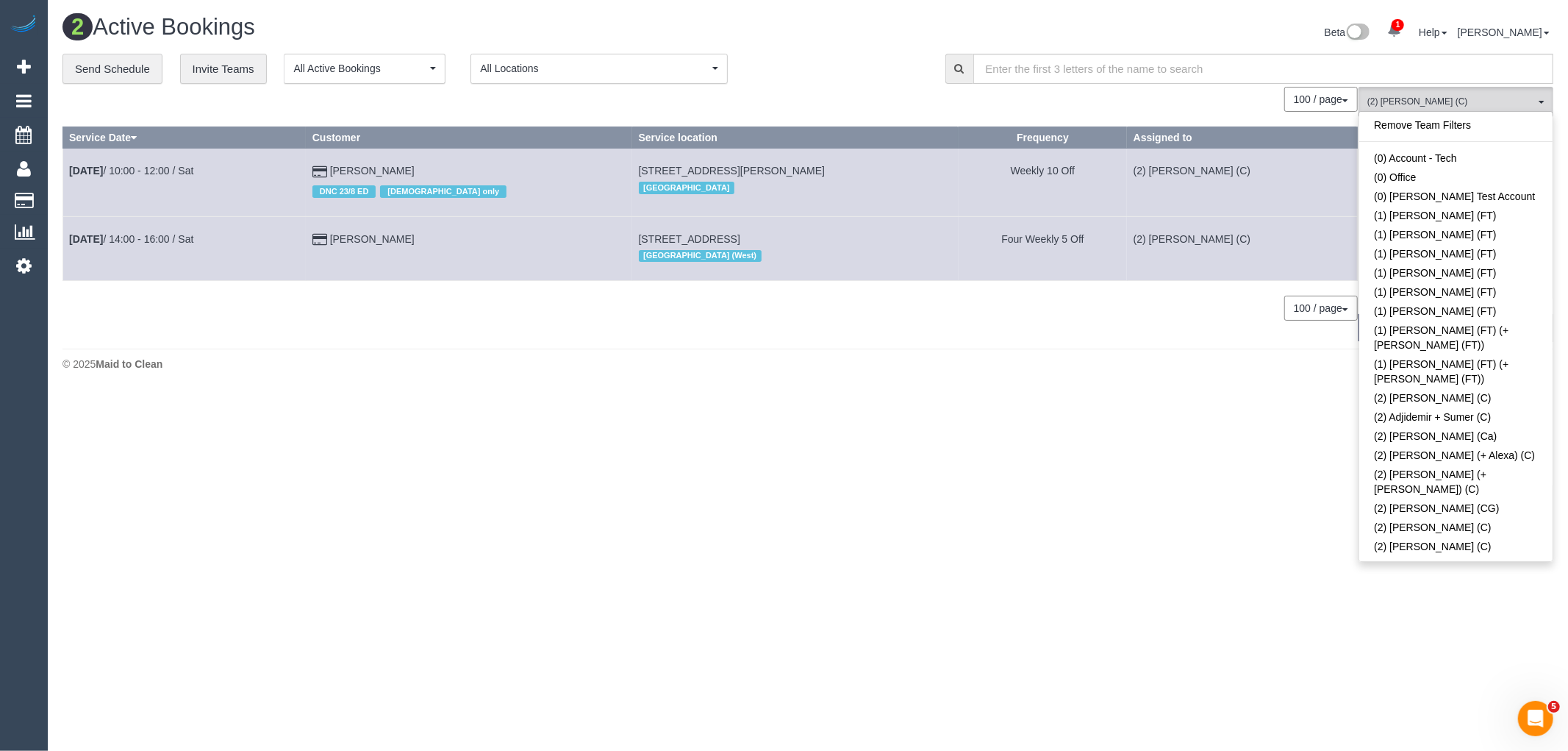
click at [1467, 125] on link "Remove Team Filters" at bounding box center [1456, 125] width 193 height 19
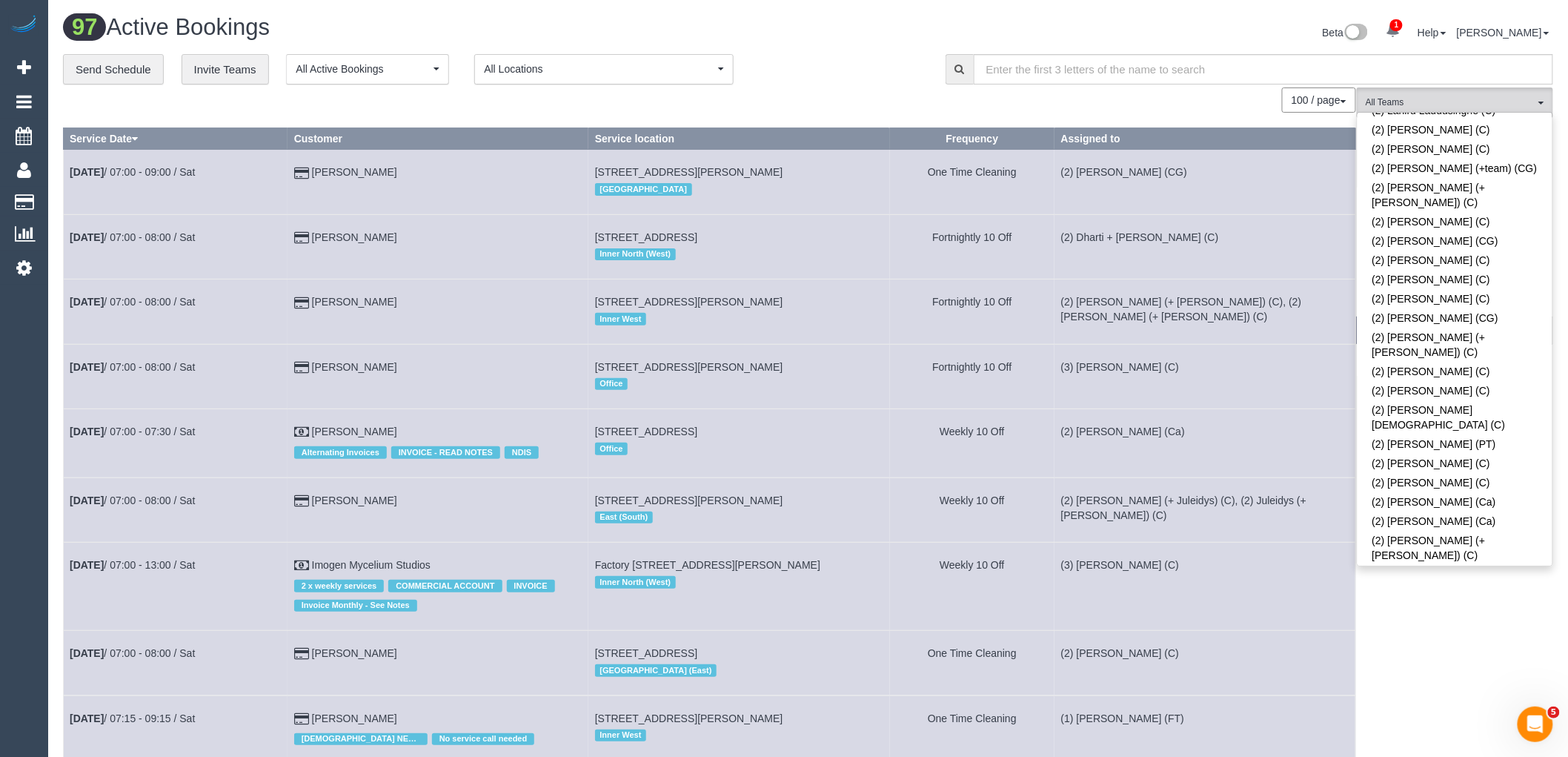
click at [1457, 585] on link "(2) Suzi Belas (Ca)" at bounding box center [1455, 594] width 195 height 19
click at [847, 60] on div "**********" at bounding box center [493, 70] width 860 height 31
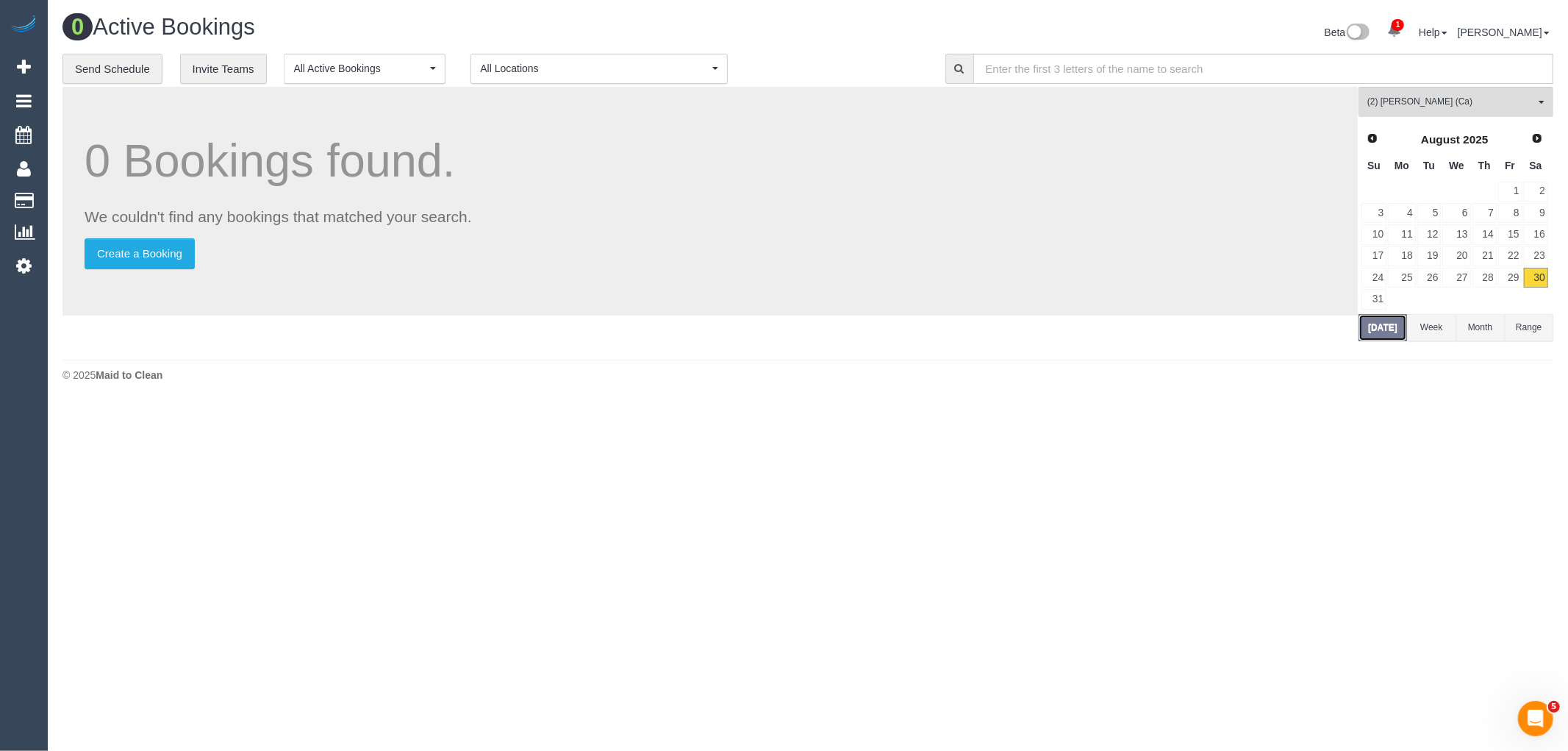
click at [1395, 331] on button "[DATE]" at bounding box center [1383, 328] width 49 height 27
click at [1533, 128] on link "Next" at bounding box center [1538, 138] width 21 height 21
click at [1519, 192] on link "5" at bounding box center [1510, 192] width 24 height 20
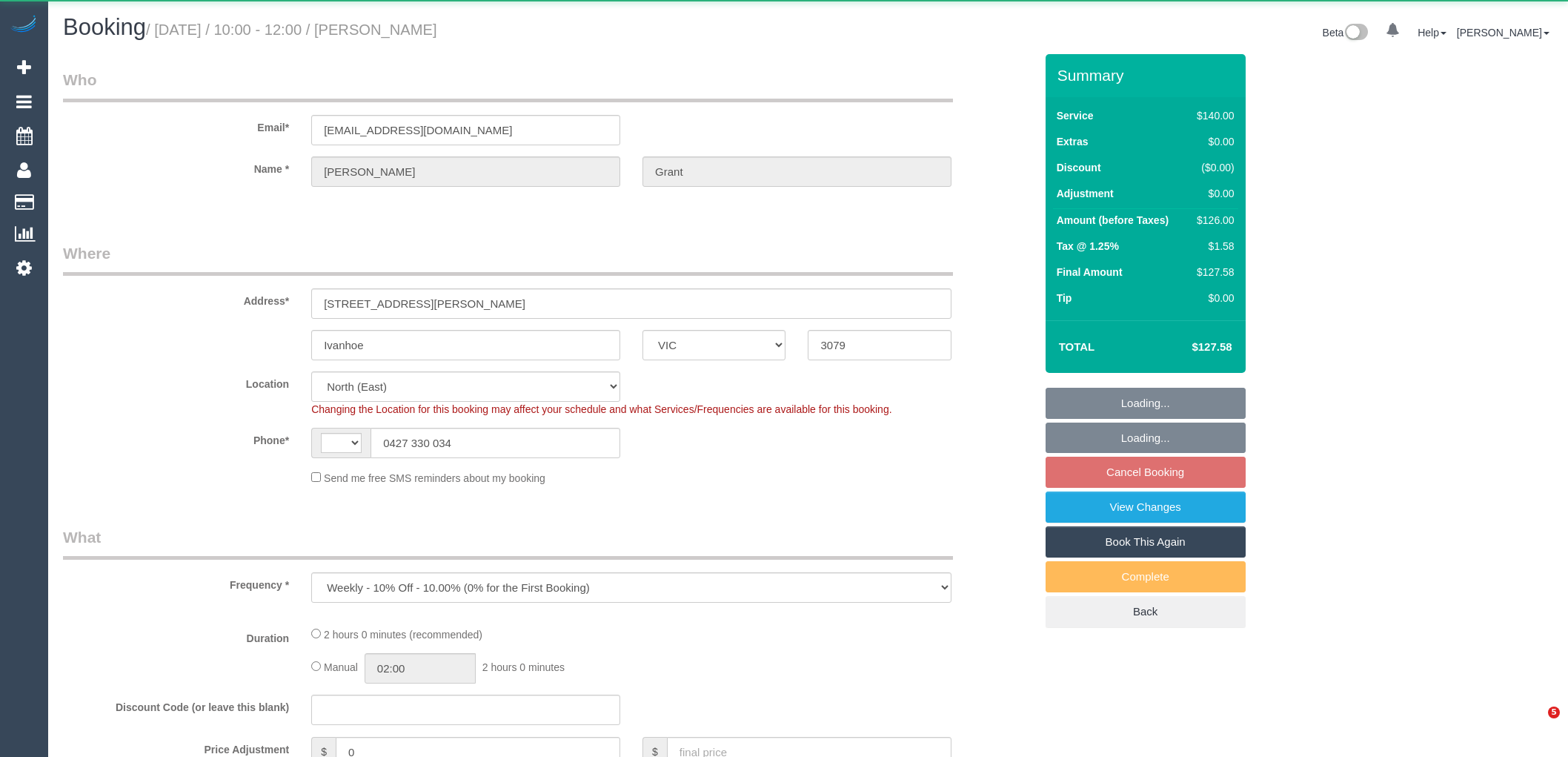
select select "VIC"
select select "object:544"
select select "string:AU"
select select "number:28"
select select "number:14"
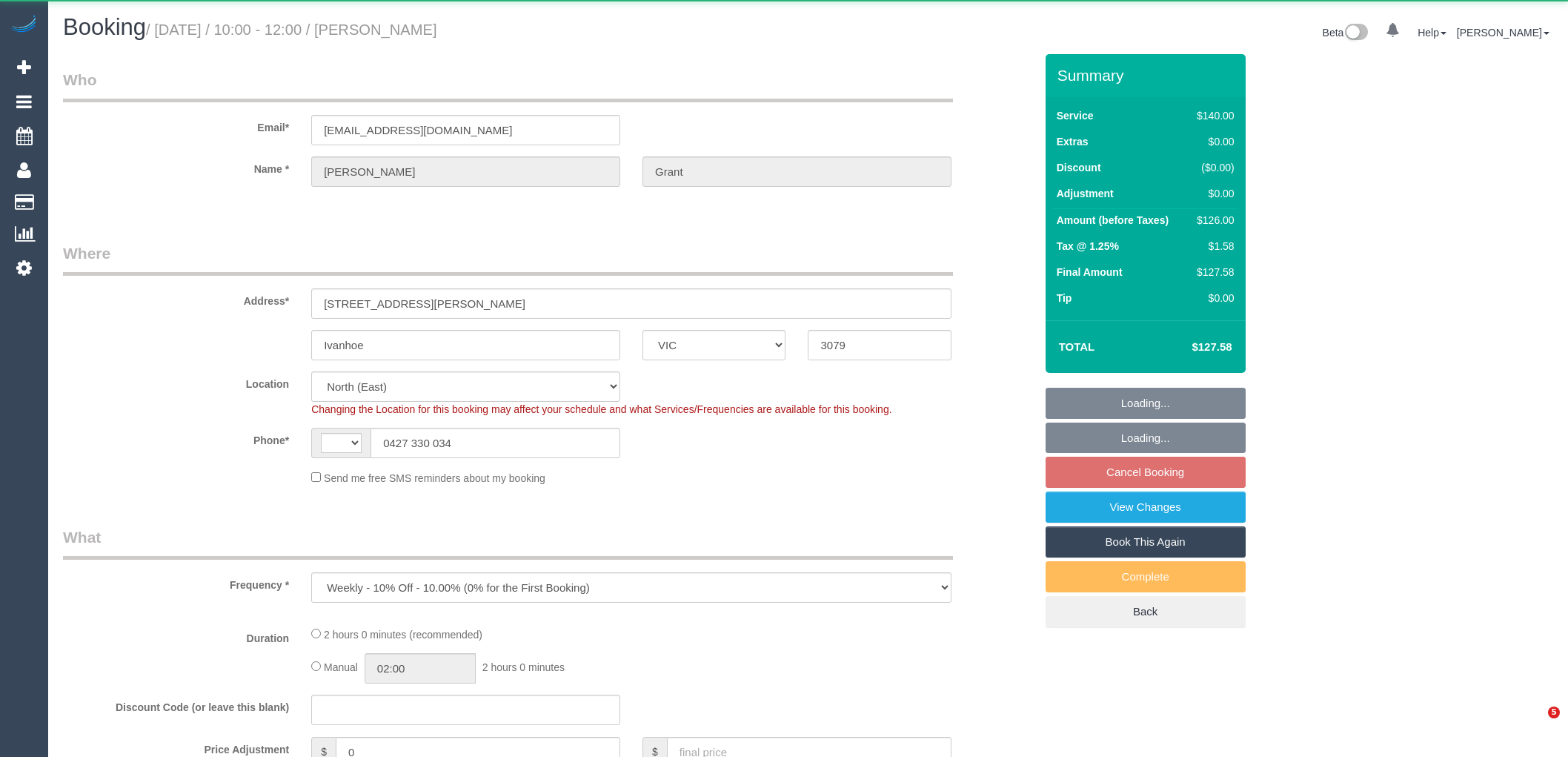
select select "number:19"
select select "number:25"
select select "number:12"
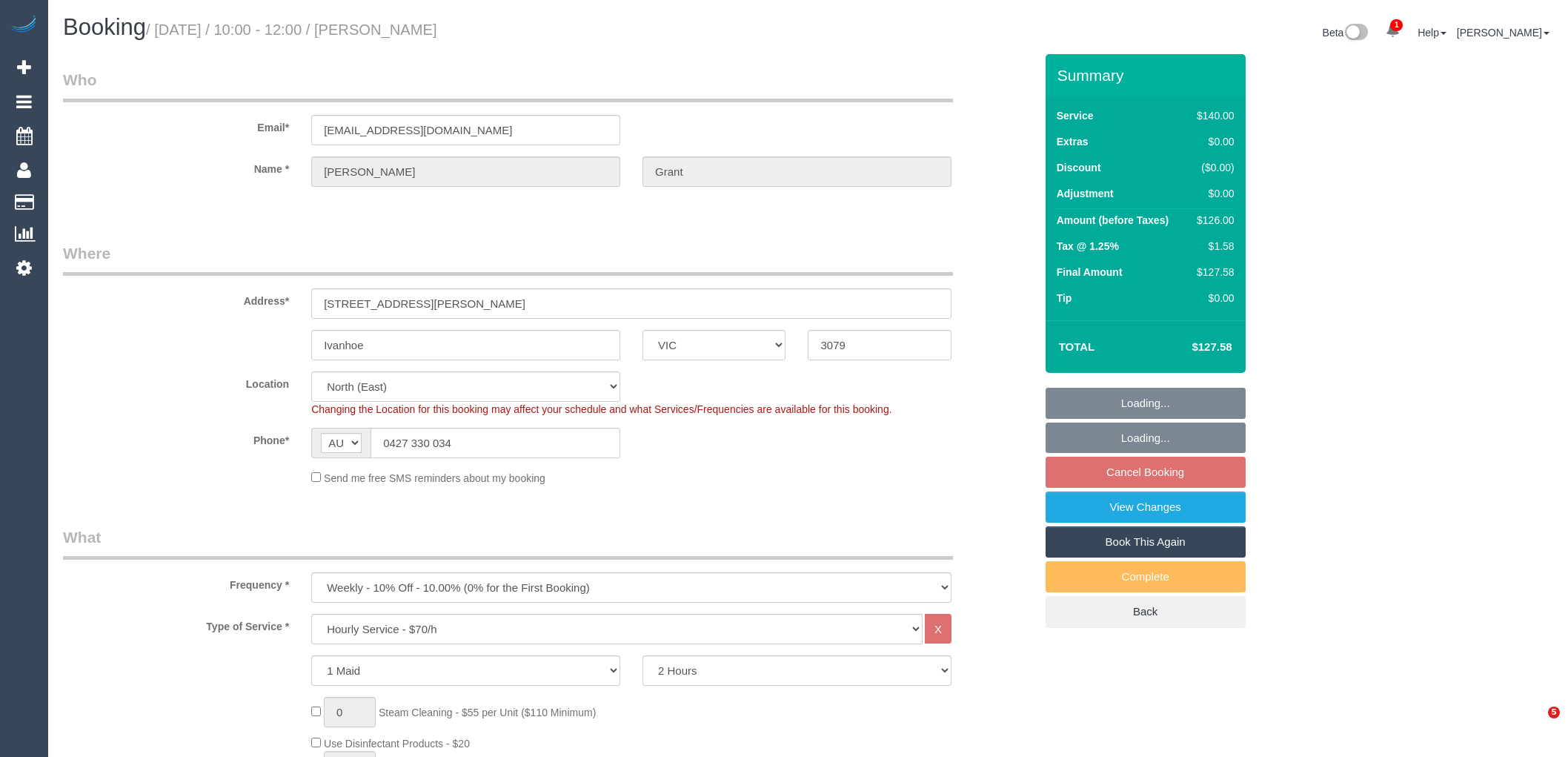
select select "spot3"
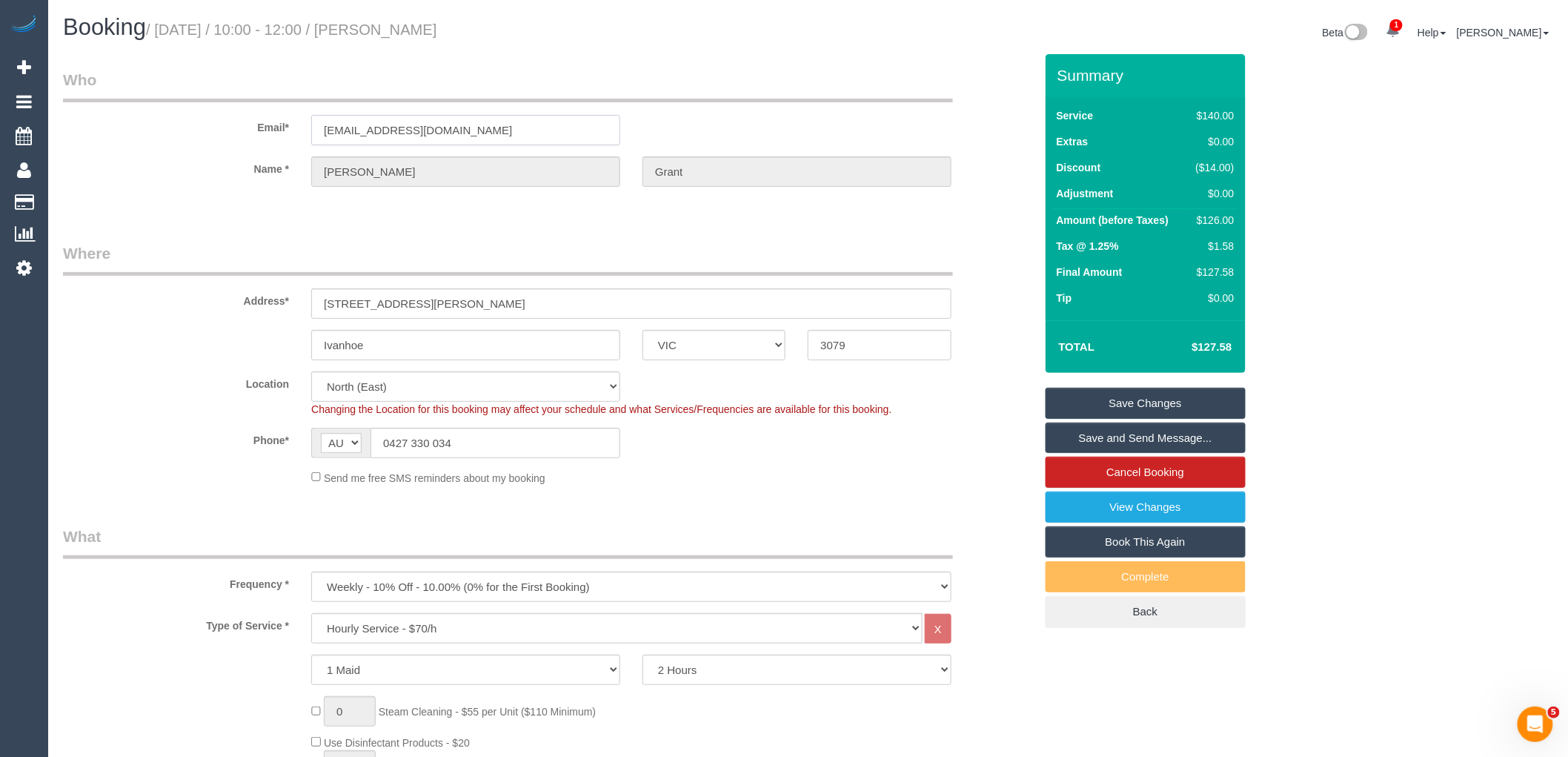
drag, startPoint x: 507, startPoint y: 129, endPoint x: 175, endPoint y: 129, distance: 332.0
click at [175, 129] on div "Email* [EMAIL_ADDRESS][DOMAIN_NAME]" at bounding box center [548, 107] width 994 height 77
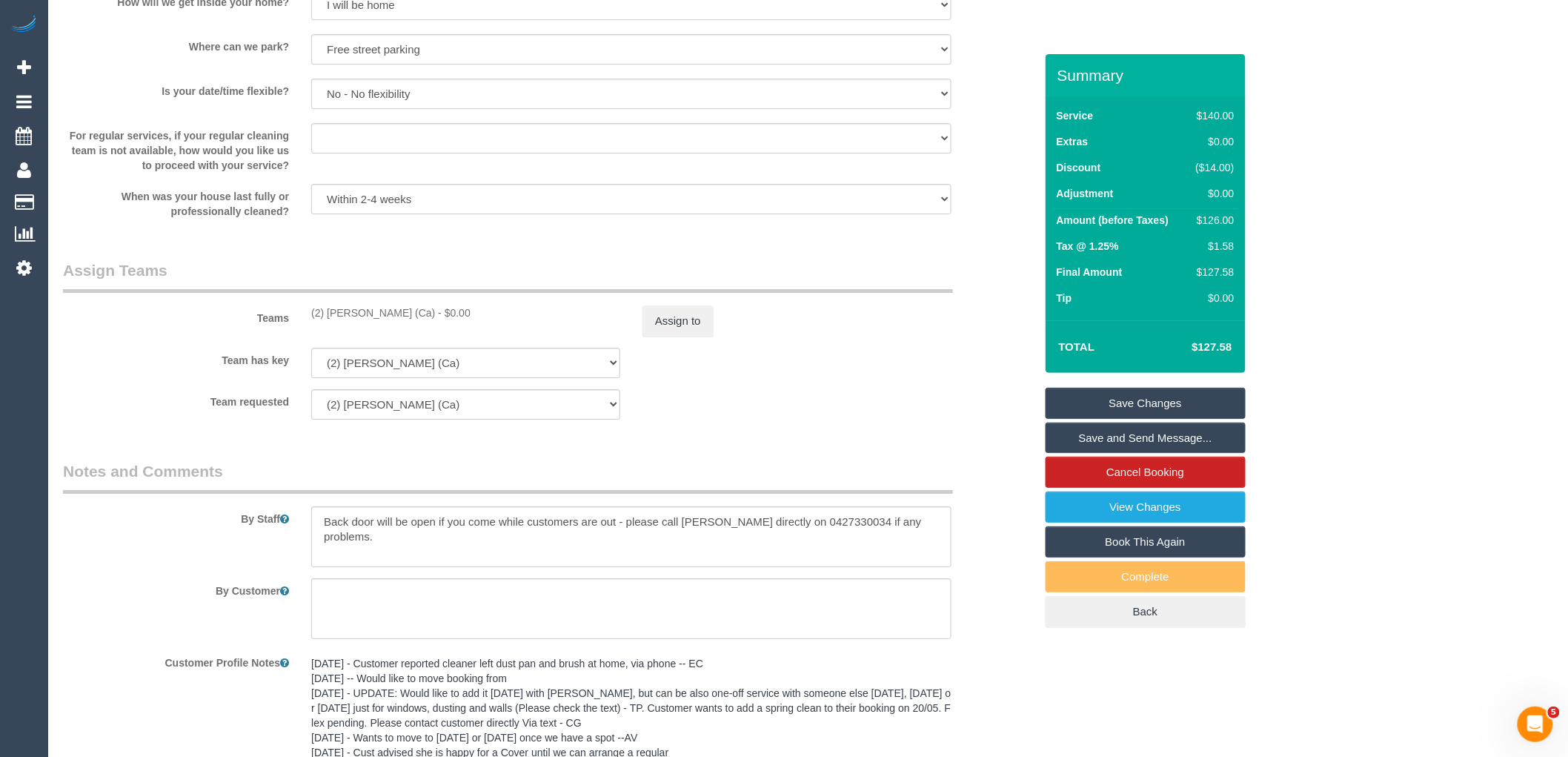
scroll to position [2140, 0]
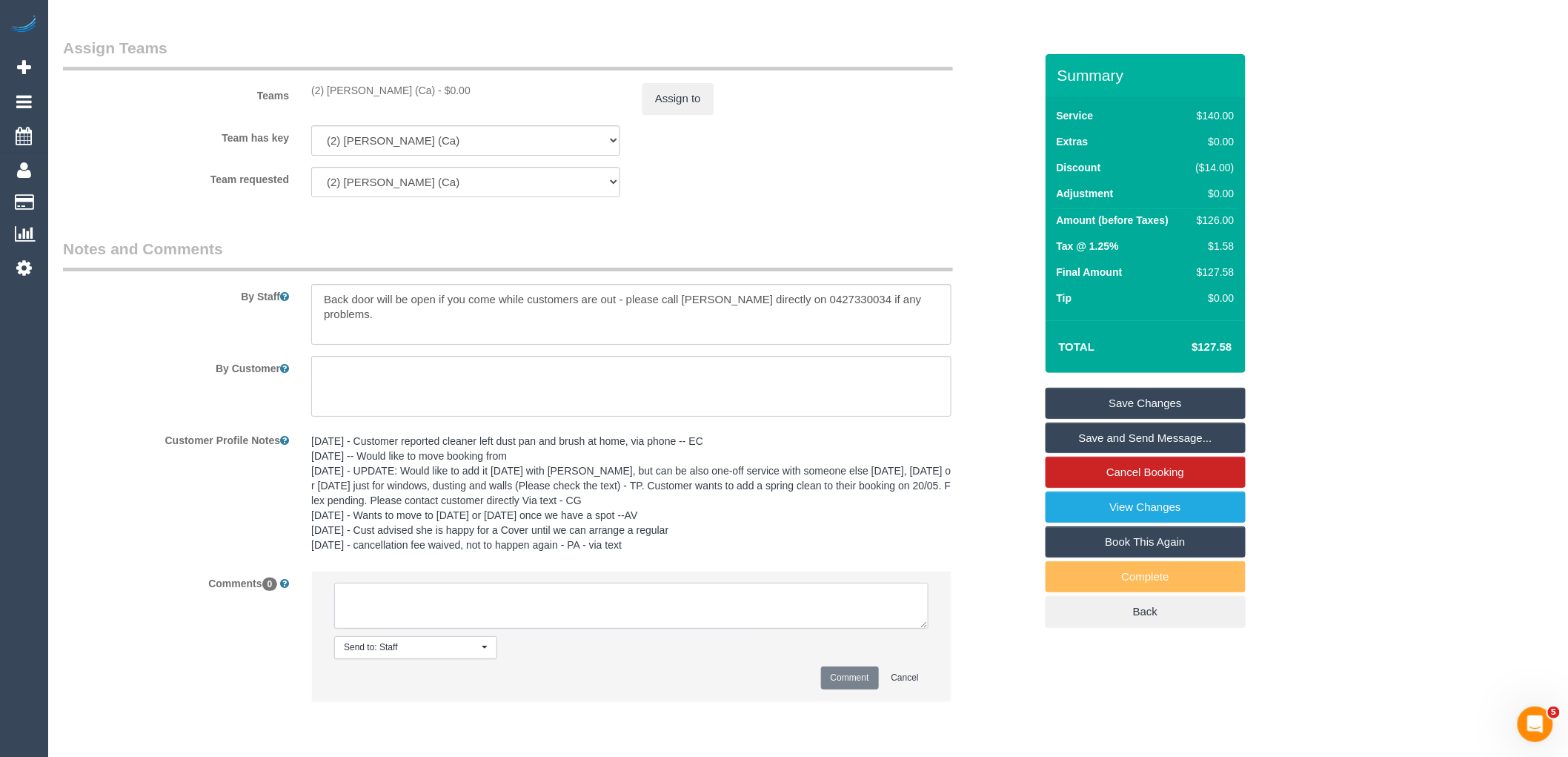
click at [539, 618] on textarea at bounding box center [631, 605] width 594 height 46
paste textarea "(2) [PERSON_NAME] (Ca) not working 05/09 Customer informed via email"
type textarea "(2) [PERSON_NAME] (Ca) not working 05/09 Customer informed via email"
click at [838, 690] on button "Comment" at bounding box center [849, 678] width 57 height 23
click at [683, 106] on button "Assign to" at bounding box center [678, 98] width 71 height 31
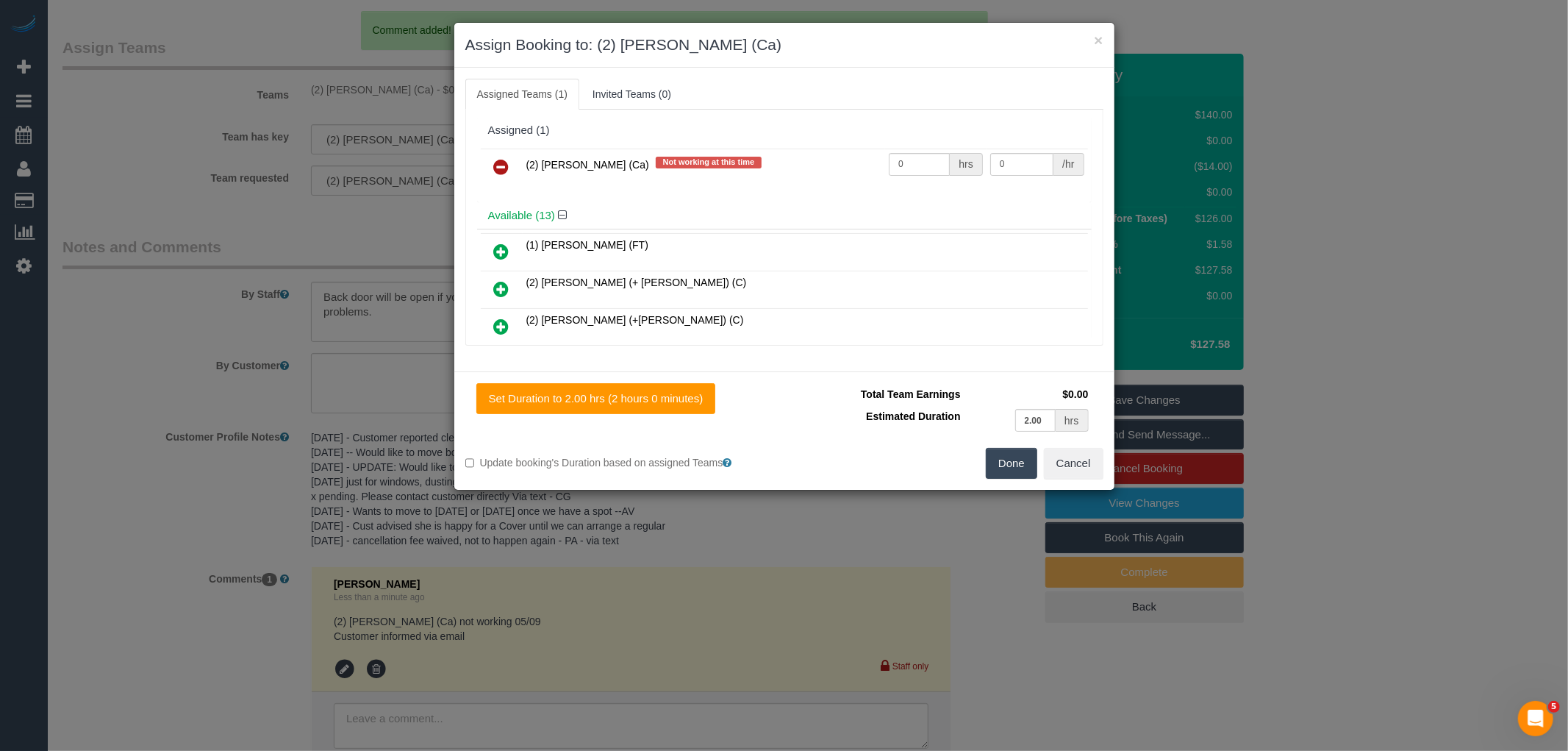
click at [512, 170] on link at bounding box center [501, 167] width 34 height 30
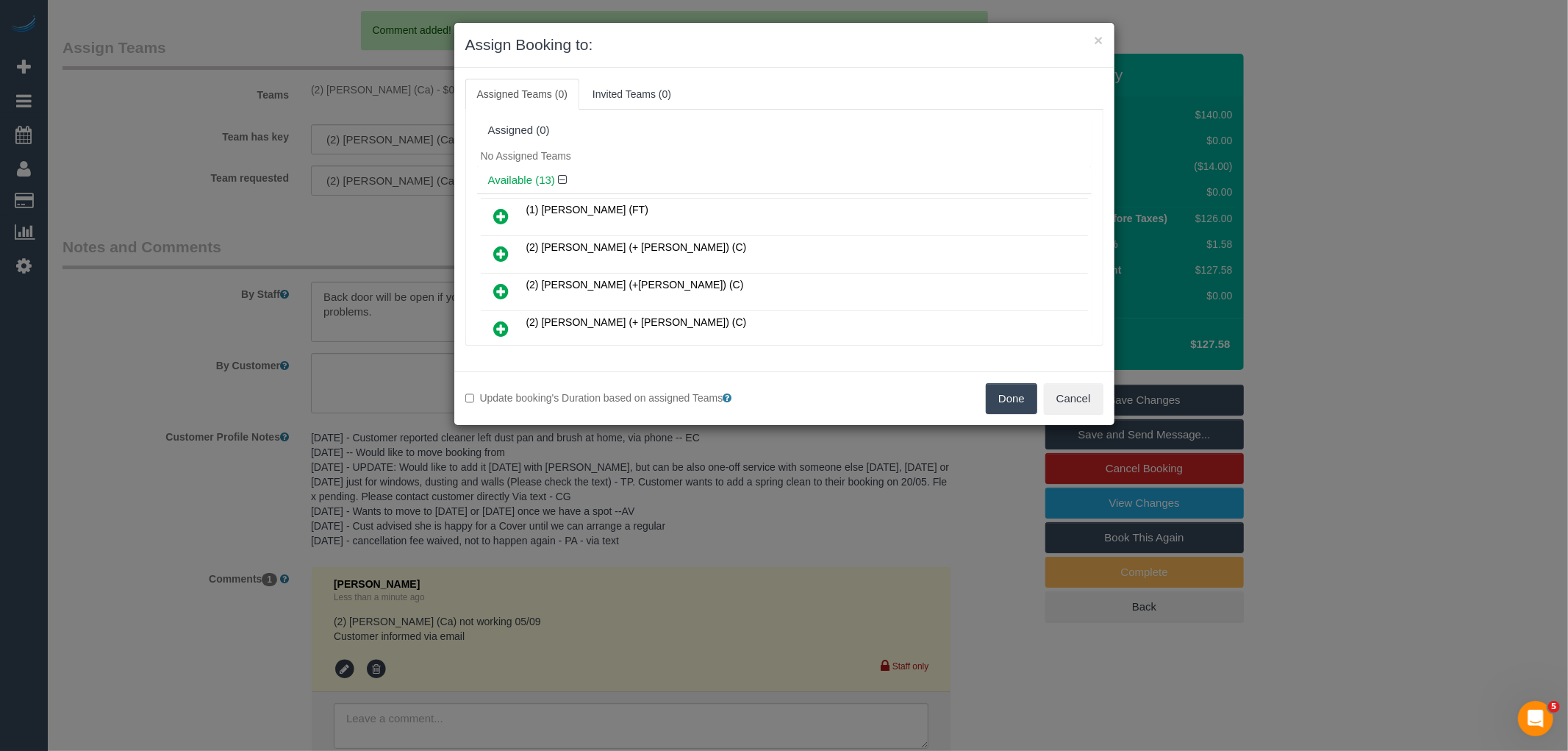
click at [1024, 410] on button "Done" at bounding box center [1012, 398] width 52 height 31
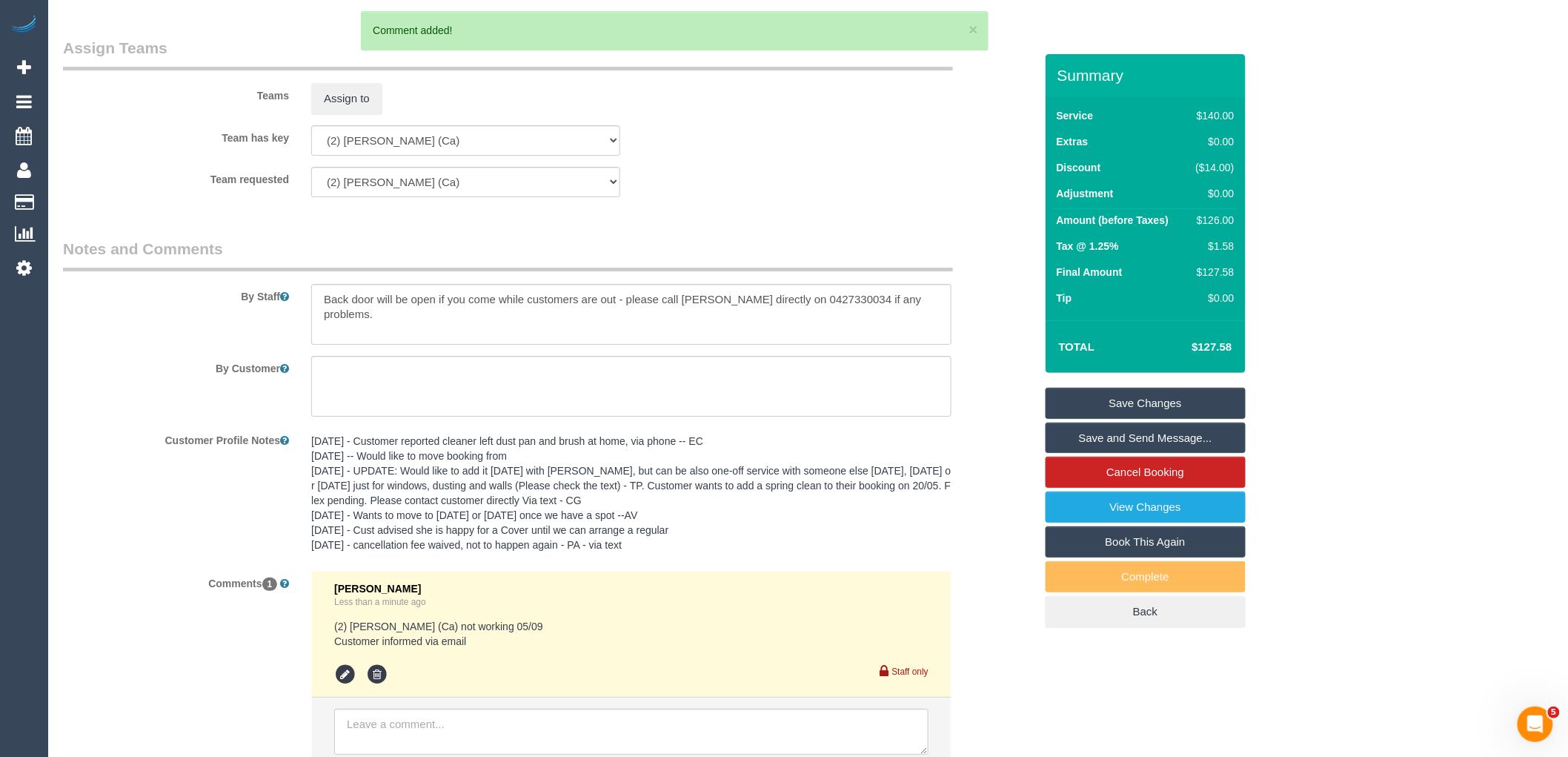
click at [1160, 401] on link "Save Changes" at bounding box center [1145, 403] width 200 height 31
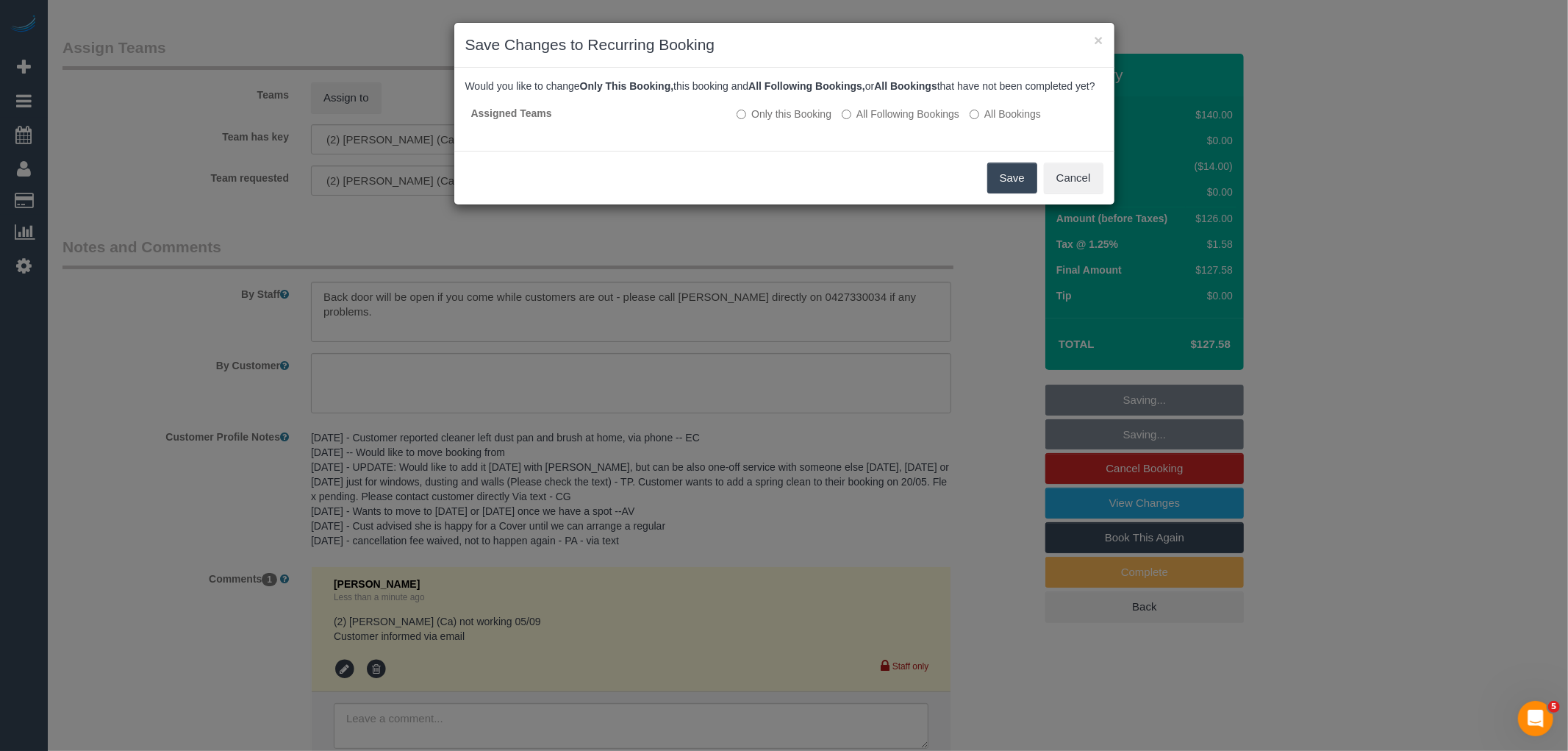
click at [999, 193] on button "Save" at bounding box center [1012, 178] width 50 height 31
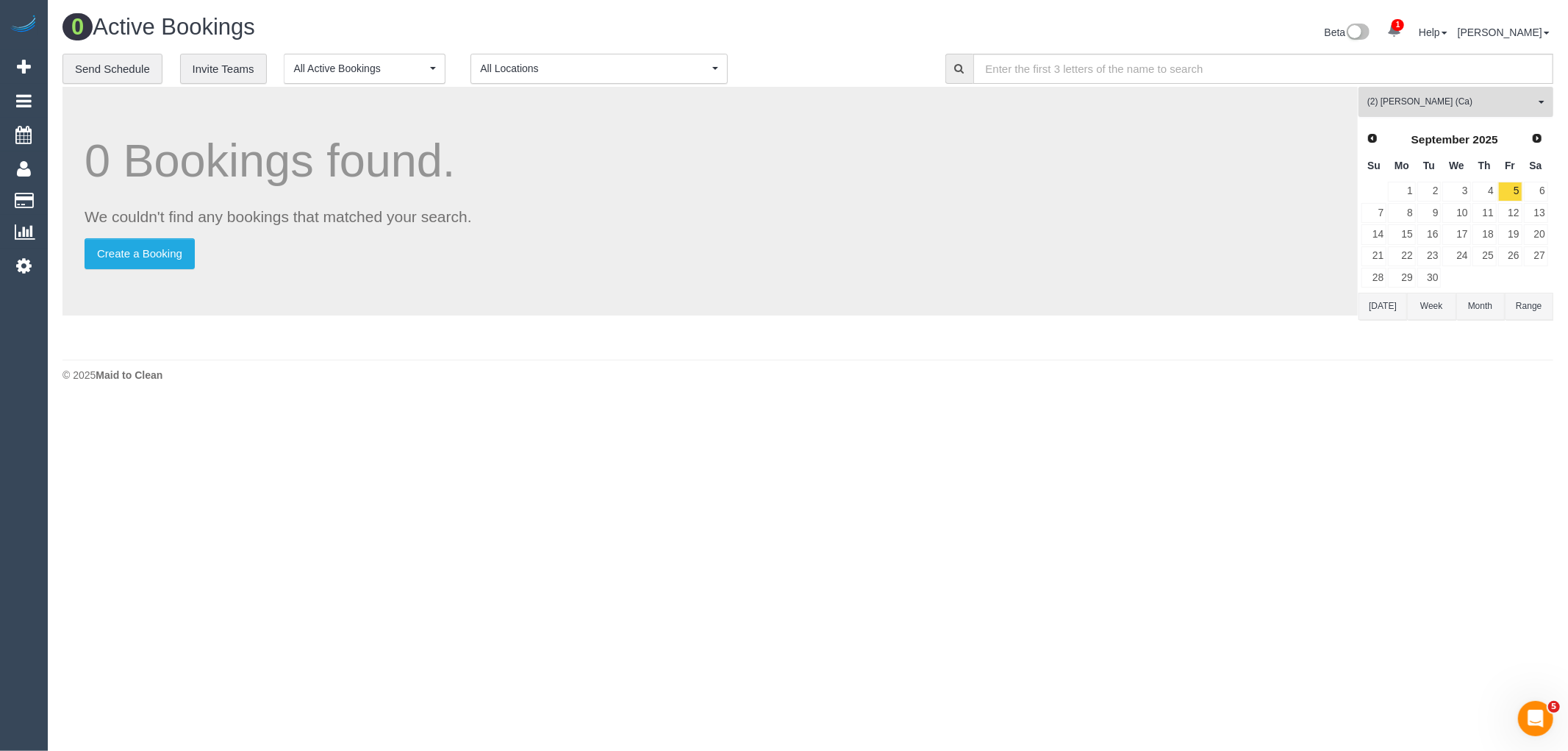
click at [1451, 101] on span "(2) [PERSON_NAME] (Ca)" at bounding box center [1451, 102] width 168 height 12
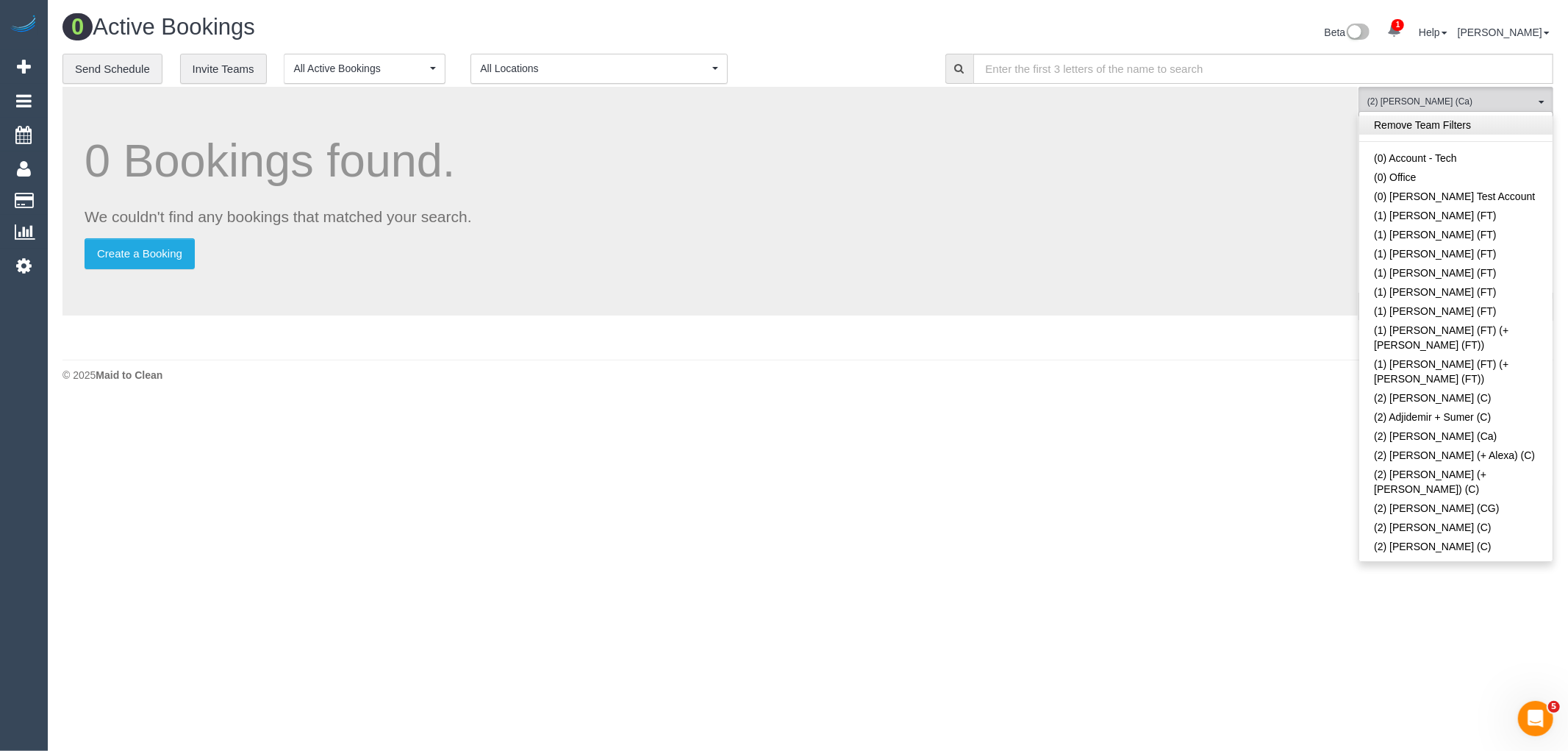
click at [1466, 122] on link "Remove Team Filters" at bounding box center [1456, 125] width 193 height 19
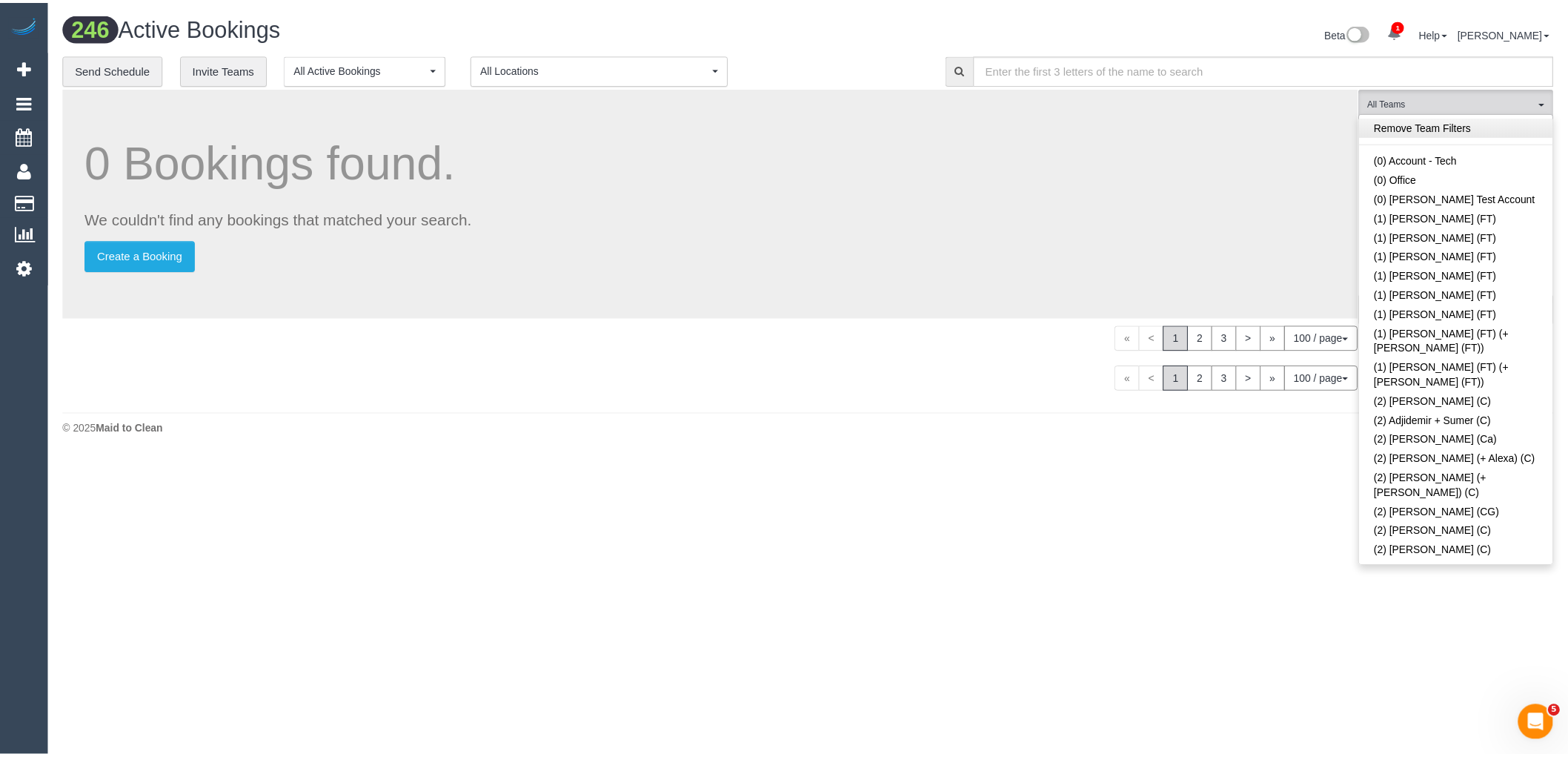
scroll to position [1011, 0]
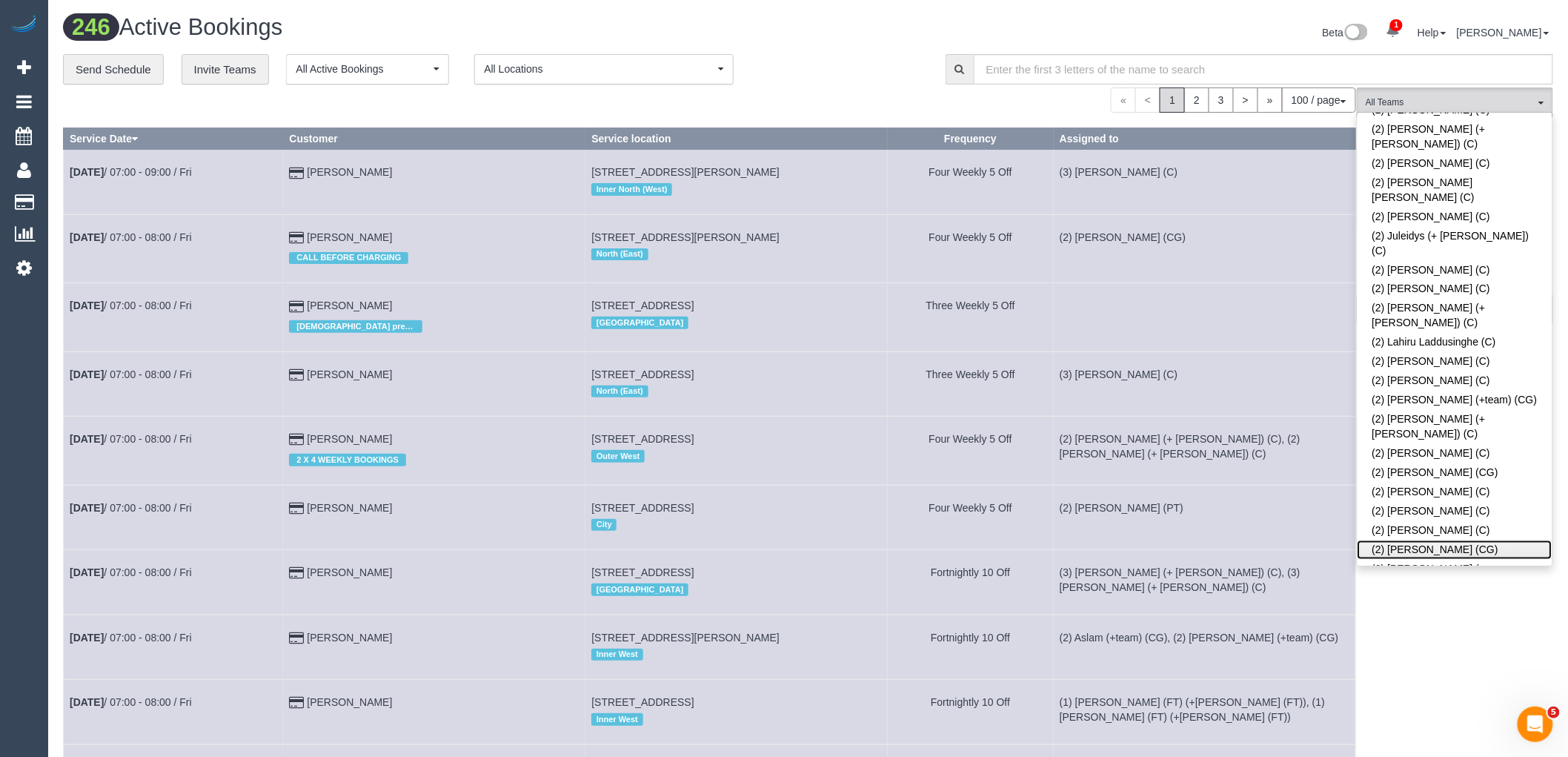
click at [1406, 540] on link "(2) [PERSON_NAME] (CG)" at bounding box center [1455, 549] width 195 height 19
drag, startPoint x: 833, startPoint y: 81, endPoint x: 972, endPoint y: 138, distance: 150.2
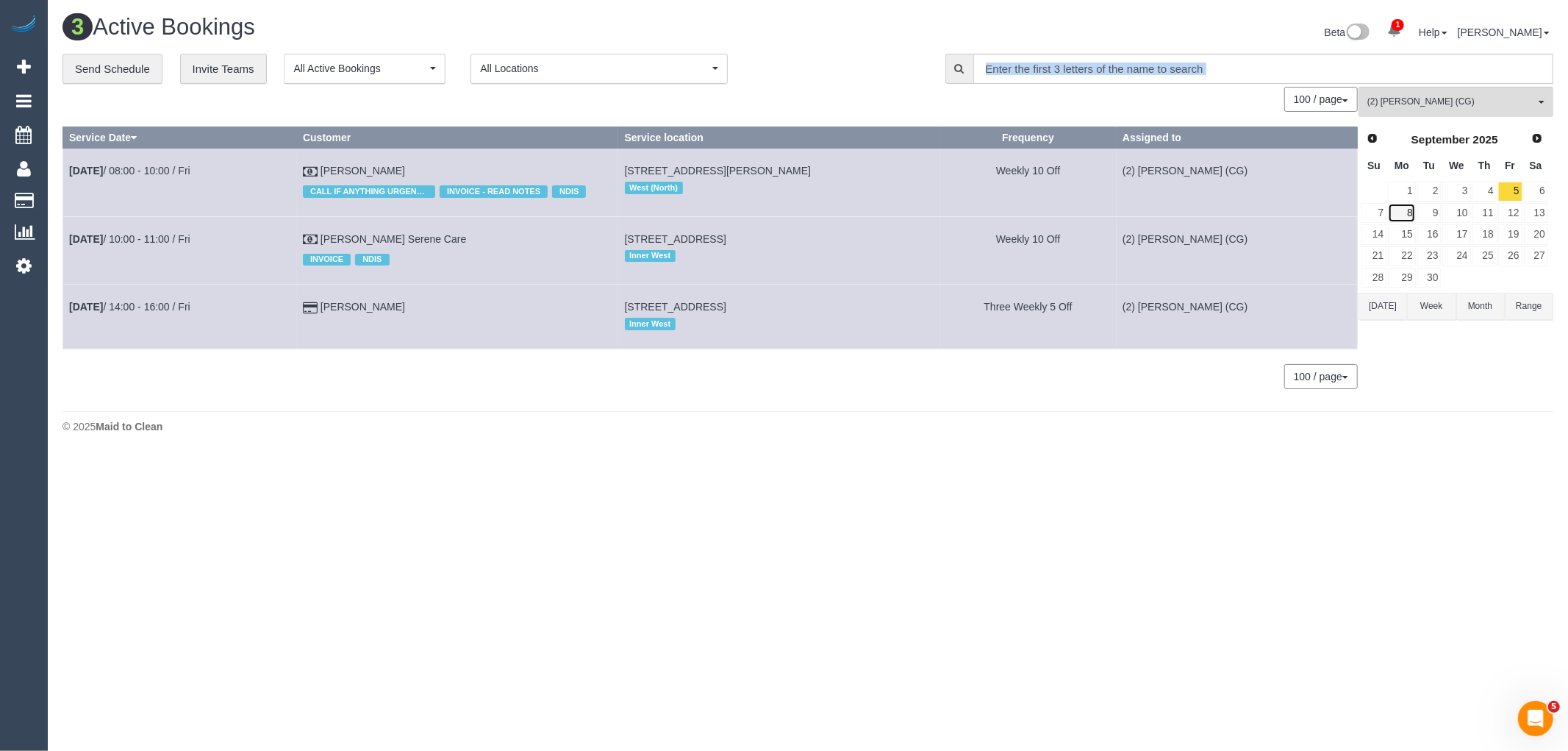
click at [1398, 216] on link "8" at bounding box center [1402, 213] width 27 height 20
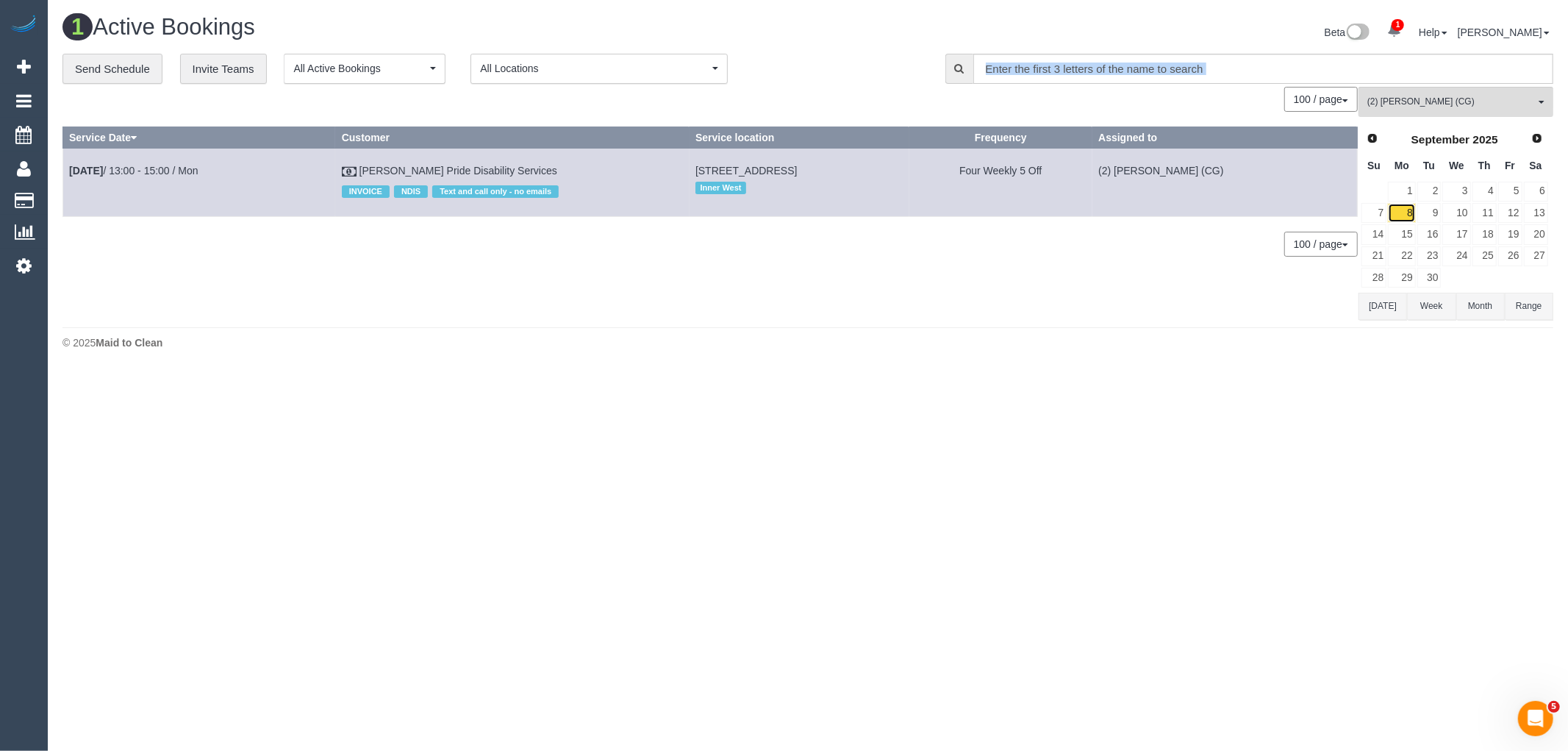
click at [1413, 212] on link "8" at bounding box center [1402, 213] width 27 height 20
click at [1402, 214] on link "8" at bounding box center [1402, 213] width 27 height 20
click at [1407, 234] on link "15" at bounding box center [1402, 234] width 27 height 20
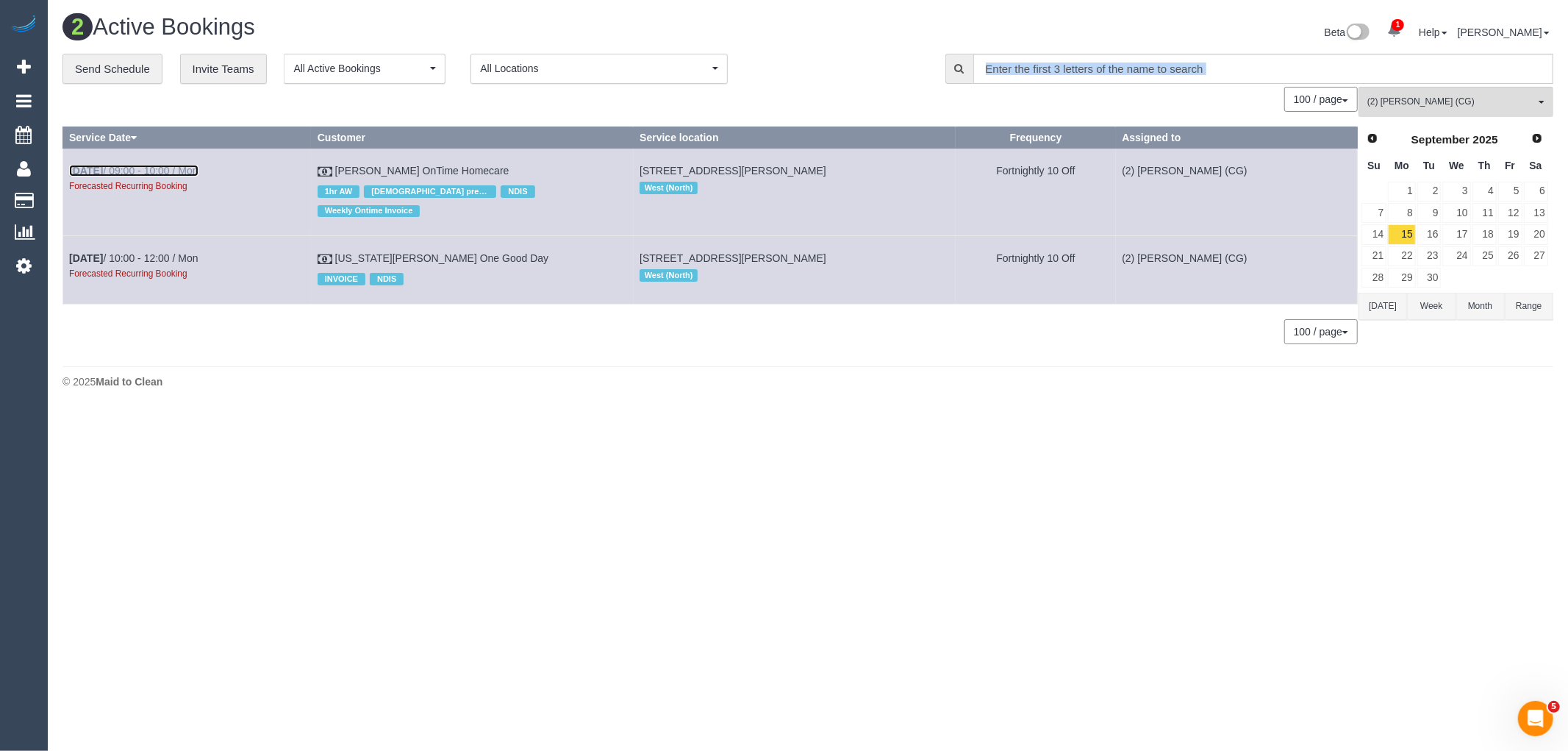
click at [180, 169] on link "Sep 15th / 09:00 - 10:00 / Mon" at bounding box center [134, 170] width 129 height 11
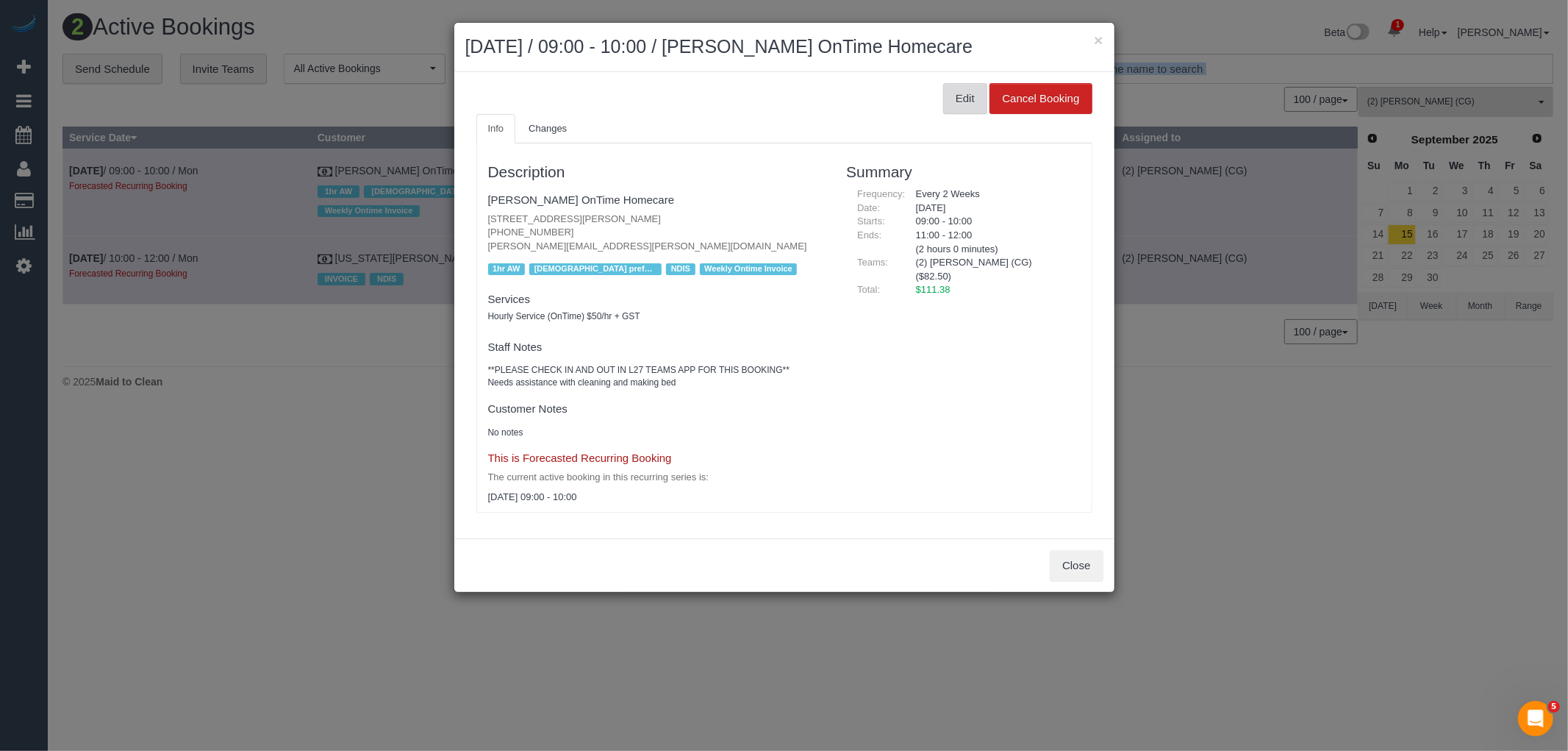
click at [952, 87] on button "Edit" at bounding box center [965, 98] width 44 height 31
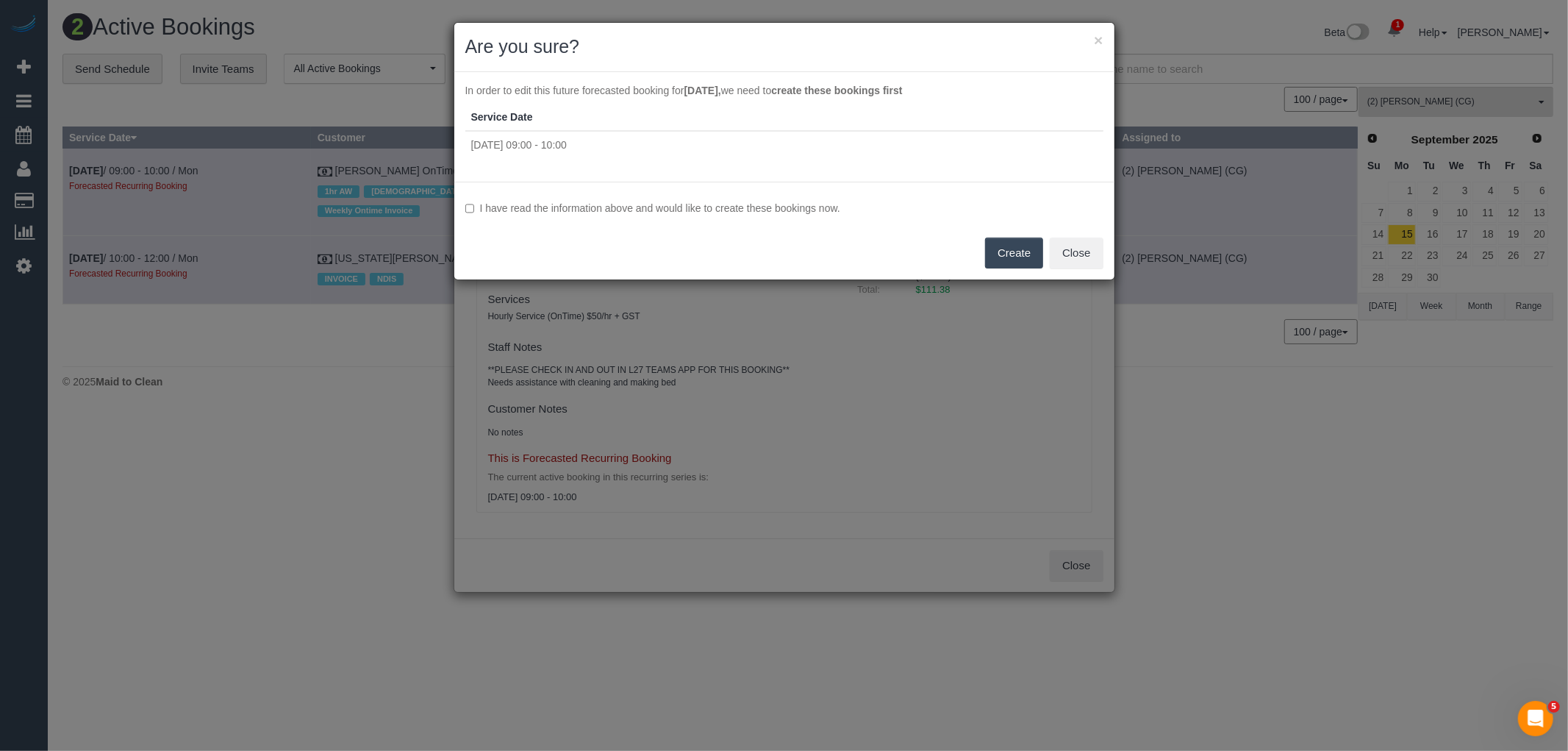
click at [672, 206] on label "I have read the information above and would like to create these bookings now." at bounding box center [784, 208] width 638 height 14
click at [997, 249] on button "Create" at bounding box center [1014, 252] width 58 height 31
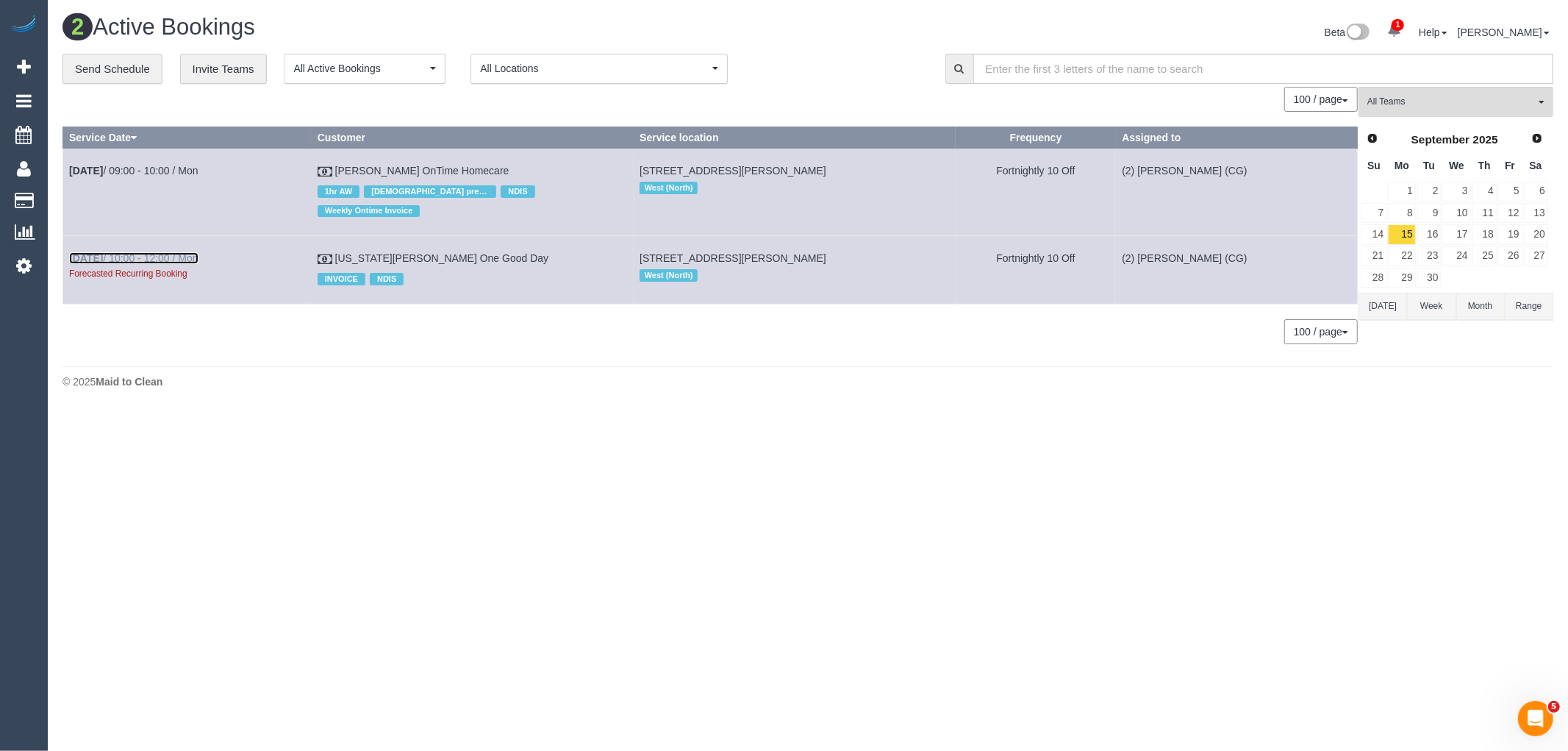
click at [194, 252] on link "Sep 15th / 10:00 - 12:00 / Mon" at bounding box center [134, 258] width 129 height 11
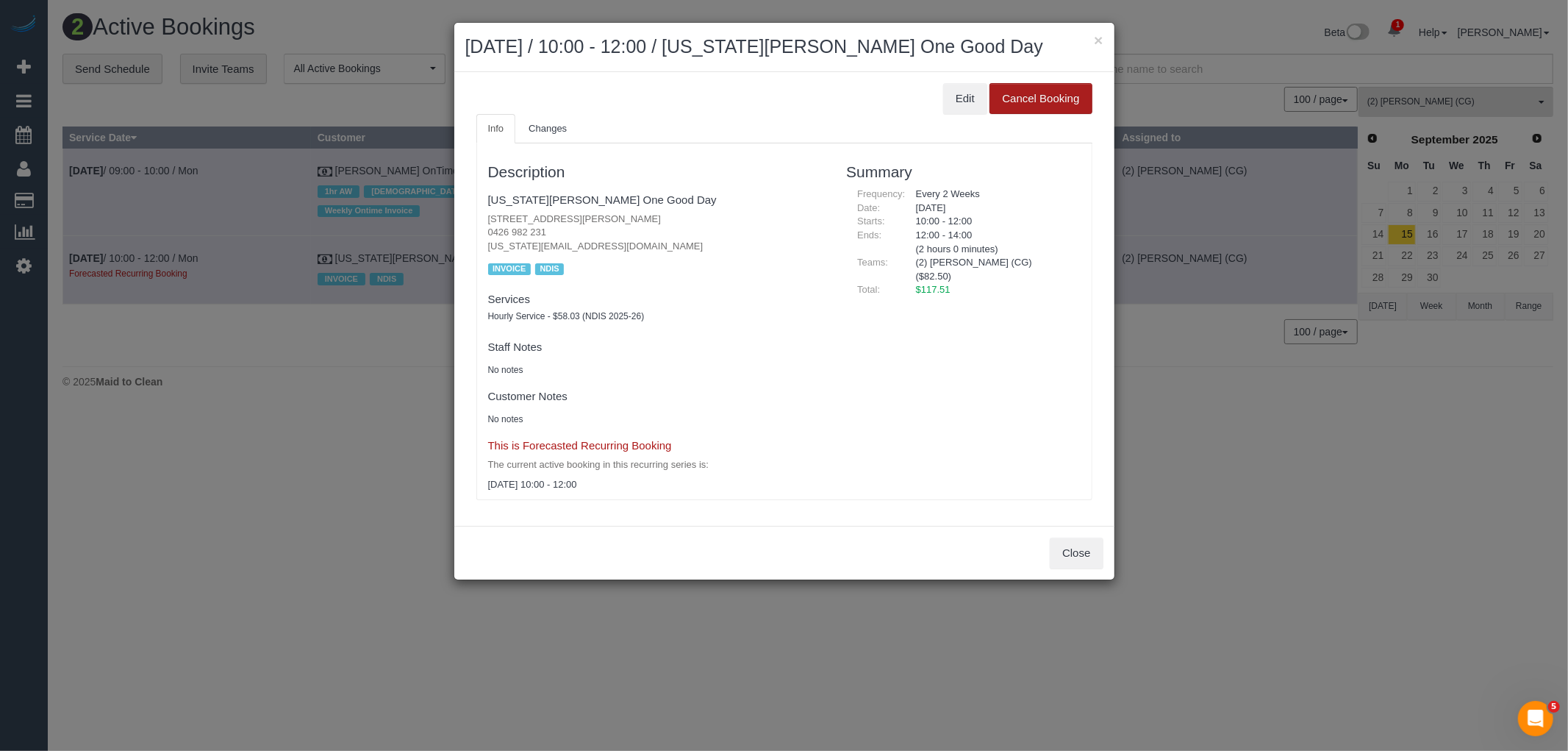
click at [994, 85] on button "Cancel Booking" at bounding box center [1041, 98] width 102 height 31
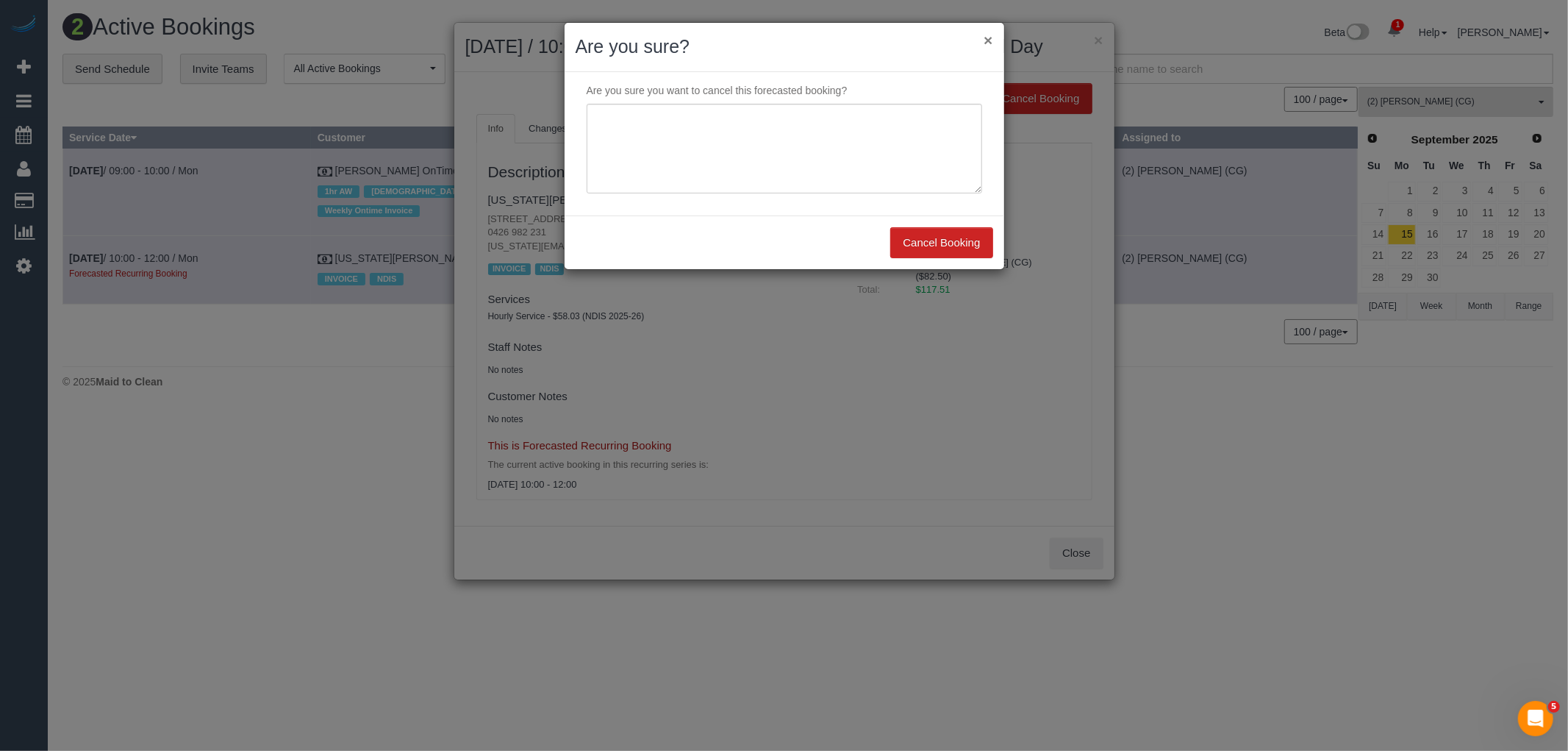
click at [989, 42] on button "×" at bounding box center [988, 40] width 9 height 15
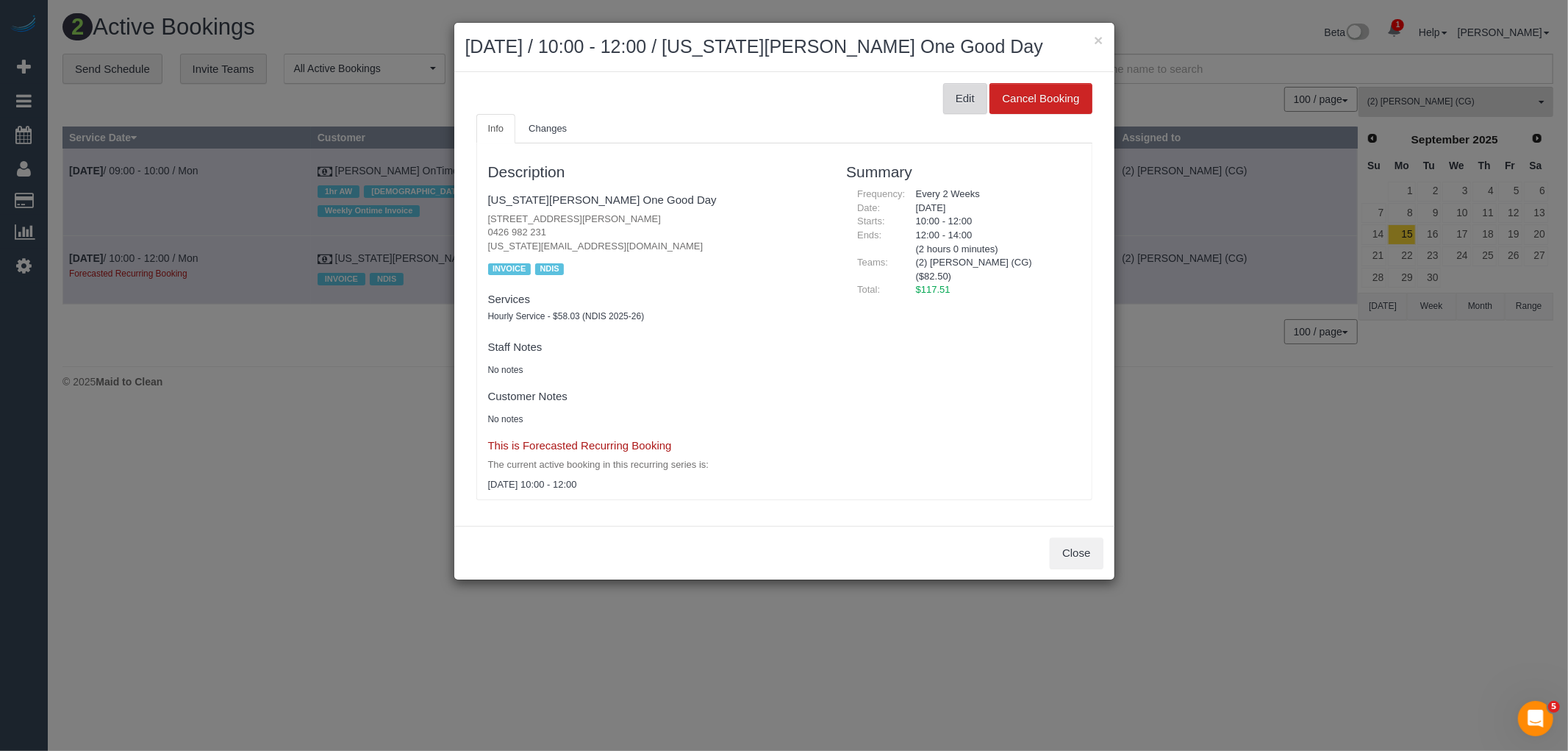
click at [961, 96] on button "Edit" at bounding box center [965, 98] width 44 height 31
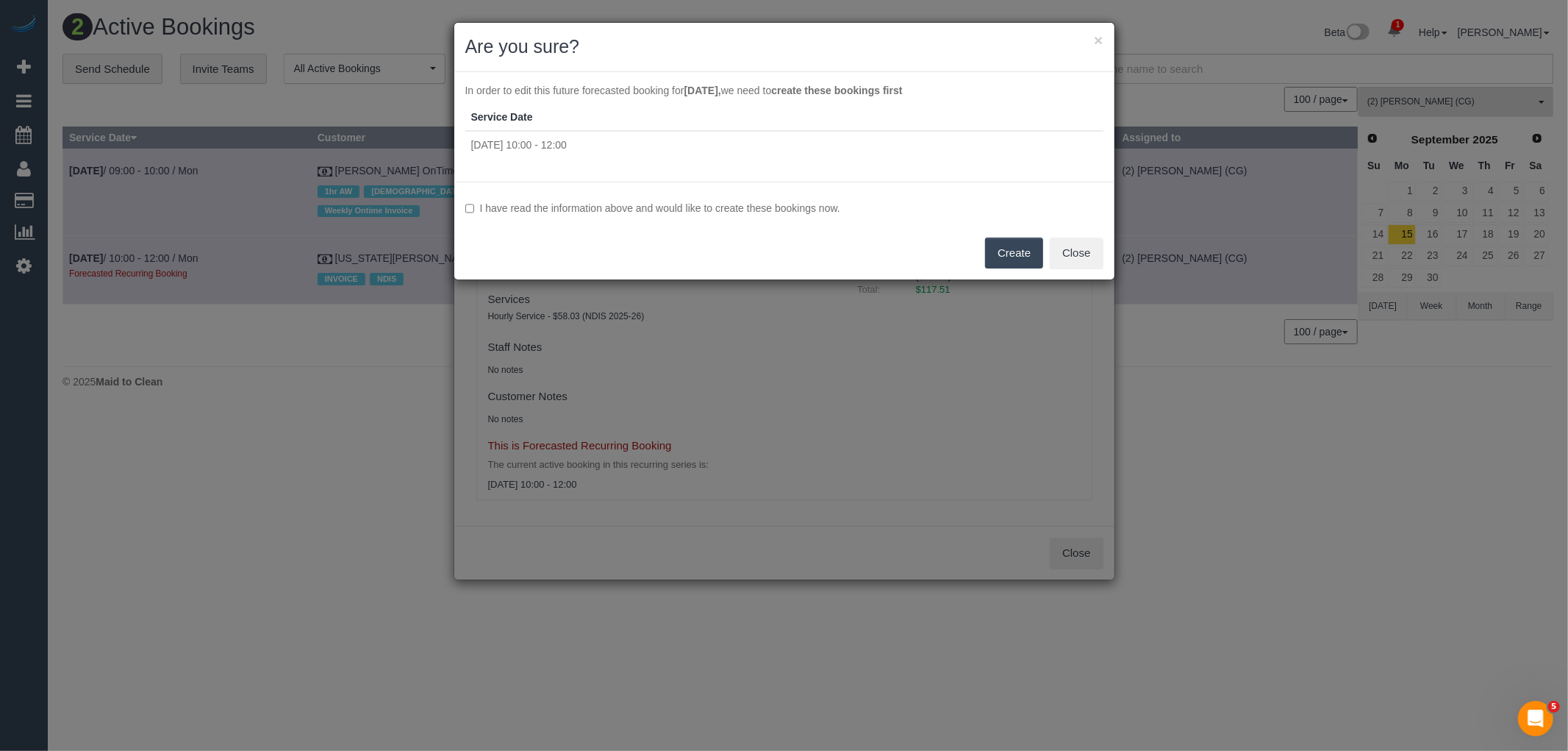
click at [760, 206] on label "I have read the information above and would like to create these bookings now." at bounding box center [784, 208] width 638 height 14
click at [1004, 247] on button "Create" at bounding box center [1014, 252] width 58 height 31
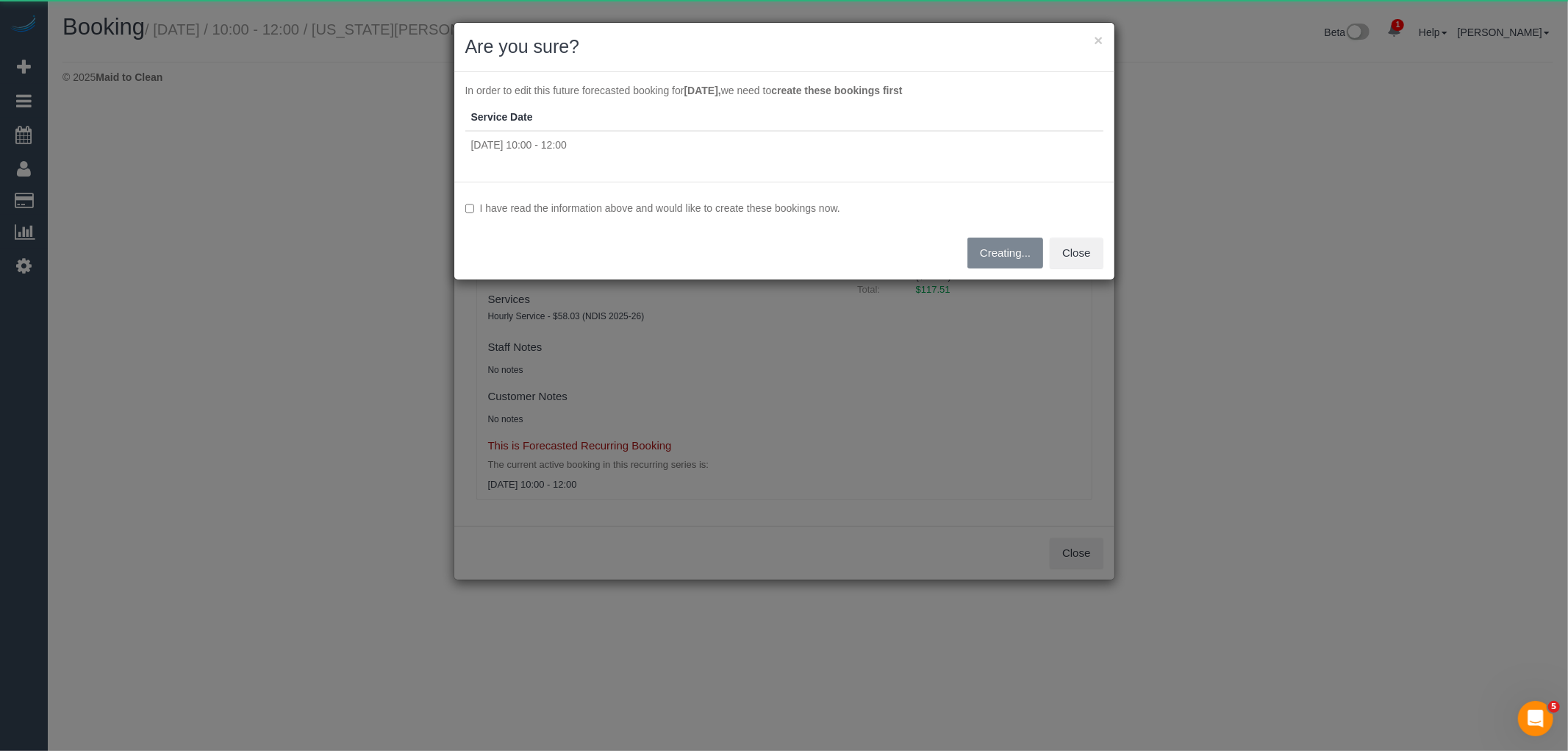
select select "VIC"
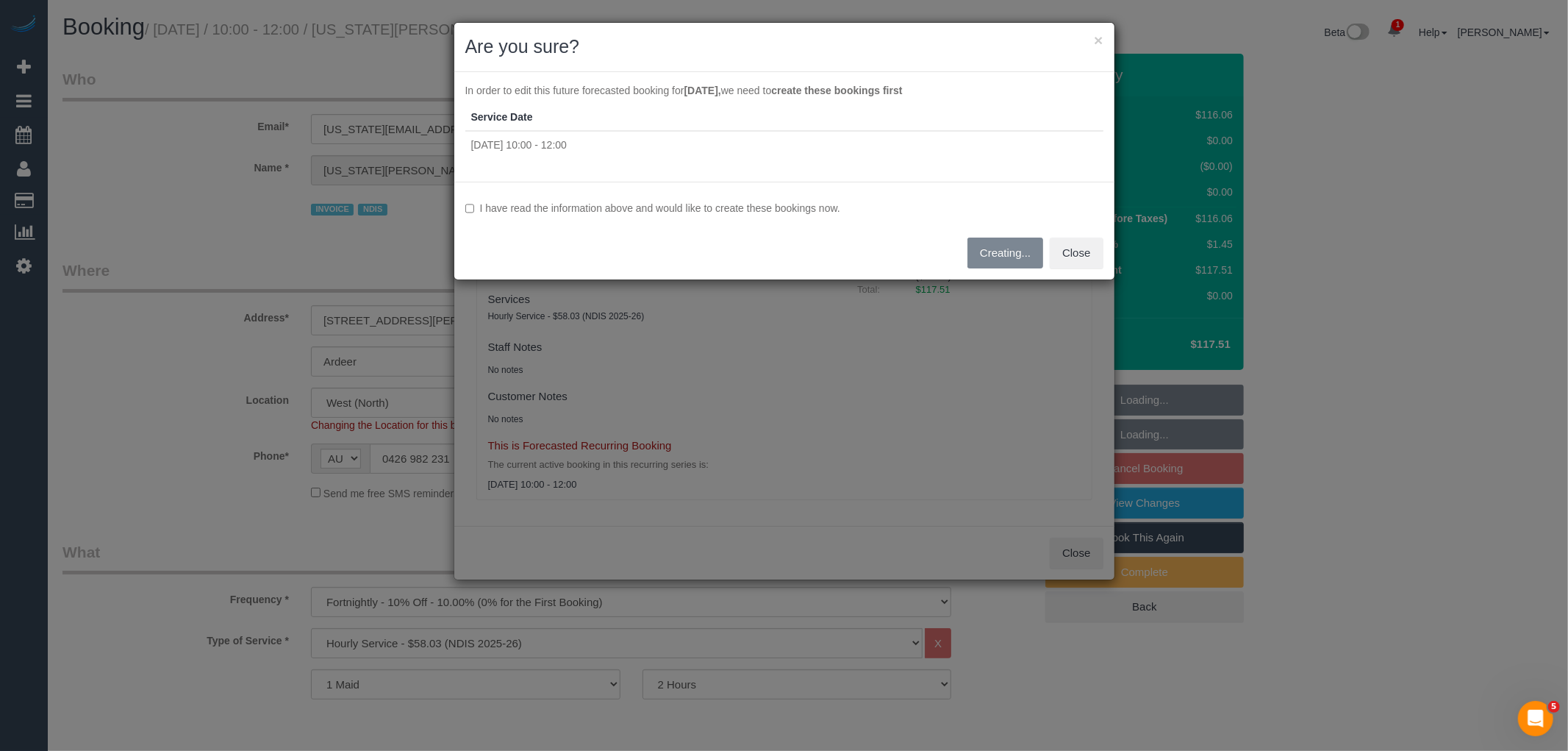
select select "object:8131"
select select "spot24"
select select "number:30"
select select "number:14"
select select "number:19"
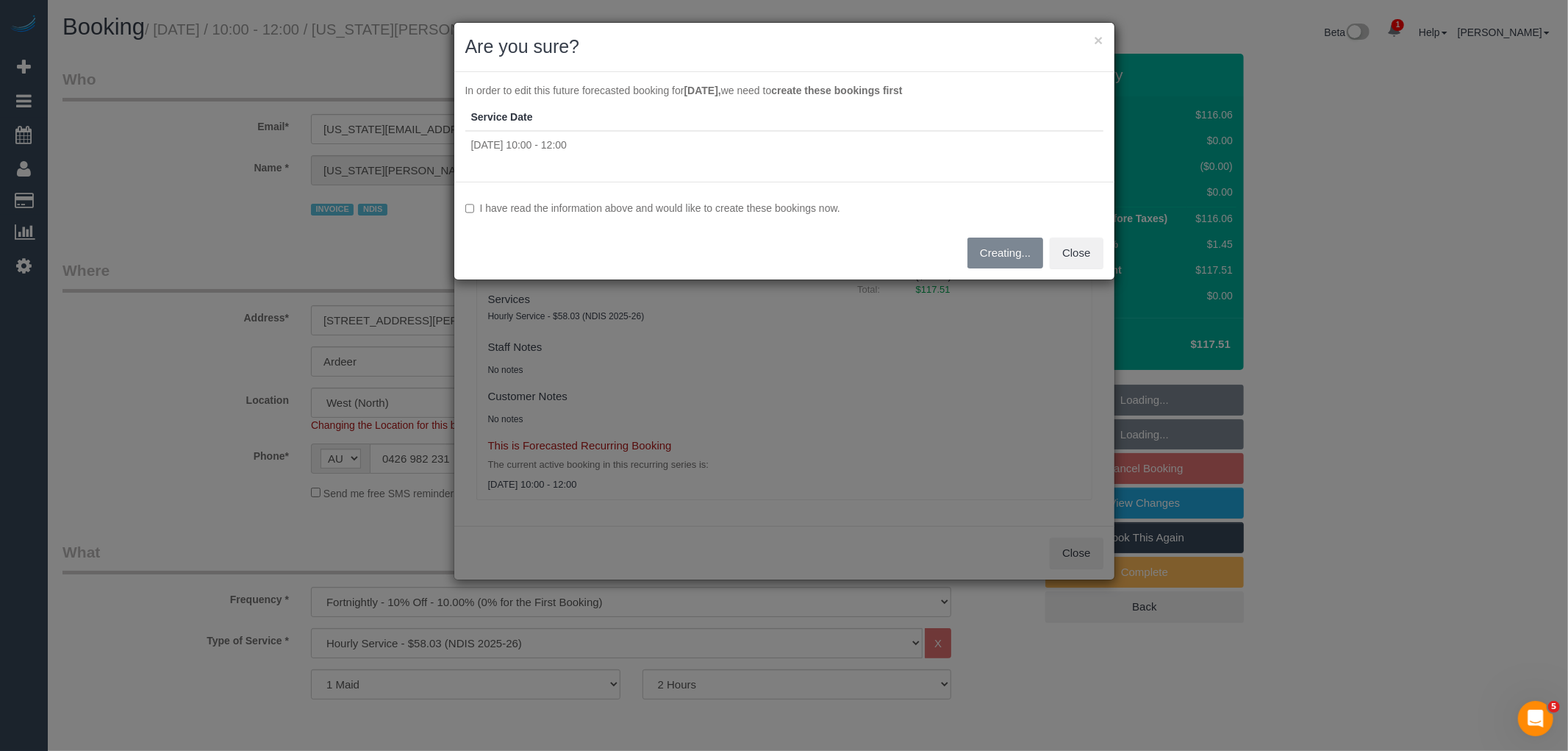
select select "number:23"
select select "number:34"
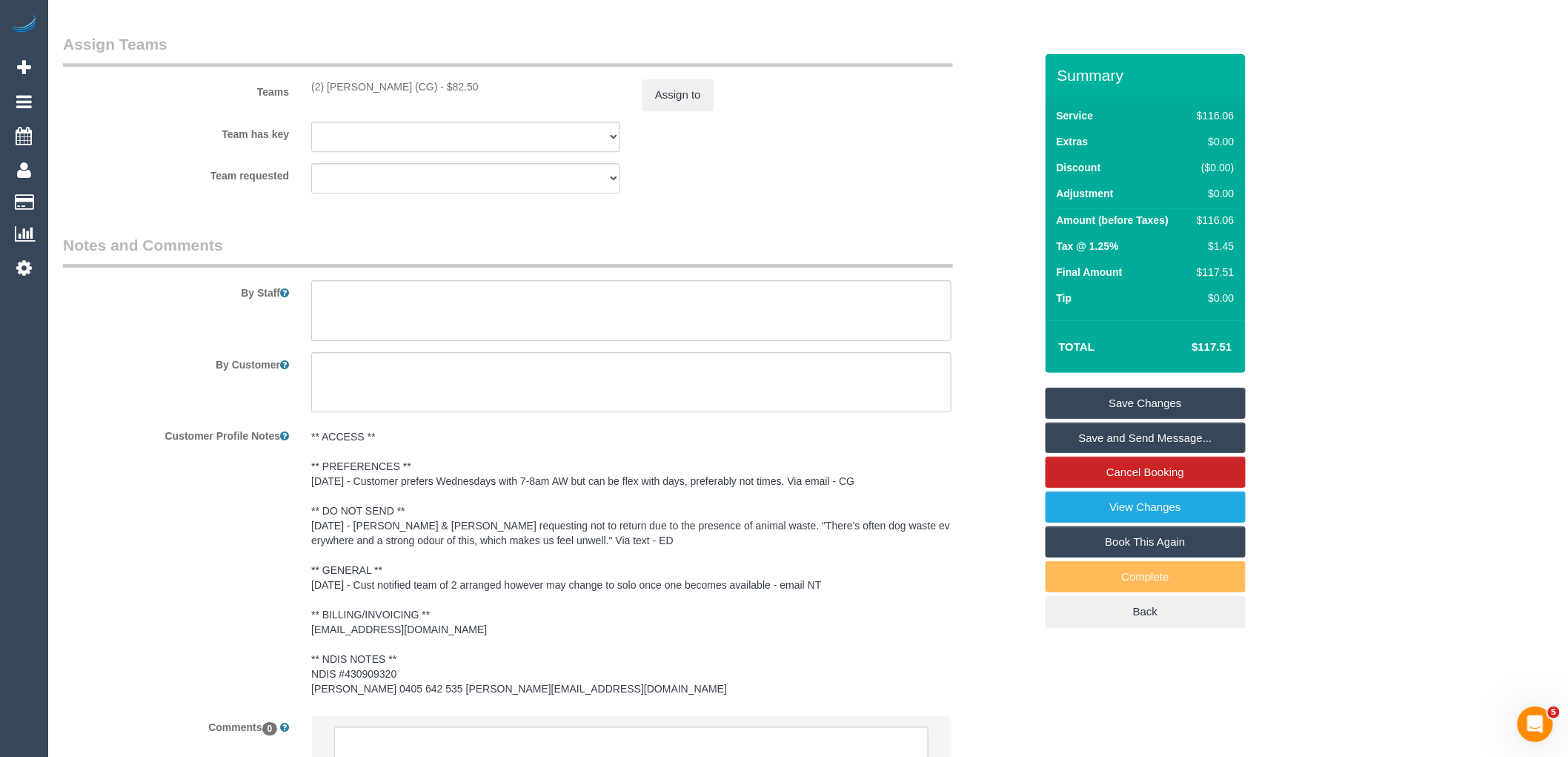
scroll to position [1865, 0]
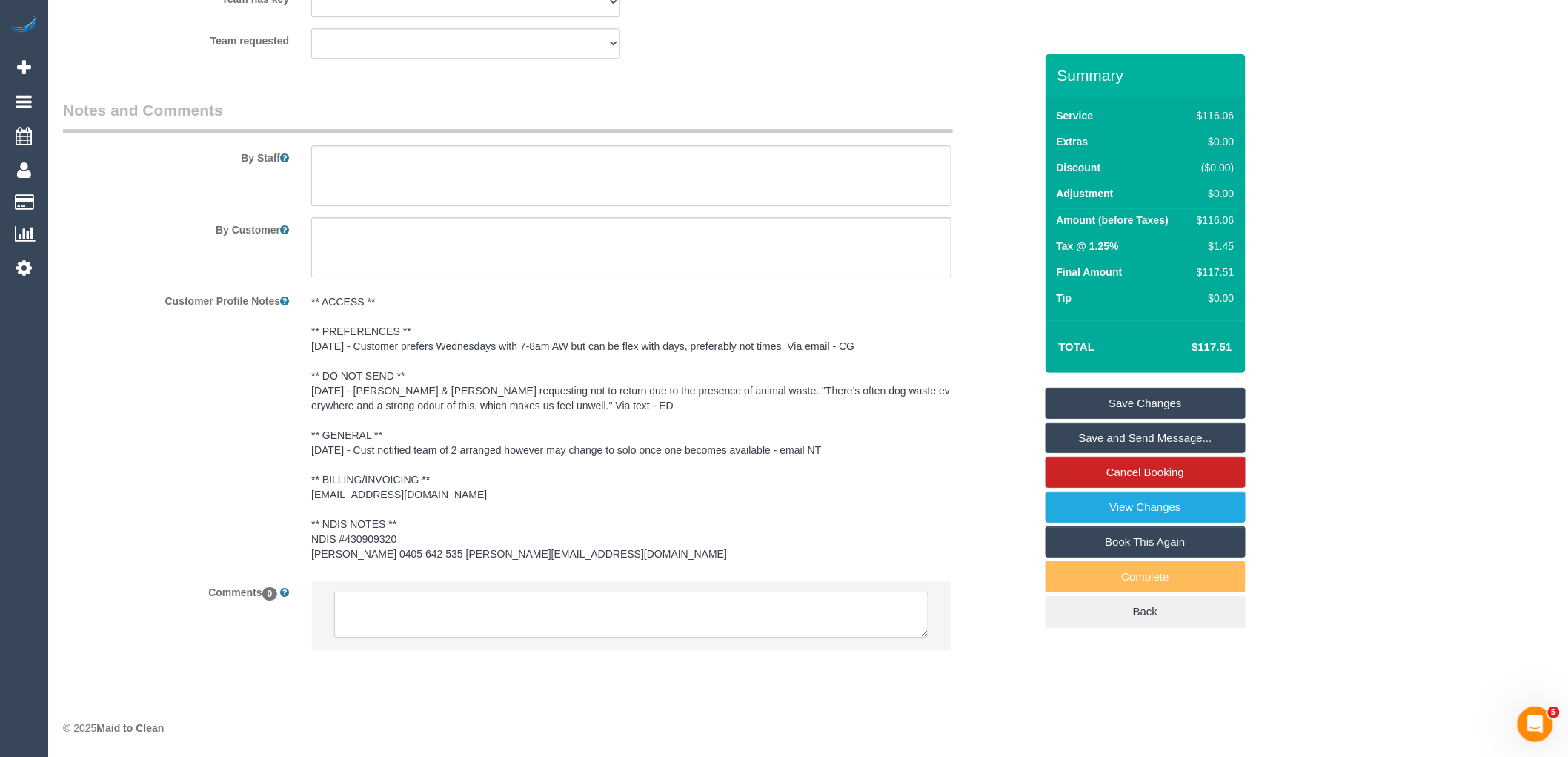
click at [475, 613] on textarea at bounding box center [631, 614] width 594 height 46
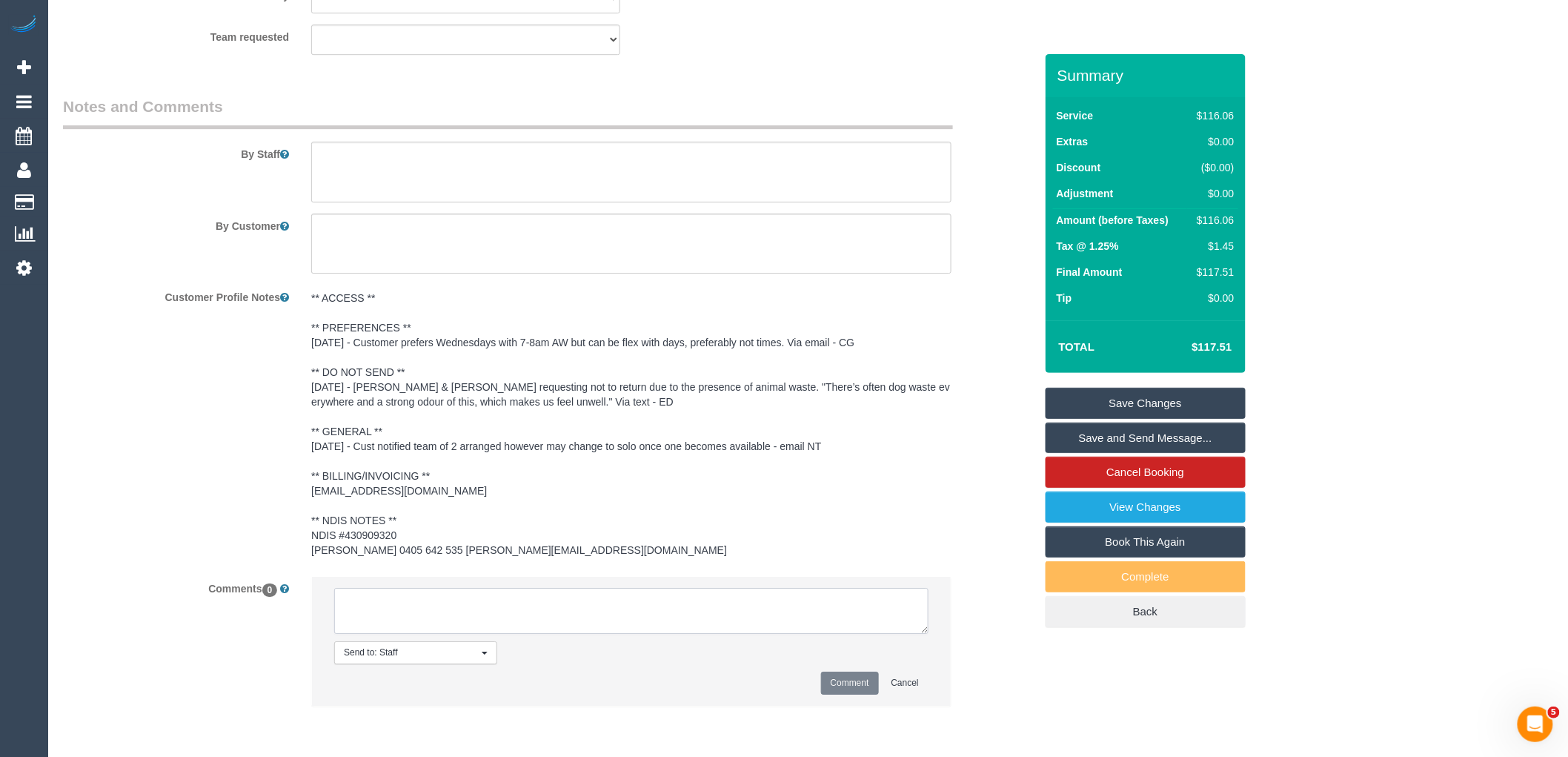
paste textarea "(2) Paris Webb (CG) not longer working Mondays, Customer contacted via email"
type textarea "(2) Paris Webb (CG) not longer working Mondays, Customer contacted via email"
click at [878, 677] on button "Comment" at bounding box center [849, 683] width 57 height 23
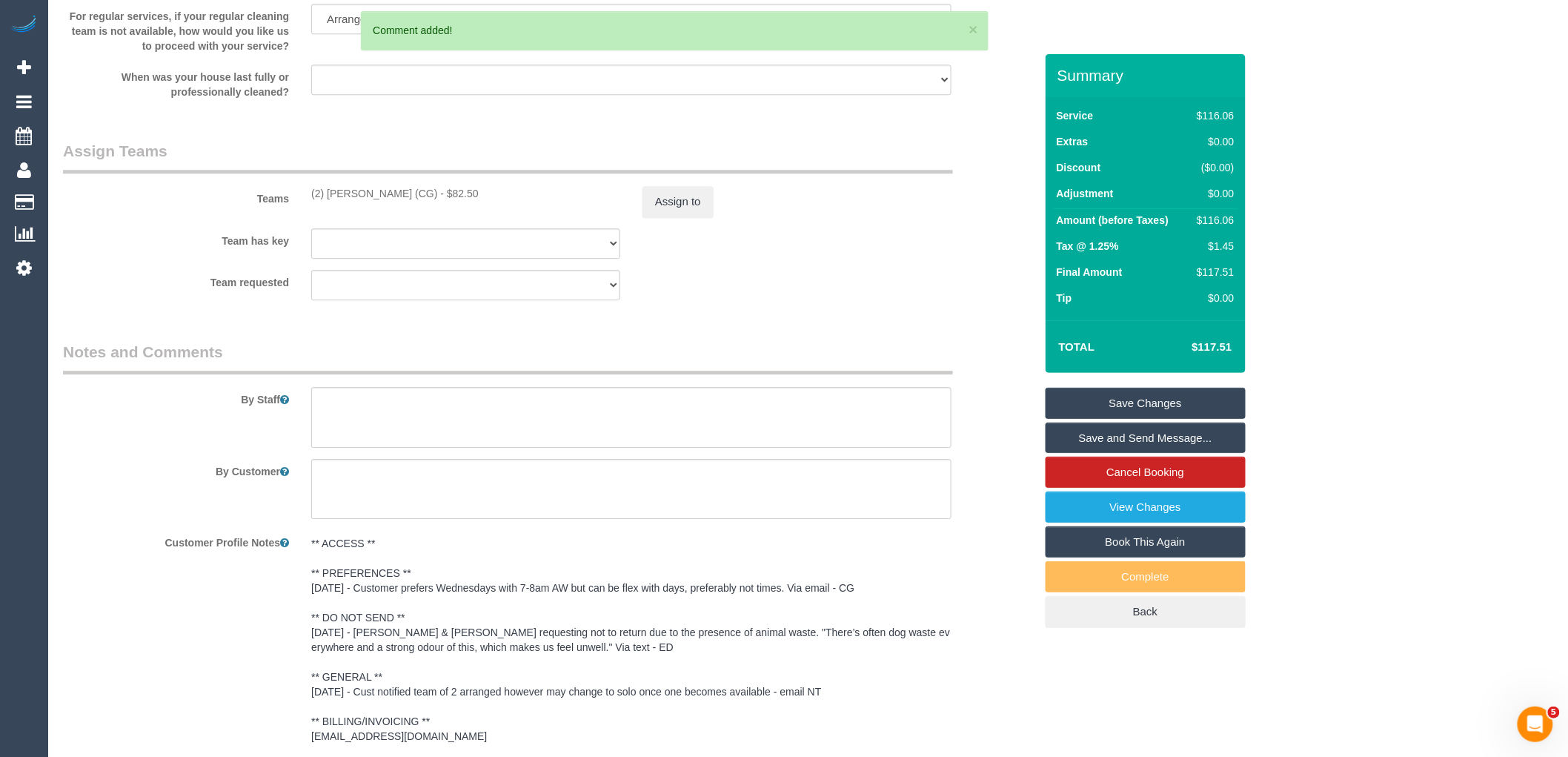
scroll to position [1618, 0]
click at [660, 213] on button "Assign to" at bounding box center [678, 203] width 71 height 31
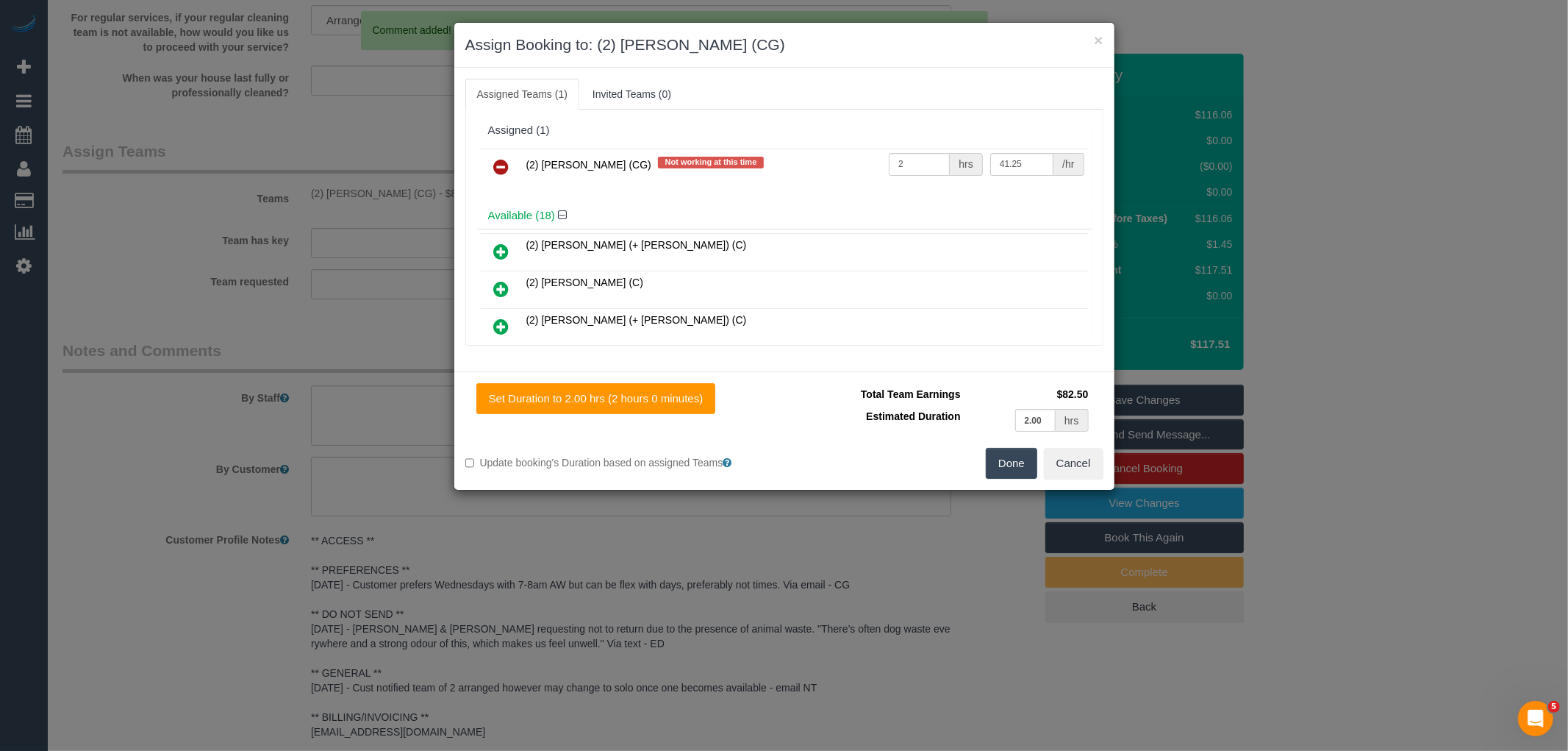
click at [512, 162] on link at bounding box center [501, 167] width 34 height 30
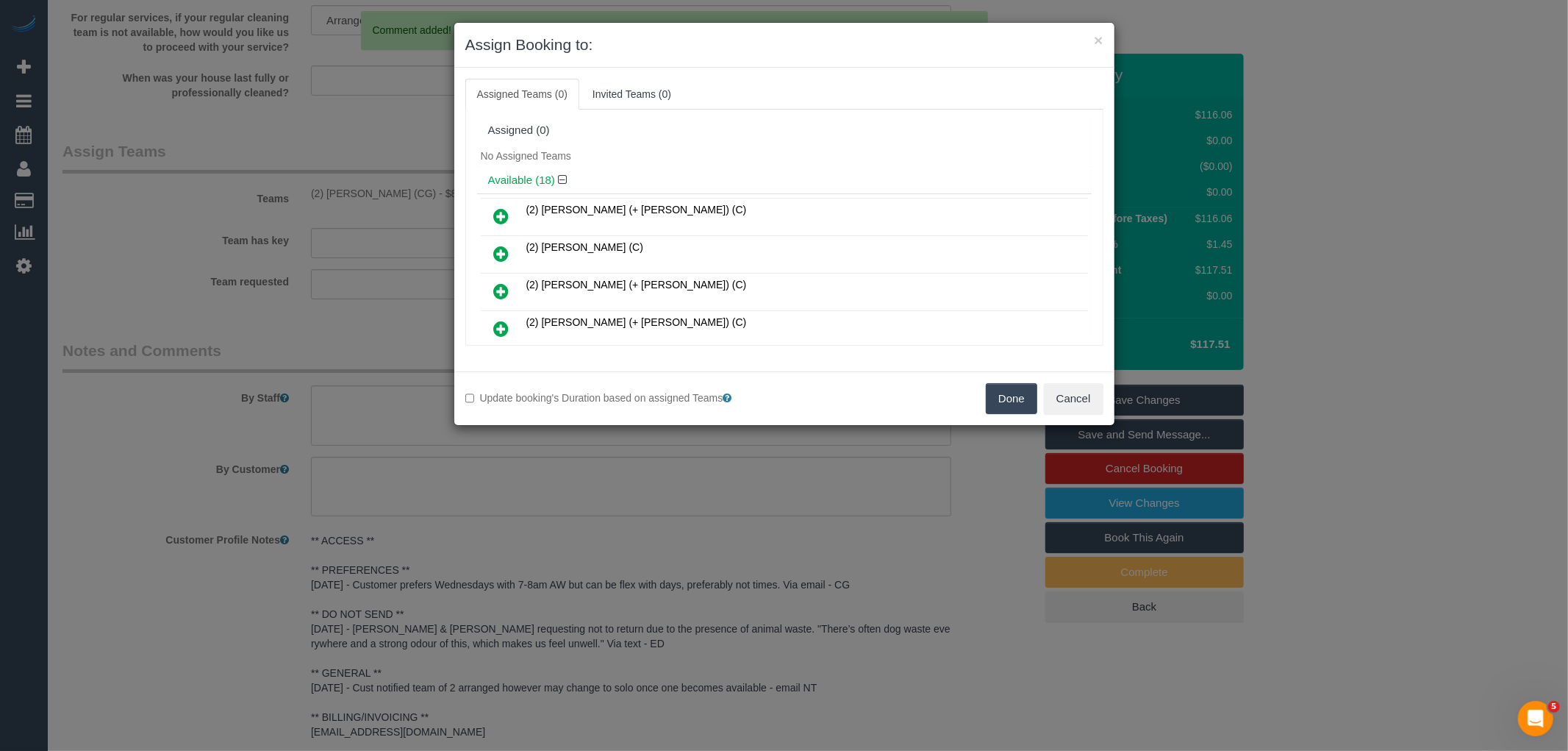
click at [1022, 409] on button "Done" at bounding box center [1012, 398] width 52 height 31
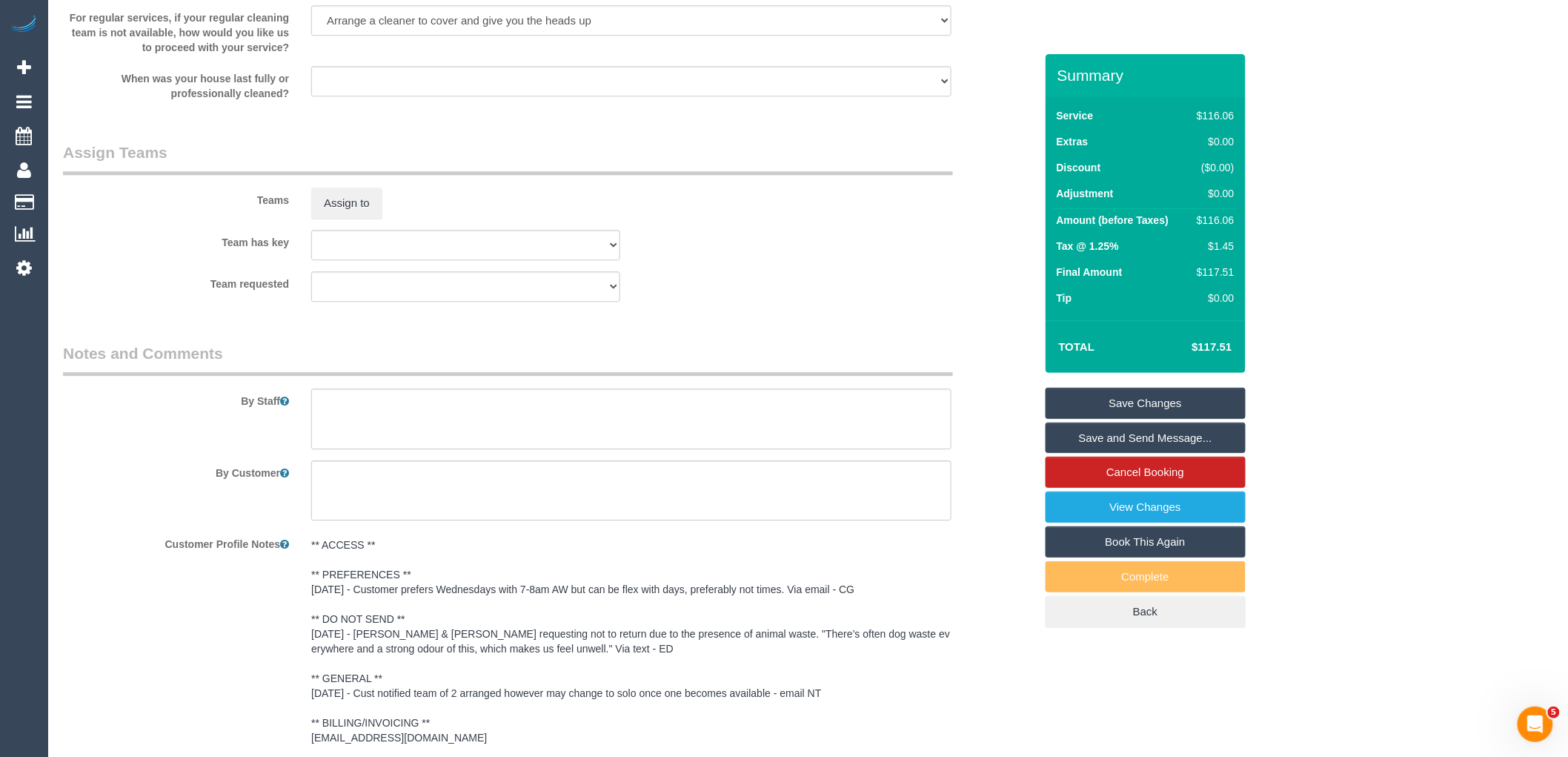
click at [1139, 401] on link "Save Changes" at bounding box center [1145, 403] width 200 height 31
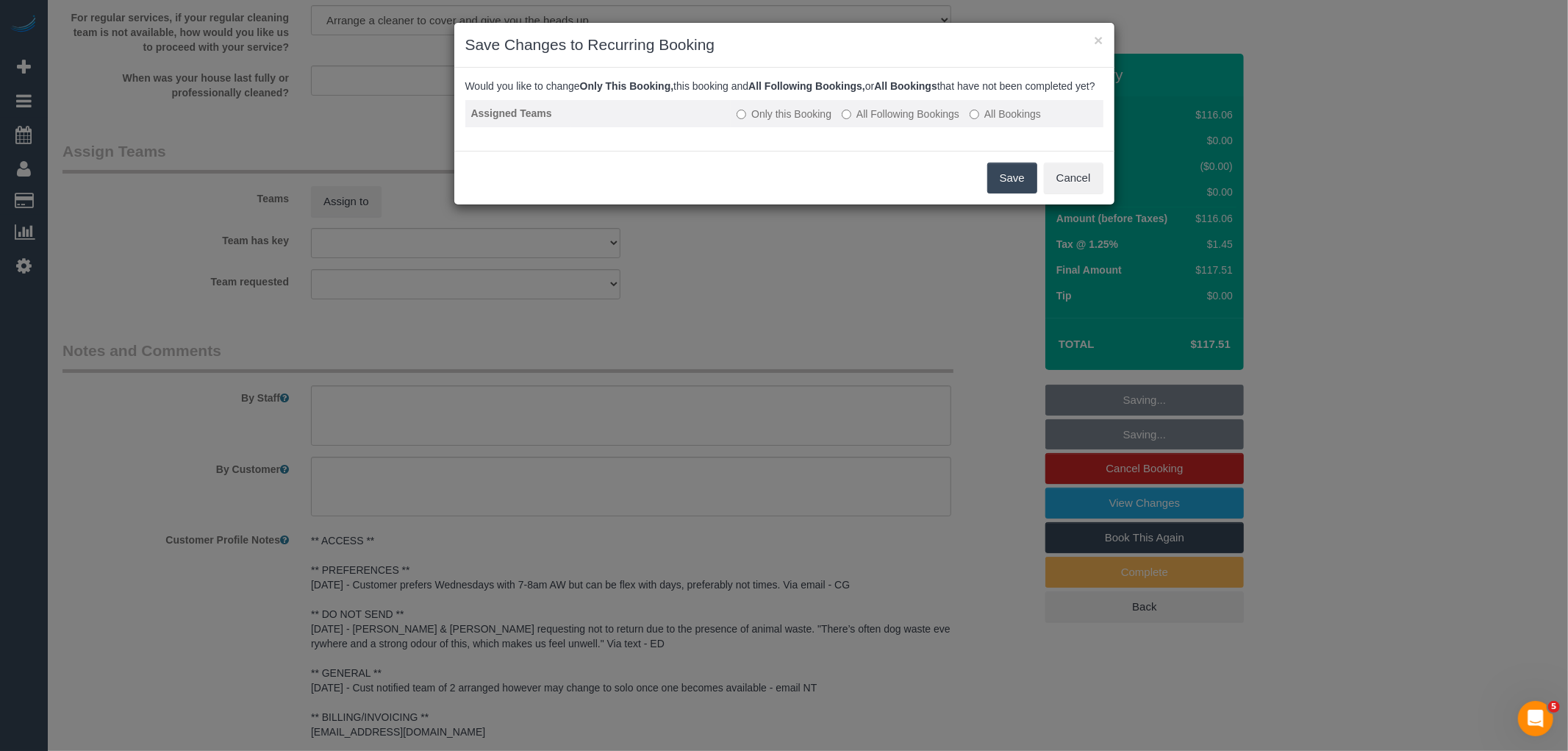
click at [878, 122] on label "All Following Bookings" at bounding box center [900, 113] width 118 height 14
click at [1015, 189] on button "Save" at bounding box center [1012, 178] width 50 height 31
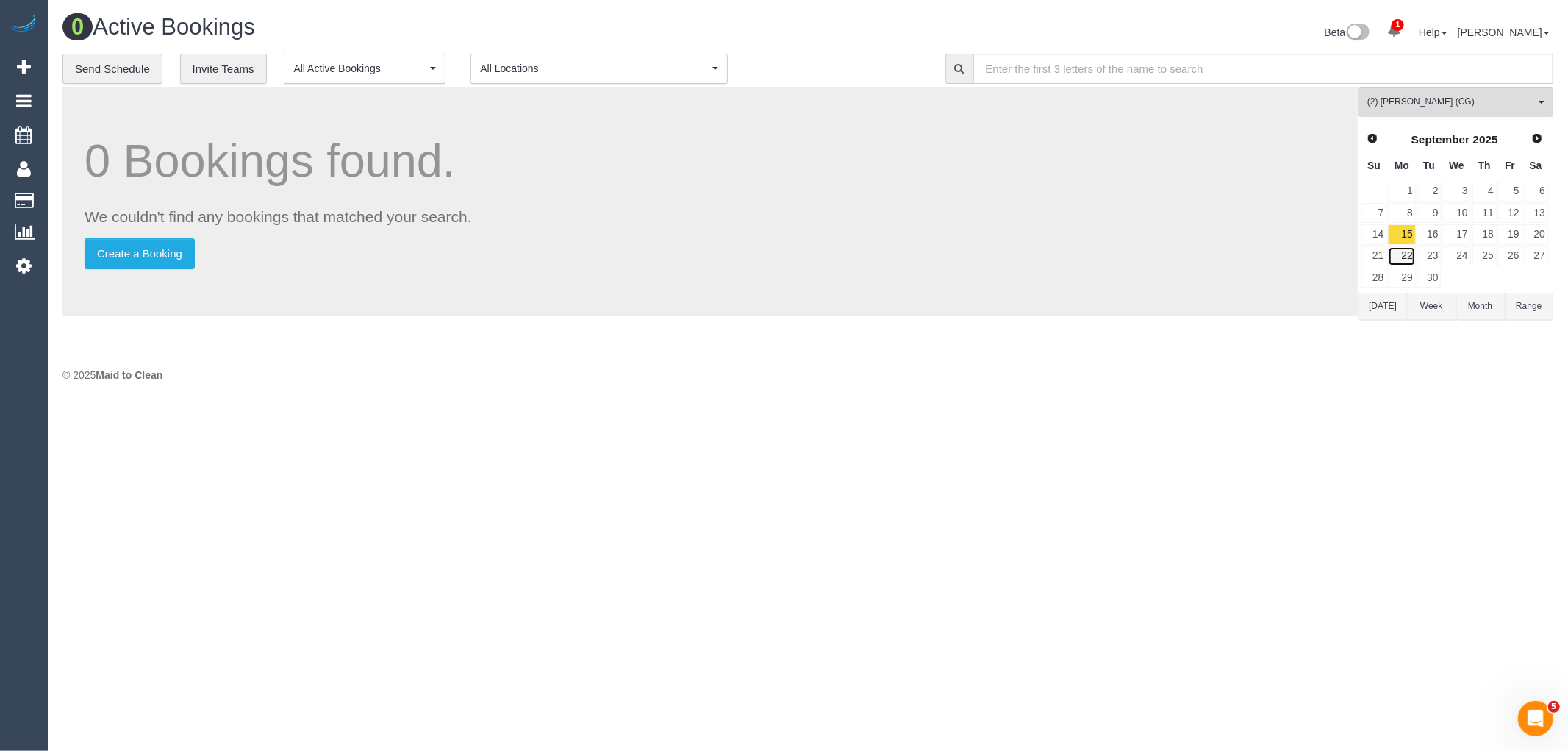
click at [1394, 253] on link "22" at bounding box center [1402, 256] width 27 height 20
click at [1400, 270] on link "29" at bounding box center [1402, 277] width 27 height 20
click at [1537, 138] on span "Next" at bounding box center [1538, 137] width 11 height 11
click at [1406, 217] on link "6" at bounding box center [1402, 213] width 27 height 20
click at [1406, 236] on link "13" at bounding box center [1402, 234] width 27 height 20
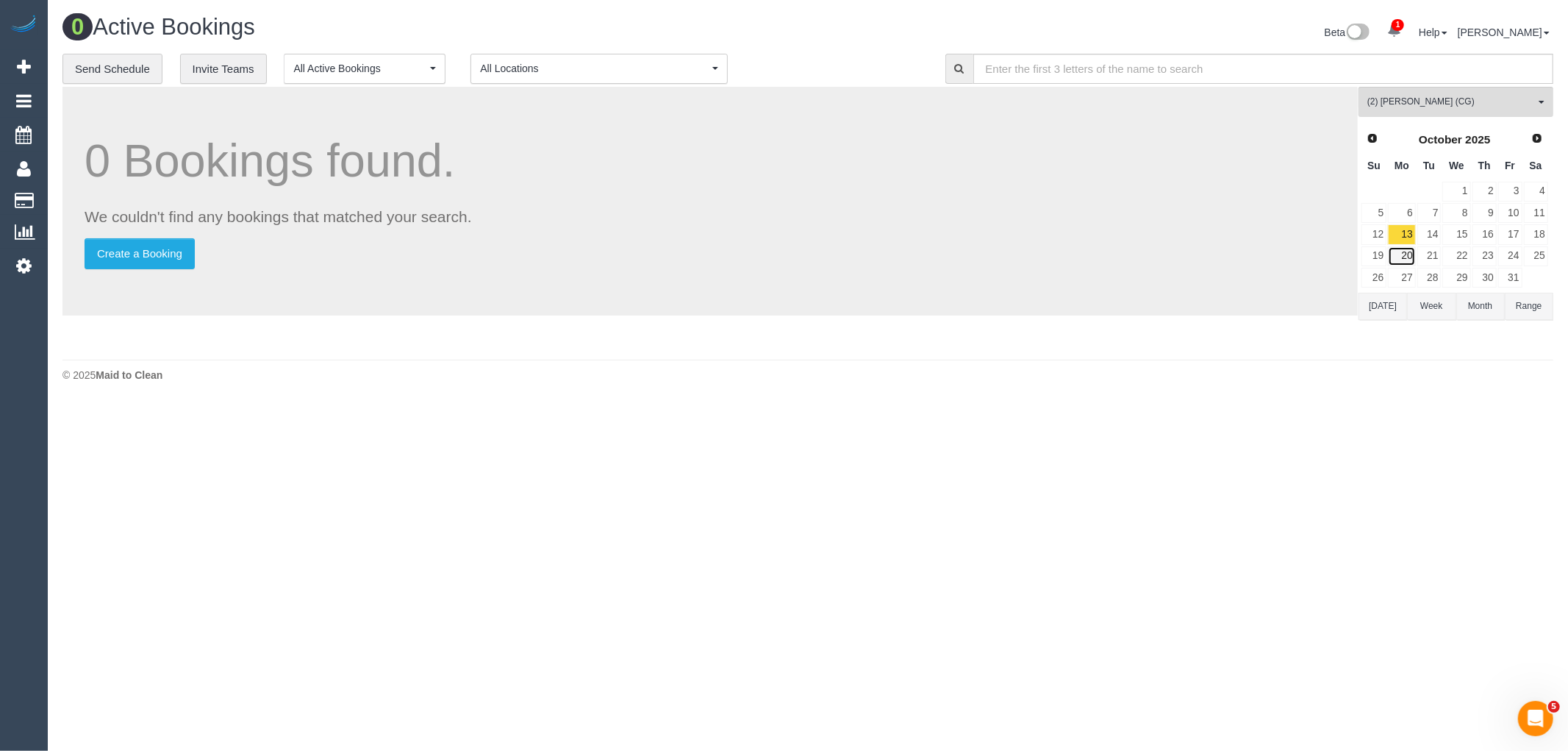
click at [1410, 258] on link "20" at bounding box center [1402, 256] width 27 height 20
click at [1405, 278] on link "27" at bounding box center [1402, 277] width 27 height 20
click at [1481, 101] on span "(2) [PERSON_NAME] (CG)" at bounding box center [1451, 102] width 168 height 12
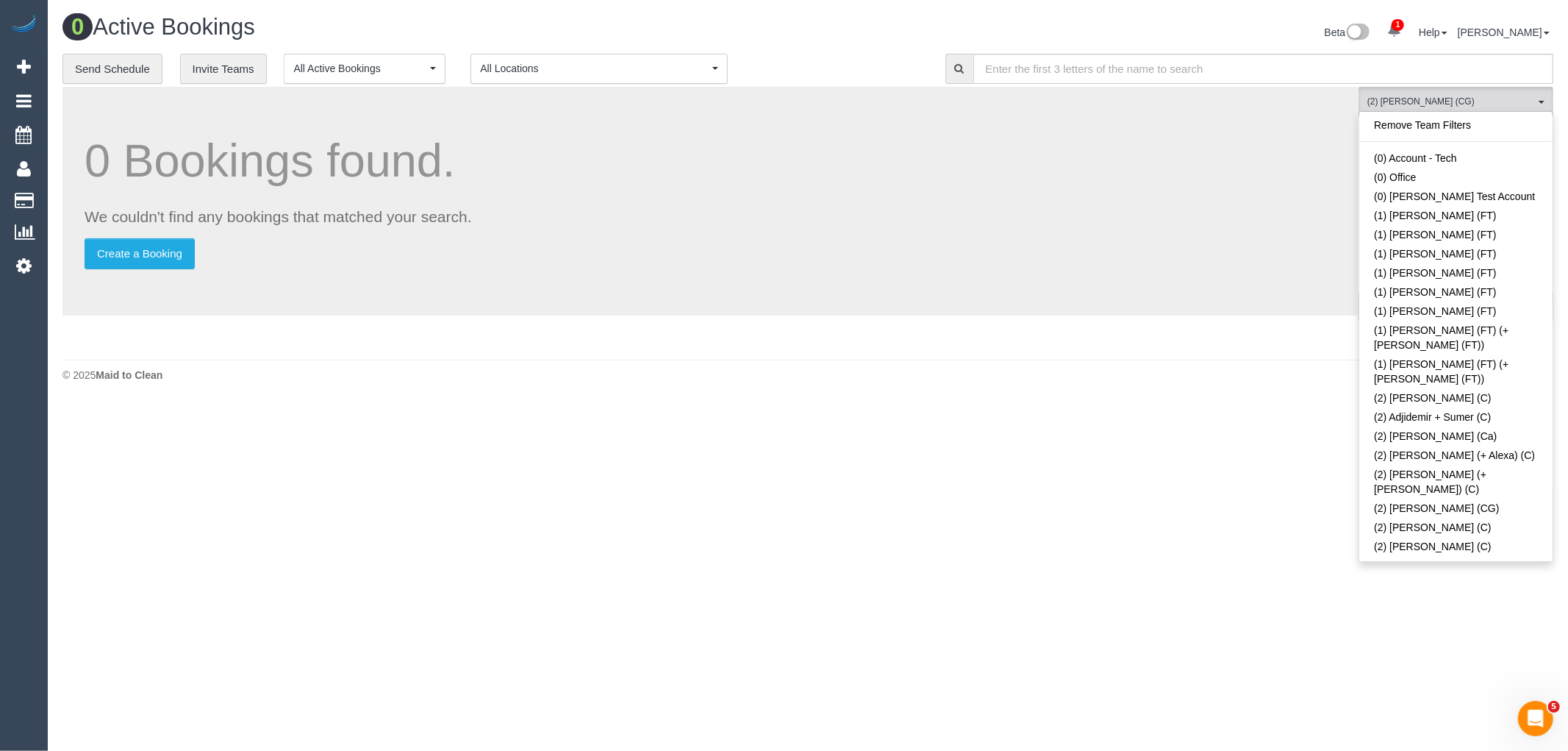
scroll to position [1004, 0]
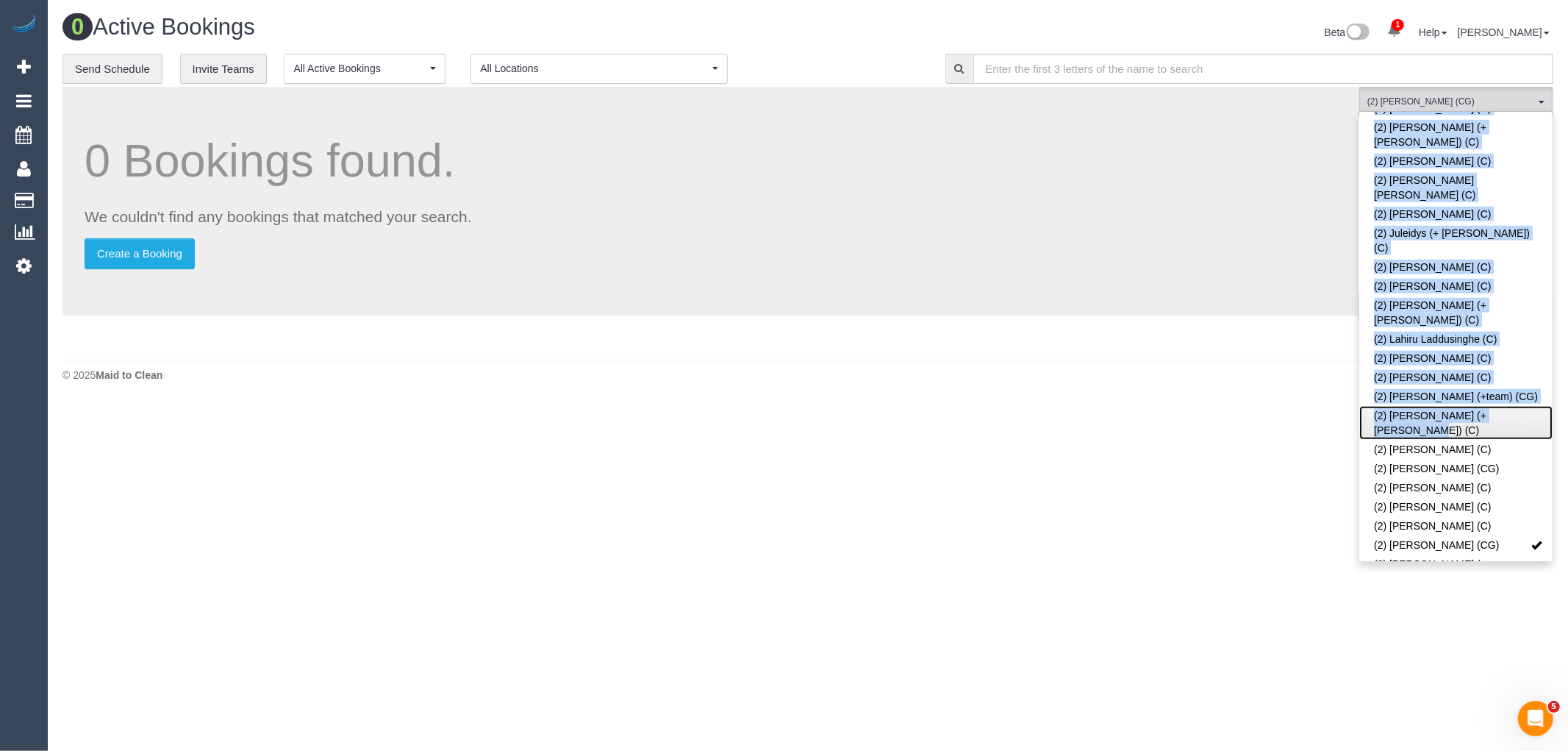
drag, startPoint x: 1537, startPoint y: 214, endPoint x: 1545, endPoint y: 136, distance: 78.4
click at [1545, 136] on div "Remove Team Filters (0) Account - Tech (0) Office (0) Raunak Test Account (1) D…" at bounding box center [1456, 336] width 195 height 451
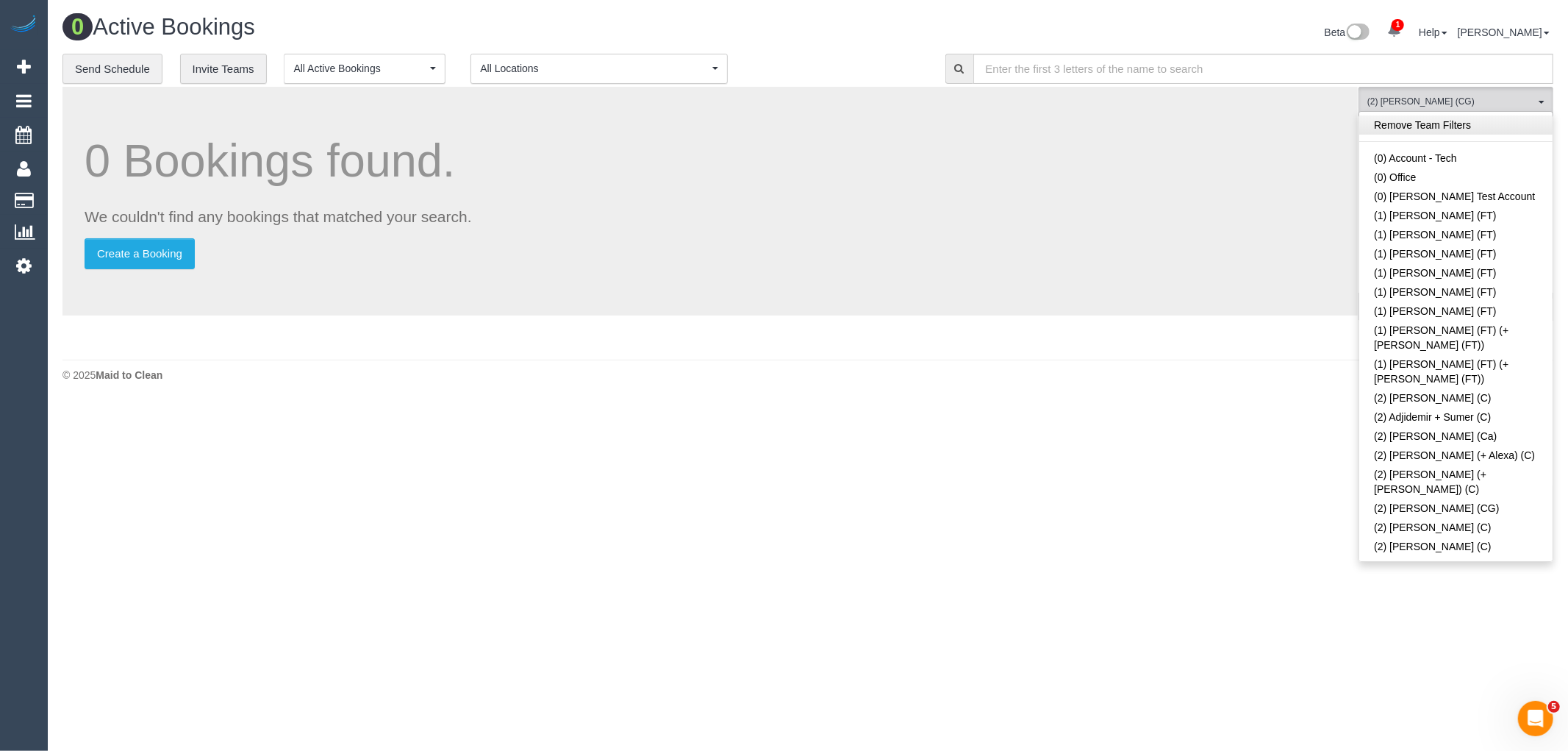
click at [1478, 128] on link "Remove Team Filters" at bounding box center [1456, 125] width 193 height 19
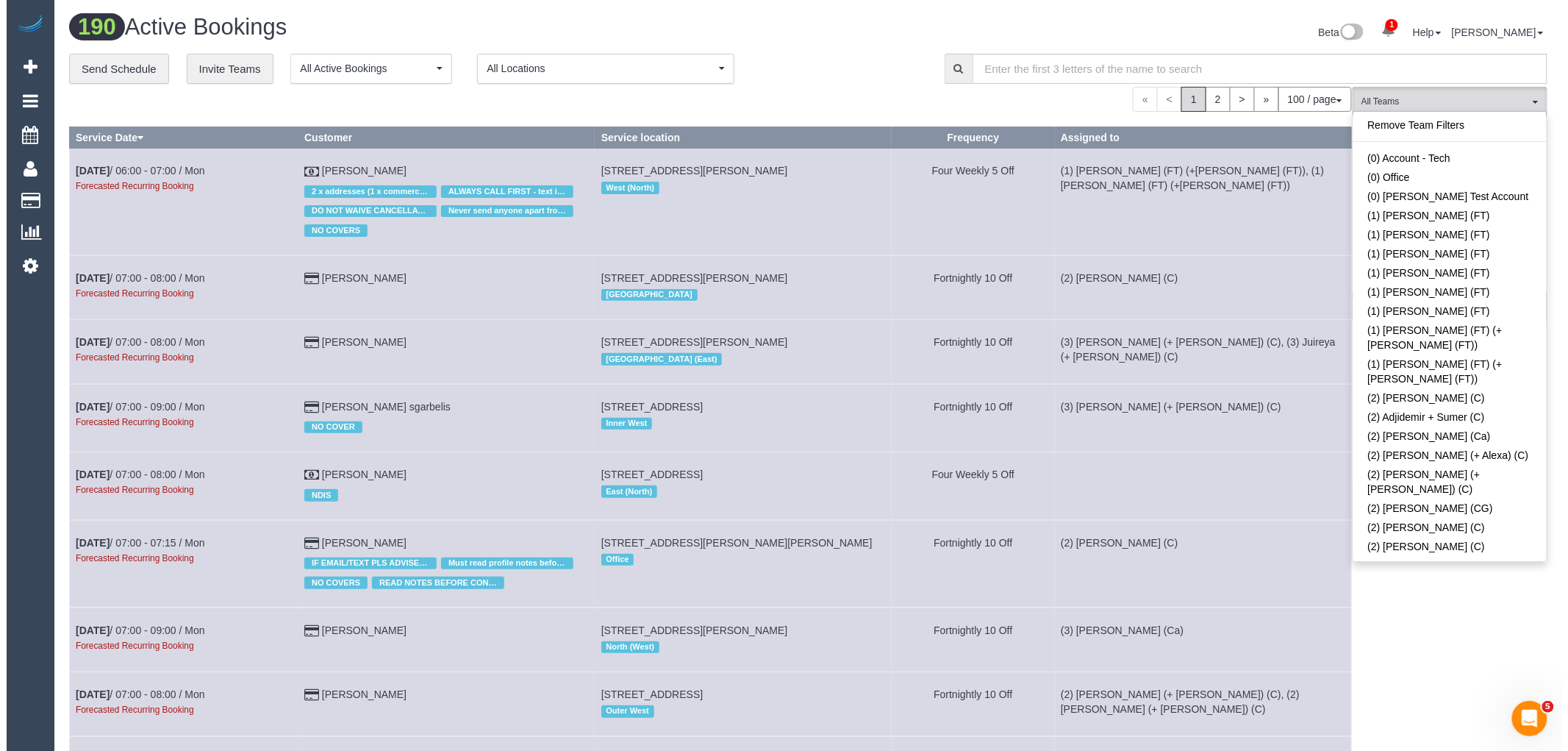
scroll to position [2450, 0]
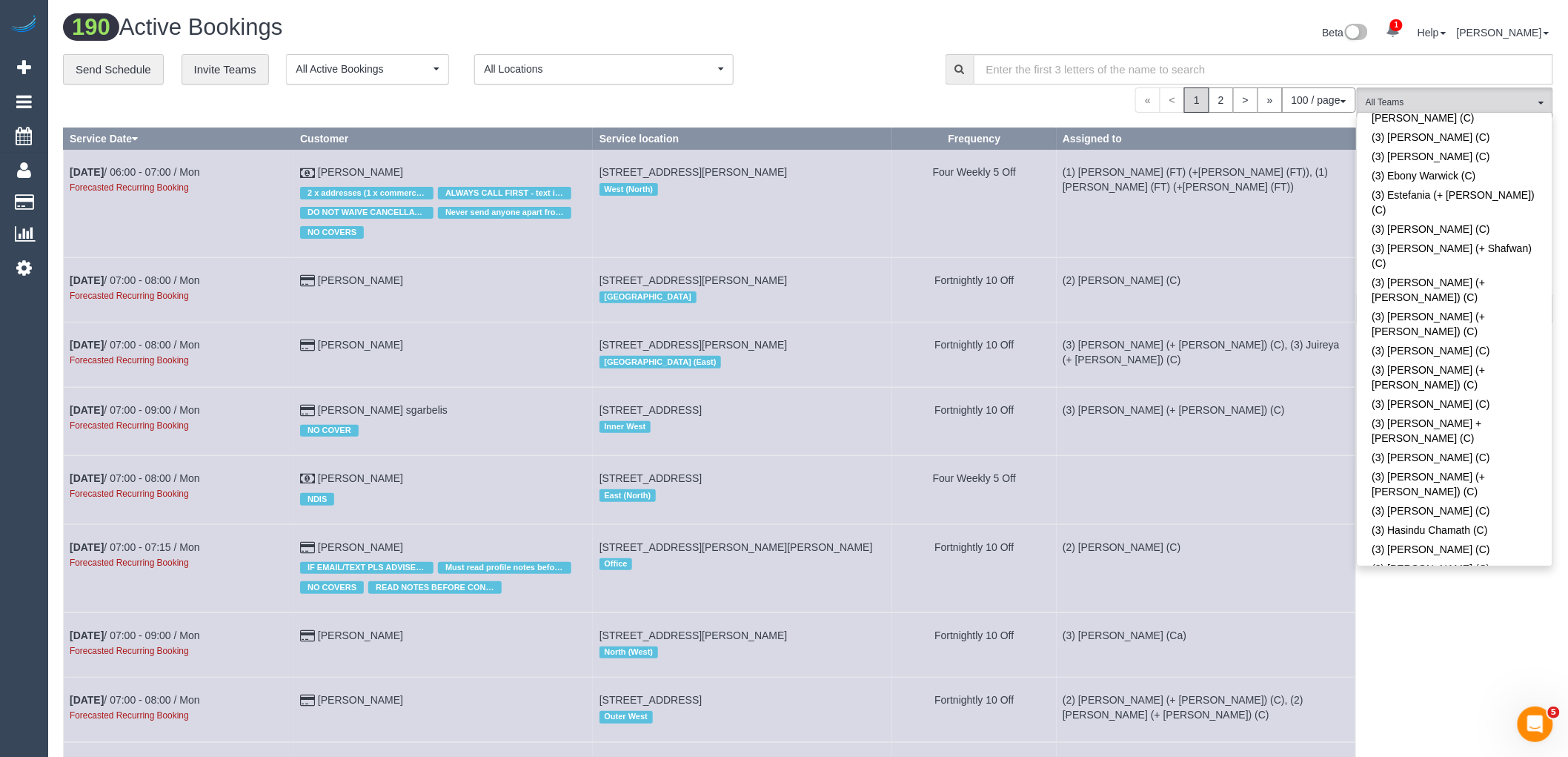
click at [846, 57] on div "**********" at bounding box center [493, 70] width 860 height 31
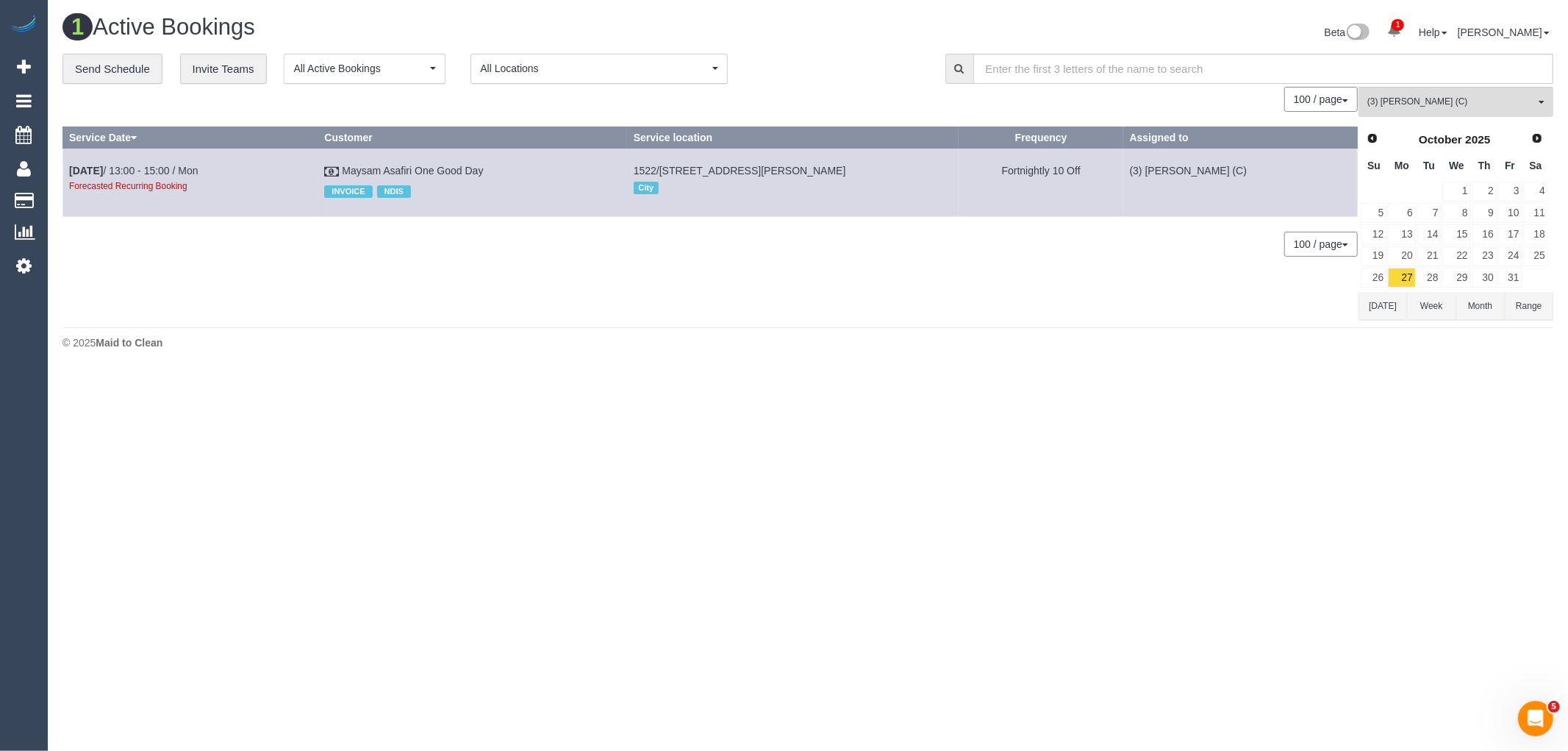
click at [1376, 288] on td "26" at bounding box center [1373, 277] width 27 height 21
click at [1385, 309] on button "Today" at bounding box center [1383, 306] width 49 height 27
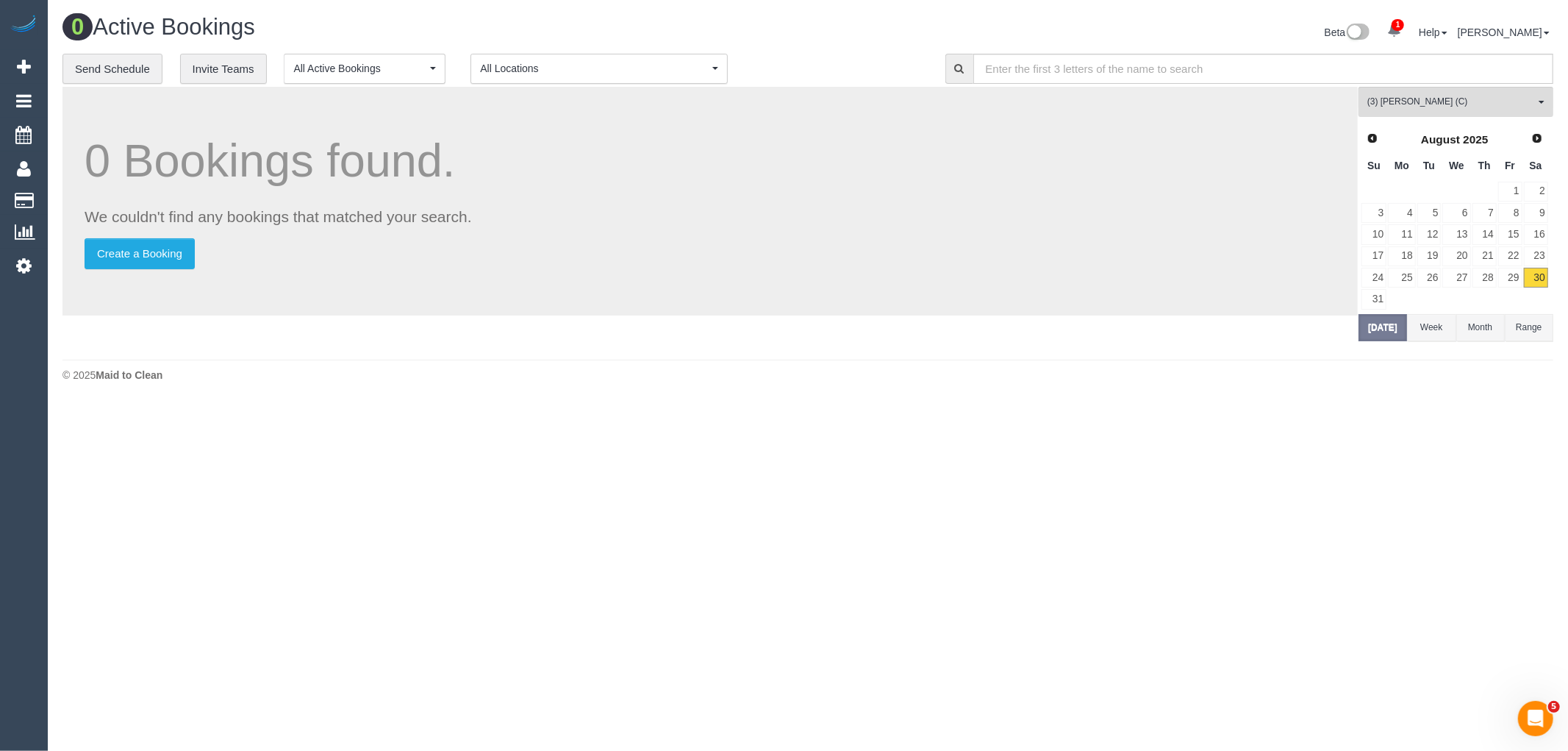
click at [1538, 136] on span "Next" at bounding box center [1537, 138] width 11 height 11
click at [1517, 215] on link "12" at bounding box center [1510, 213] width 24 height 20
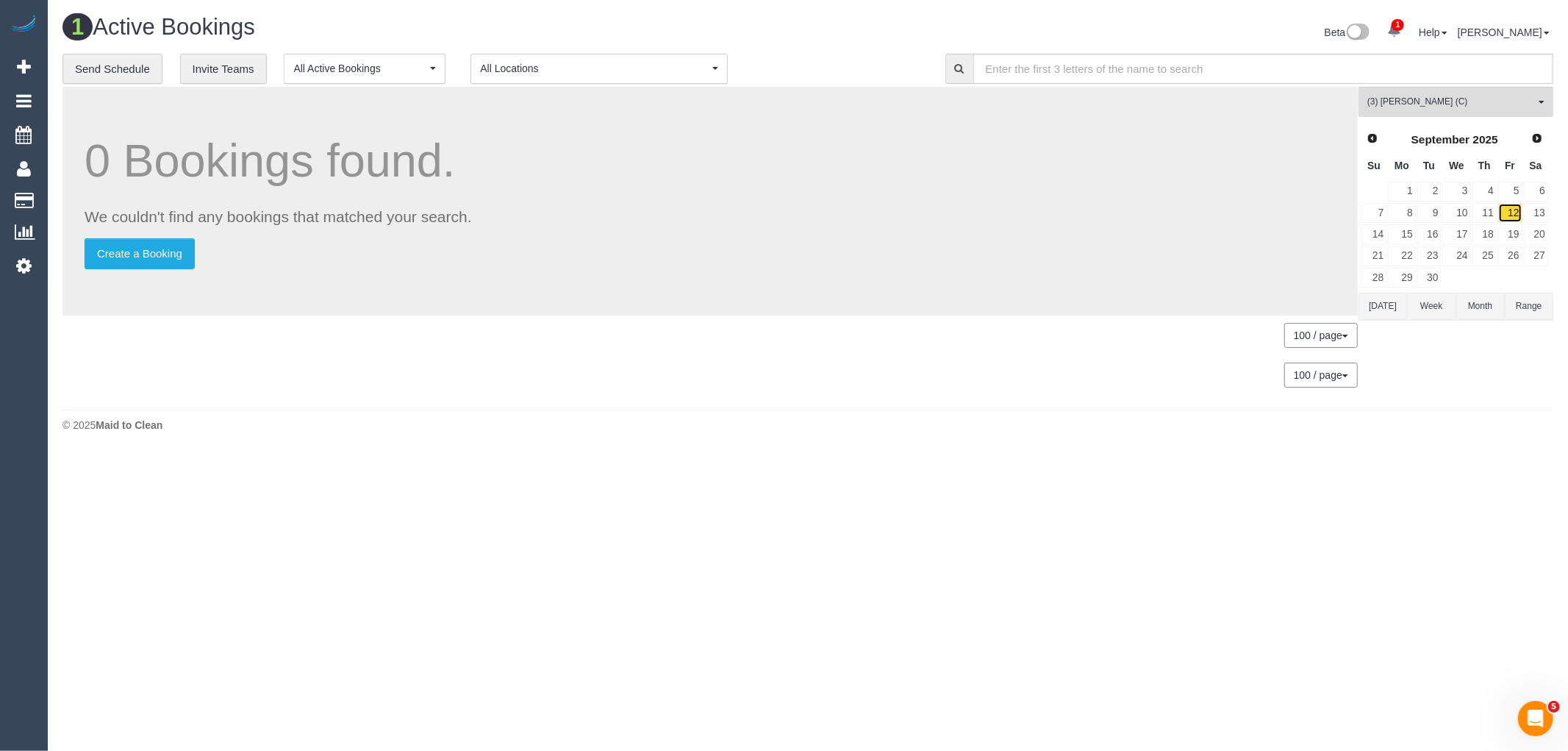
click at [1517, 215] on link "12" at bounding box center [1510, 213] width 24 height 20
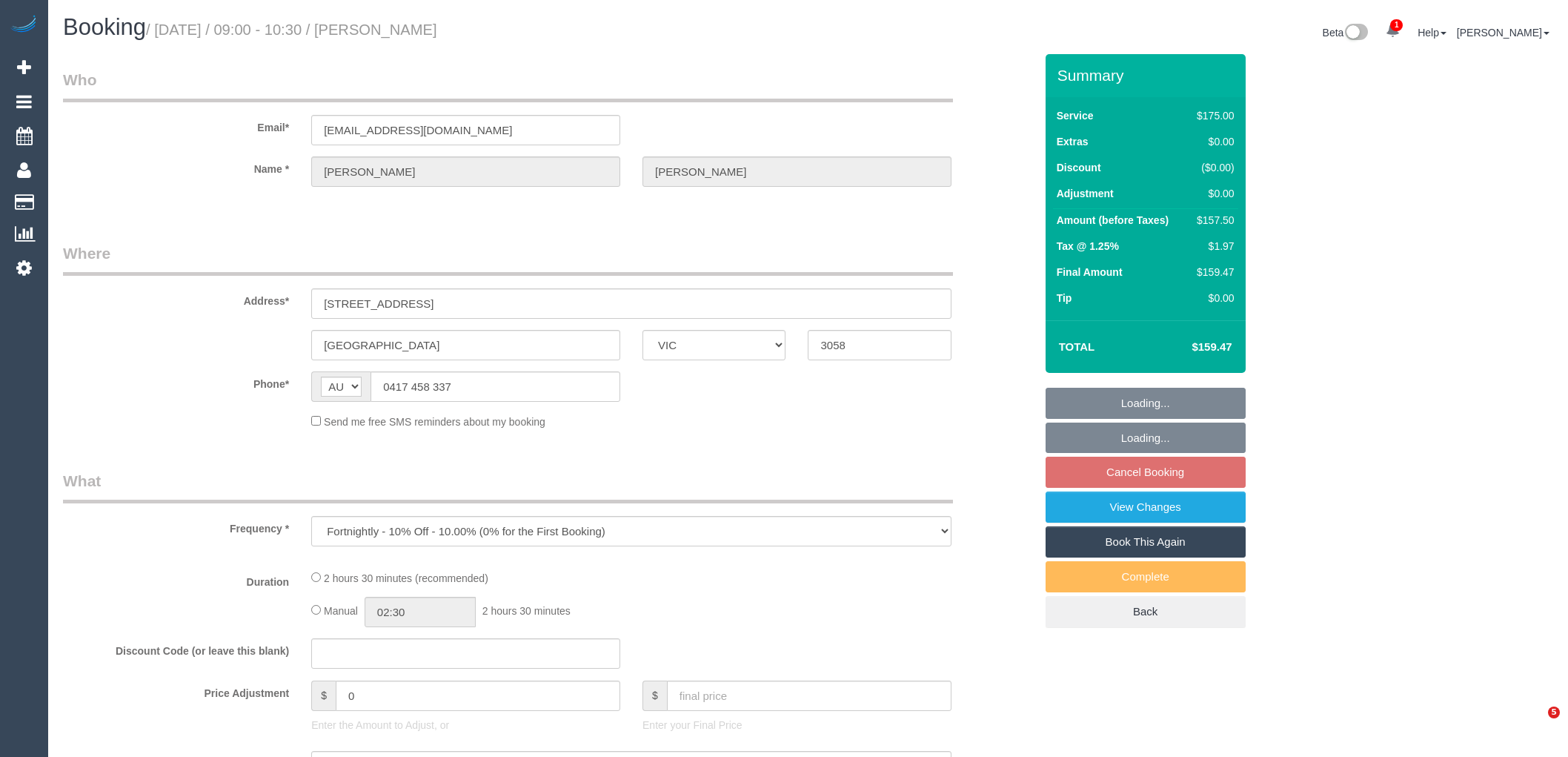
select select "VIC"
select select "number:27"
select select "number:14"
select select "number:19"
select select "number:22"
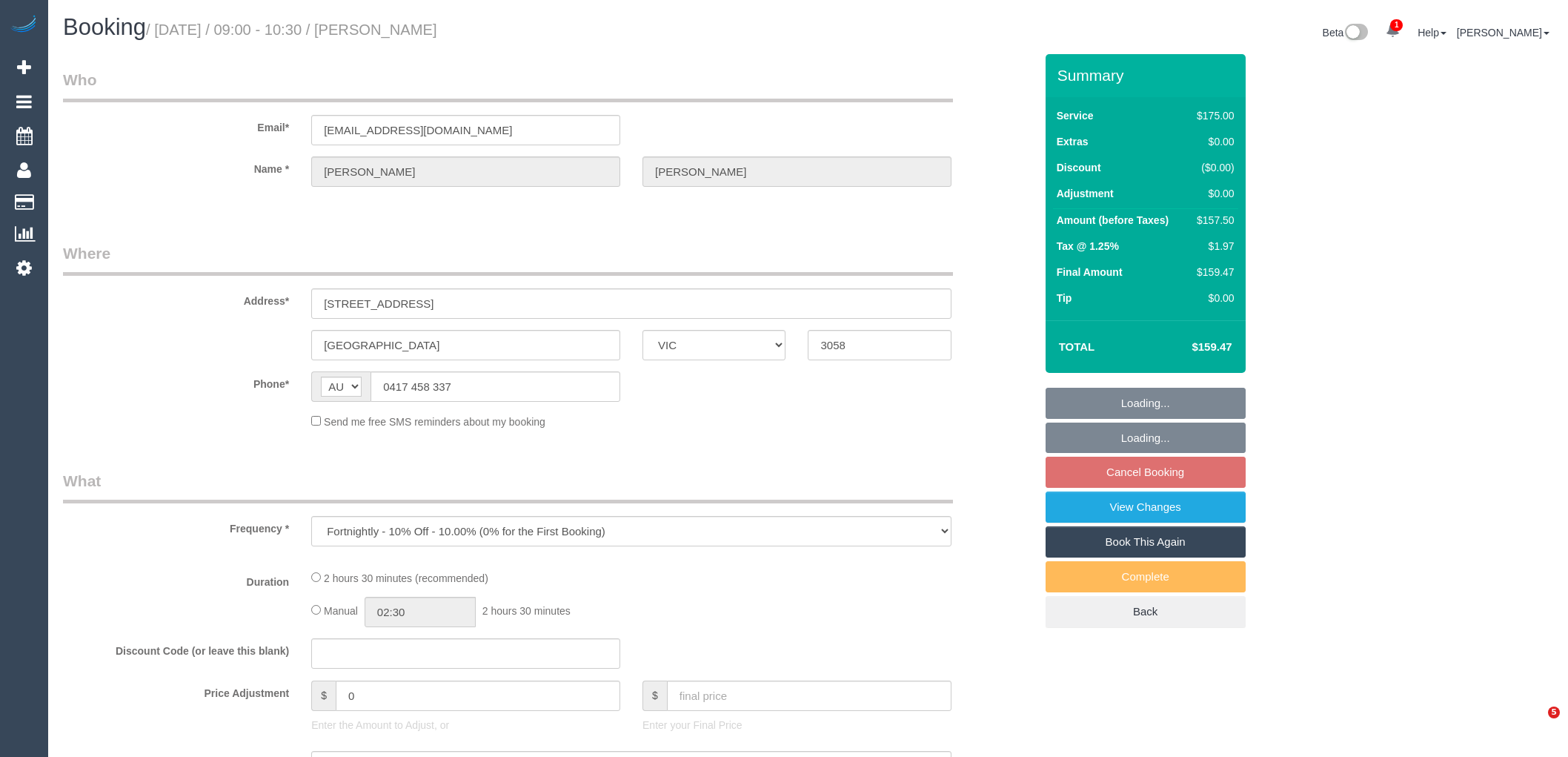
select select "number:34"
select select "number:13"
select select "150"
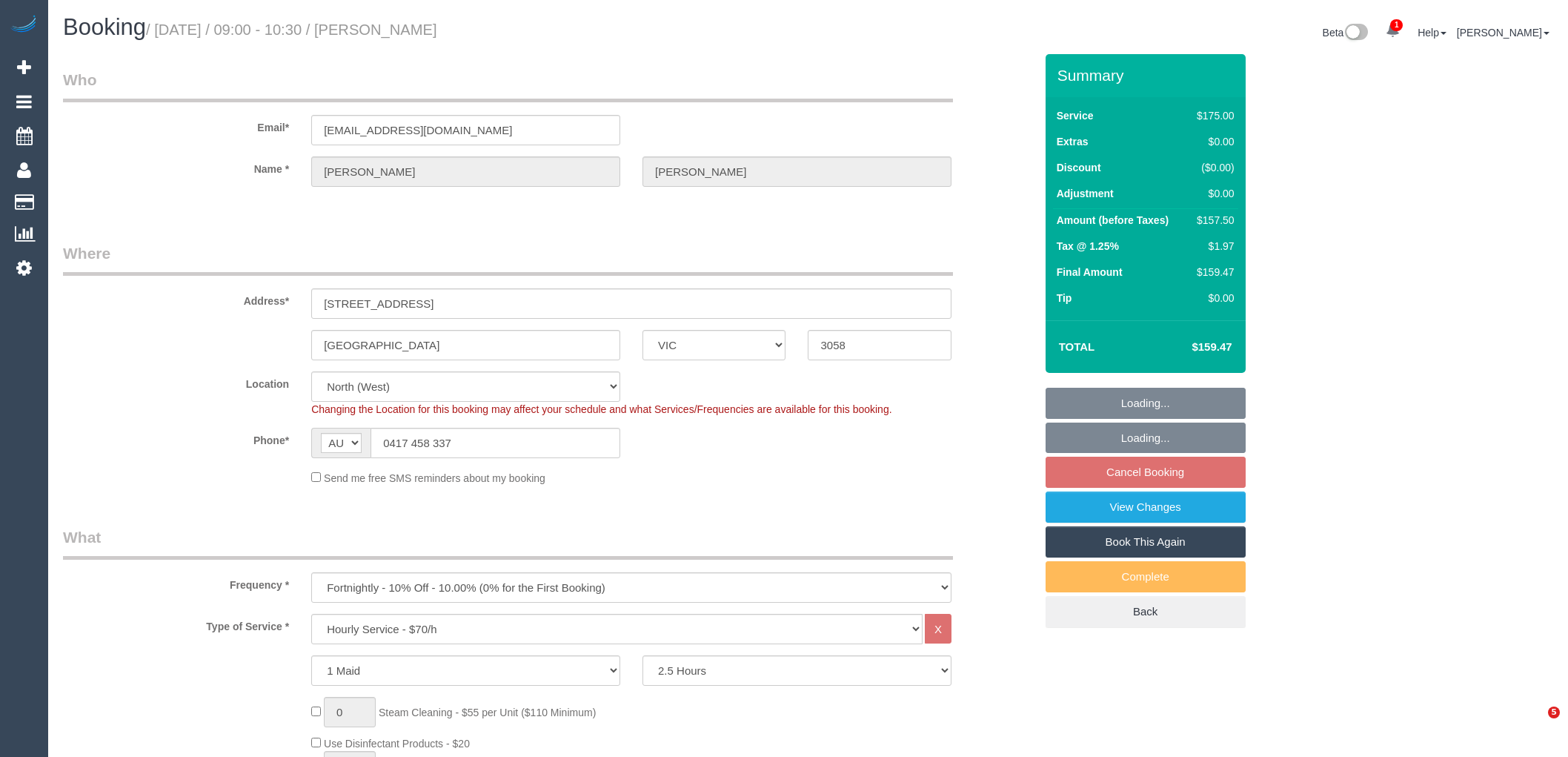
select select "object:1586"
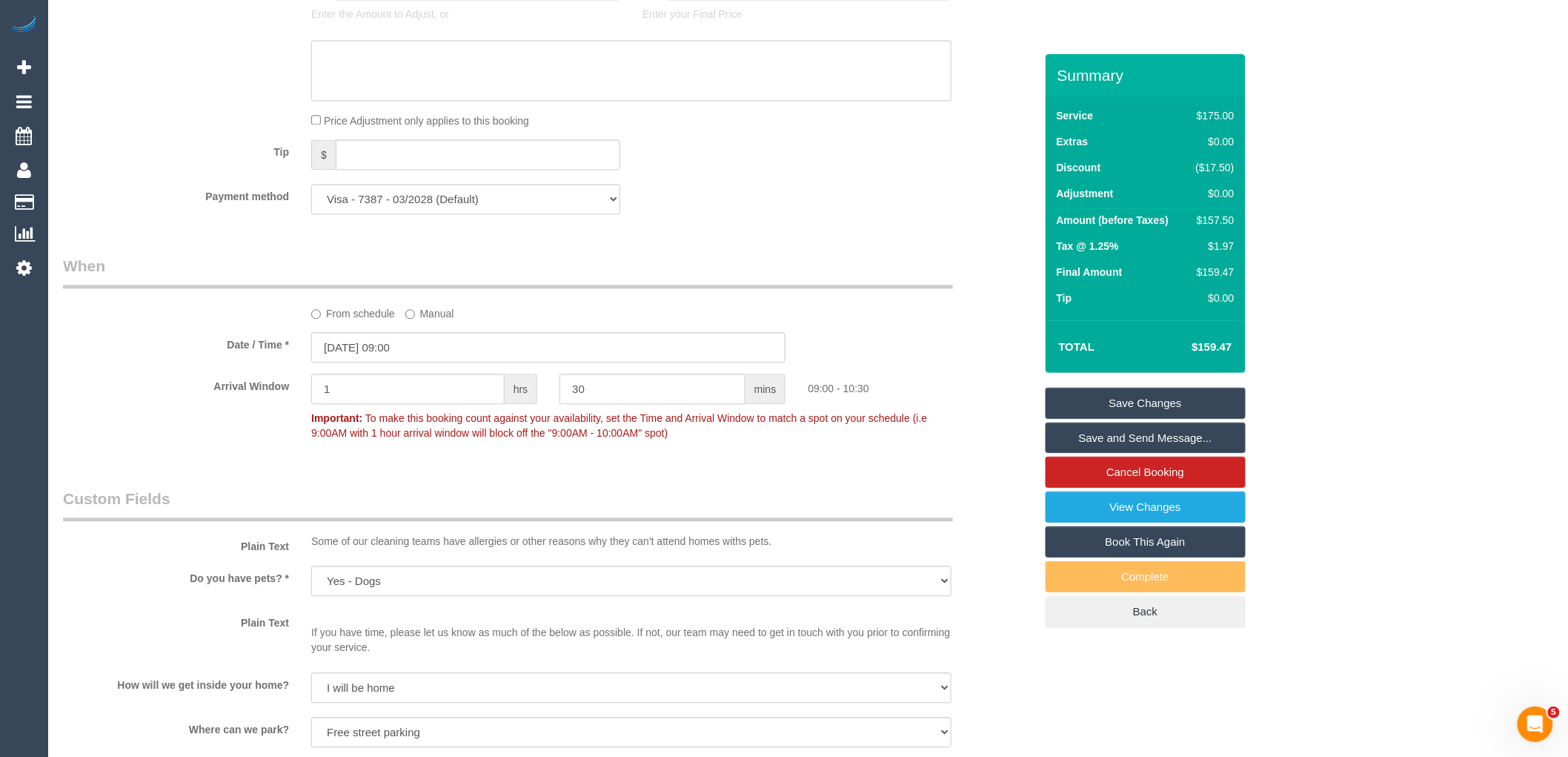
scroll to position [1811, 0]
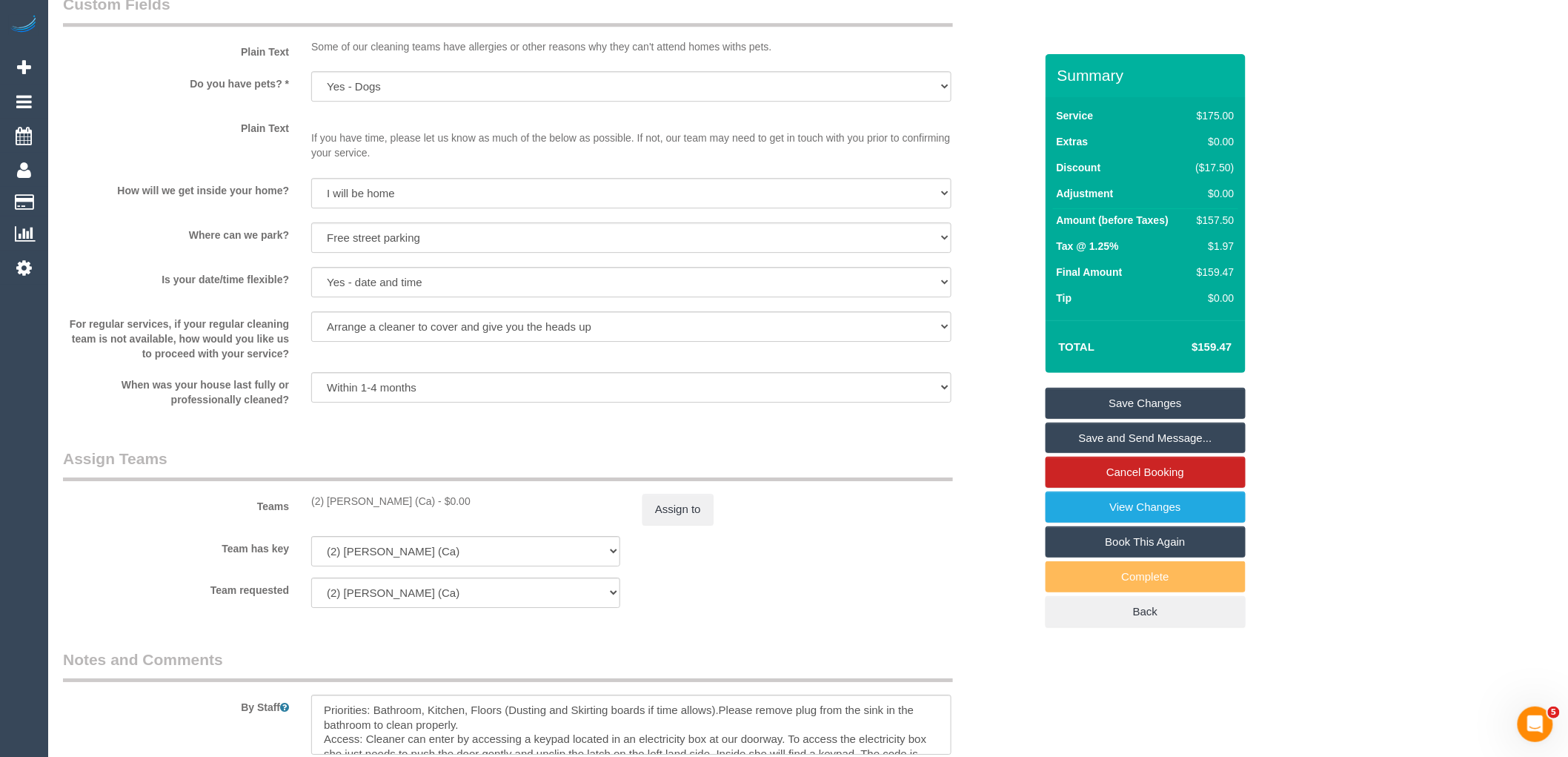
click at [400, 506] on div "(2) Suzi Belas (Ca) - $0.00" at bounding box center [465, 500] width 309 height 15
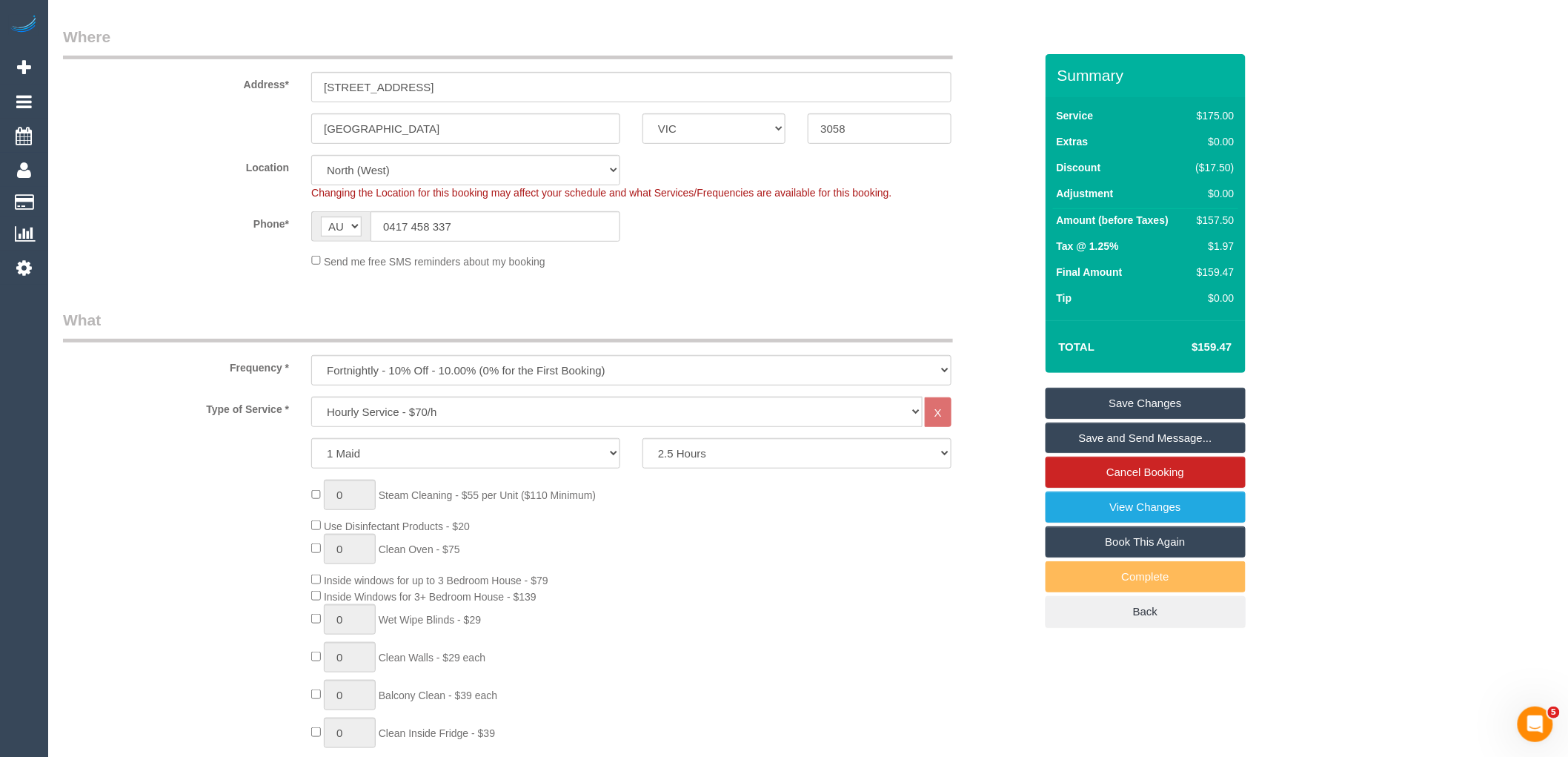
scroll to position [0, 0]
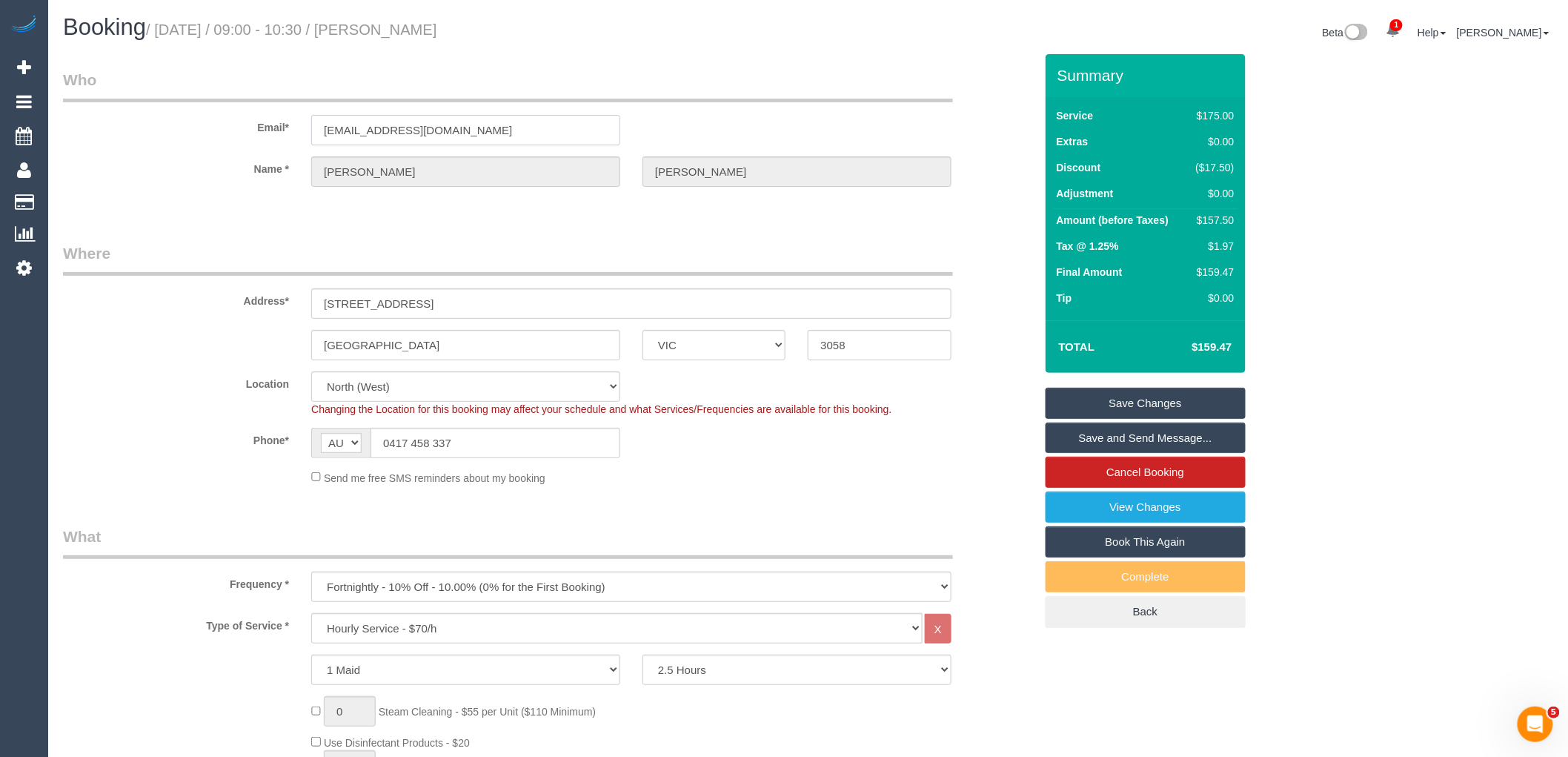
drag, startPoint x: 447, startPoint y: 129, endPoint x: 208, endPoint y: 129, distance: 239.0
click at [208, 129] on div "Email* nicolaconnorhayes@gmail.com" at bounding box center [548, 107] width 994 height 77
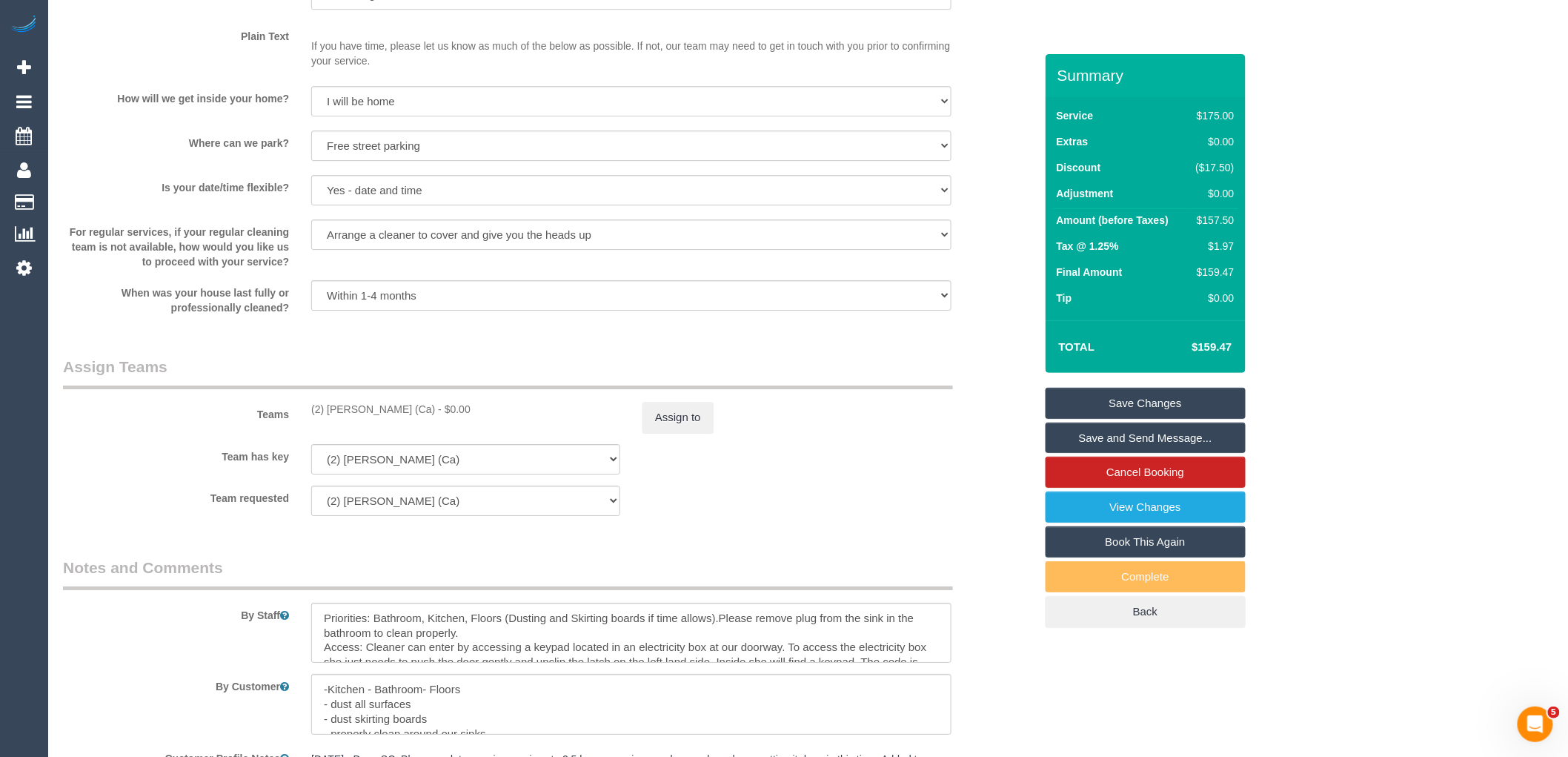
scroll to position [2140, 0]
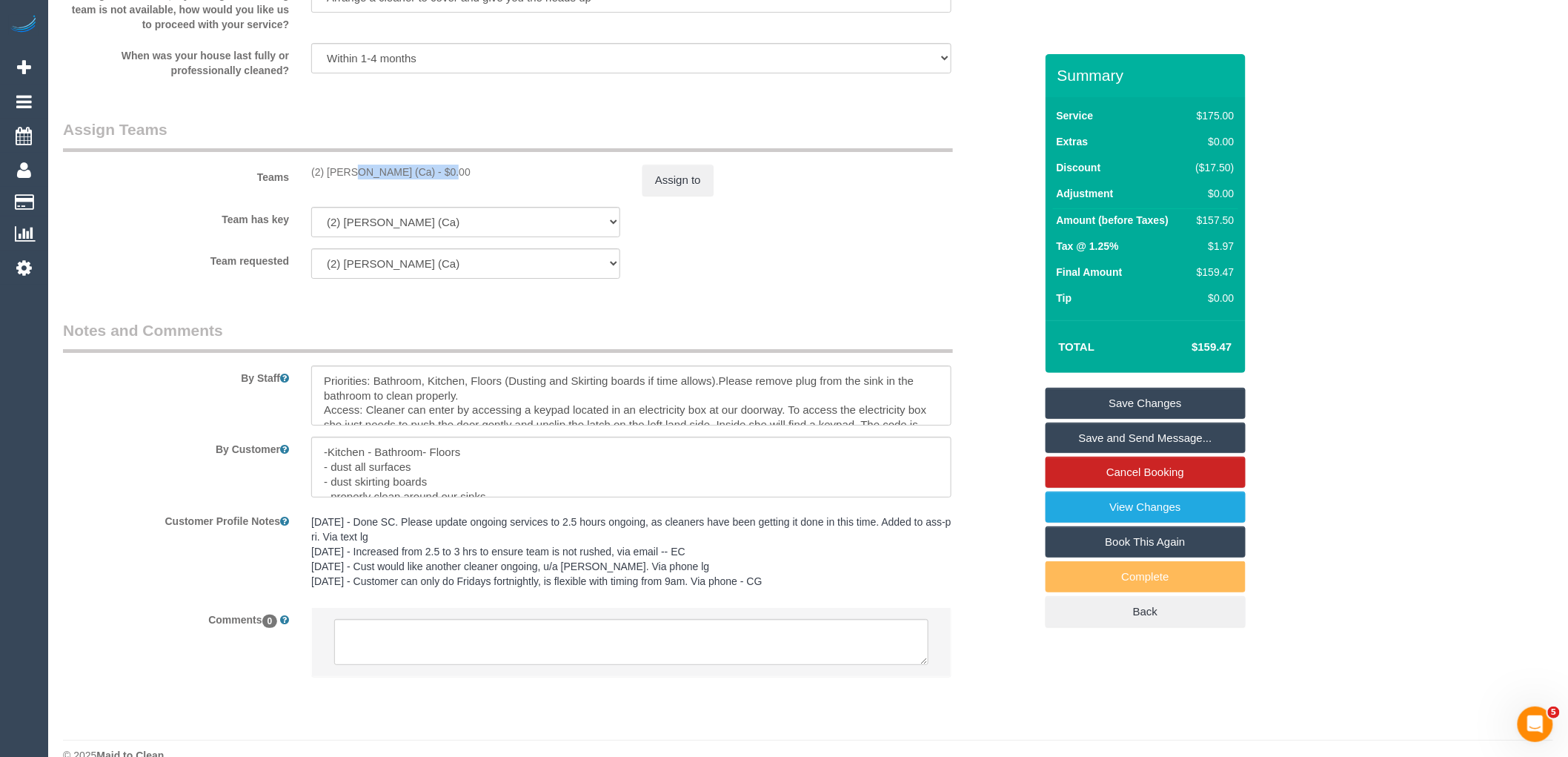
drag, startPoint x: 398, startPoint y: 175, endPoint x: 309, endPoint y: 185, distance: 89.6
click at [305, 178] on div "(2) Suzi Belas (Ca) - $0.00" at bounding box center [466, 172] width 331 height 15
copy div "(2) [PERSON_NAME] (Ca)"
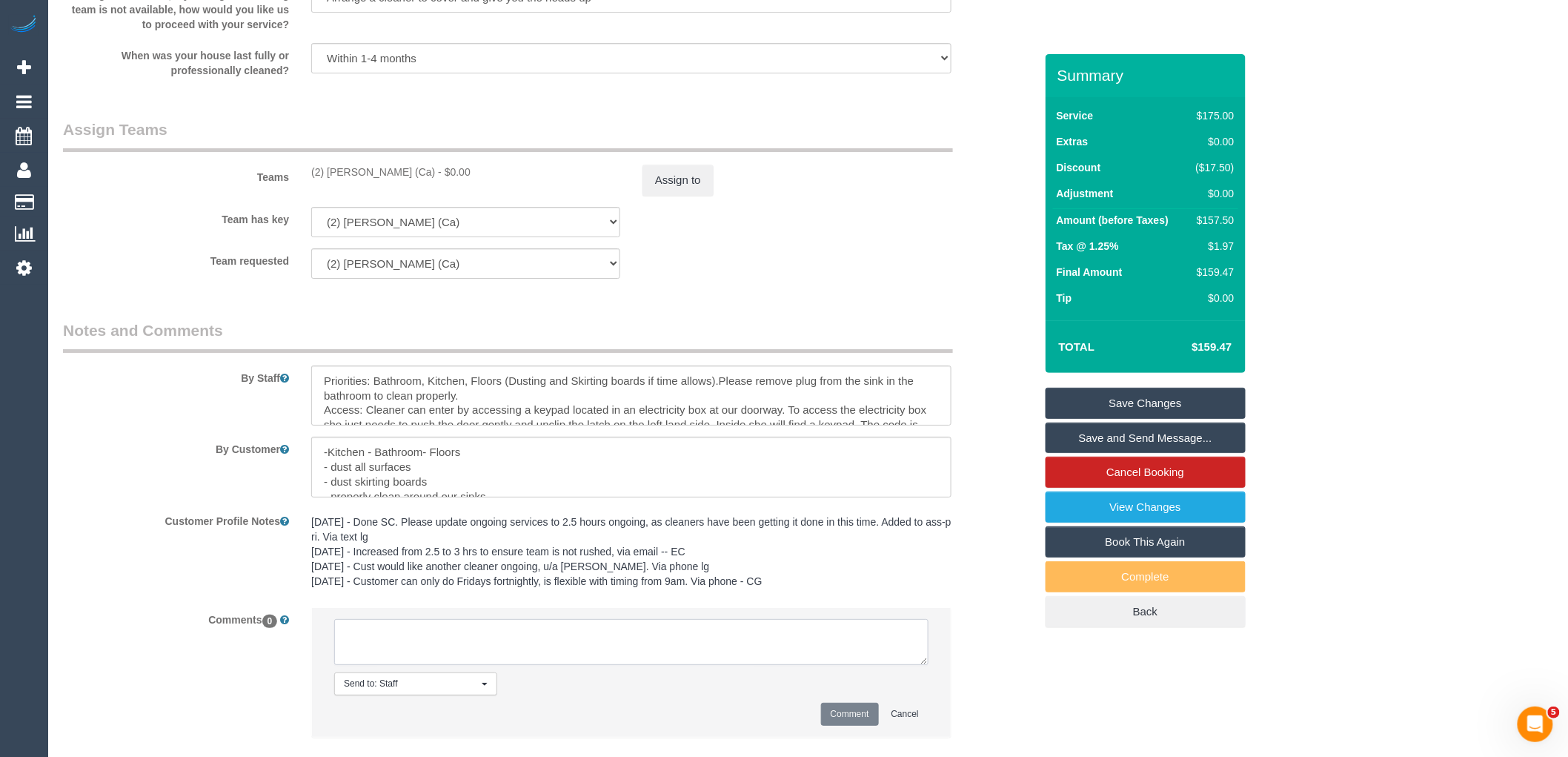
drag, startPoint x: 431, startPoint y: 671, endPoint x: 546, endPoint y: 660, distance: 115.5
click at [432, 665] on textarea at bounding box center [631, 642] width 594 height 46
paste textarea "(2) [PERSON_NAME] (Ca)"
drag, startPoint x: 532, startPoint y: 660, endPoint x: 235, endPoint y: 620, distance: 299.7
click at [235, 620] on div "Comments 0 Send to: Staff Nothing selected Send to: Staff Send to: Customer Sen…" at bounding box center [548, 680] width 994 height 146
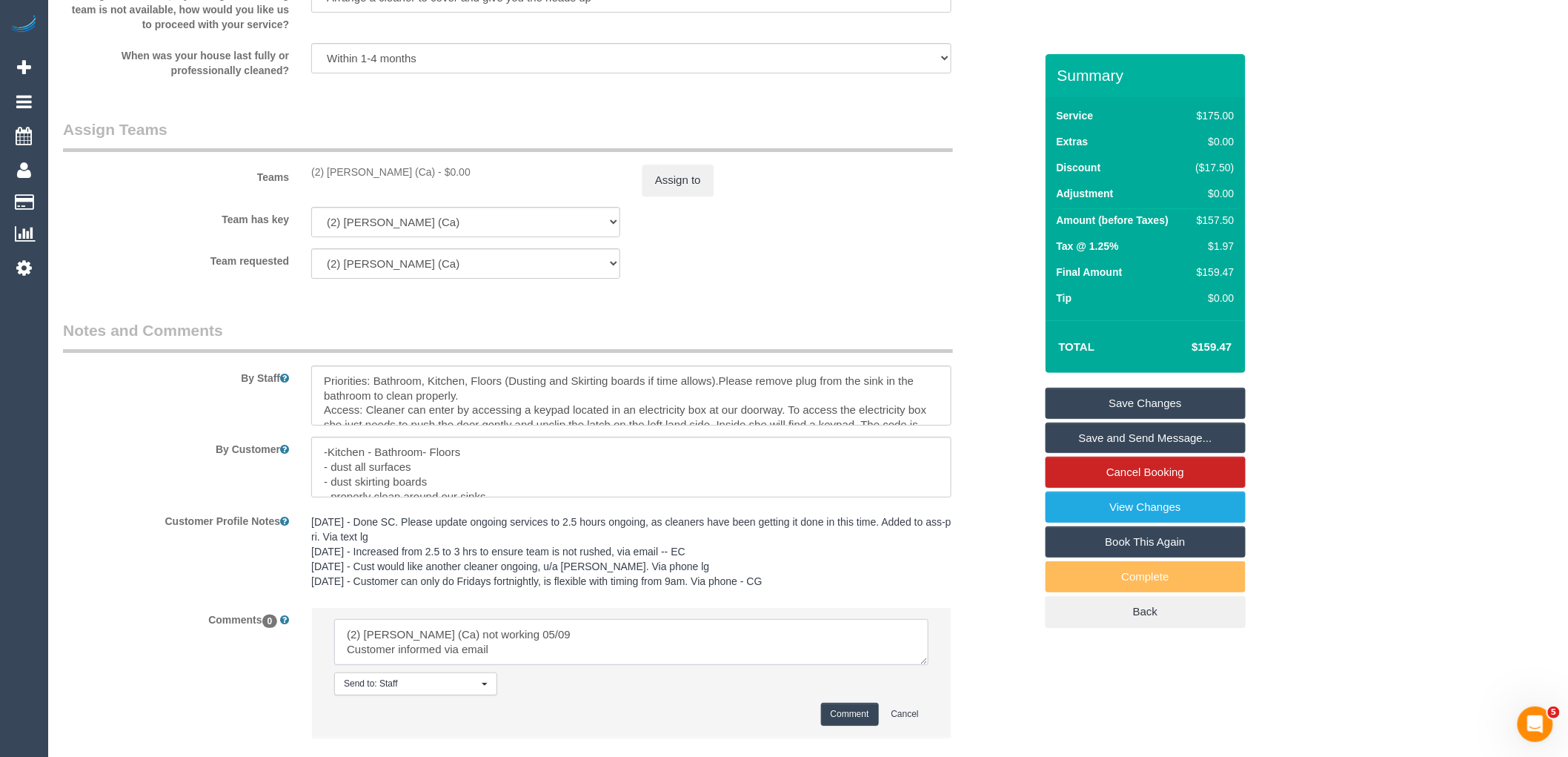
type textarea "(2) Suzi Belas (Ca) not working 05/09 Customer informed via email"
click at [840, 726] on button "Comment" at bounding box center [849, 714] width 57 height 23
click at [693, 195] on button "Assign to" at bounding box center [678, 180] width 71 height 31
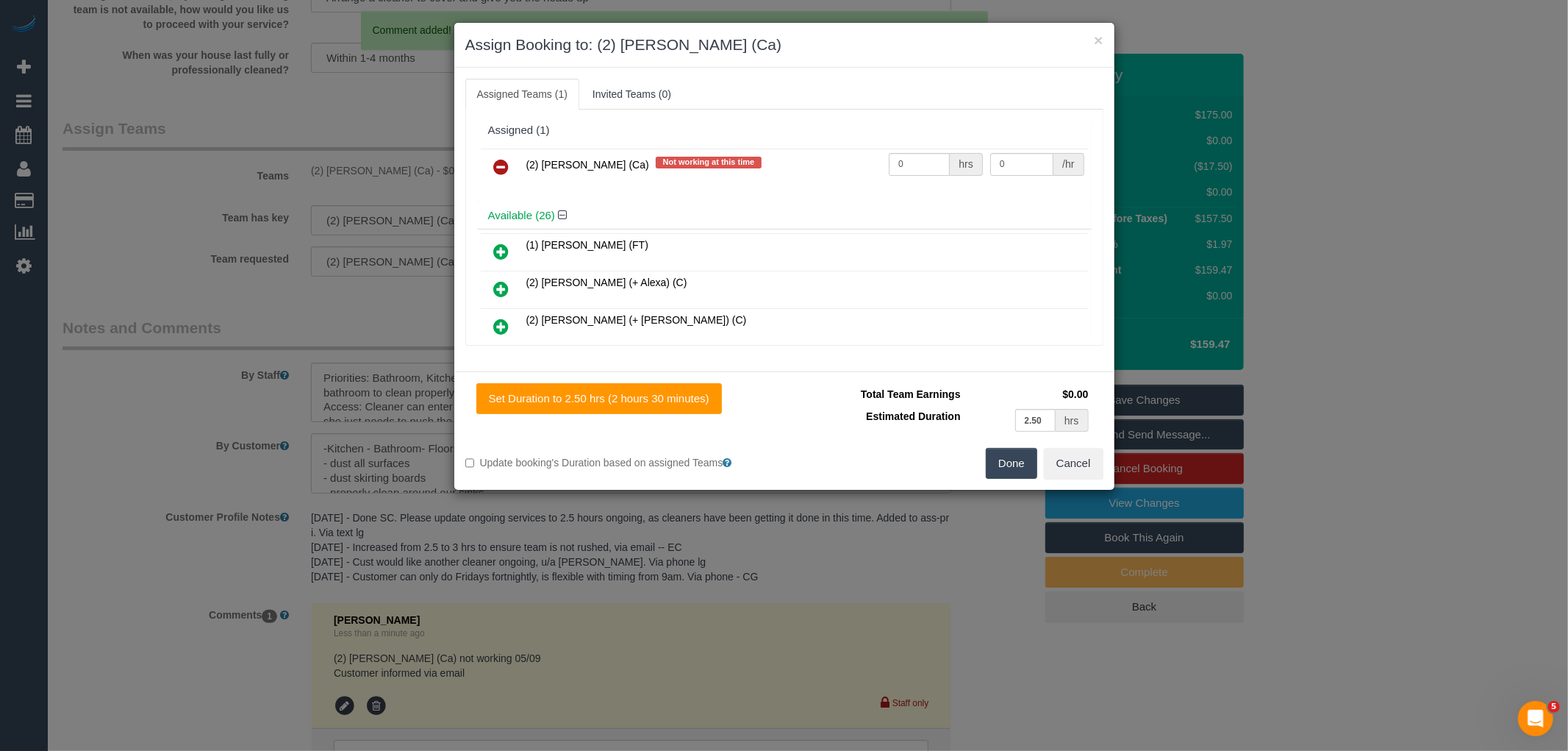
click at [516, 166] on link at bounding box center [501, 167] width 34 height 30
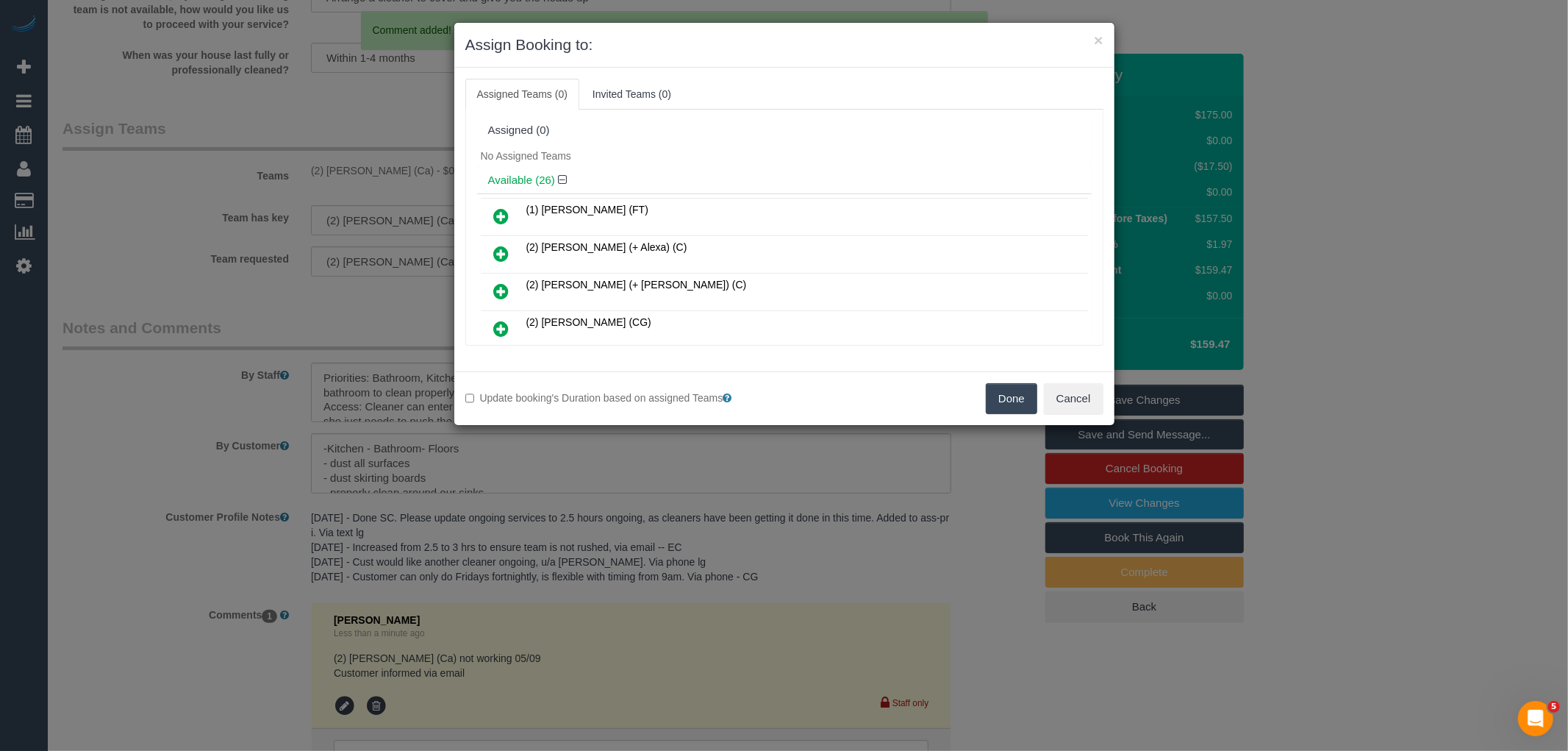
click at [1024, 401] on button "Done" at bounding box center [1012, 398] width 52 height 31
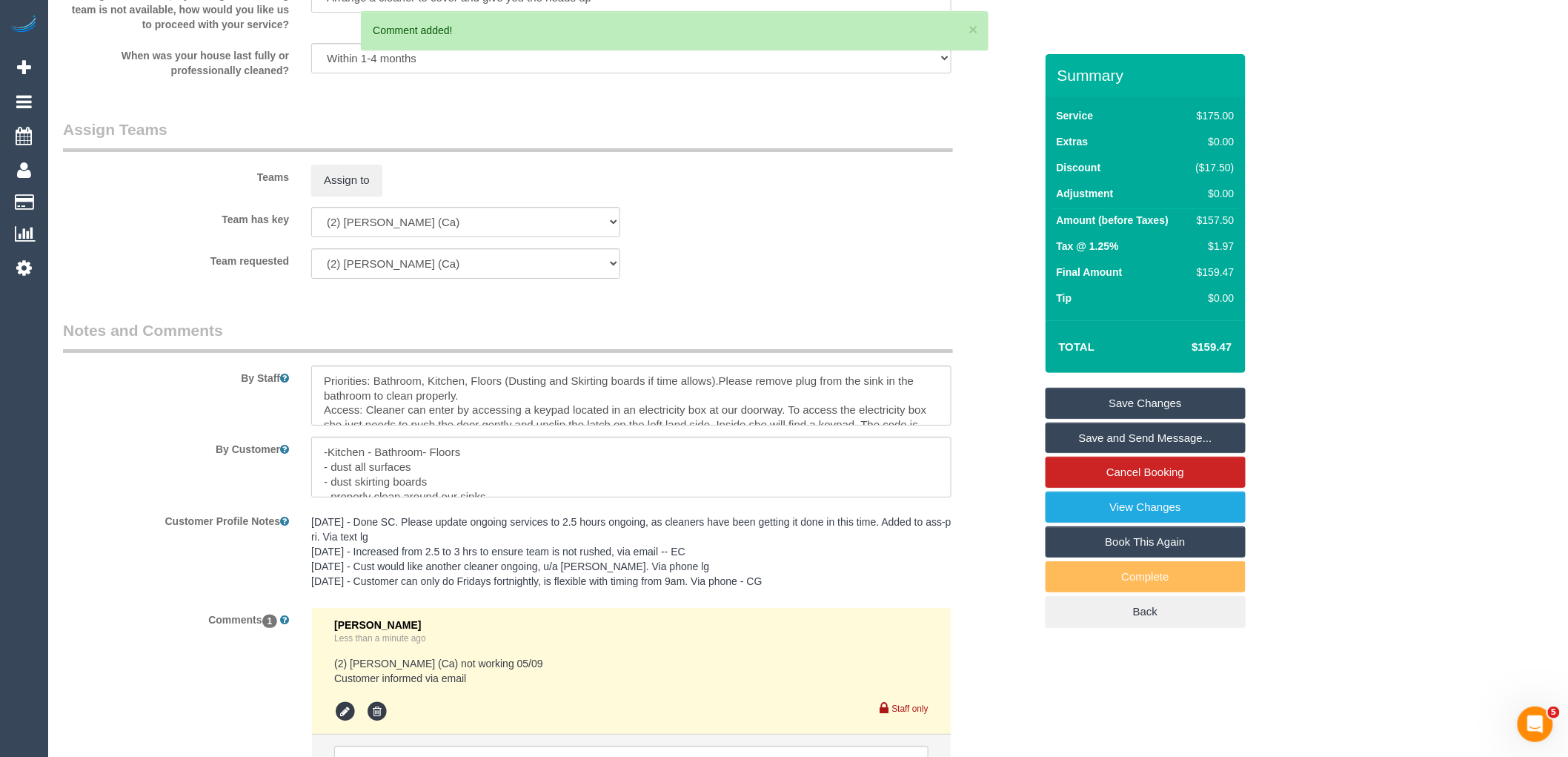
click at [1151, 398] on link "Save Changes" at bounding box center [1145, 403] width 200 height 31
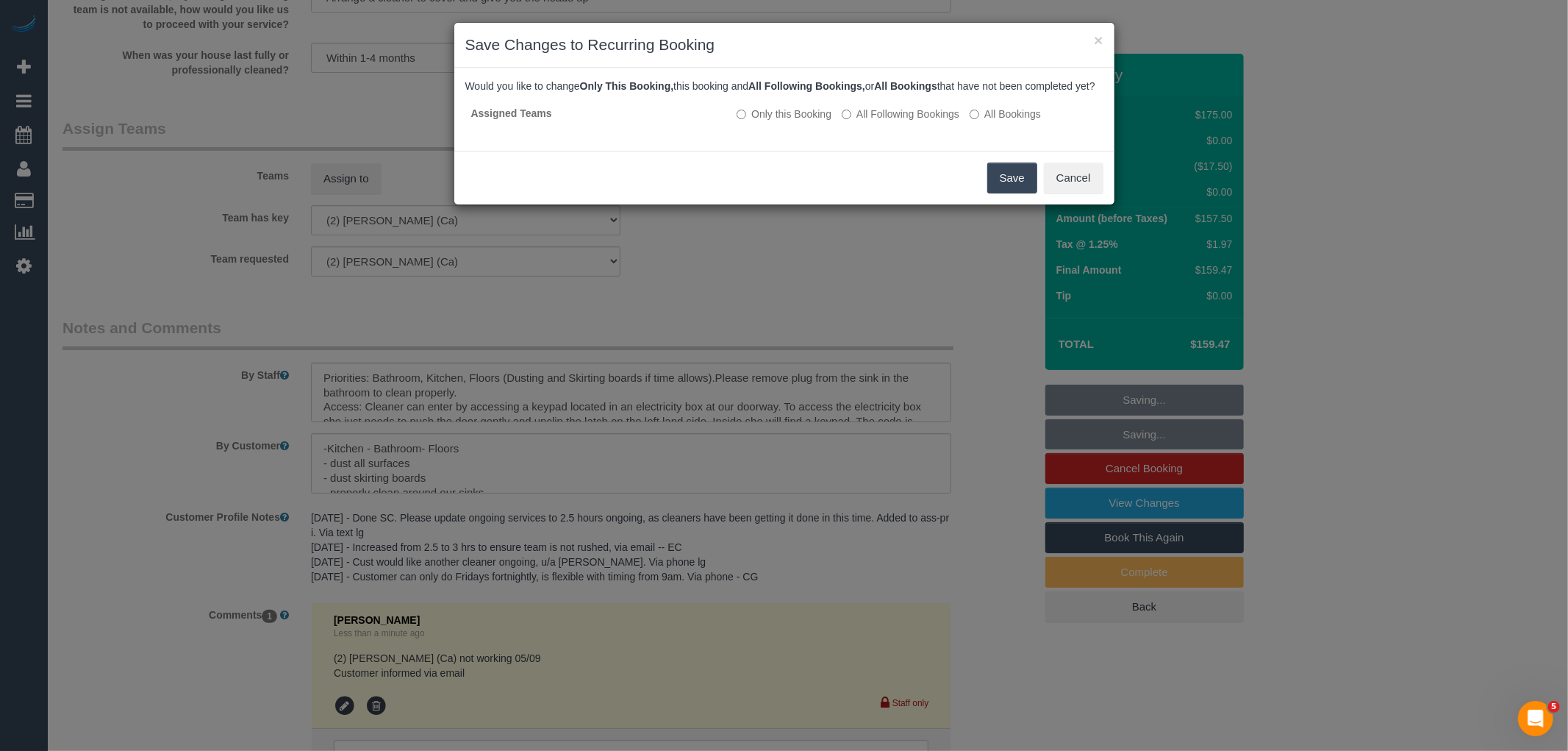
click at [1007, 193] on button "Save" at bounding box center [1012, 178] width 50 height 31
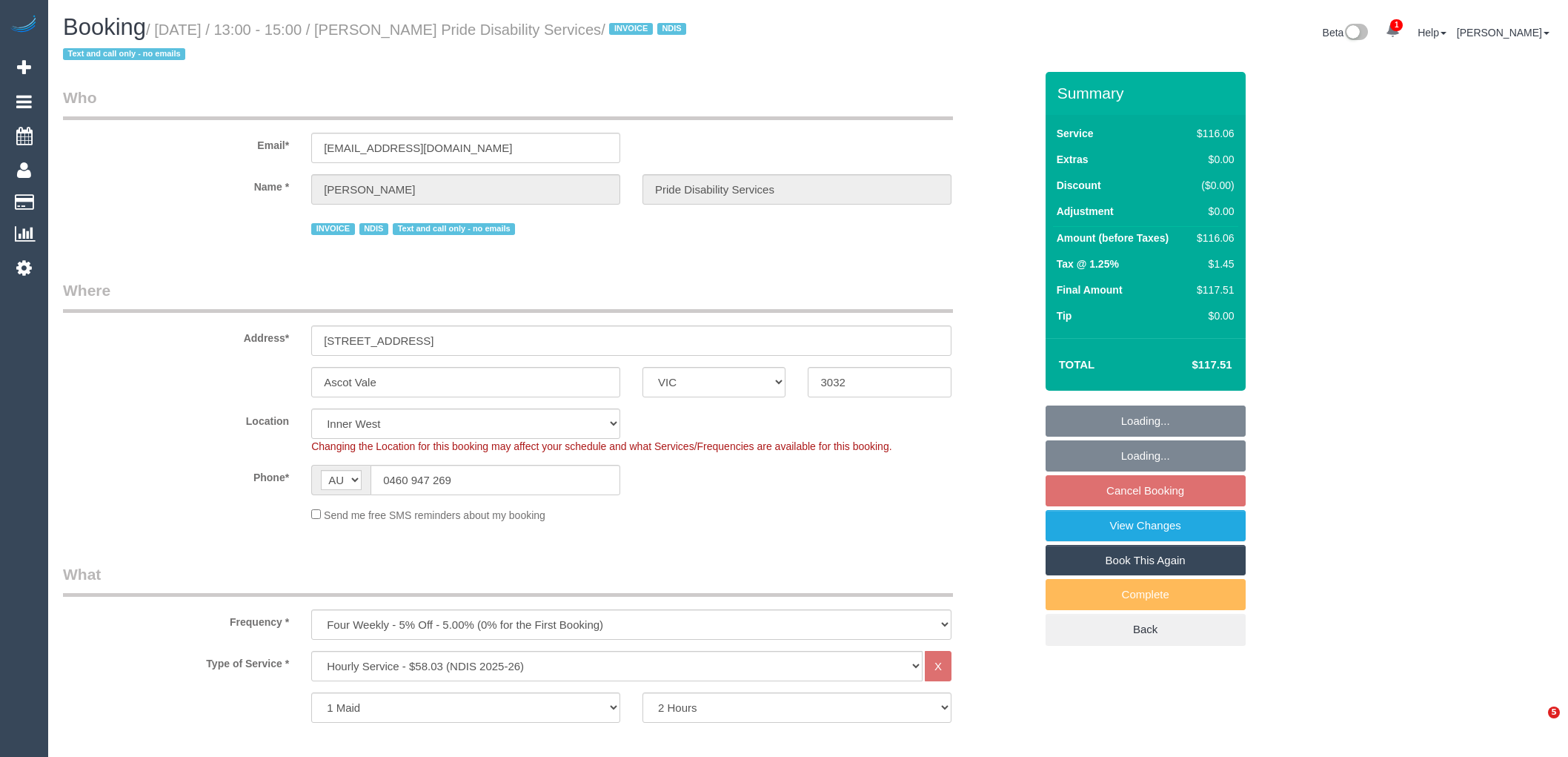
select select "VIC"
select select "number:28"
select select "number:14"
select select "number:19"
select select "number:36"
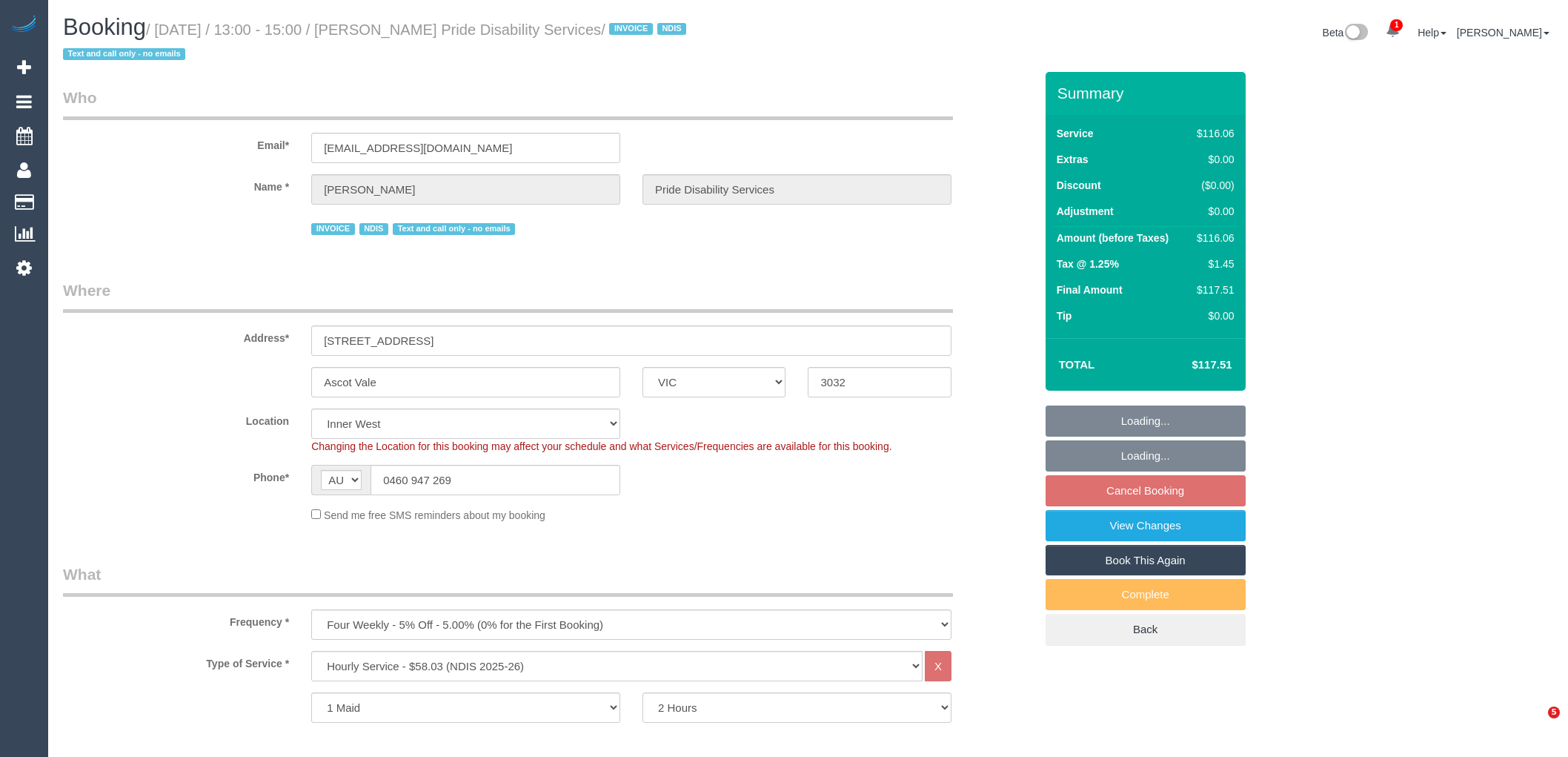
select select "number:33"
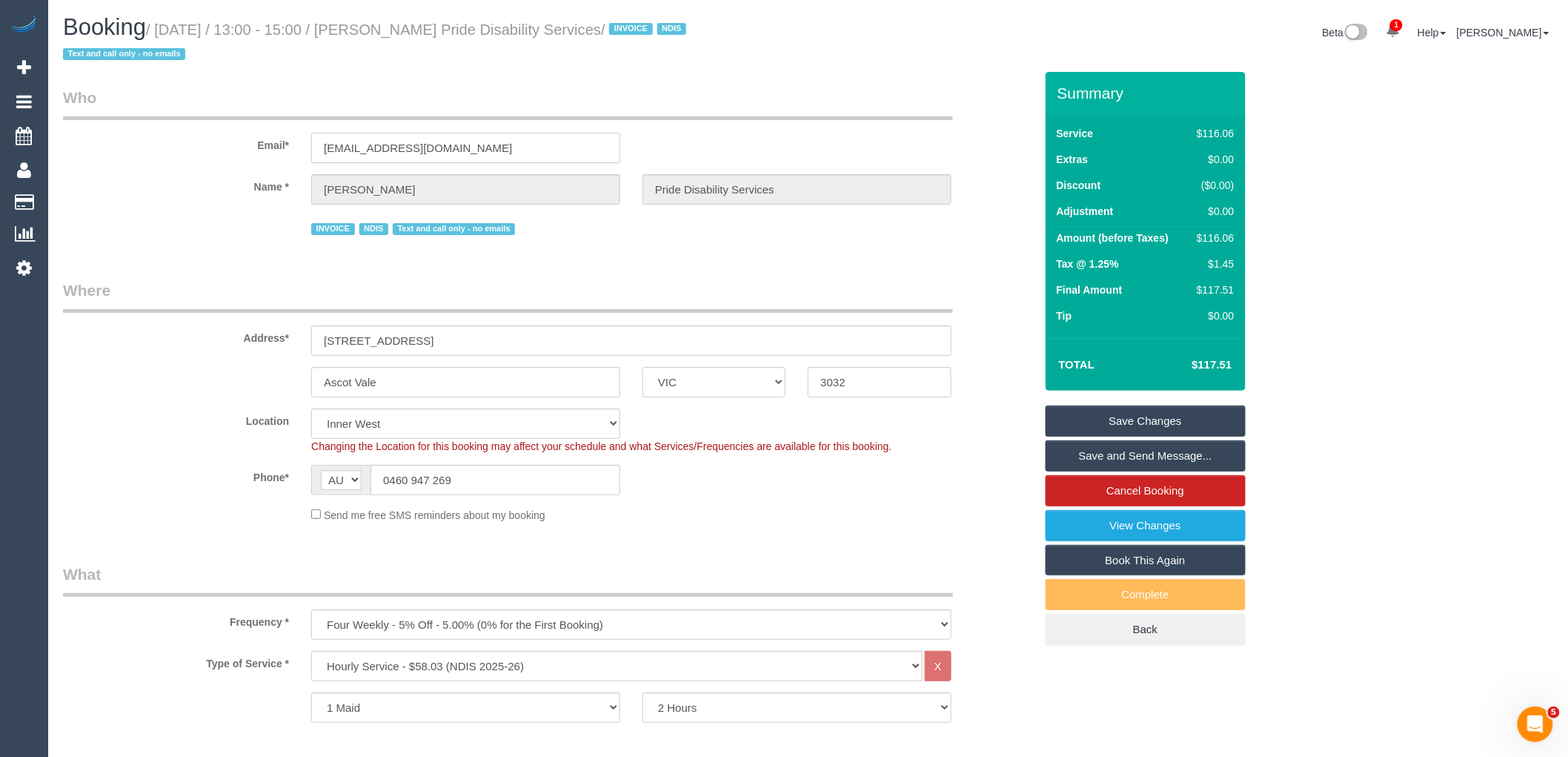
drag, startPoint x: 550, startPoint y: 144, endPoint x: 139, endPoint y: 153, distance: 411.1
click at [190, 143] on div "Email* [EMAIL_ADDRESS][DOMAIN_NAME]" at bounding box center [548, 125] width 994 height 77
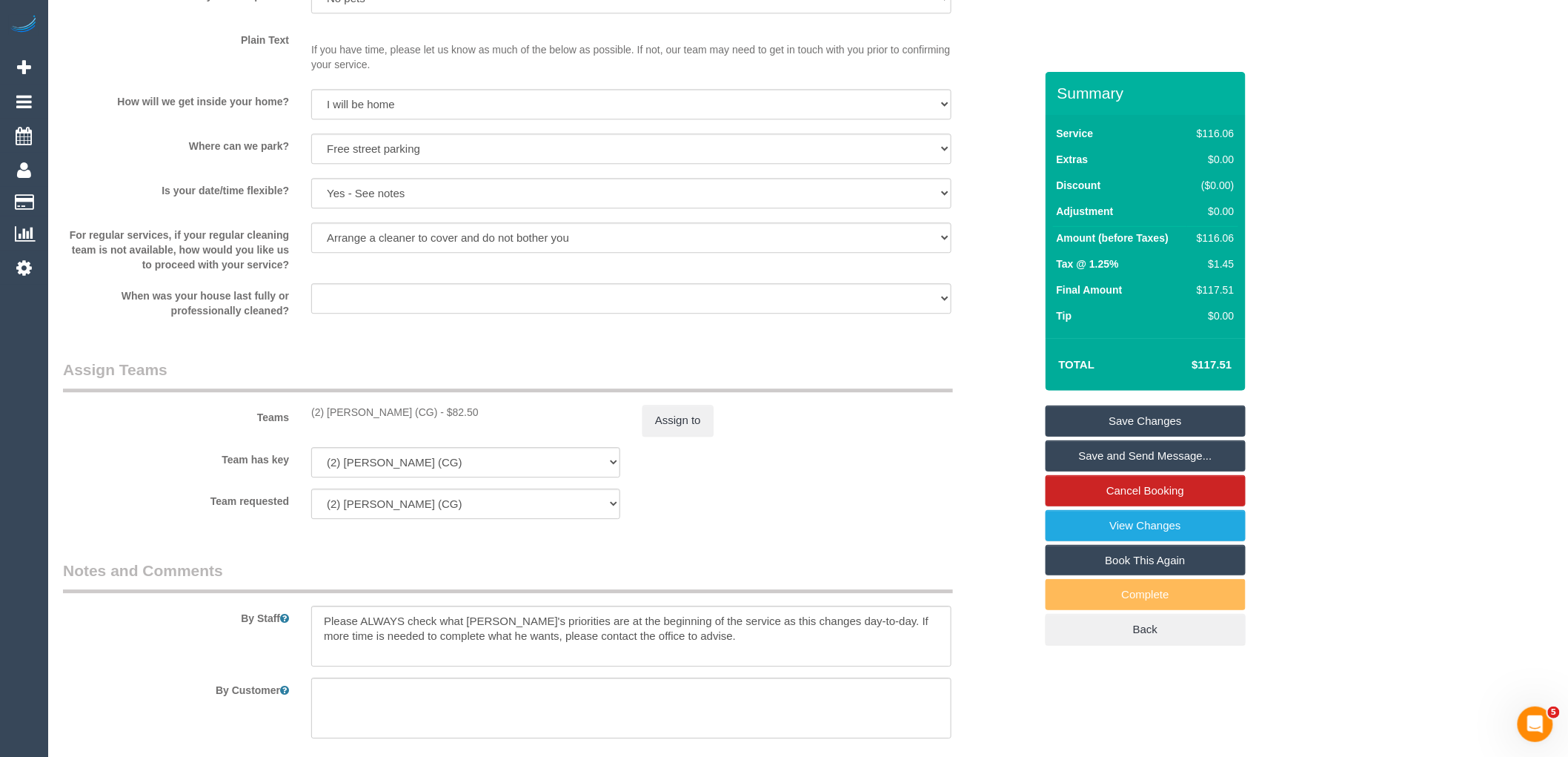
scroll to position [1860, 0]
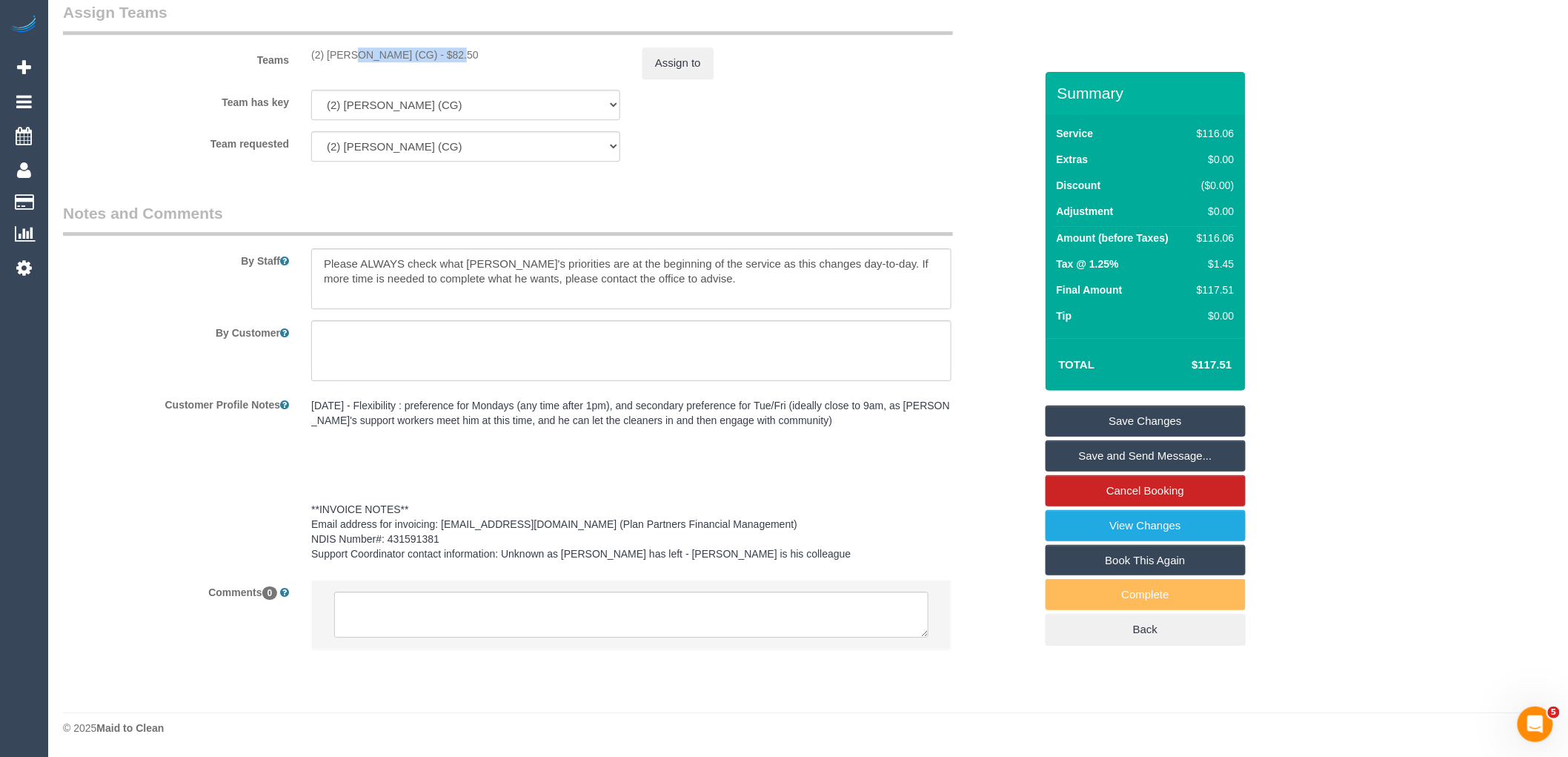
drag, startPoint x: 408, startPoint y: 48, endPoint x: 309, endPoint y: 54, distance: 99.2
click at [309, 54] on div "(2) [PERSON_NAME] (CG) - $82.50" at bounding box center [466, 54] width 331 height 15
copy div "(2) [PERSON_NAME] (CG)"
click at [436, 611] on textarea at bounding box center [631, 614] width 594 height 46
paste textarea "(2) [PERSON_NAME] (CG)"
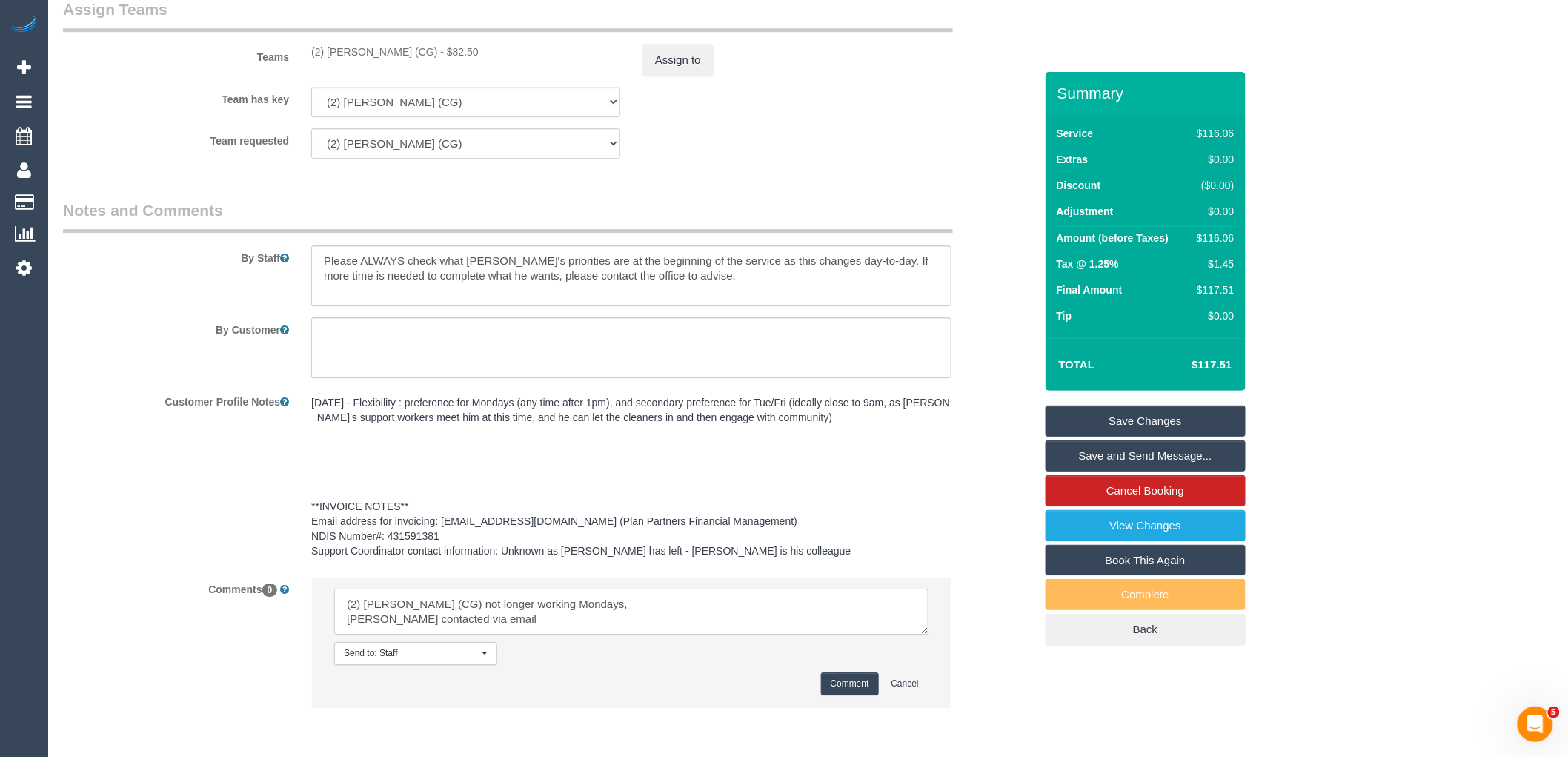
drag, startPoint x: 395, startPoint y: 621, endPoint x: 375, endPoint y: 621, distance: 20.0
click at [375, 621] on textarea at bounding box center [631, 611] width 594 height 46
drag, startPoint x: 551, startPoint y: 621, endPoint x: 249, endPoint y: 582, distance: 304.5
click at [249, 582] on div "Comments 0 Send to: Staff Nothing selected Send to: Staff Send to: Customer Sen…" at bounding box center [548, 649] width 994 height 146
type textarea "(2) Paris Webb (CG) not longer working Mondays, Customer contacted via email"
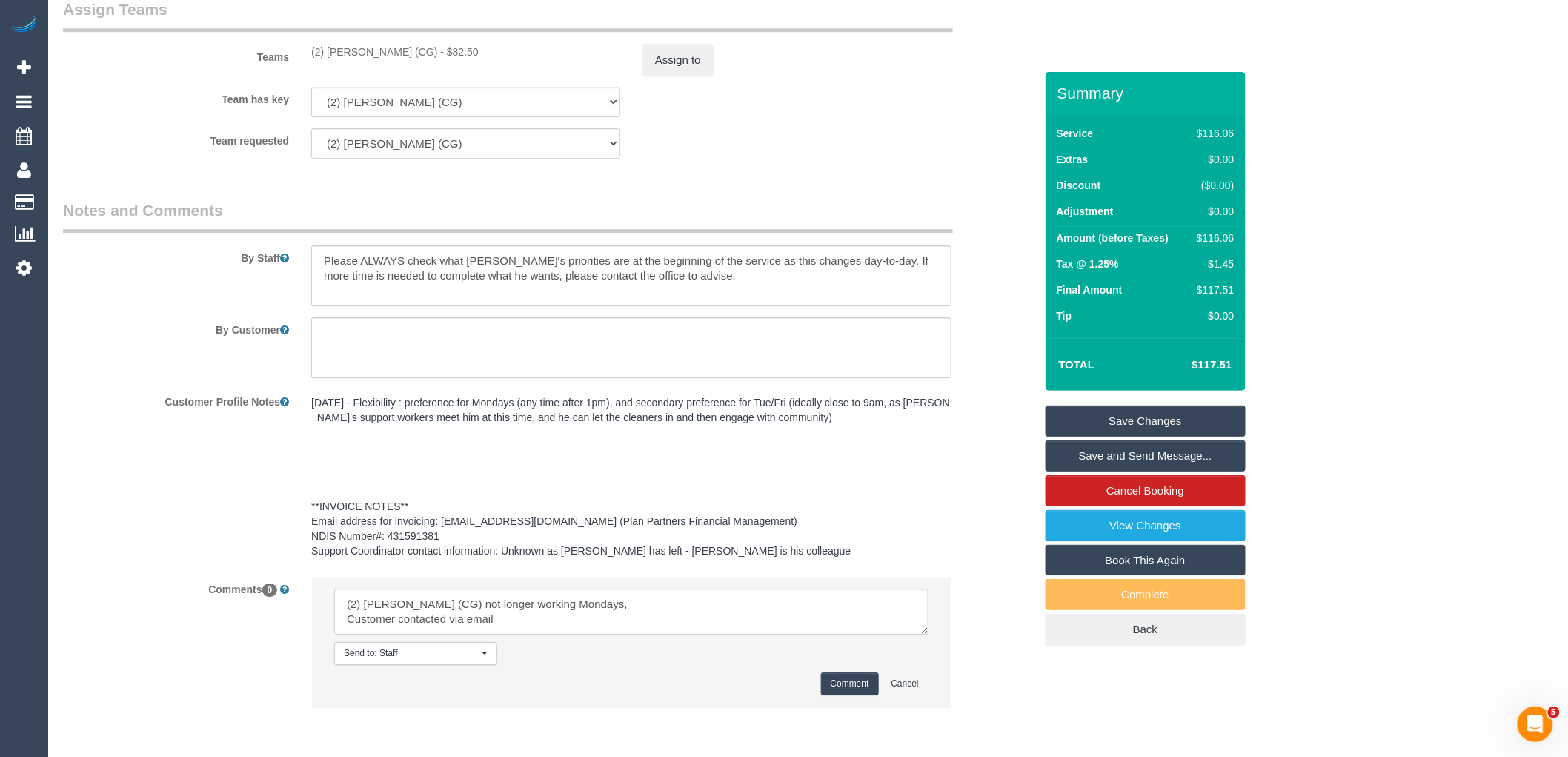
click at [849, 684] on button "Comment" at bounding box center [849, 683] width 57 height 23
click at [670, 57] on button "Assign to" at bounding box center [678, 60] width 71 height 31
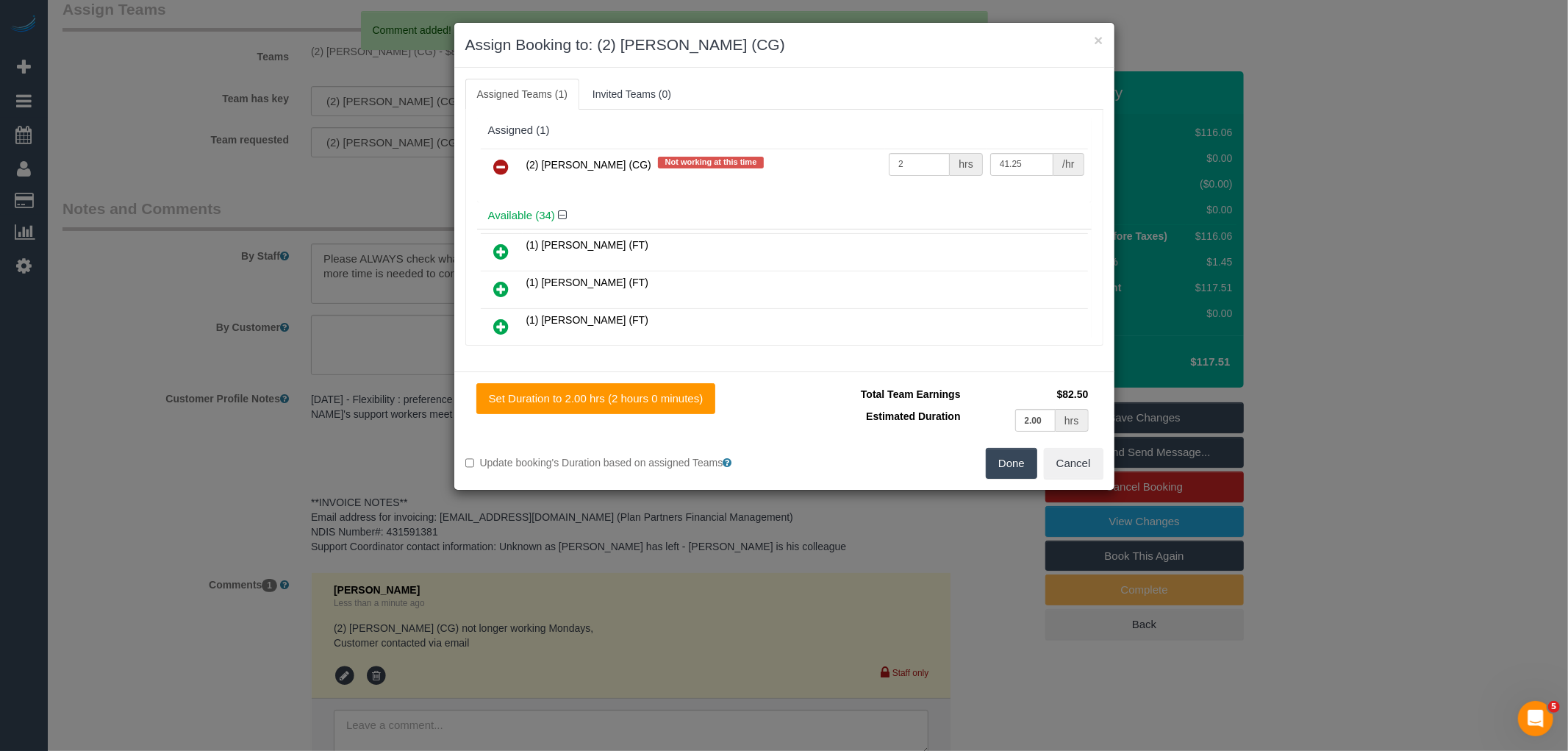
drag, startPoint x: 502, startPoint y: 165, endPoint x: 721, endPoint y: 252, distance: 235.6
click at [502, 166] on icon at bounding box center [502, 166] width 15 height 17
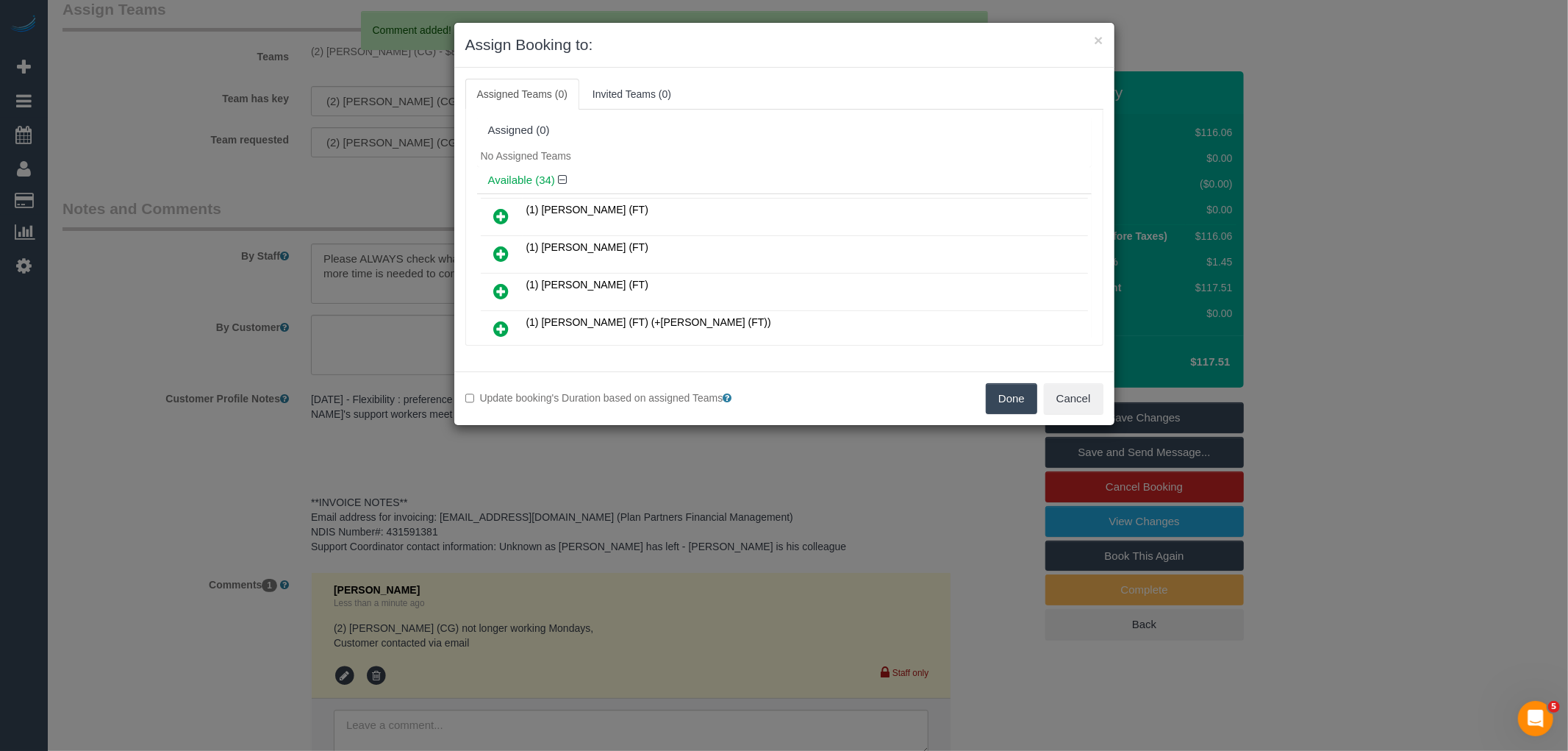
click at [1016, 397] on button "Done" at bounding box center [1012, 398] width 52 height 31
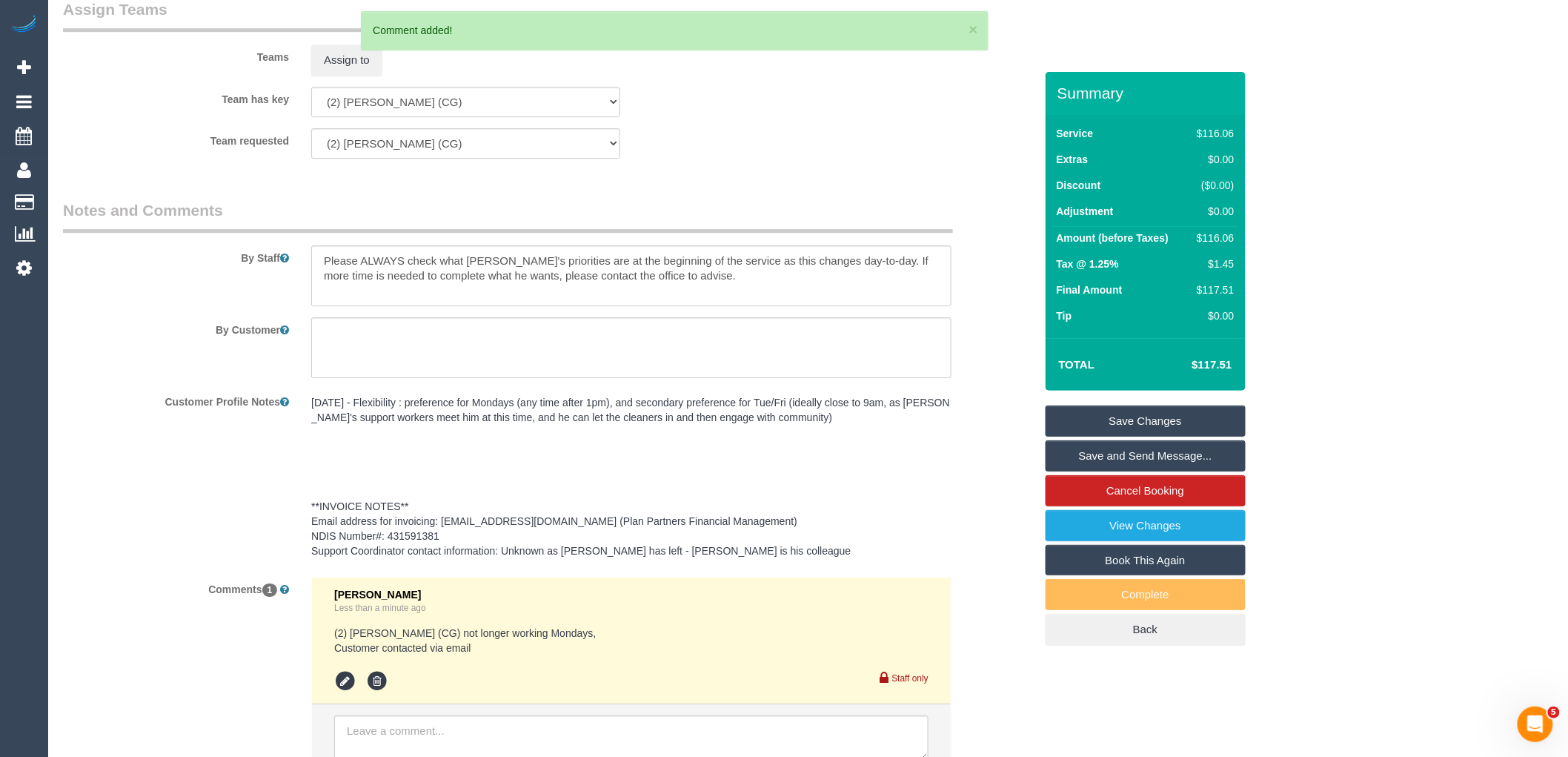
click at [1159, 420] on link "Save Changes" at bounding box center [1145, 421] width 200 height 31
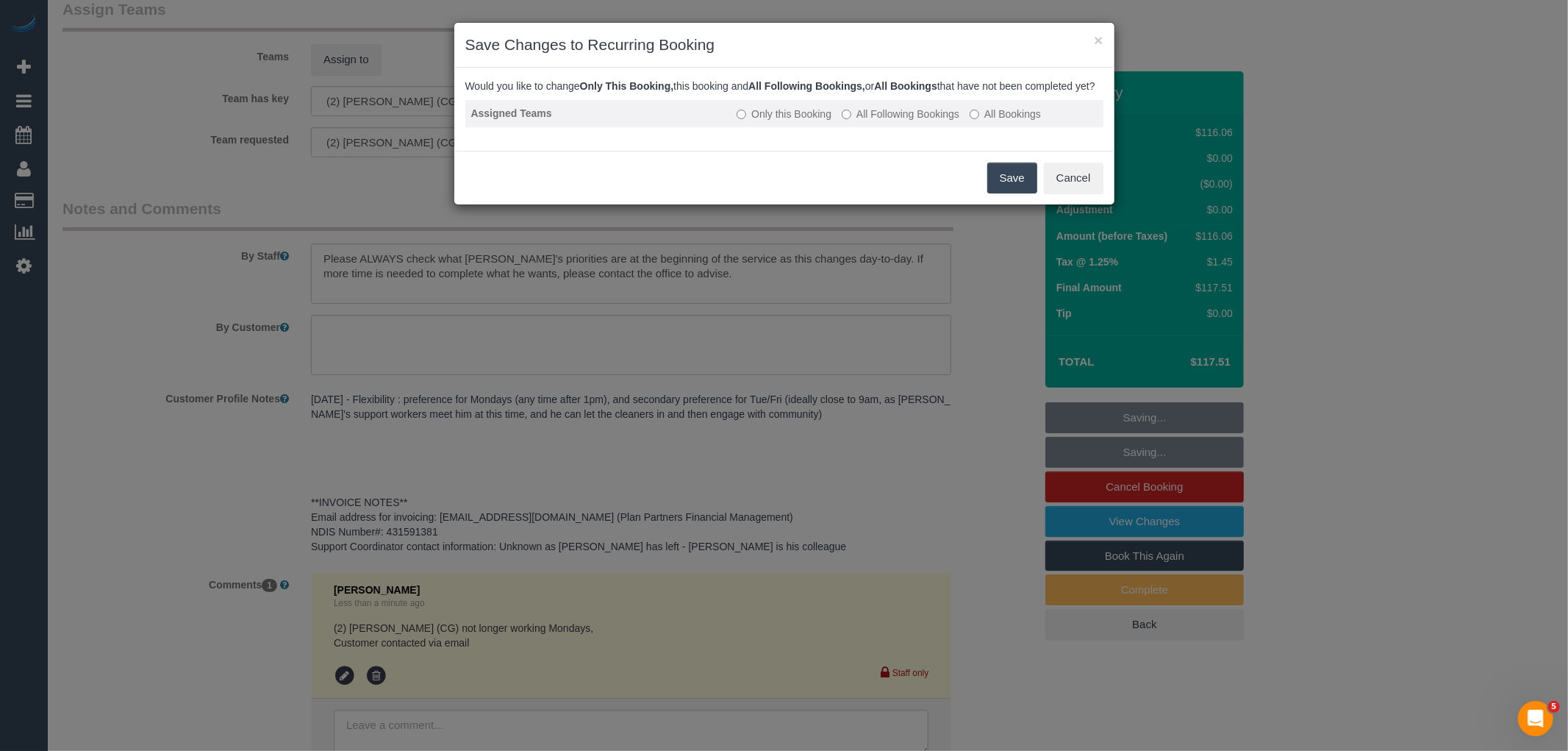
click at [932, 122] on label "All Following Bookings" at bounding box center [900, 113] width 118 height 14
click at [1011, 193] on button "Save" at bounding box center [1012, 178] width 50 height 31
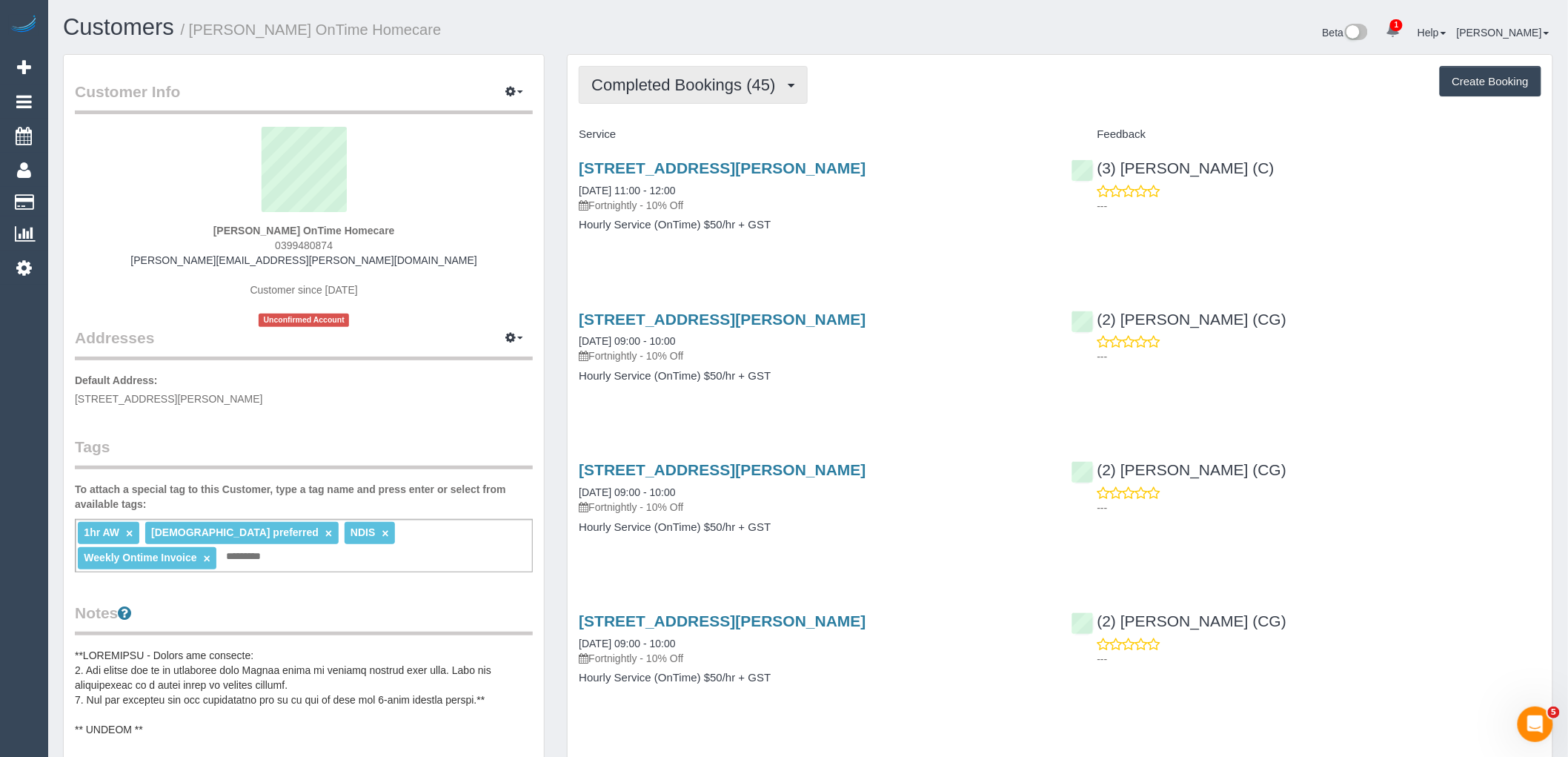
click at [685, 83] on span "Completed Bookings (45)" at bounding box center [687, 85] width 191 height 18
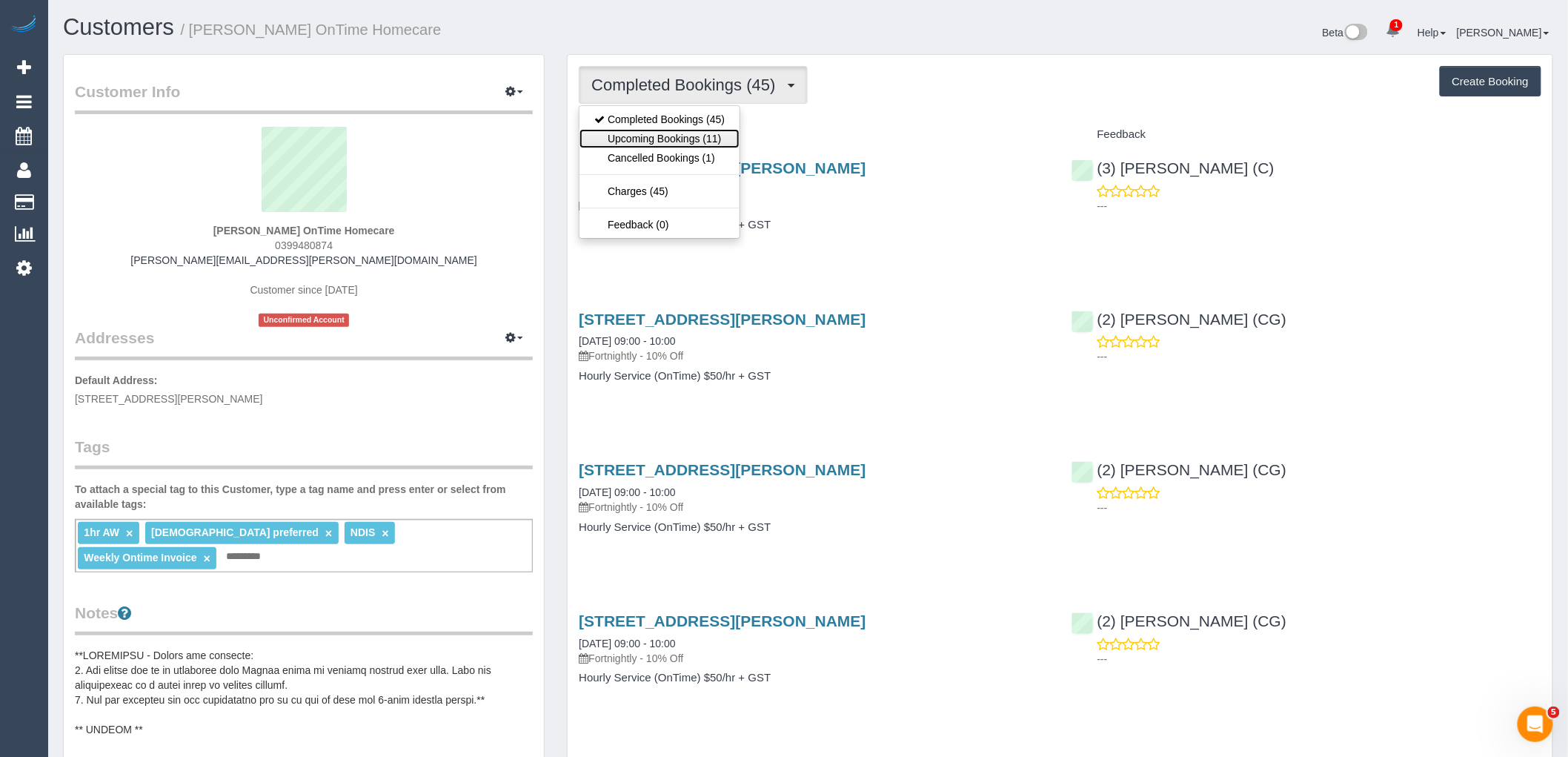
click at [684, 136] on link "Upcoming Bookings (11)" at bounding box center [659, 138] width 160 height 19
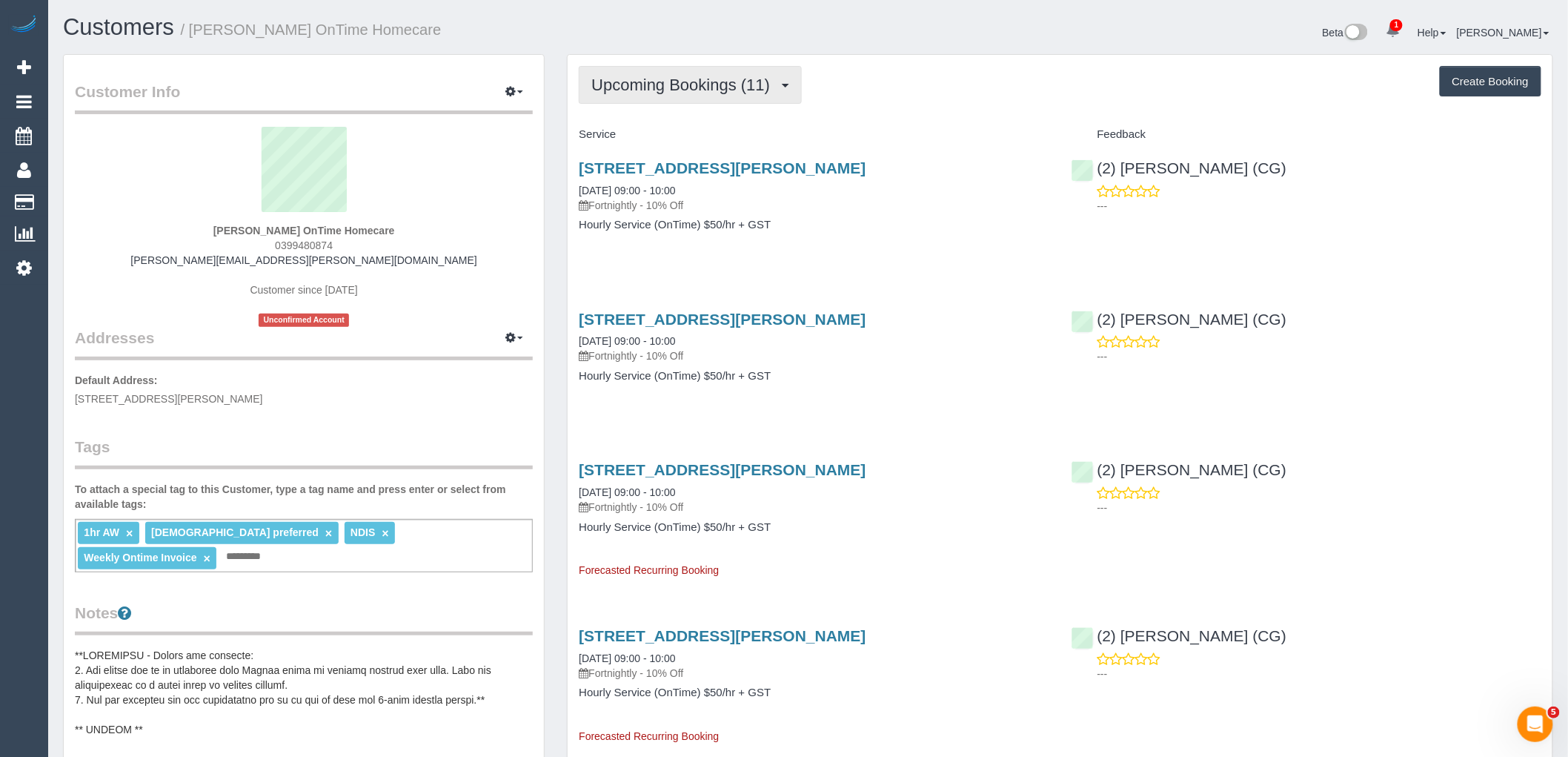
click at [722, 84] on span "Upcoming Bookings (11)" at bounding box center [684, 85] width 186 height 18
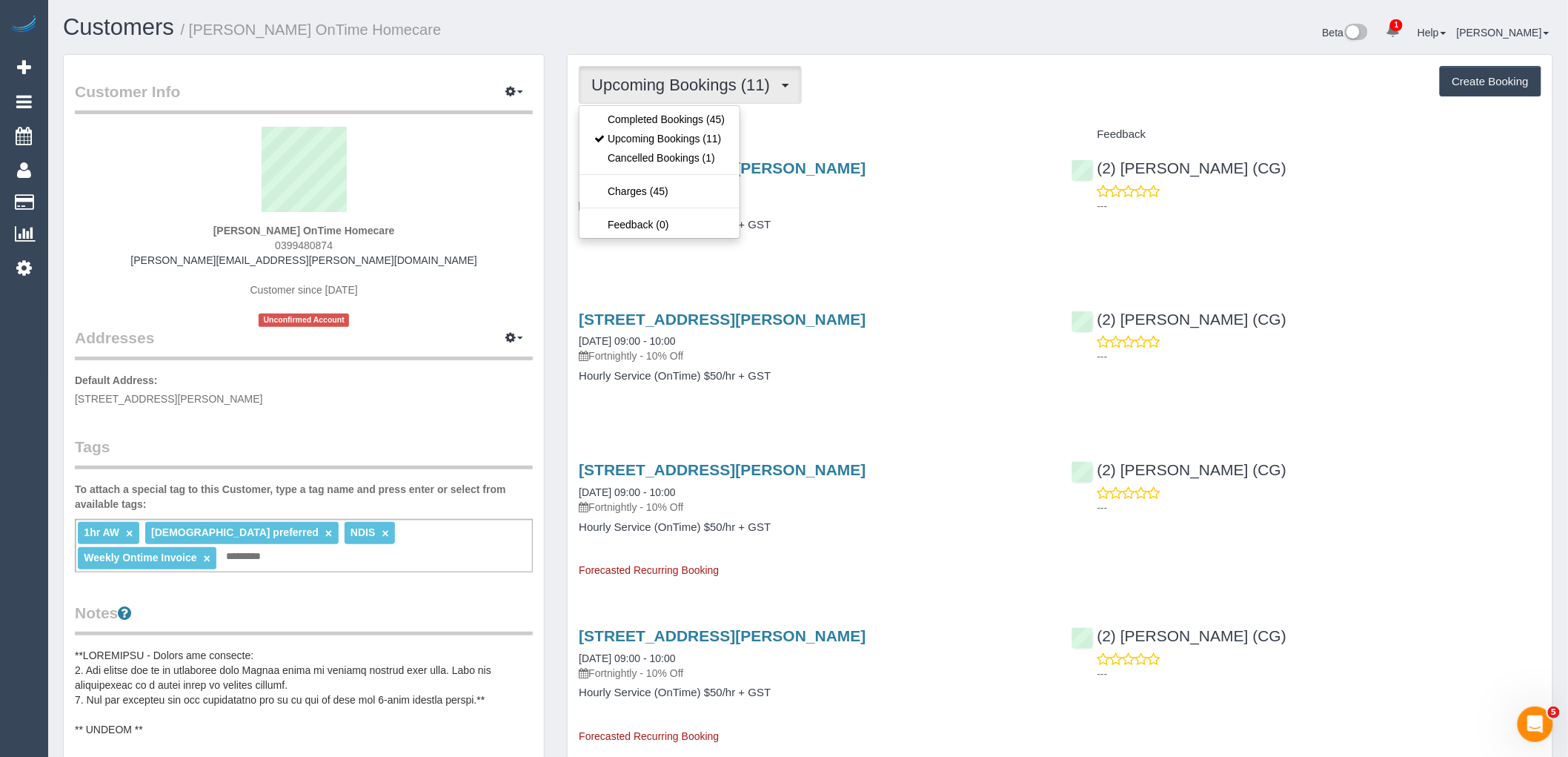
click at [719, 108] on ul "Completed Bookings (45) Upcoming Bookings (11) Cancelled Bookings (1) Charges (…" at bounding box center [659, 172] width 162 height 133
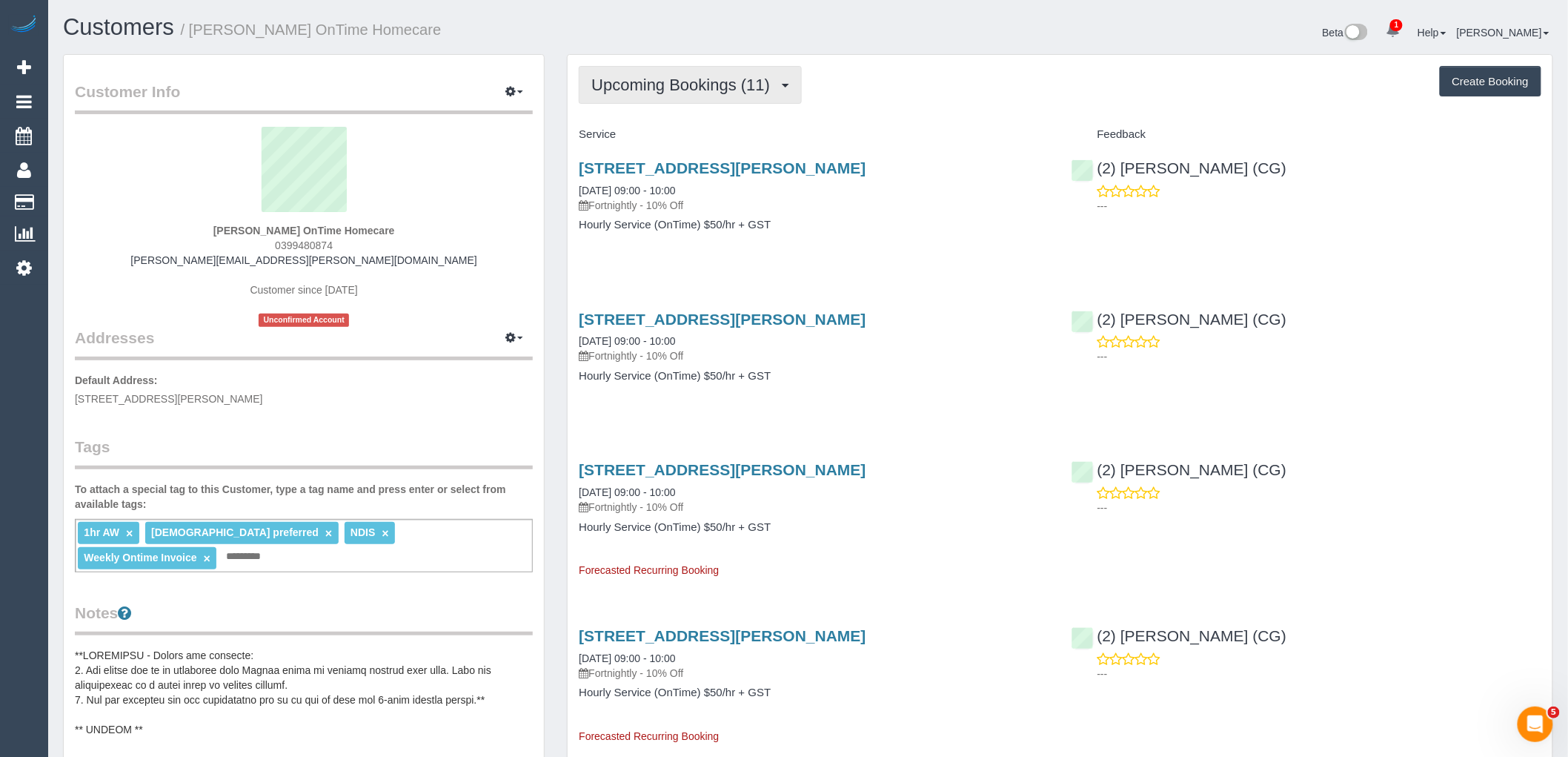
click at [710, 93] on span "Upcoming Bookings (11)" at bounding box center [684, 85] width 186 height 18
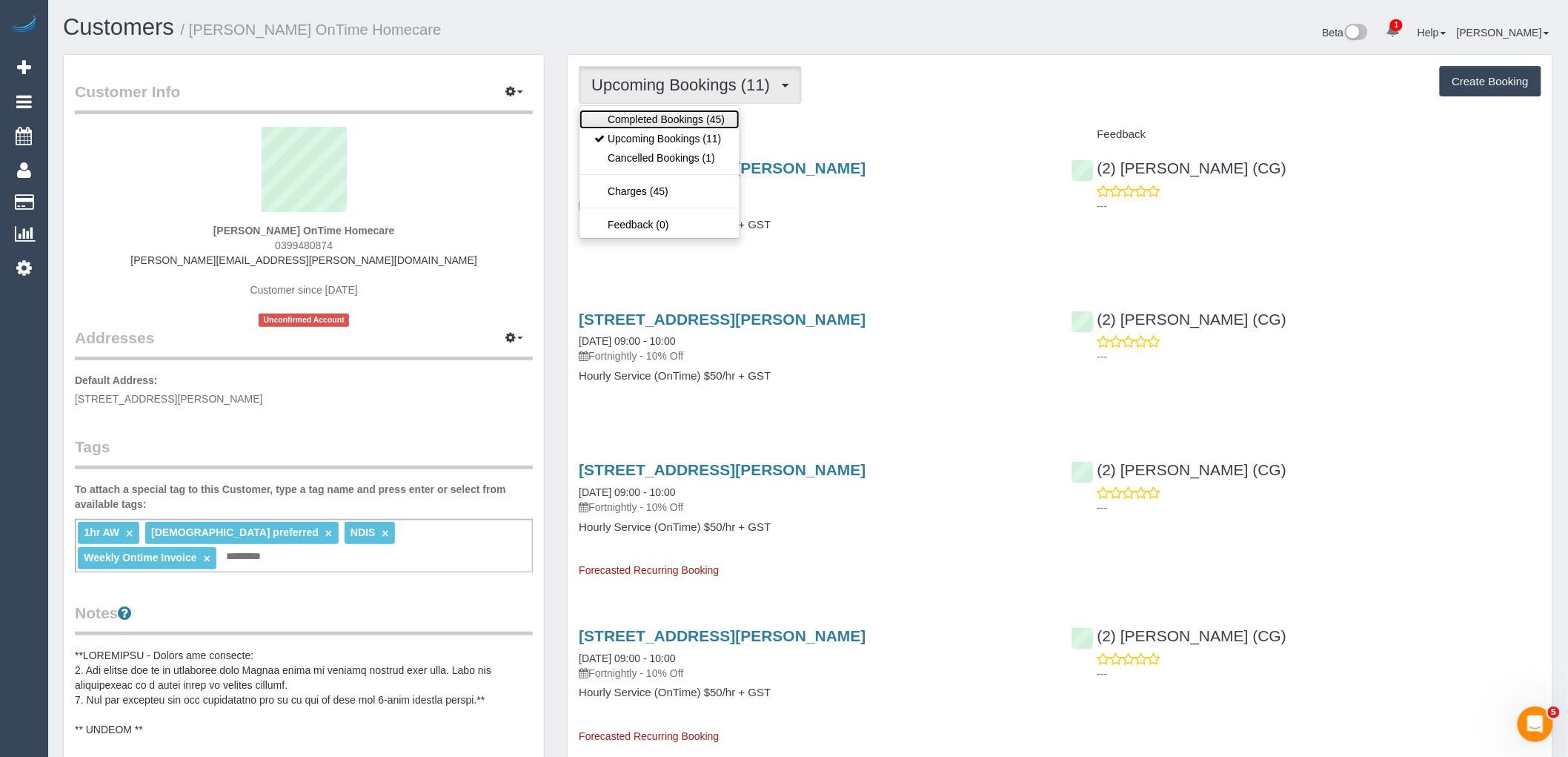
click at [712, 119] on link "Completed Bookings (45)" at bounding box center [659, 119] width 160 height 19
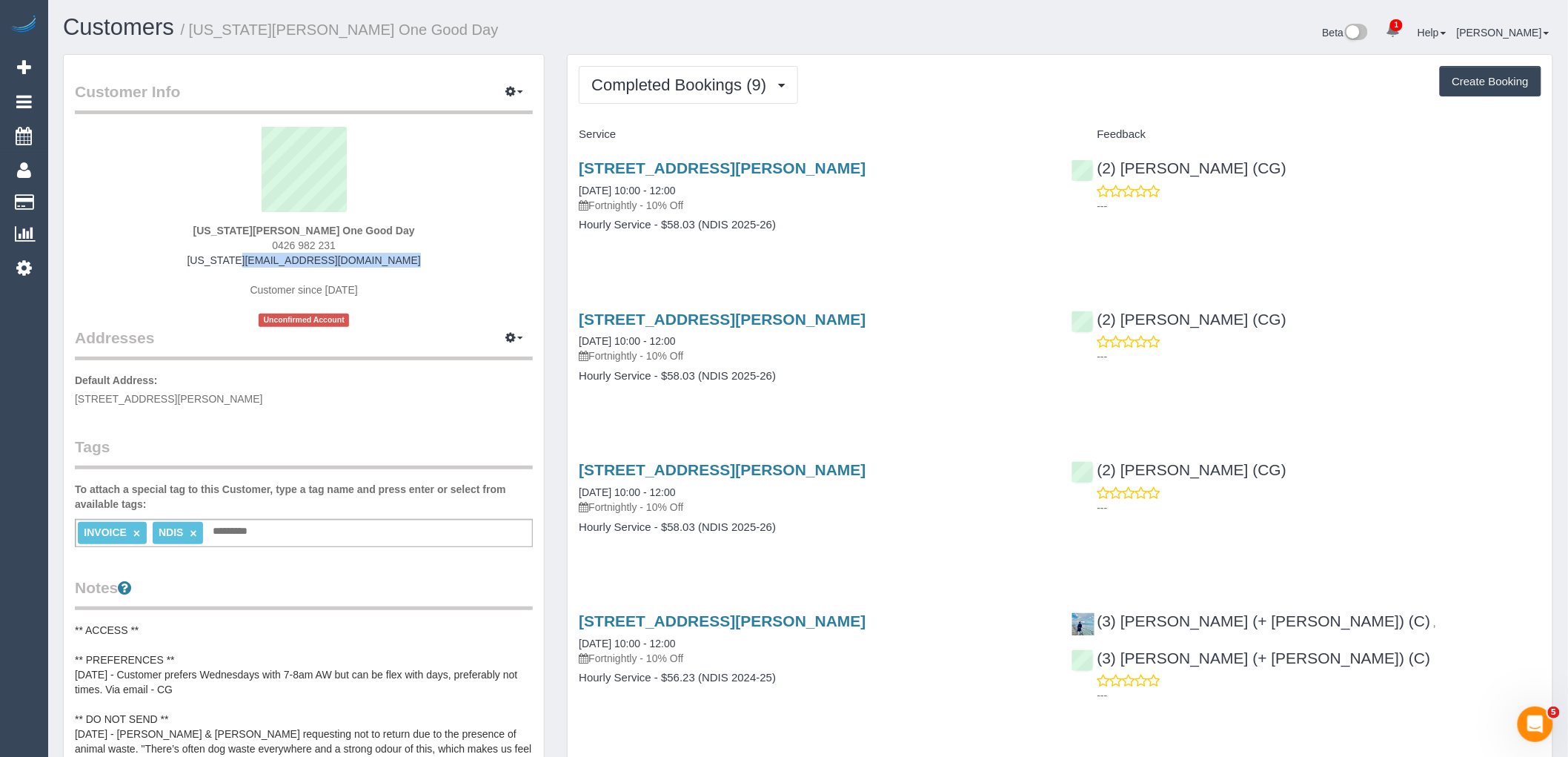
drag, startPoint x: 236, startPoint y: 260, endPoint x: 194, endPoint y: 260, distance: 42.0
click at [194, 260] on div "[US_STATE][PERSON_NAME] One Good Day 0426 982 231 [US_STATE][EMAIL_ADDRESS][DOM…" at bounding box center [304, 226] width 458 height 200
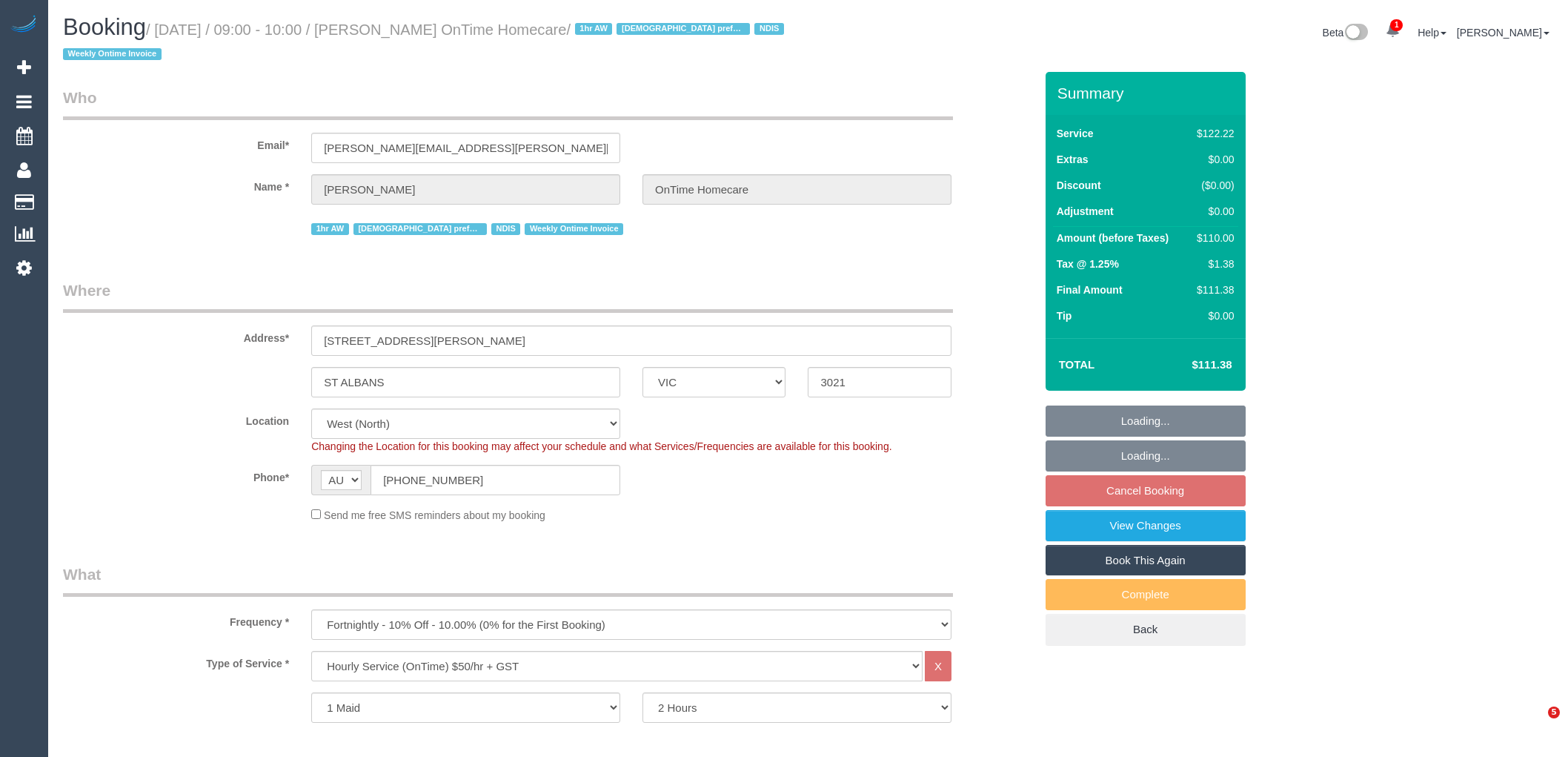
select select "VIC"
select select "number:27"
select select "number:14"
select select "number:19"
select select "number:22"
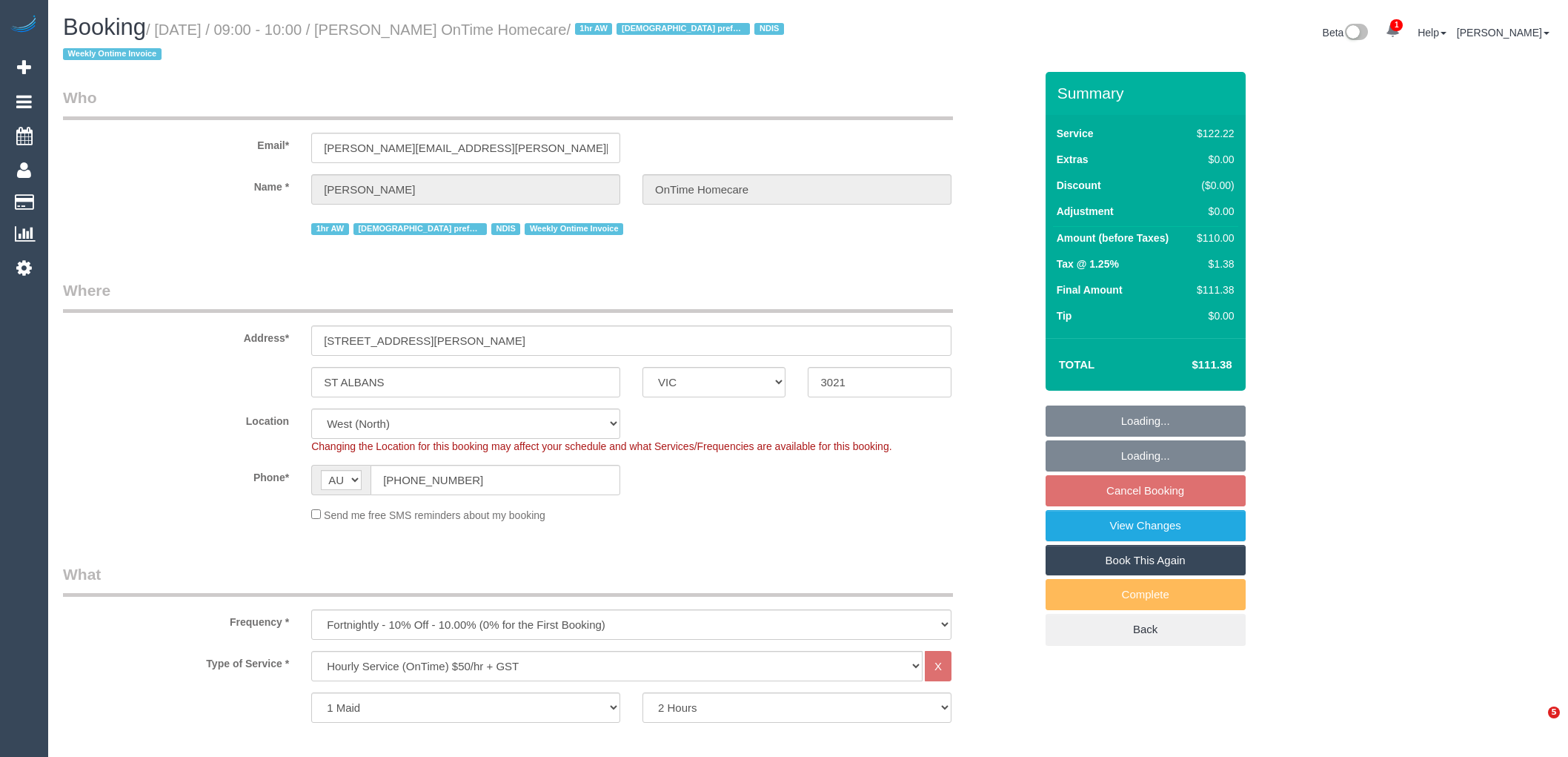
select select "number:35"
select select "object:1321"
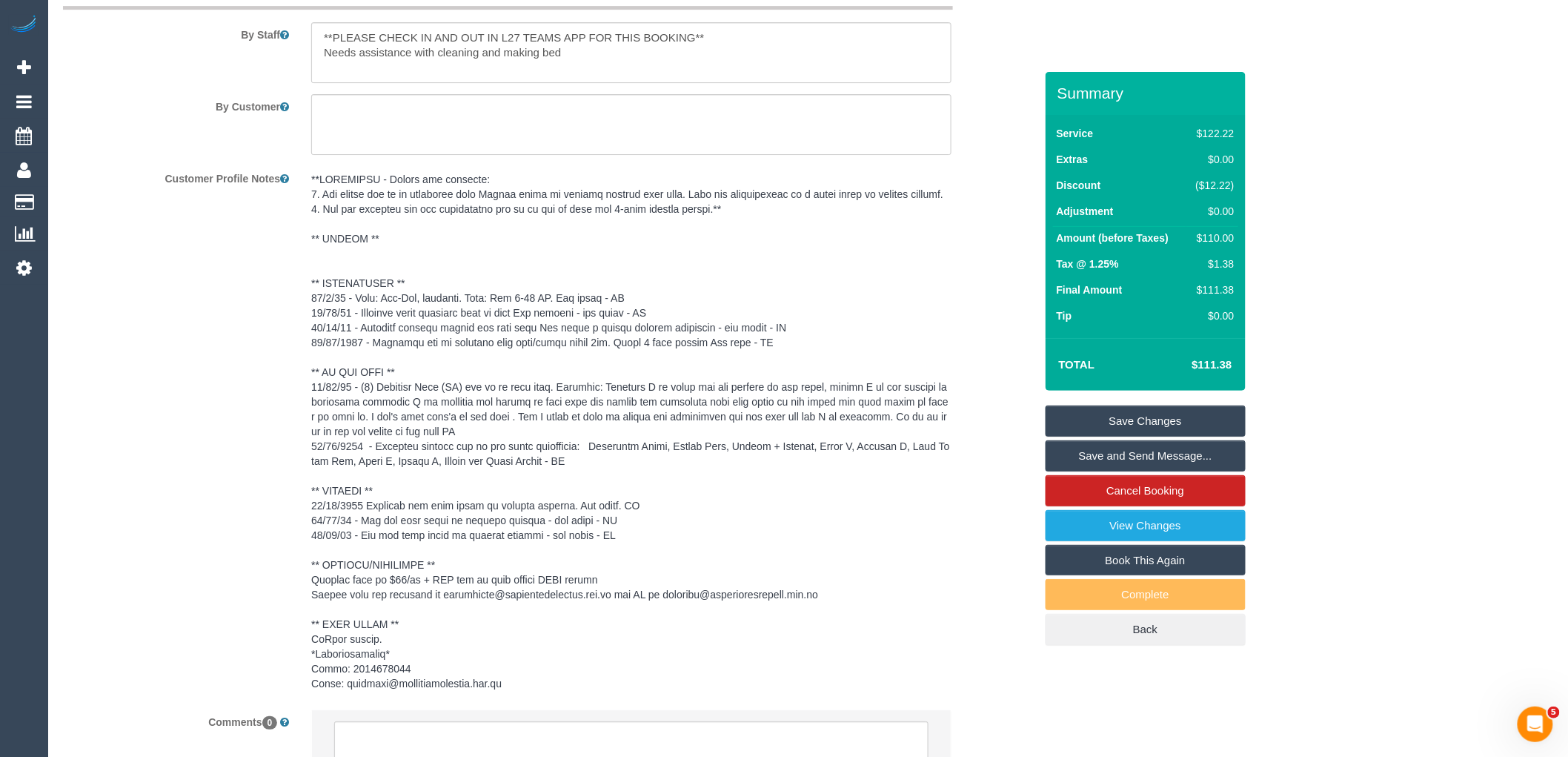
scroll to position [2229, 0]
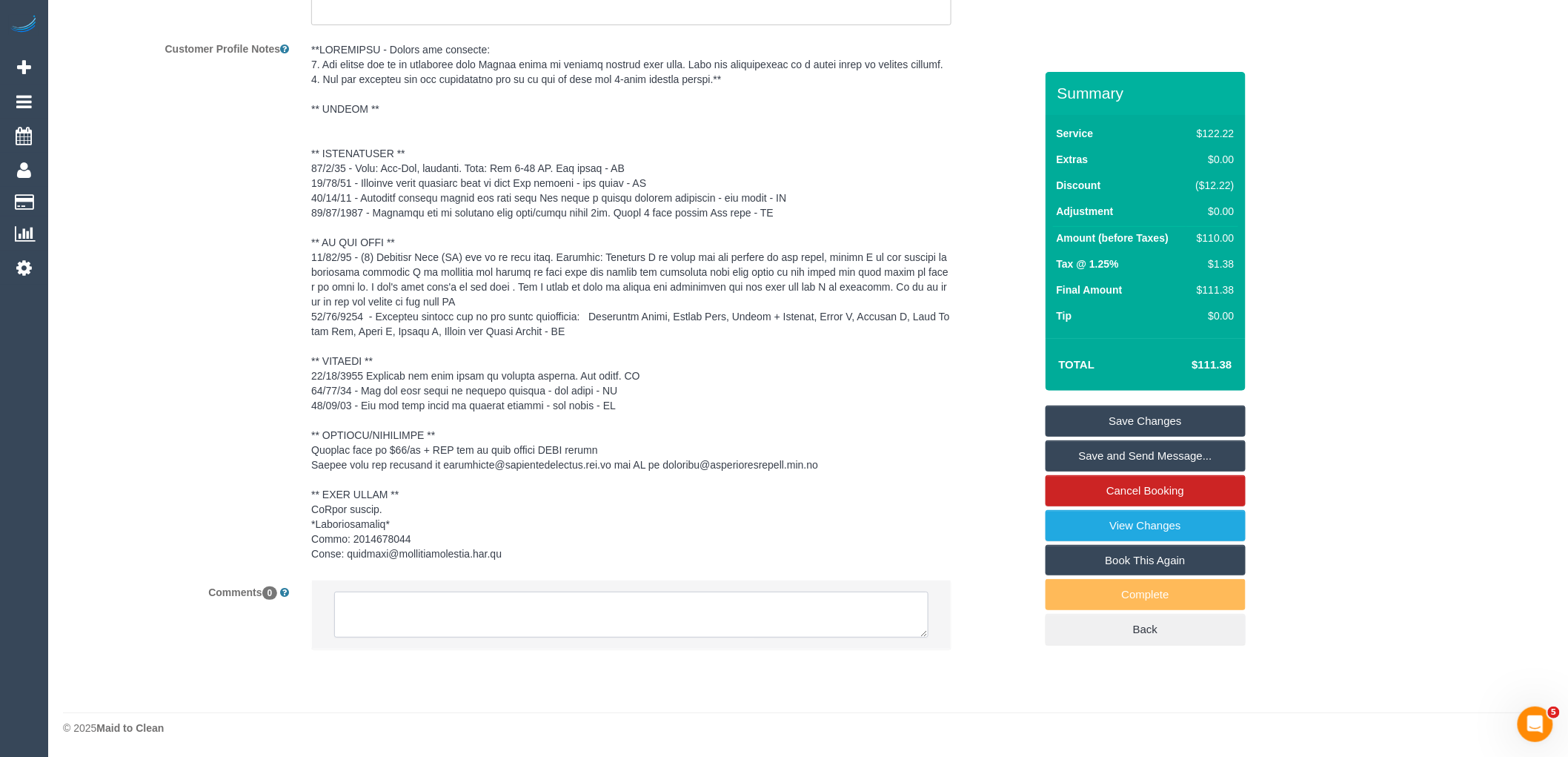
click at [426, 623] on textarea at bounding box center [631, 614] width 594 height 46
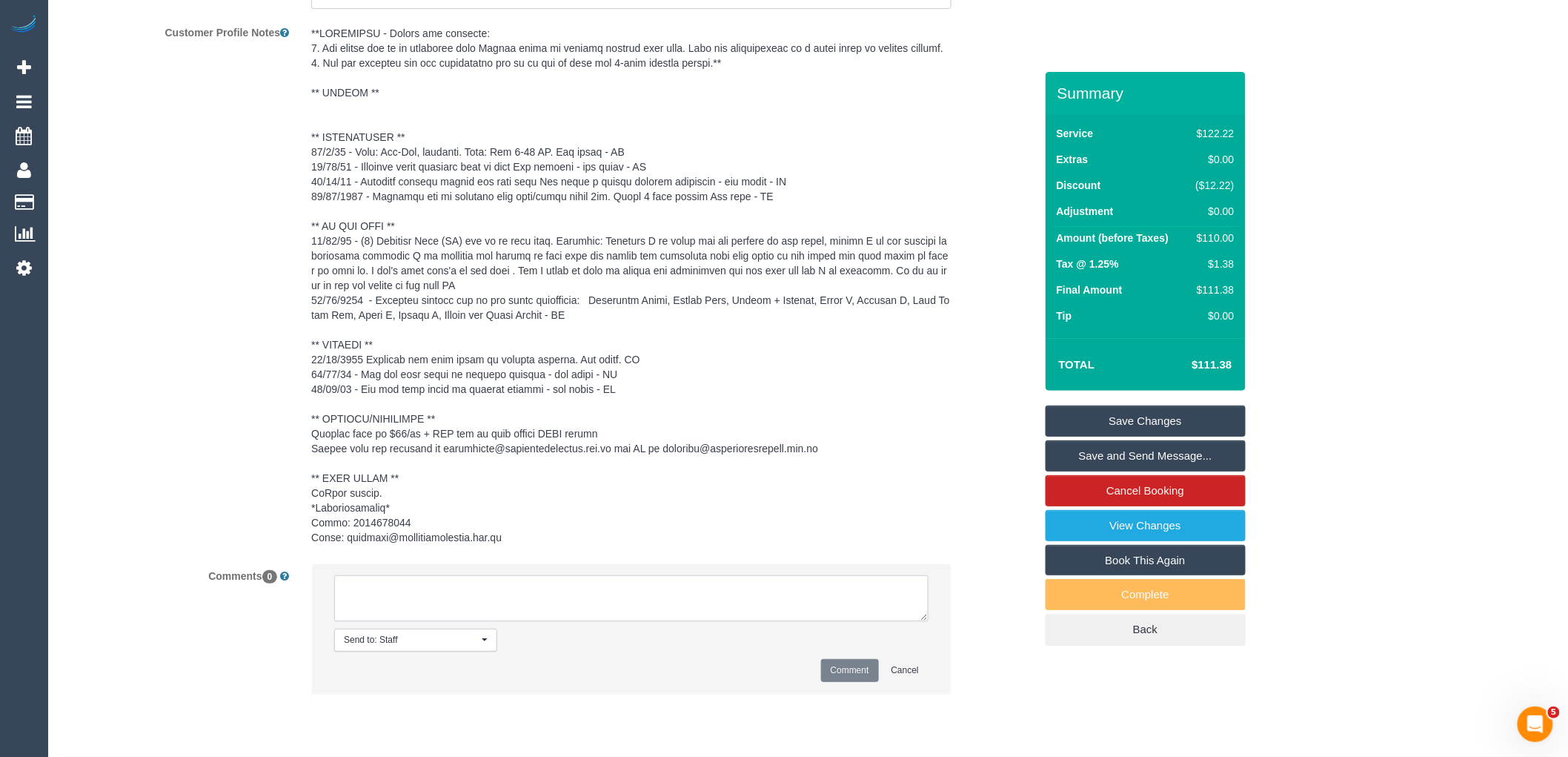
paste textarea "[US_STATE][EMAIL_ADDRESS][DOMAIN_NAME]"
type textarea "[US_STATE][EMAIL_ADDRESS][DOMAIN_NAME]"
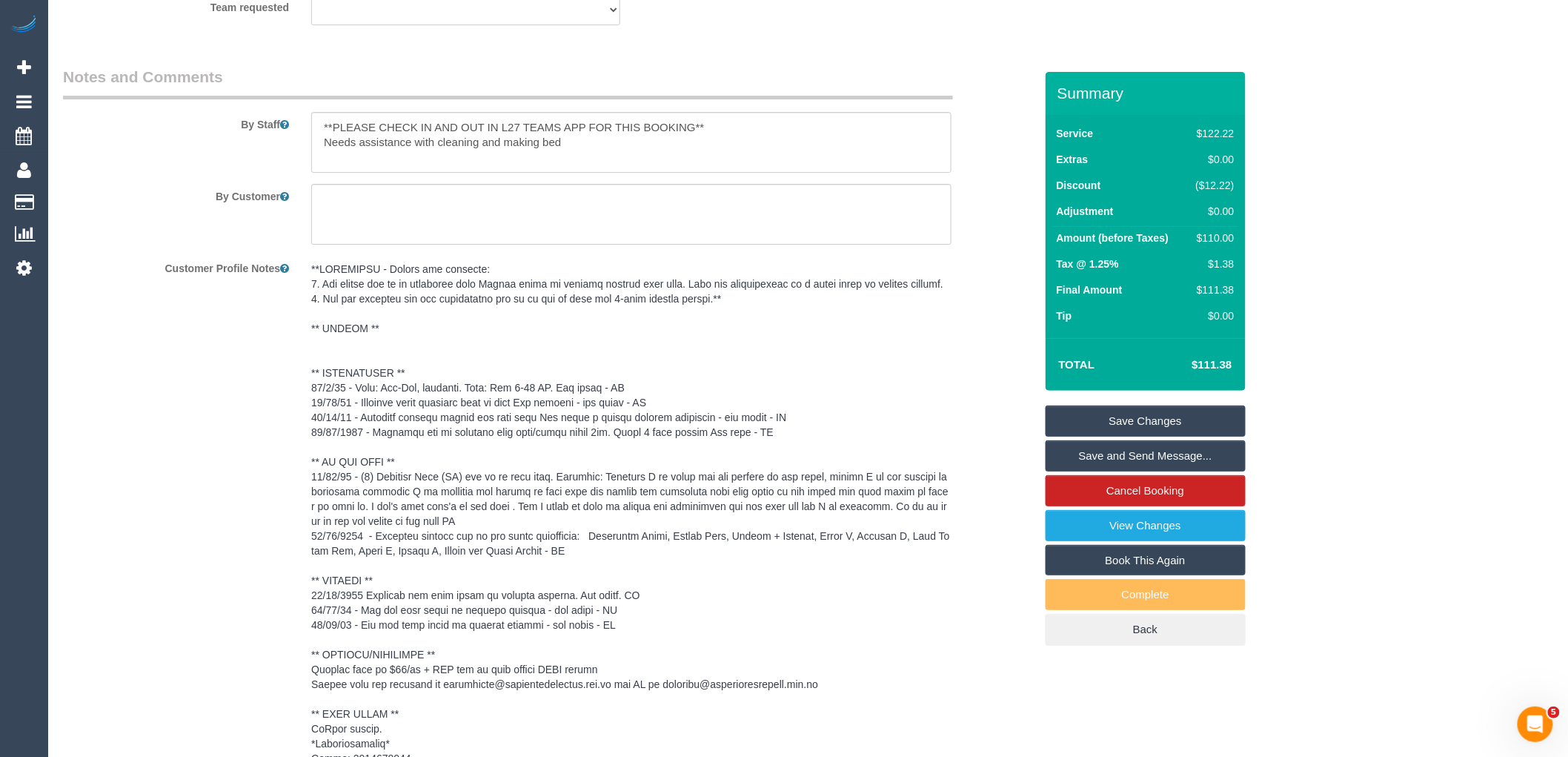
scroll to position [1571, 0]
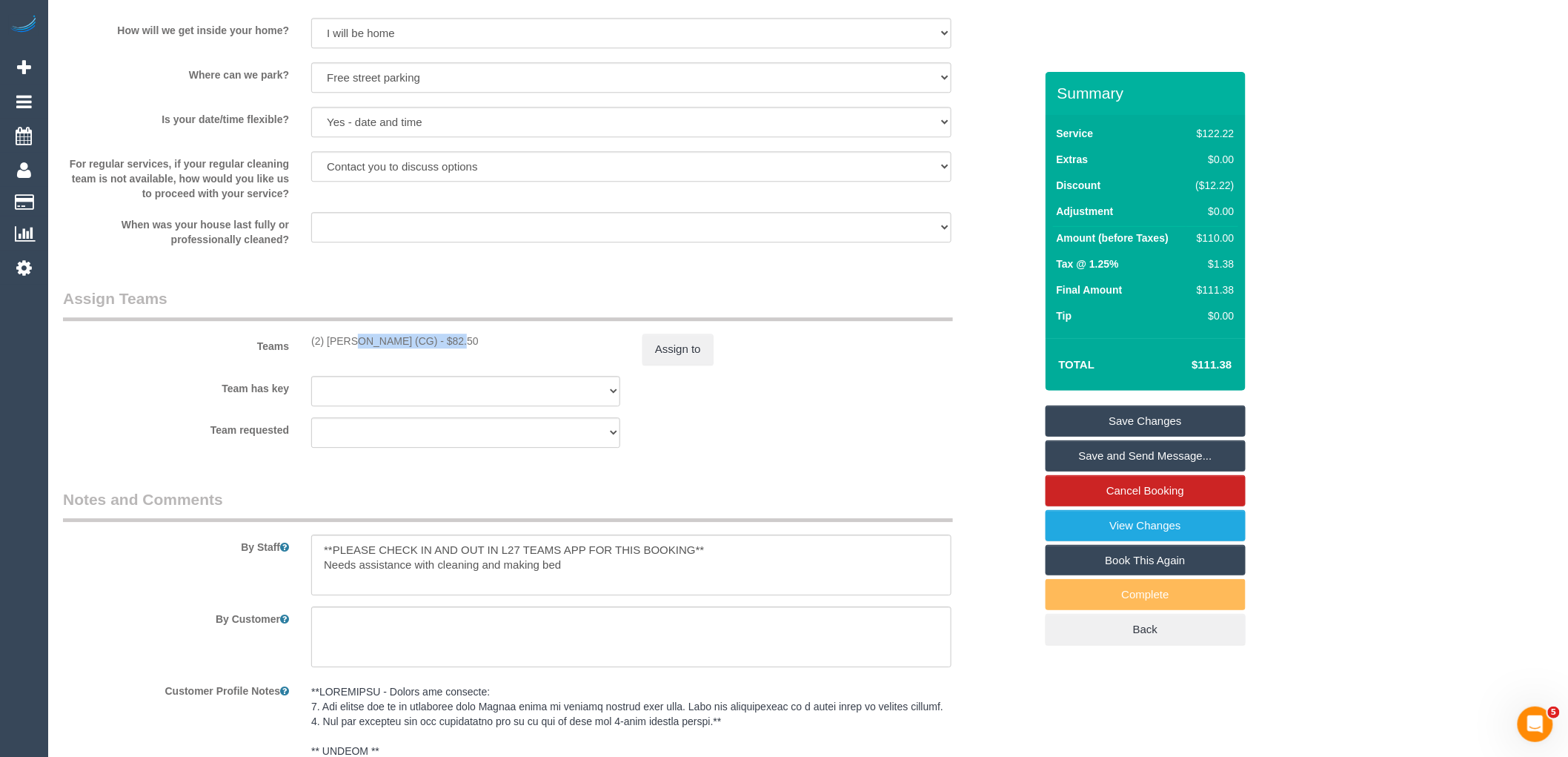
drag, startPoint x: 409, startPoint y: 339, endPoint x: 306, endPoint y: 336, distance: 103.0
click at [305, 342] on div "(2) [PERSON_NAME] (CG) - $82.50" at bounding box center [466, 340] width 331 height 15
copy div "(2) Paris Webb (CG)"
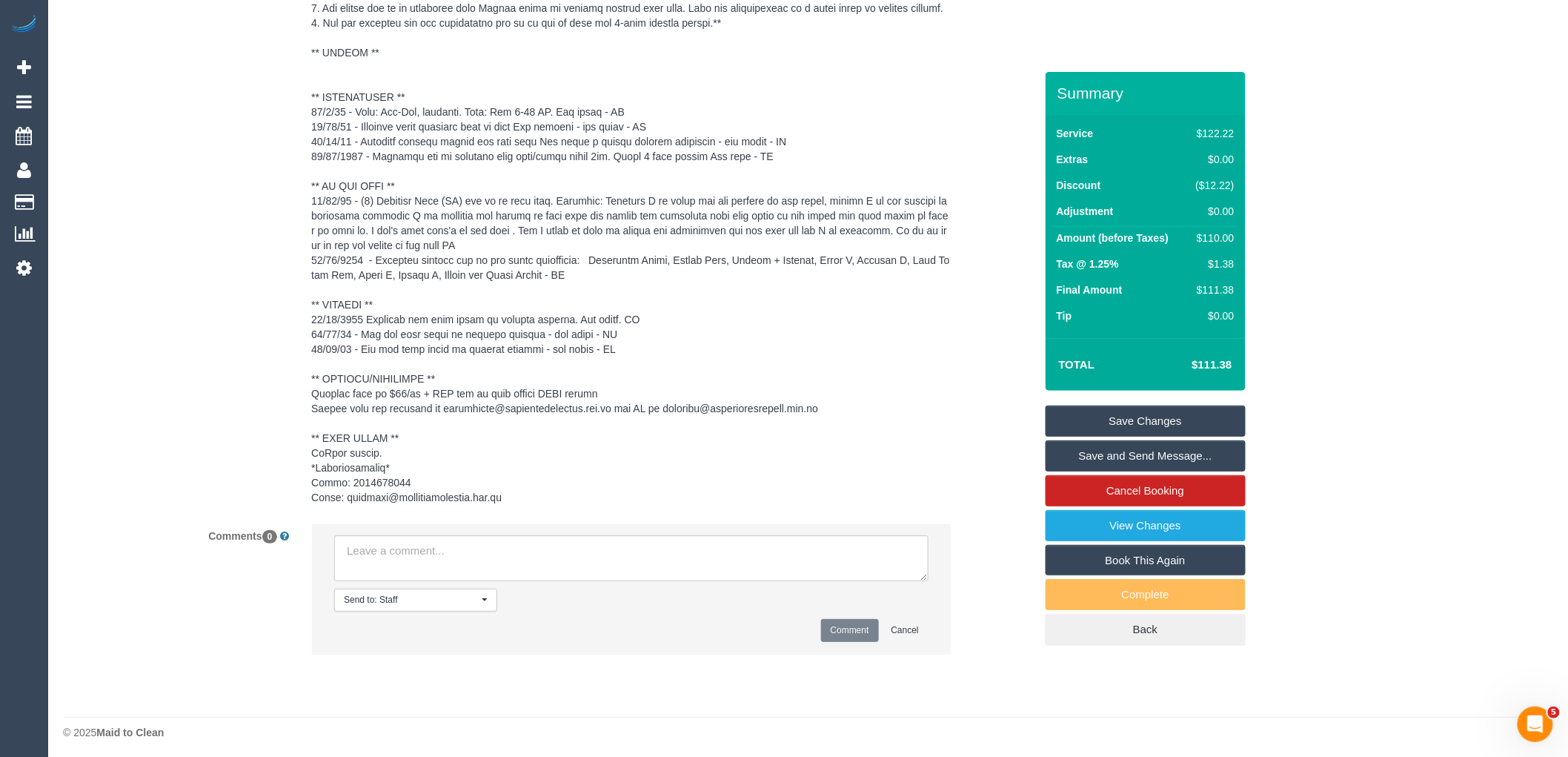
scroll to position [2292, 0]
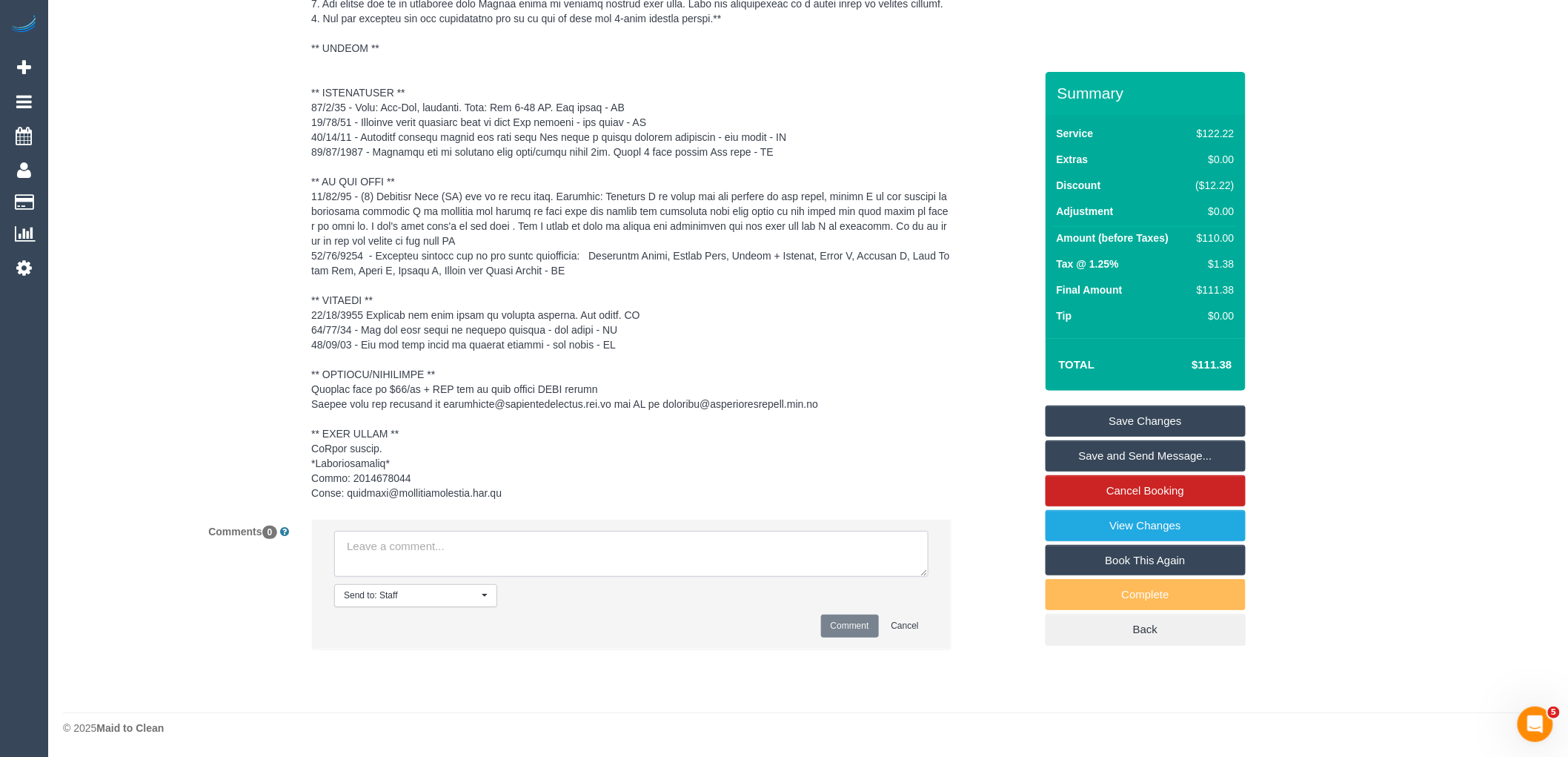
click at [475, 554] on textarea at bounding box center [631, 554] width 594 height 46
paste textarea "(2) Paris Webb (CG)"
drag, startPoint x: 498, startPoint y: 558, endPoint x: 300, endPoint y: 537, distance: 199.1
click at [300, 537] on div "Send to: Staff Nothing selected Send to: Staff Send to: Customer Send to: Team …" at bounding box center [631, 592] width 663 height 146
type textarea "(2) Paris Webb (CG) no longer working Mondays Customer not contacted"
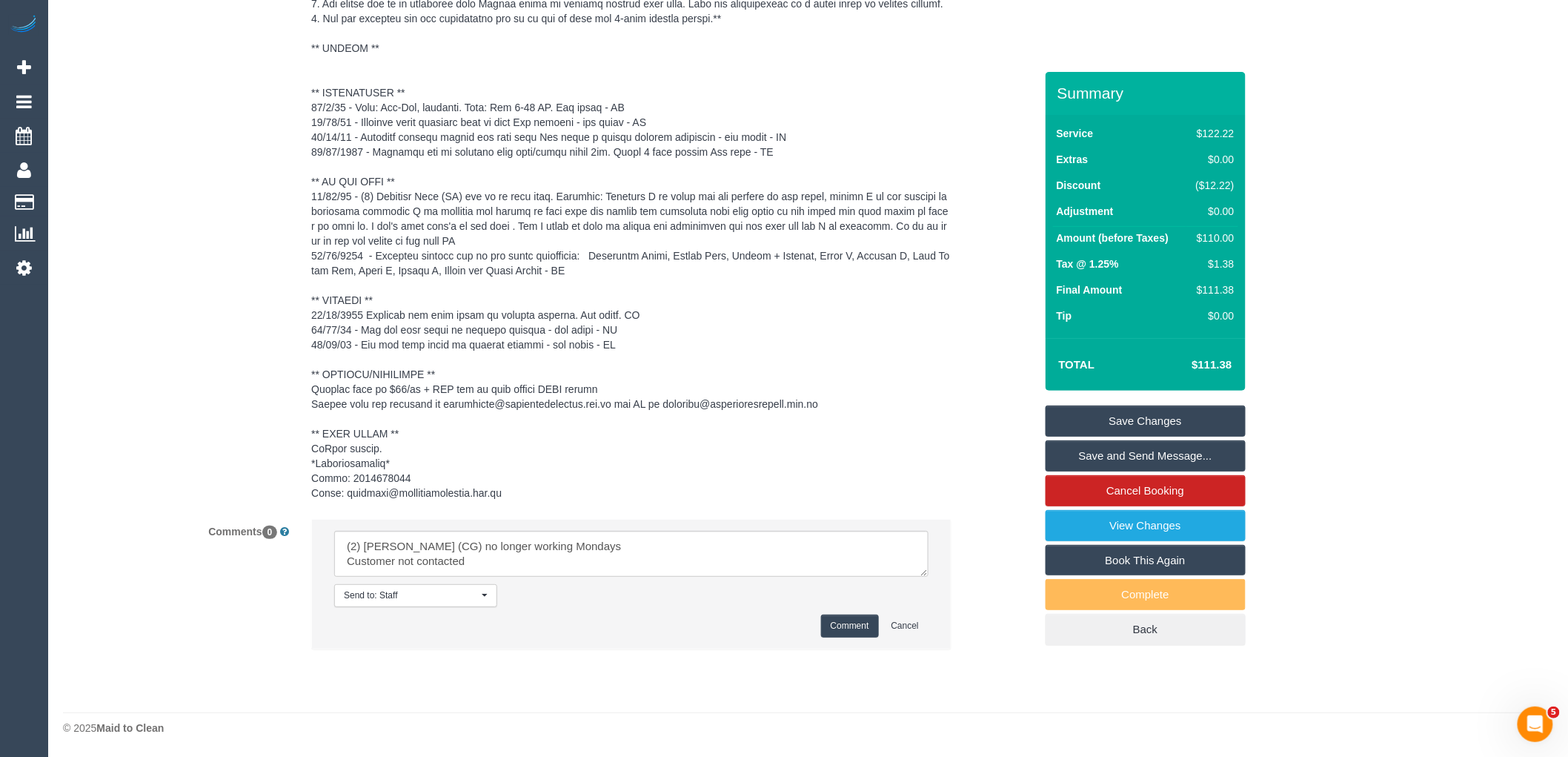
click at [856, 620] on button "Comment" at bounding box center [849, 626] width 57 height 23
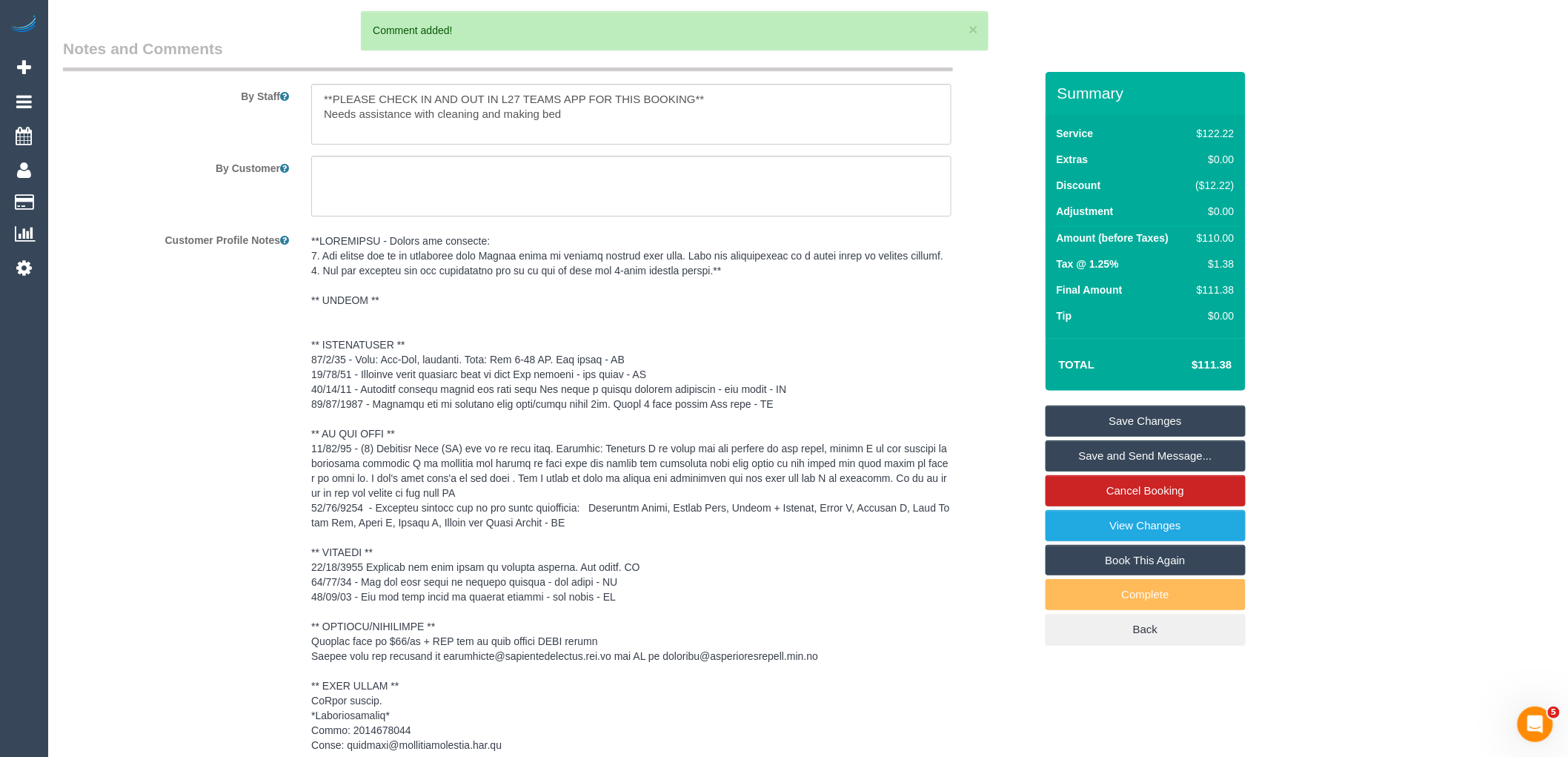
scroll to position [1735, 0]
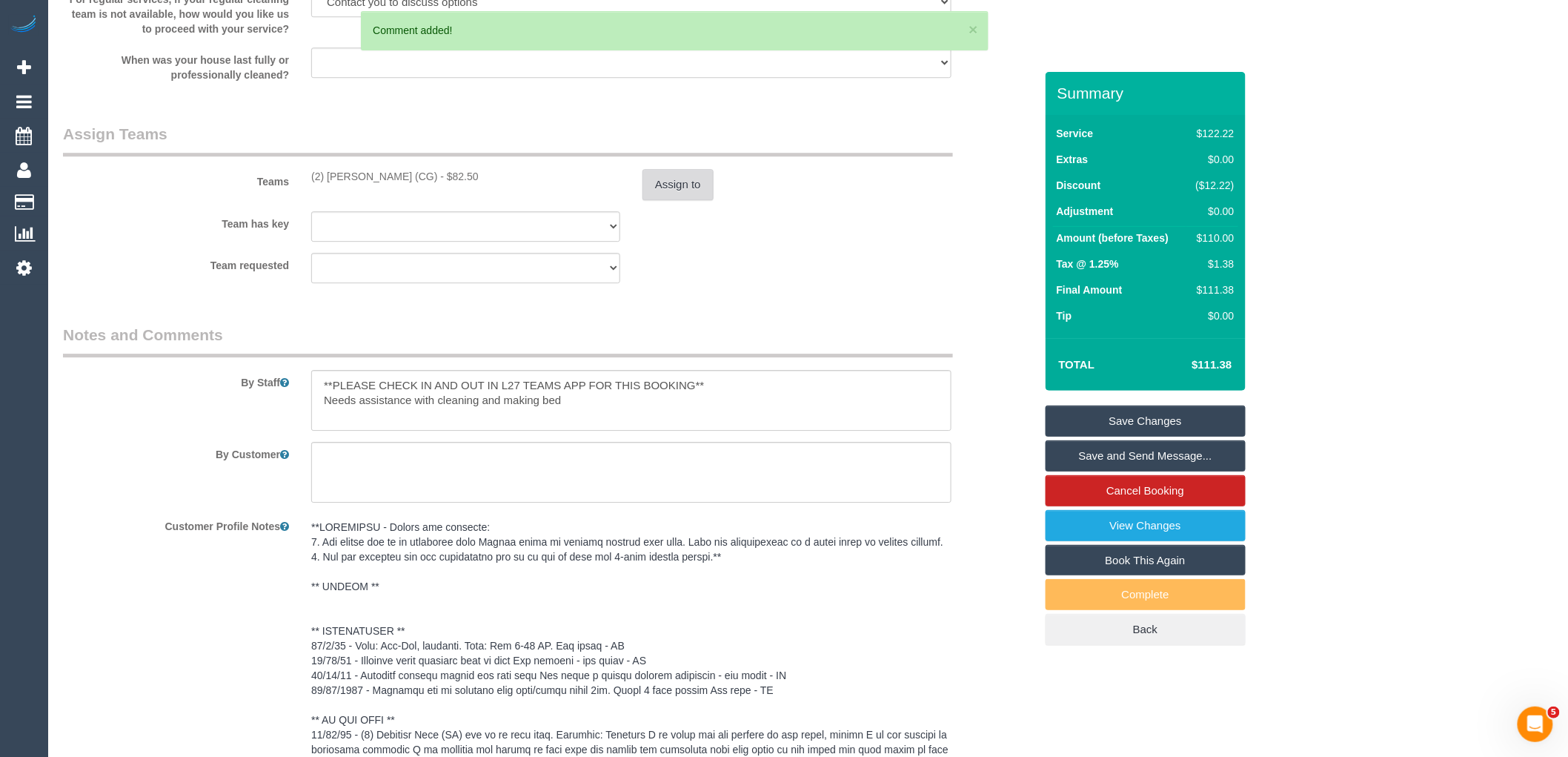
click at [666, 187] on button "Assign to" at bounding box center [678, 185] width 71 height 31
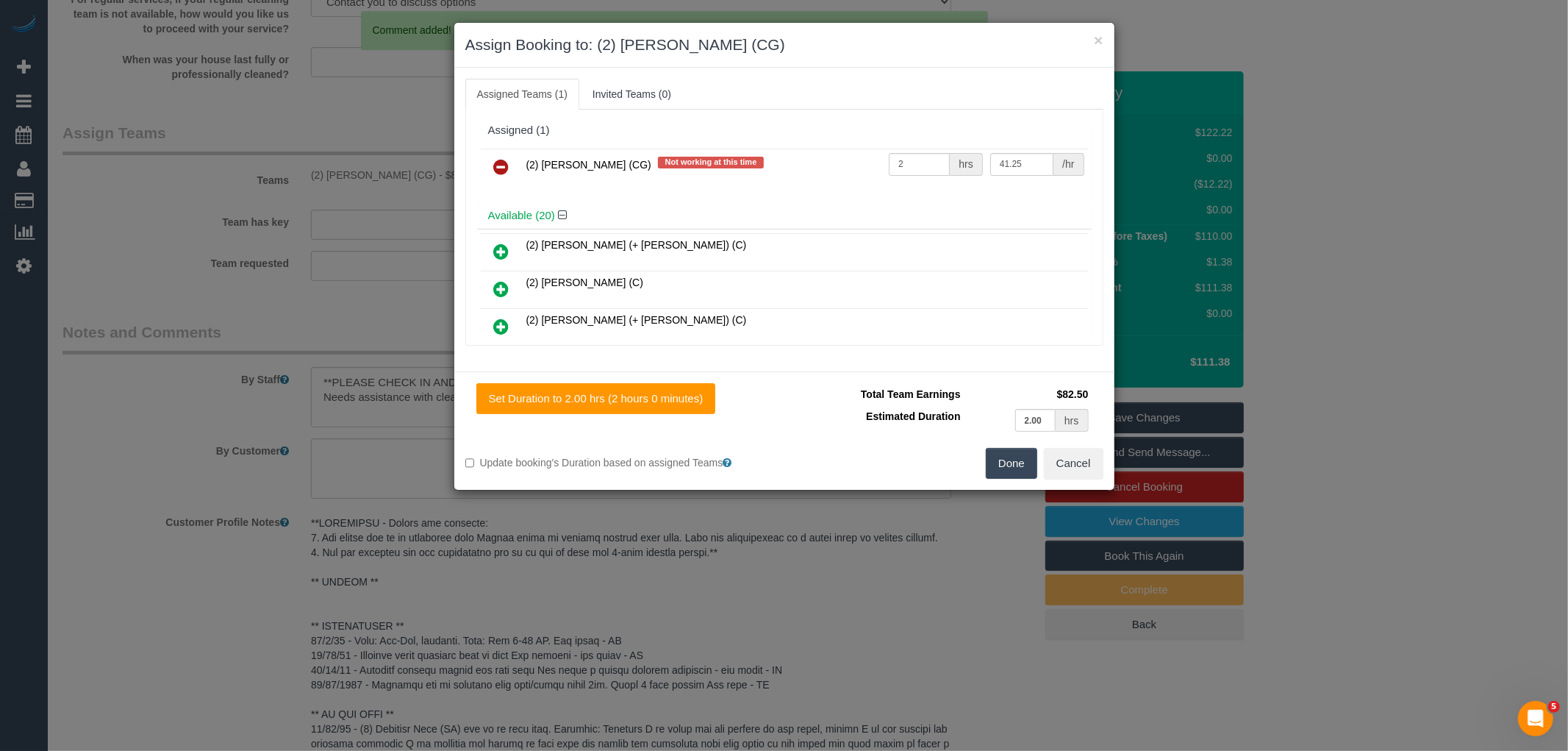
click at [508, 165] on icon at bounding box center [502, 166] width 15 height 17
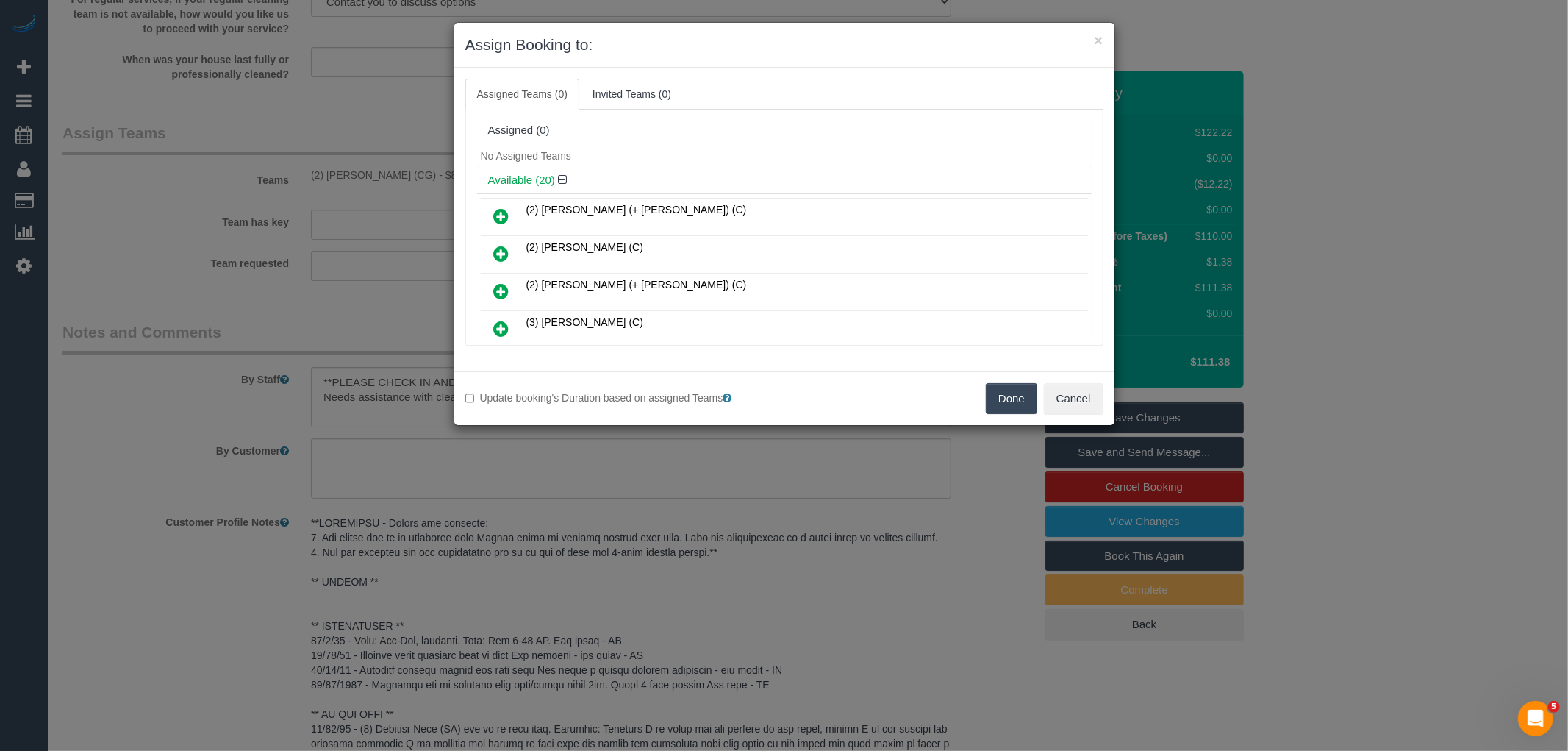
click at [1010, 395] on button "Done" at bounding box center [1012, 398] width 52 height 31
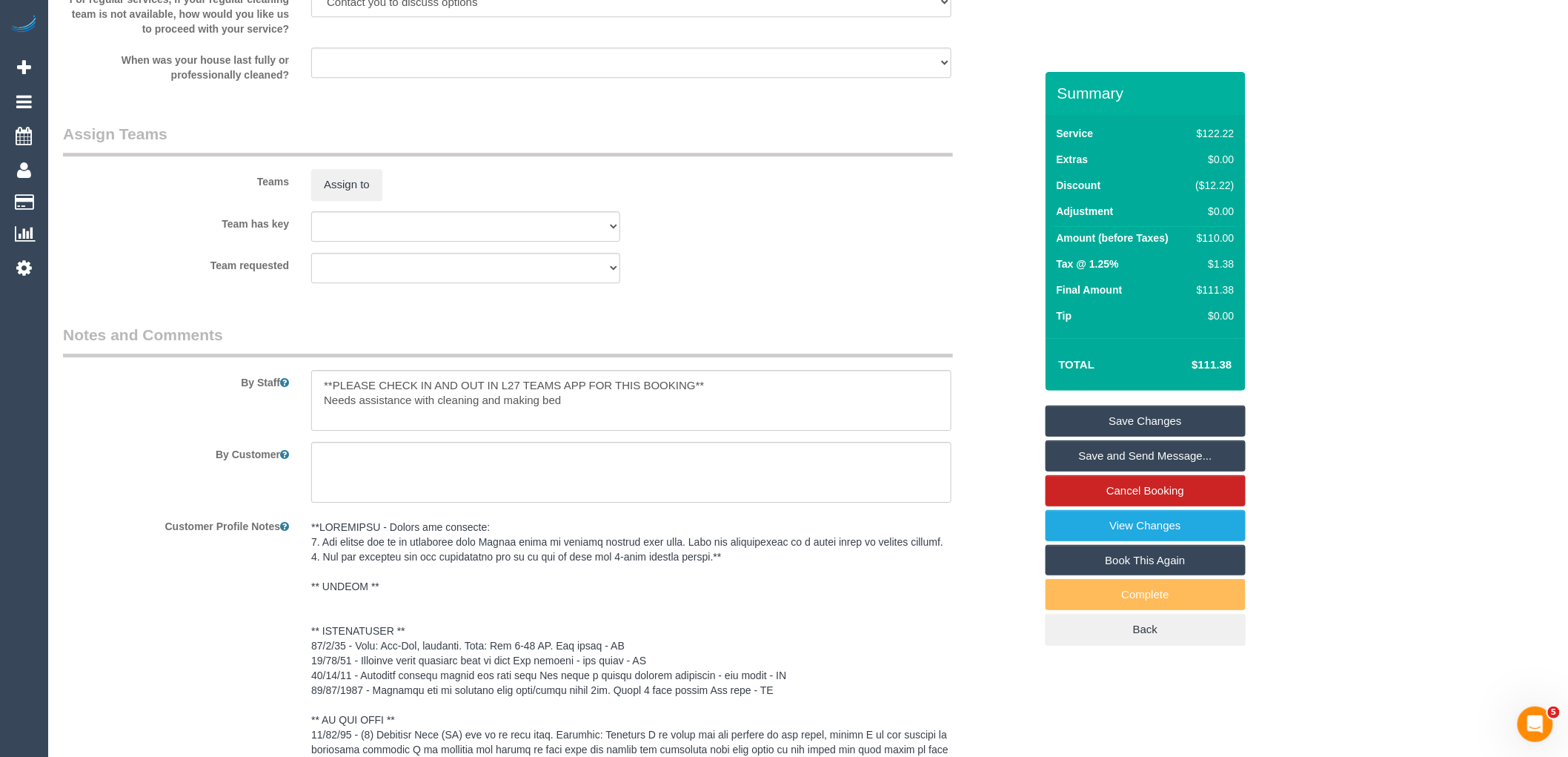
click at [1121, 418] on link "Save Changes" at bounding box center [1145, 421] width 200 height 31
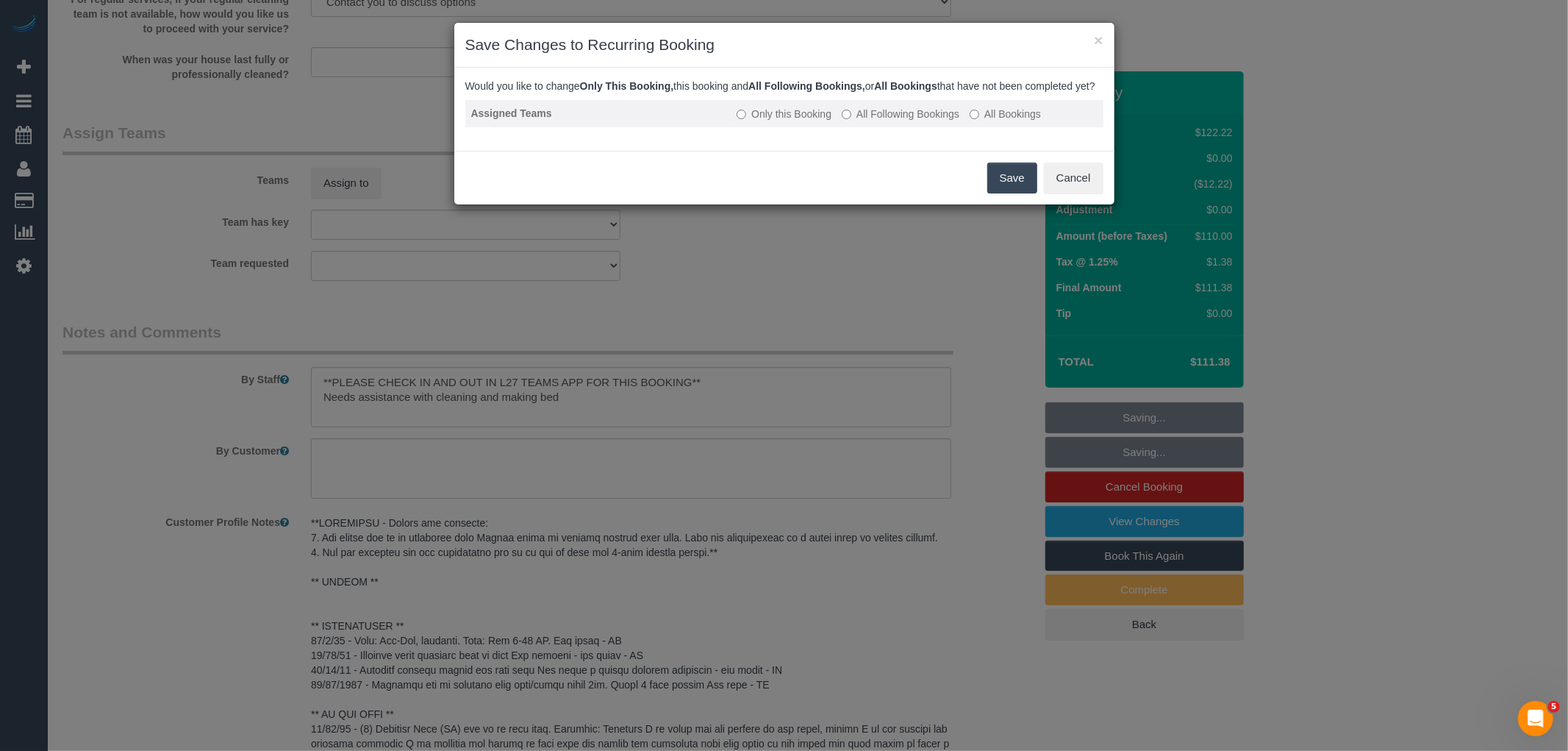
click at [897, 122] on label "All Following Bookings" at bounding box center [900, 113] width 118 height 14
click at [1002, 192] on button "Save" at bounding box center [1012, 178] width 50 height 31
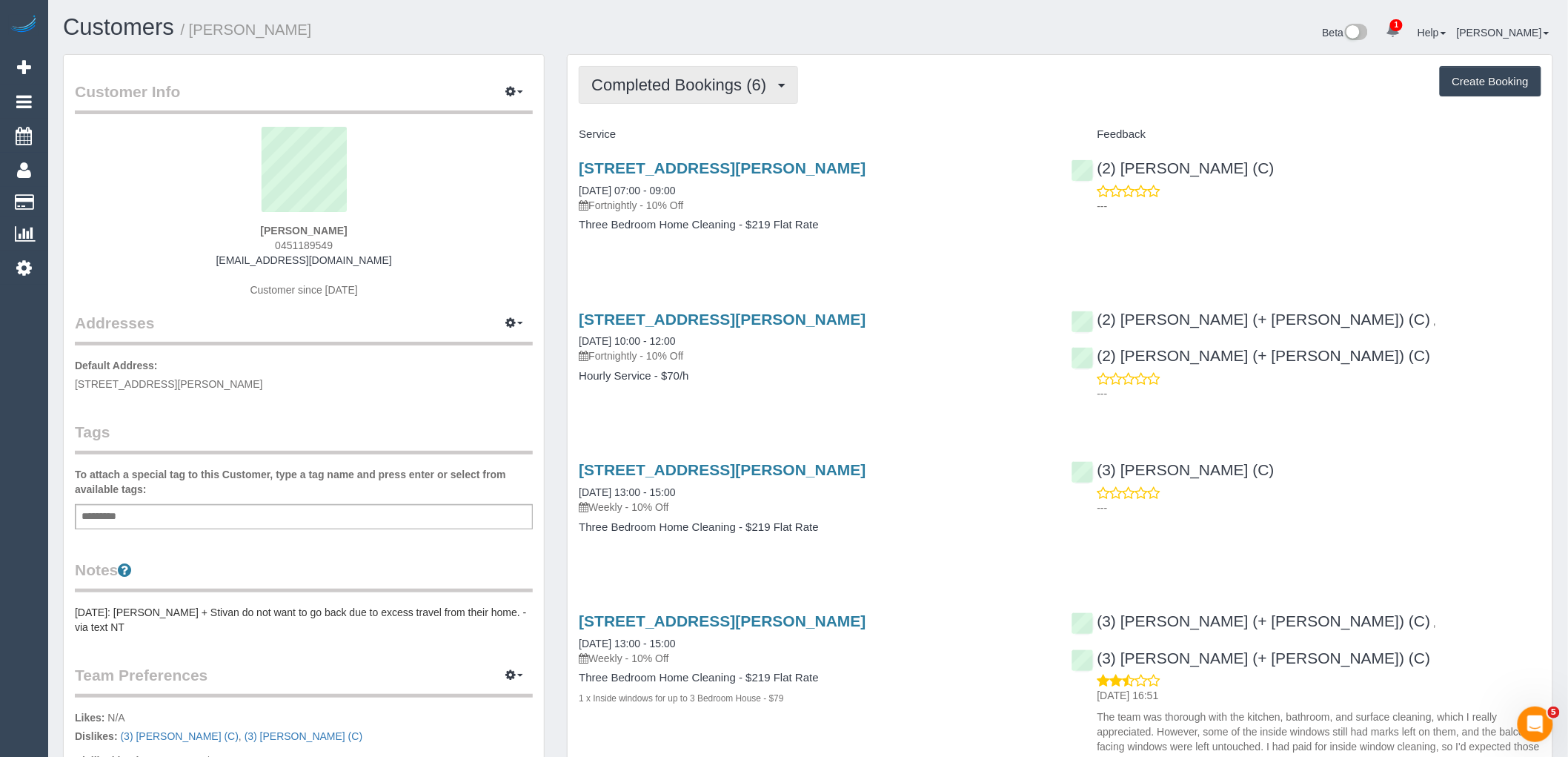
click at [674, 98] on button "Completed Bookings (6)" at bounding box center [688, 84] width 219 height 38
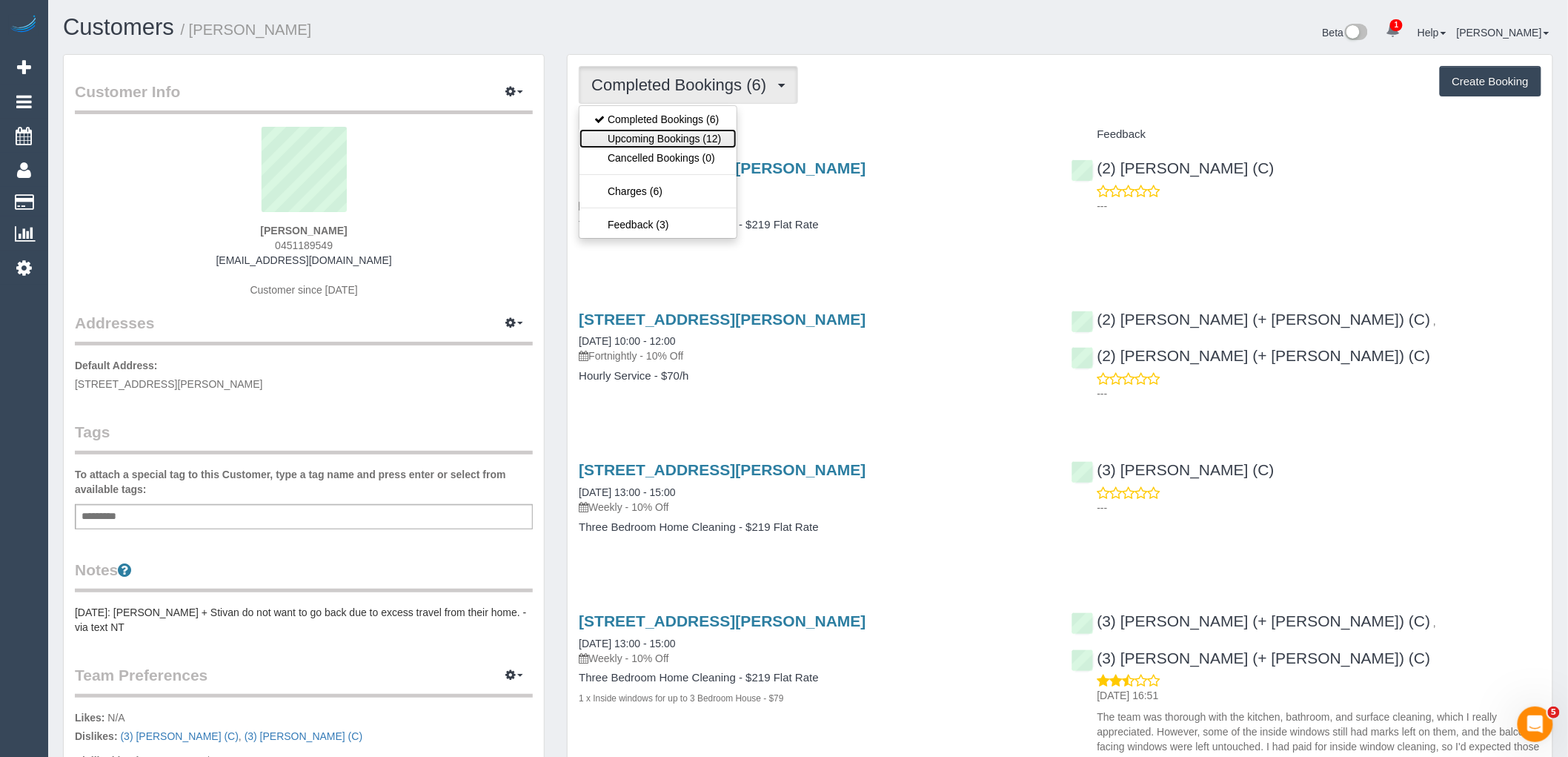
click at [685, 135] on link "Upcoming Bookings (12)" at bounding box center [657, 138] width 156 height 19
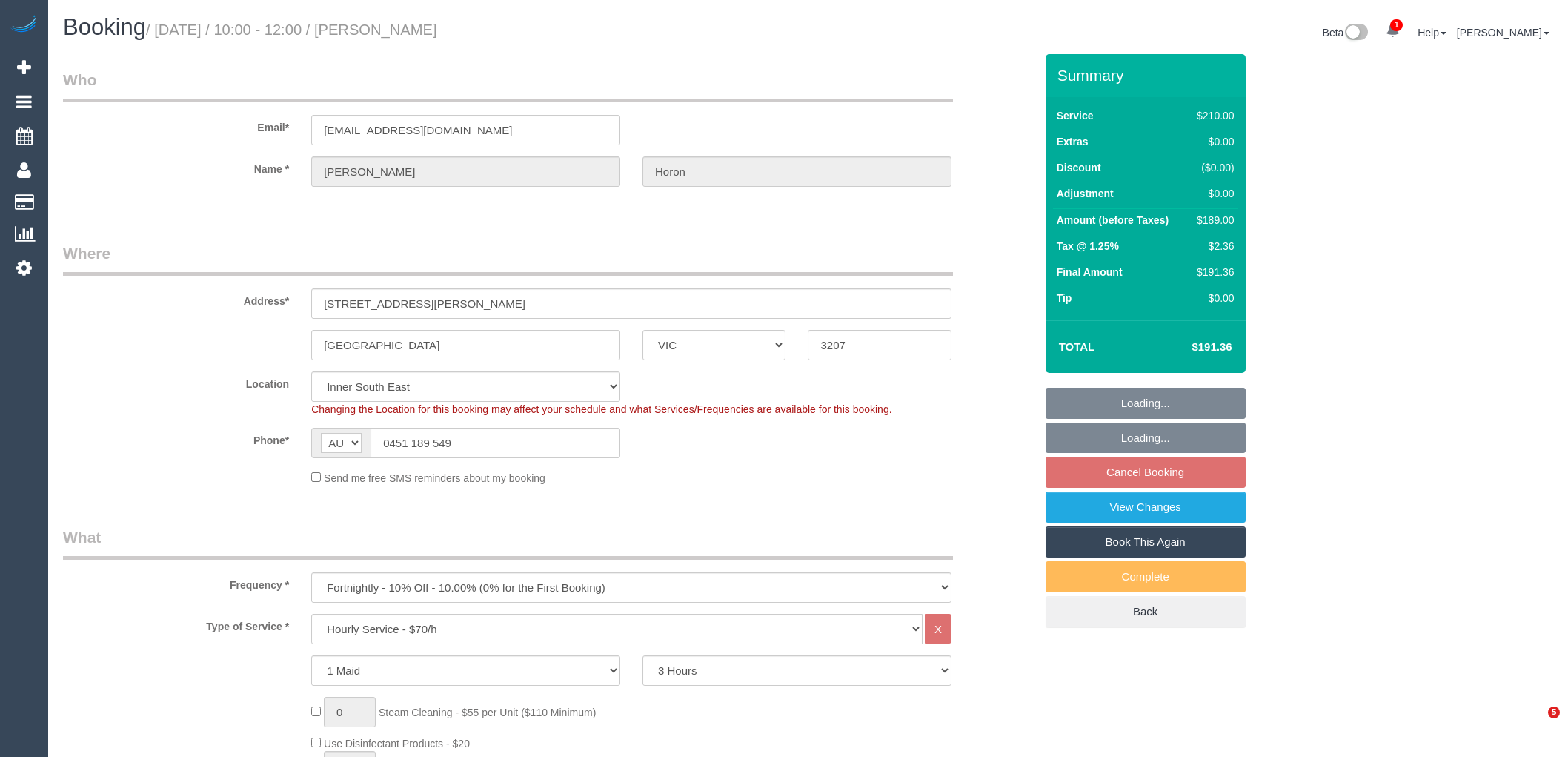
select select "VIC"
select select "180"
select select "number:28"
select select "number:14"
select select "number:19"
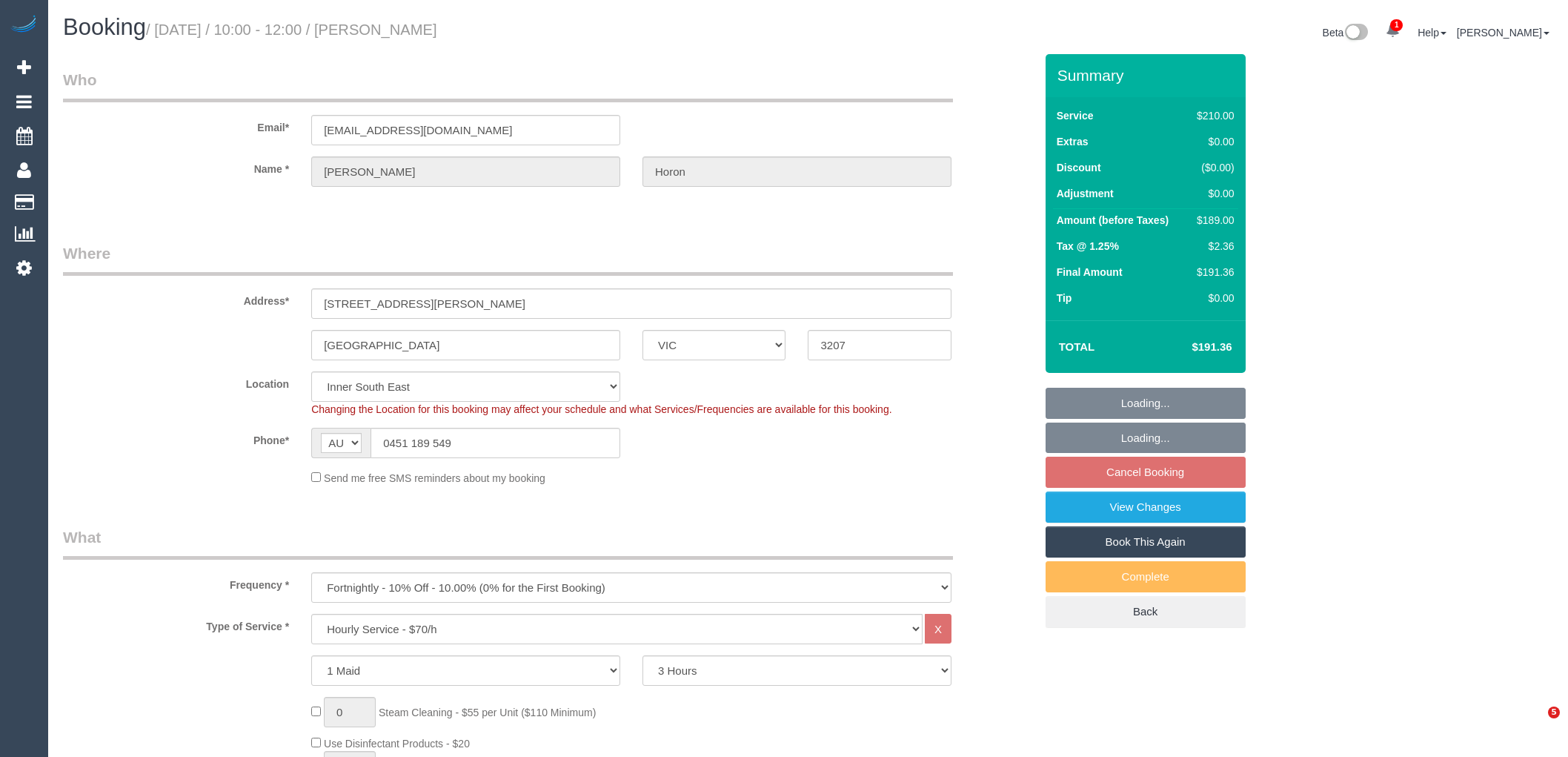
select select "number:24"
select select "number:34"
select select "number:11"
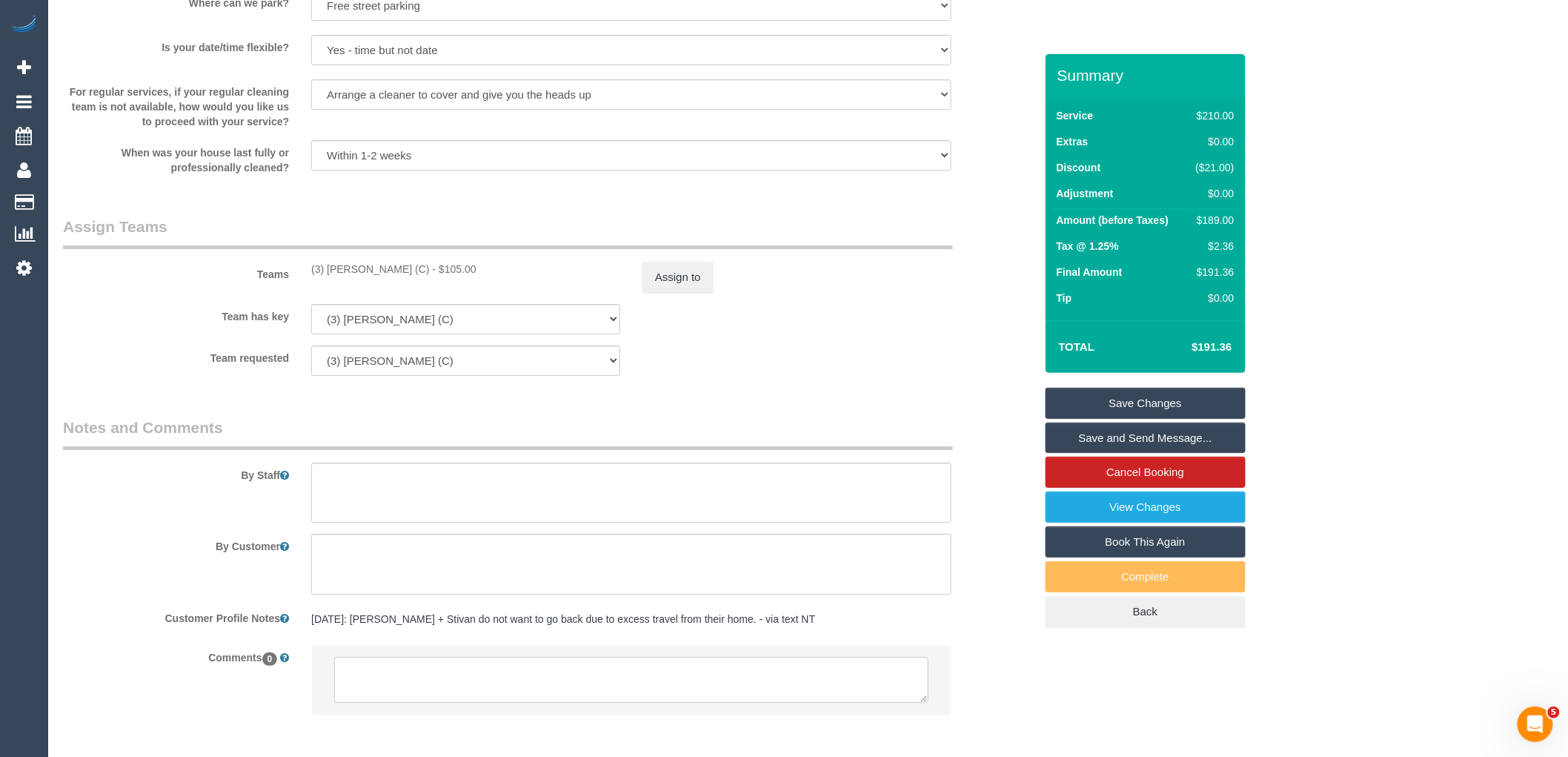
scroll to position [2118, 0]
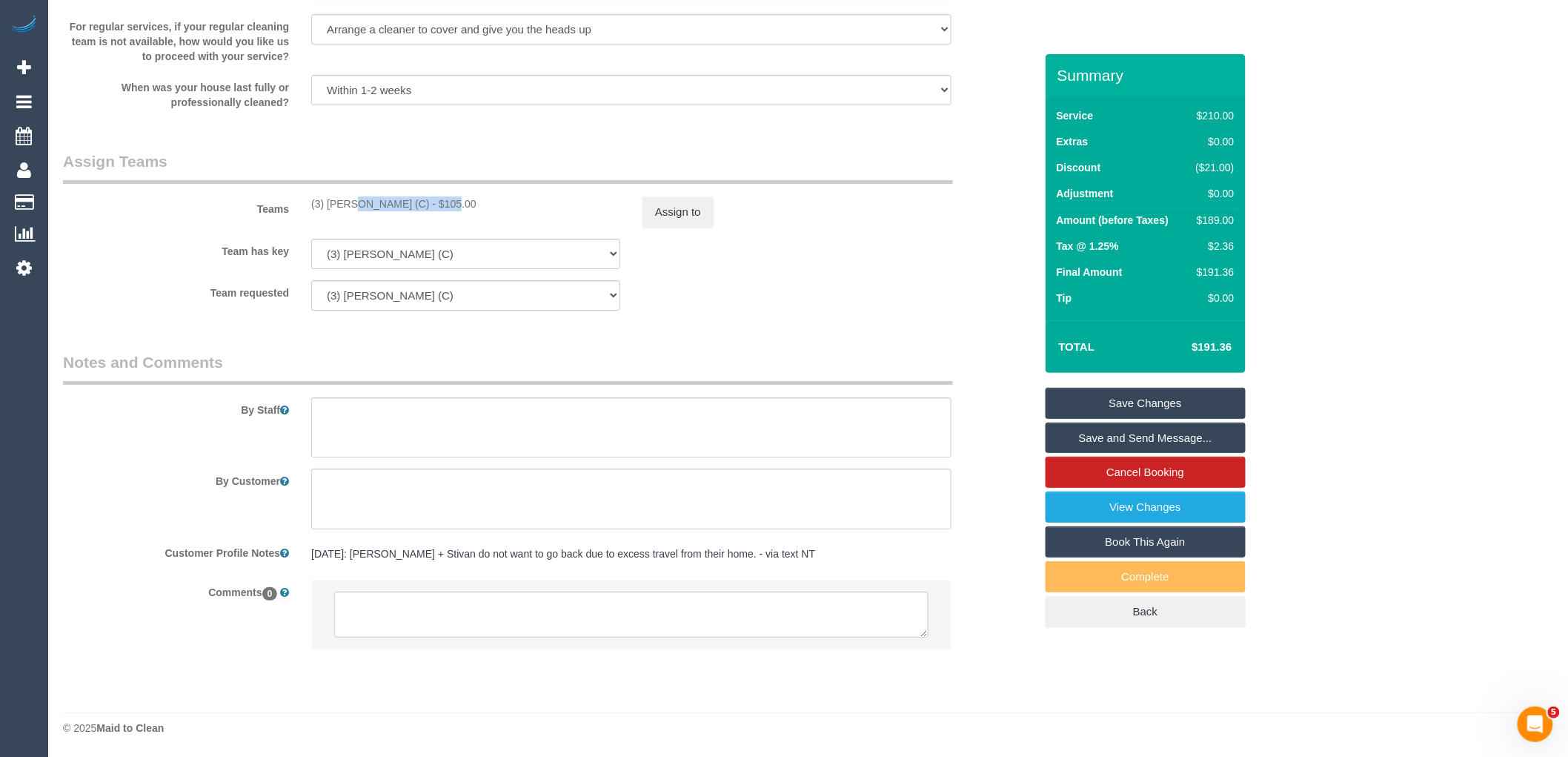
drag, startPoint x: 406, startPoint y: 203, endPoint x: 302, endPoint y: 205, distance: 104.0
click at [302, 205] on div "(3) [PERSON_NAME] (C) - $105.00" at bounding box center [466, 203] width 331 height 15
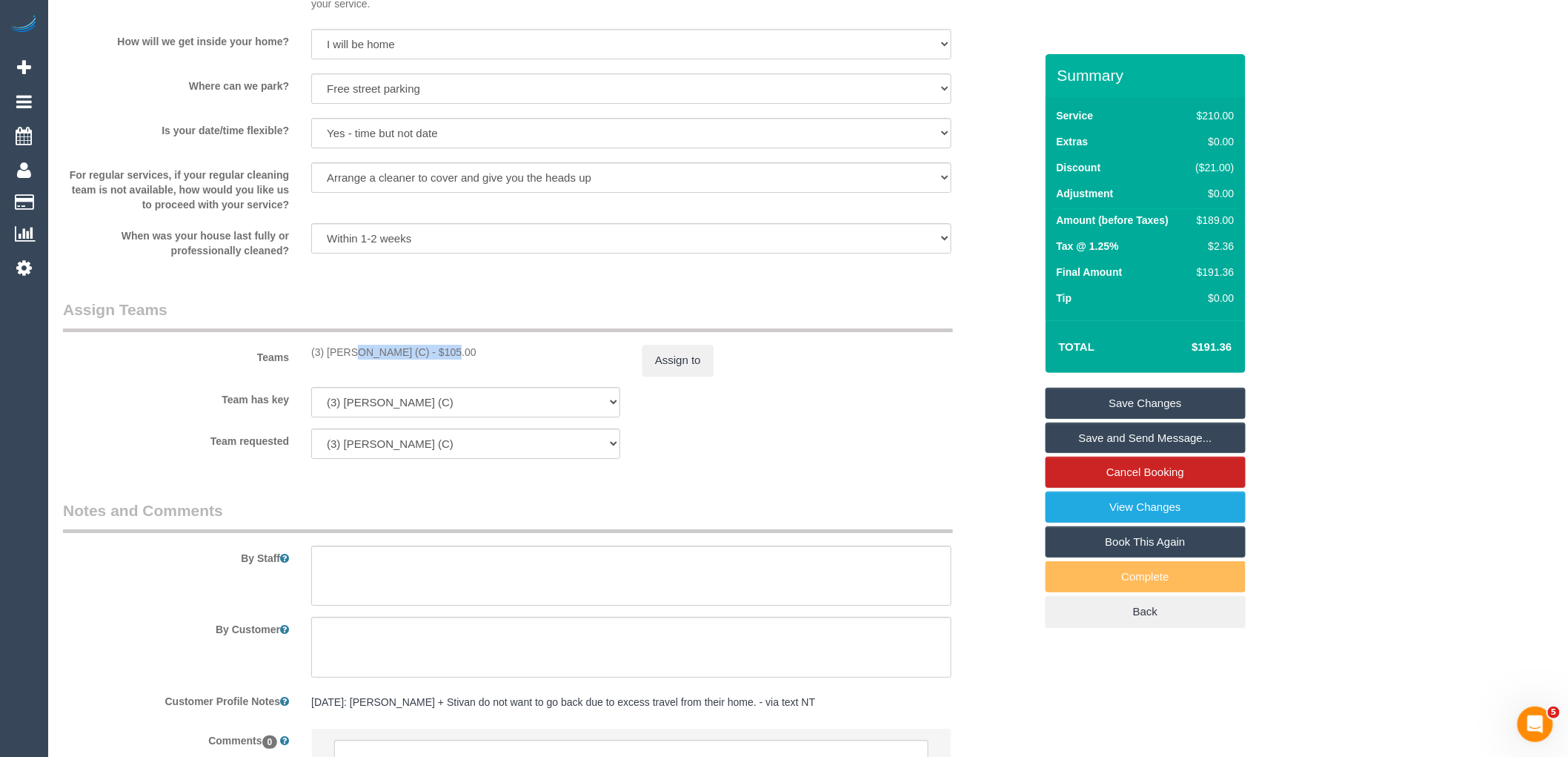
scroll to position [1954, 0]
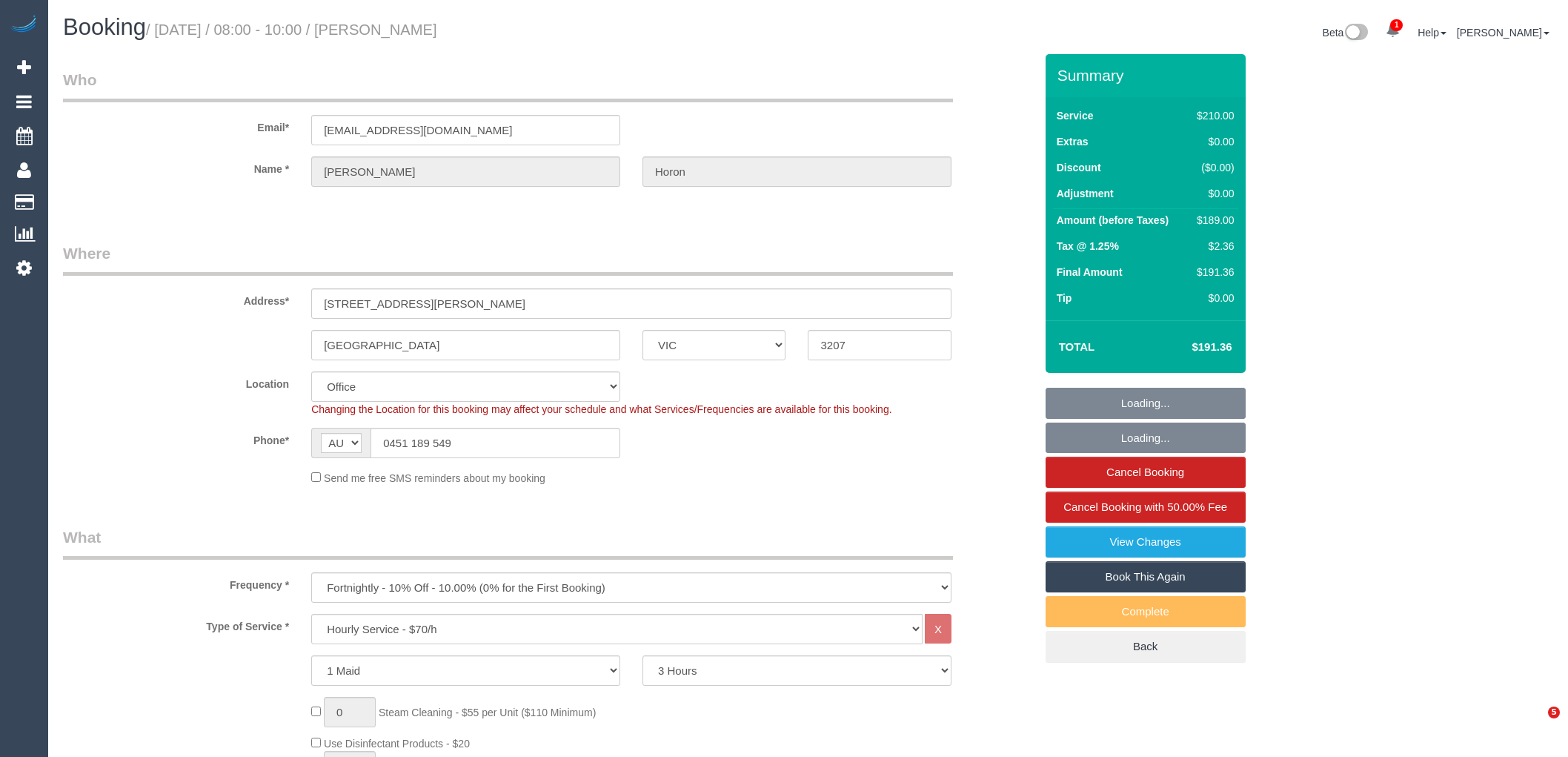
select select "VIC"
select select "180"
select select "number:28"
select select "number:14"
select select "number:19"
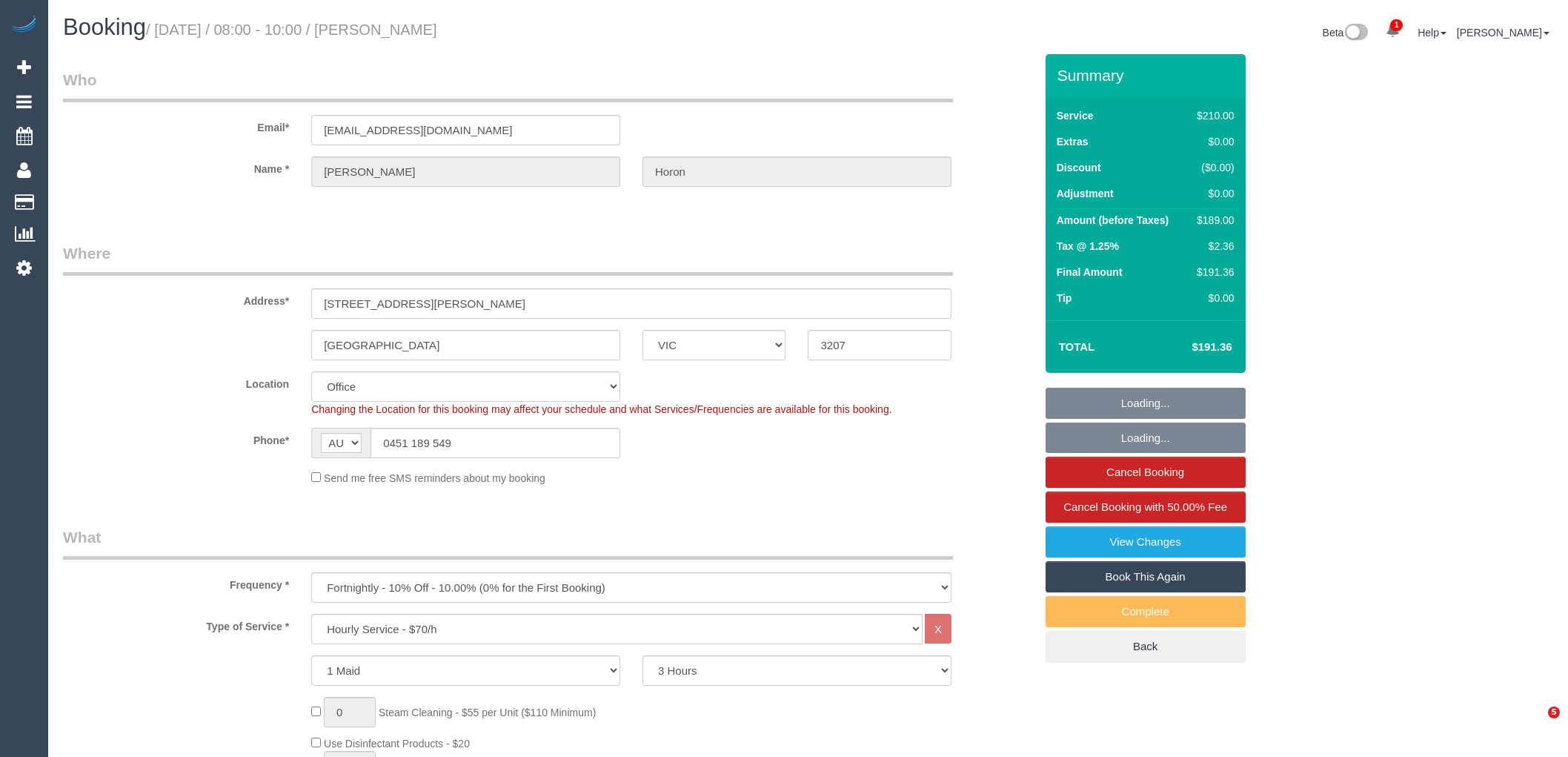
select select "number:24"
select select "number:34"
select select "number:11"
